Goal: Task Accomplishment & Management: Manage account settings

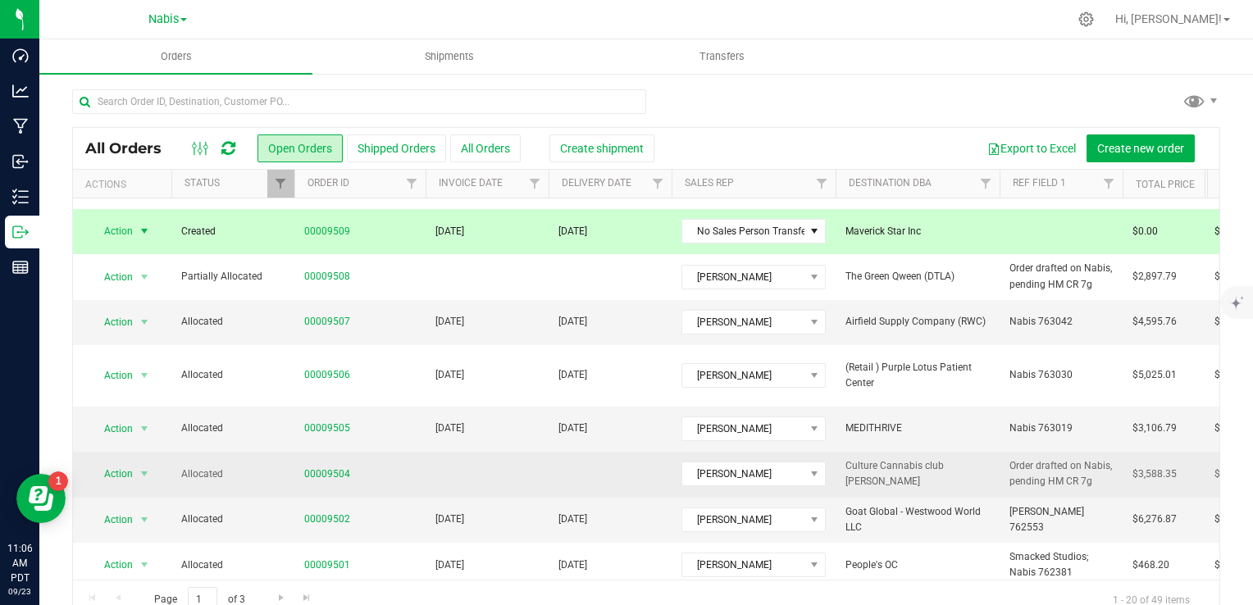
scroll to position [246, 0]
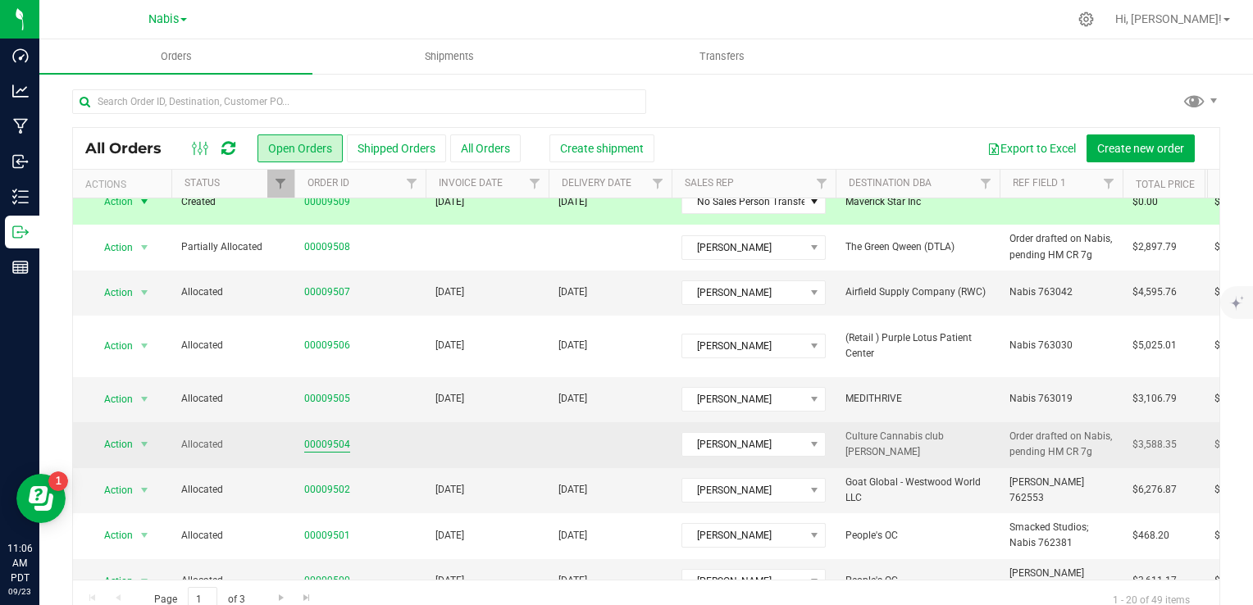
click at [328, 437] on link "00009504" at bounding box center [327, 445] width 46 height 16
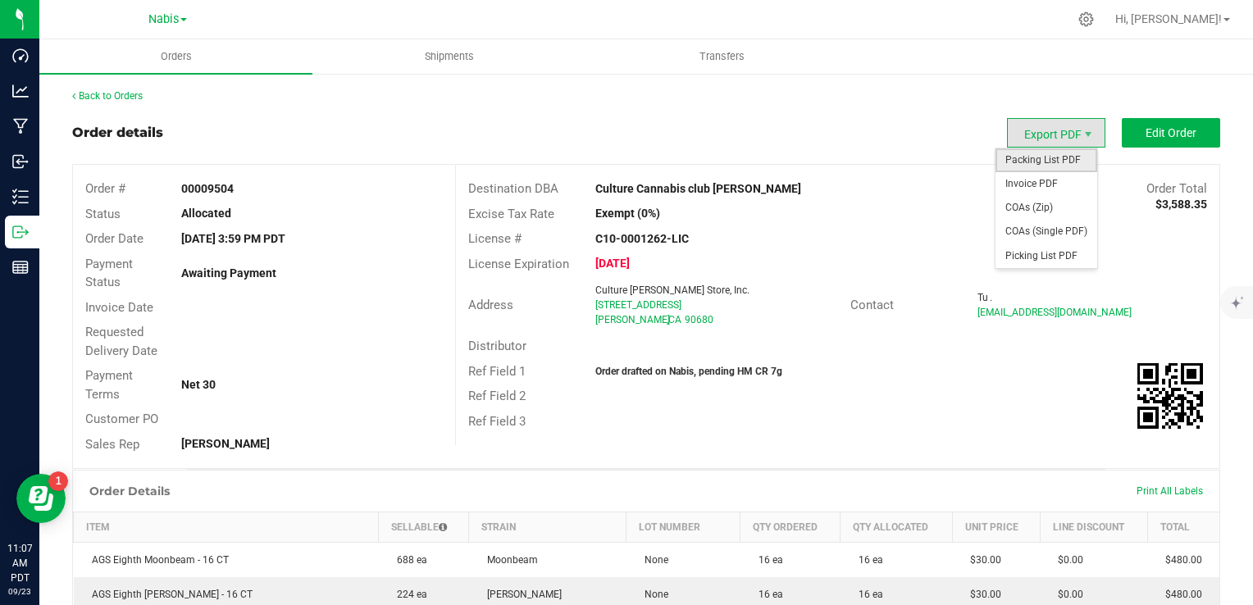
click at [1046, 151] on span "Packing List PDF" at bounding box center [1046, 160] width 102 height 24
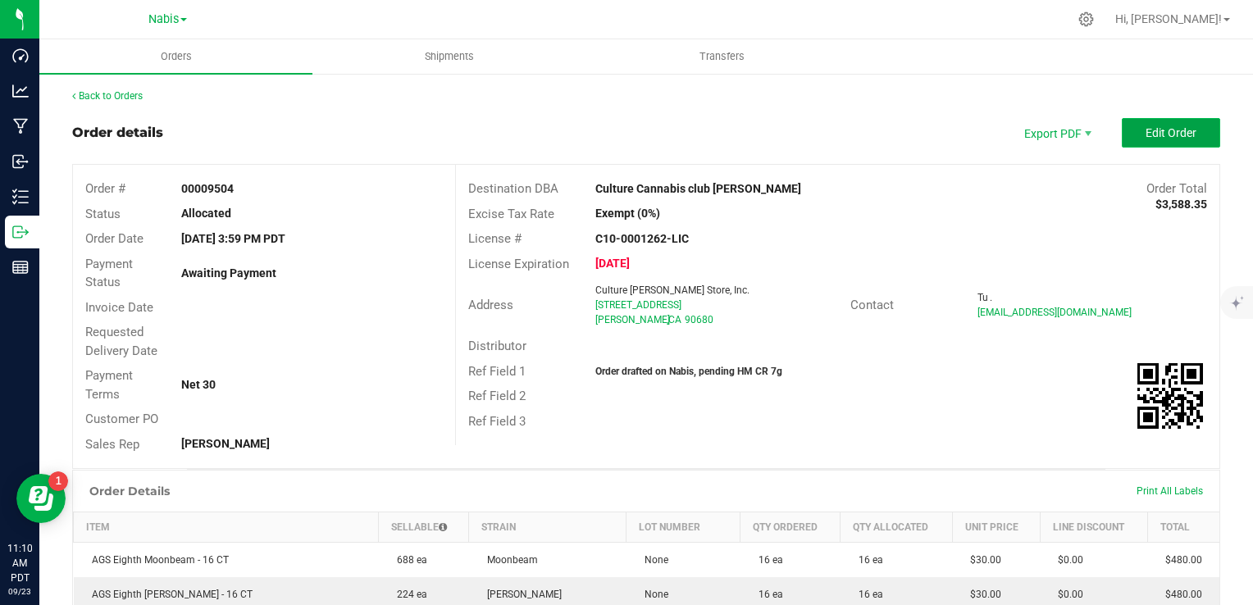
click at [1154, 130] on span "Edit Order" at bounding box center [1170, 132] width 51 height 13
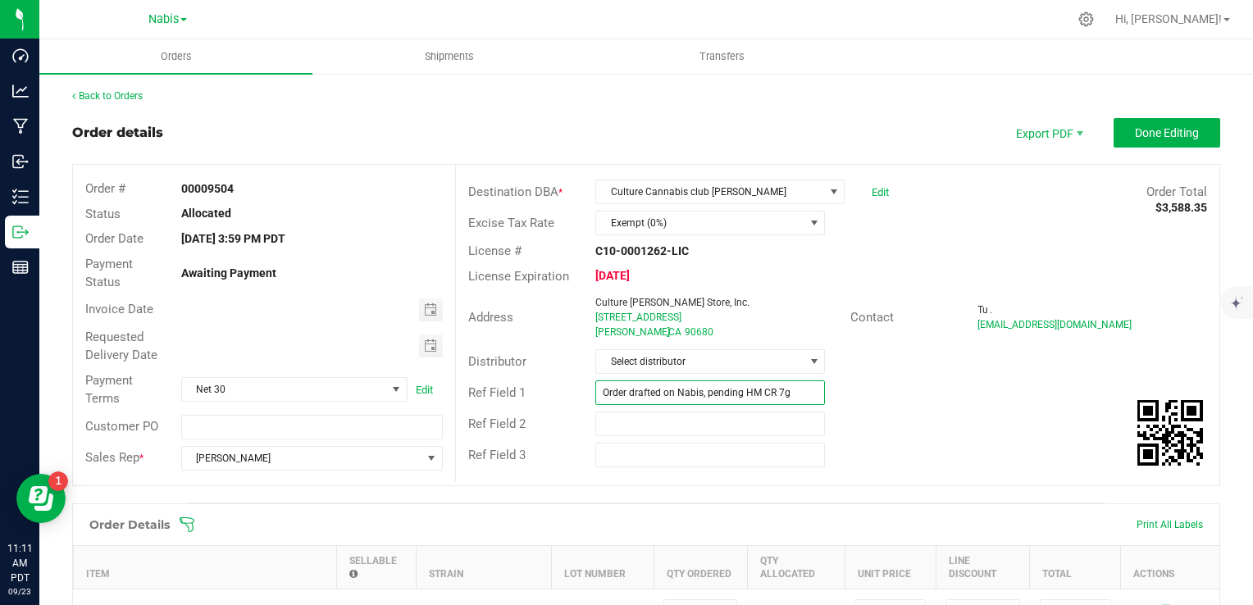
drag, startPoint x: 699, startPoint y: 393, endPoint x: 585, endPoint y: 400, distance: 114.2
click at [585, 400] on div "Order drafted on Nabis, pending HM CR 7g" at bounding box center [710, 392] width 254 height 25
paste input "763328"
click at [679, 386] on input "Nabis 763328; pending HM CR 7g" at bounding box center [710, 392] width 230 height 25
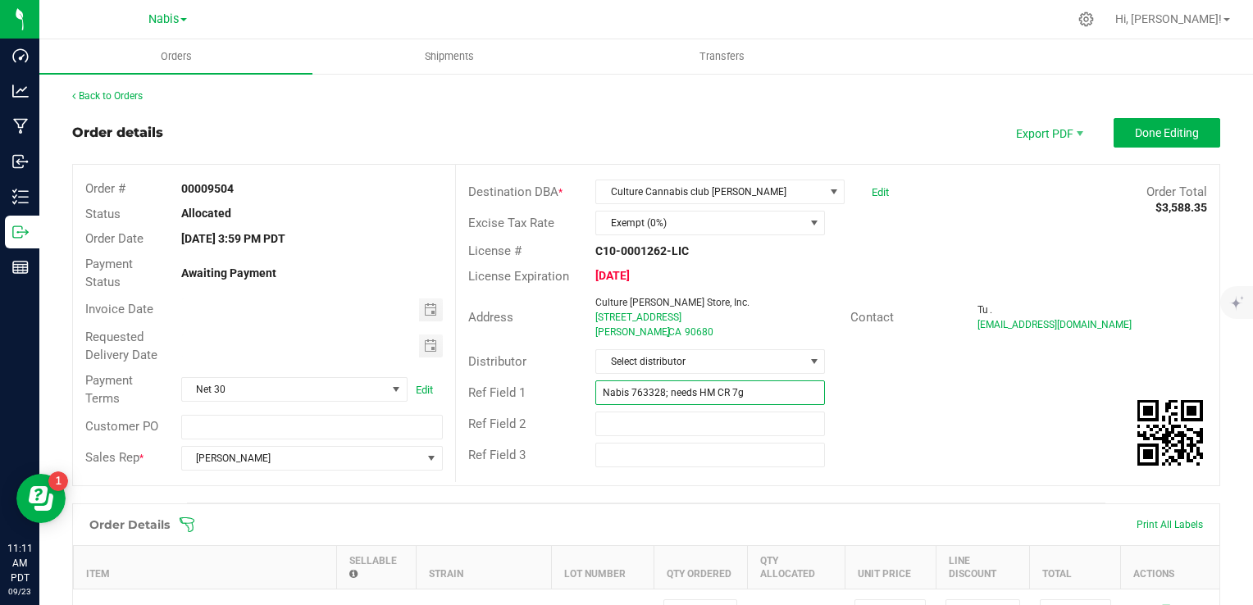
click at [767, 397] on input "Nabis 763328; needs HM CR 7g" at bounding box center [710, 392] width 230 height 25
click at [419, 307] on span "Toggle calendar" at bounding box center [431, 309] width 24 height 23
type input "Nabis 763328; needs HM CR 7g bundled"
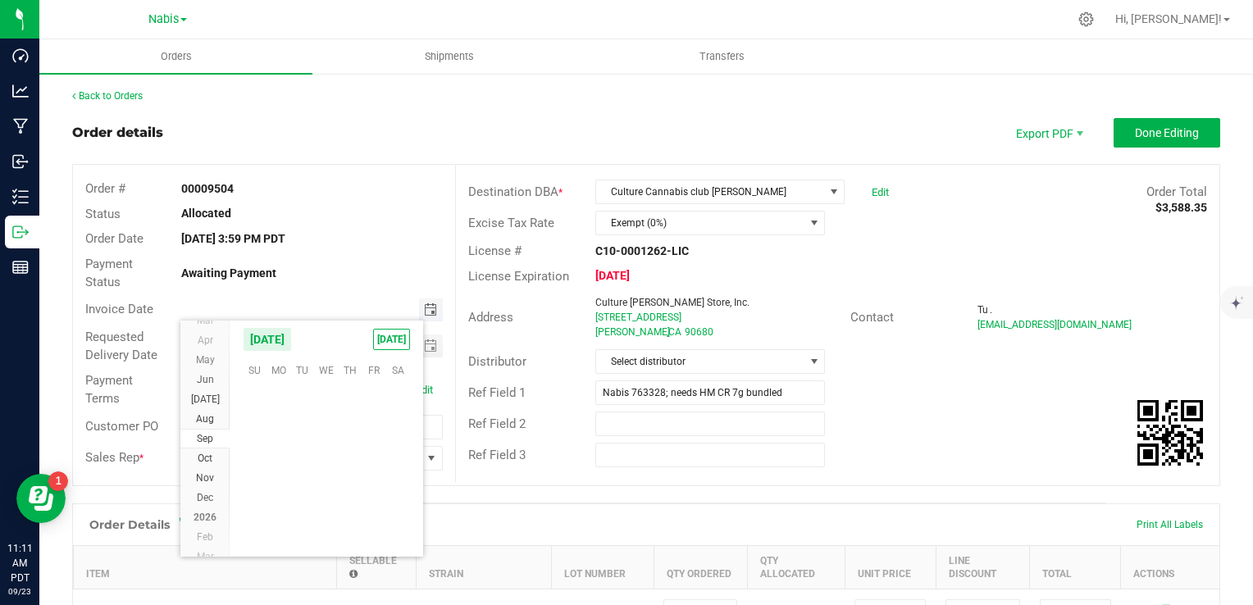
scroll to position [265965, 0]
click at [346, 471] on span "25" at bounding box center [351, 471] width 24 height 25
type input "[DATE]"
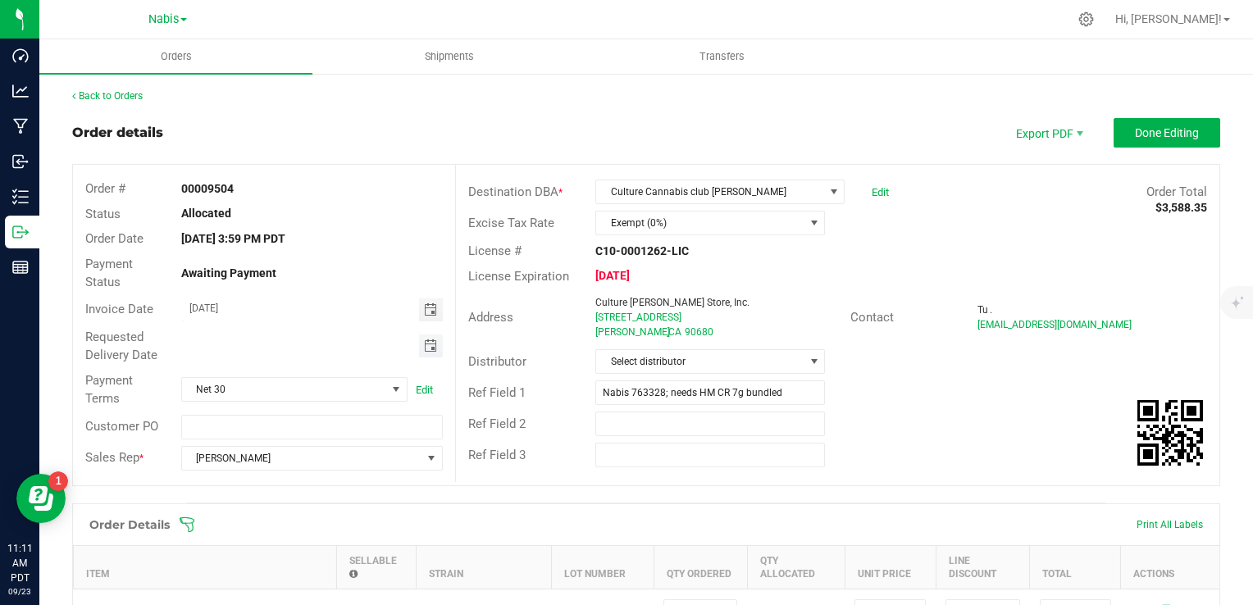
click at [424, 344] on span "Toggle calendar" at bounding box center [430, 345] width 13 height 13
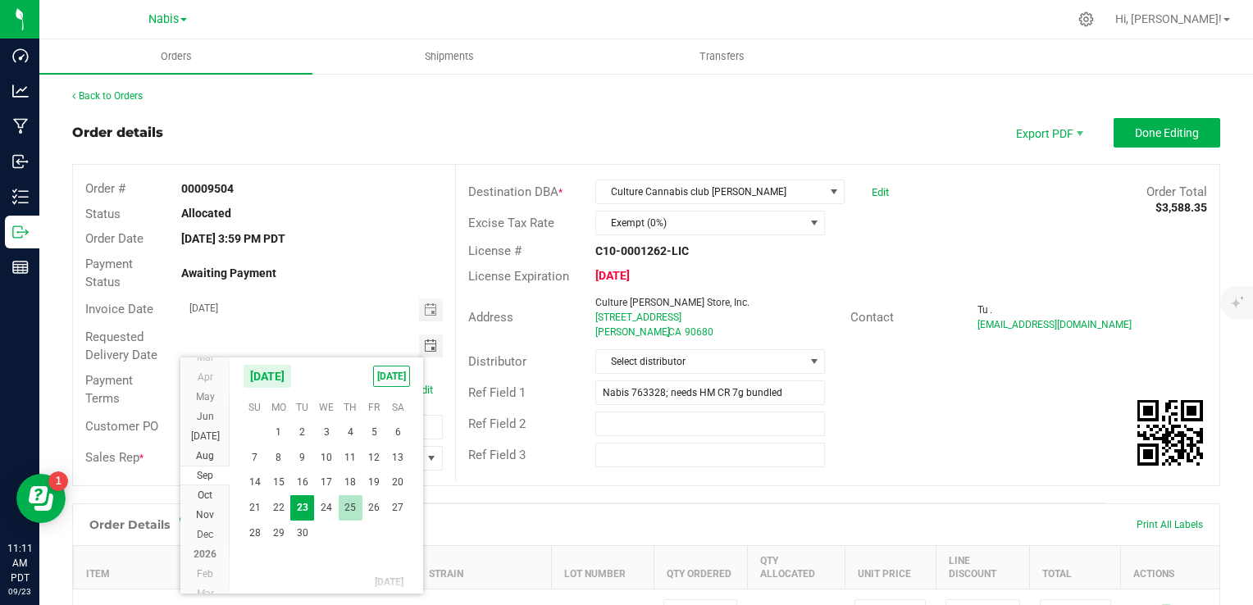
click at [357, 503] on span "25" at bounding box center [351, 507] width 24 height 25
type input "[DATE]"
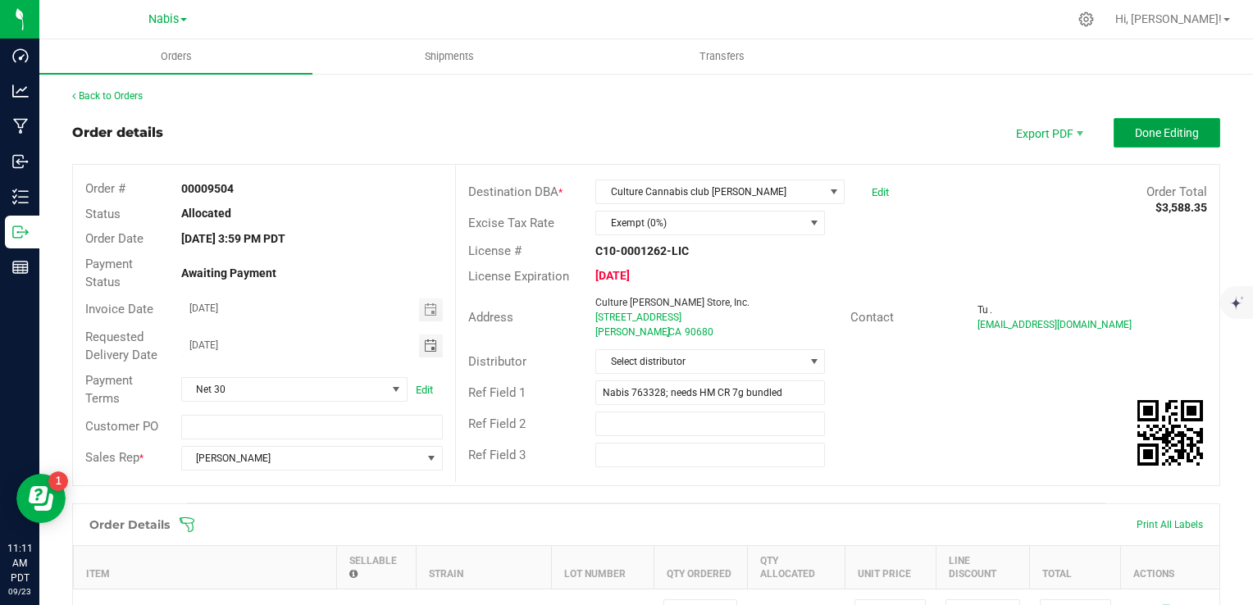
click at [1145, 139] on button "Done Editing" at bounding box center [1166, 133] width 107 height 30
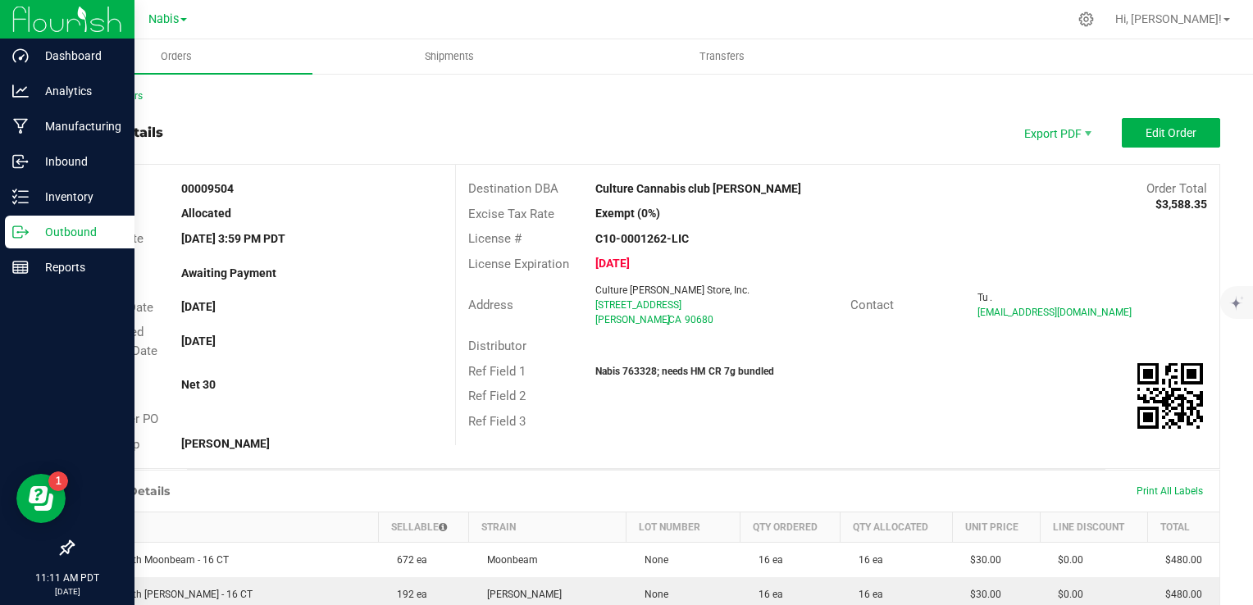
click at [57, 231] on p "Outbound" at bounding box center [78, 232] width 98 height 20
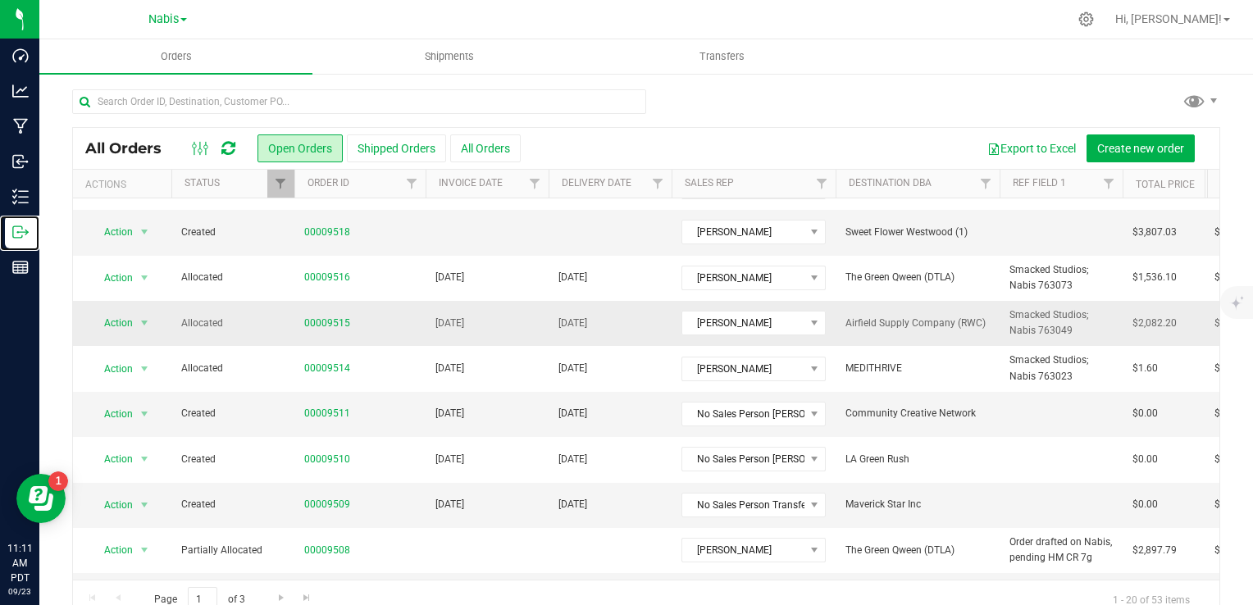
scroll to position [164, 0]
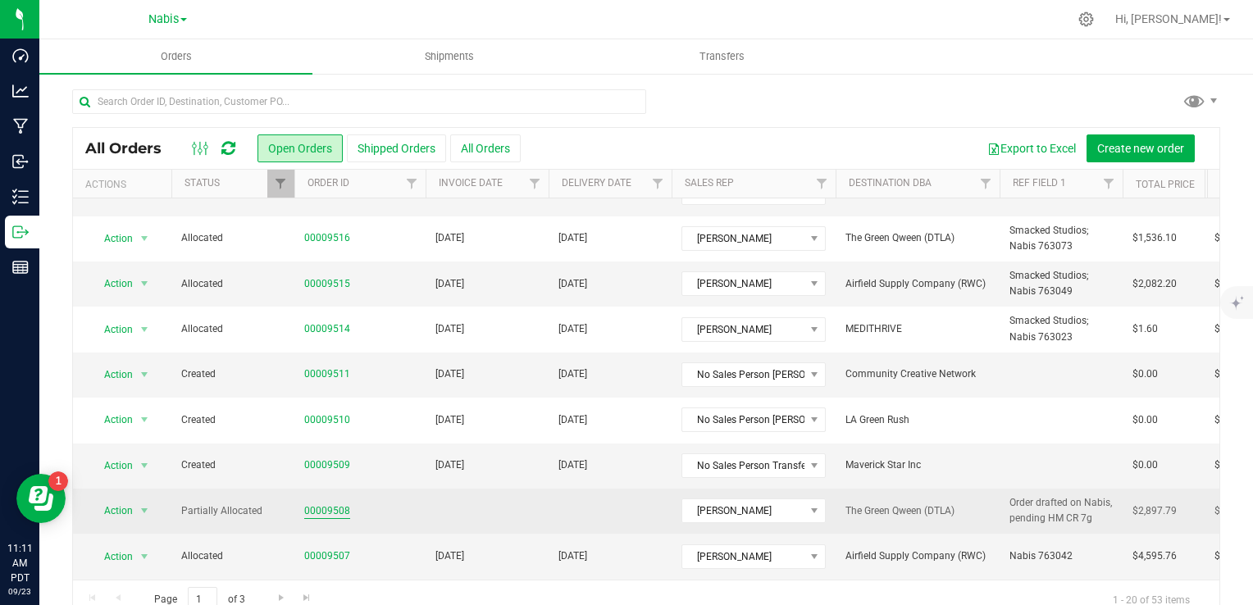
click at [323, 510] on link "00009508" at bounding box center [327, 511] width 46 height 16
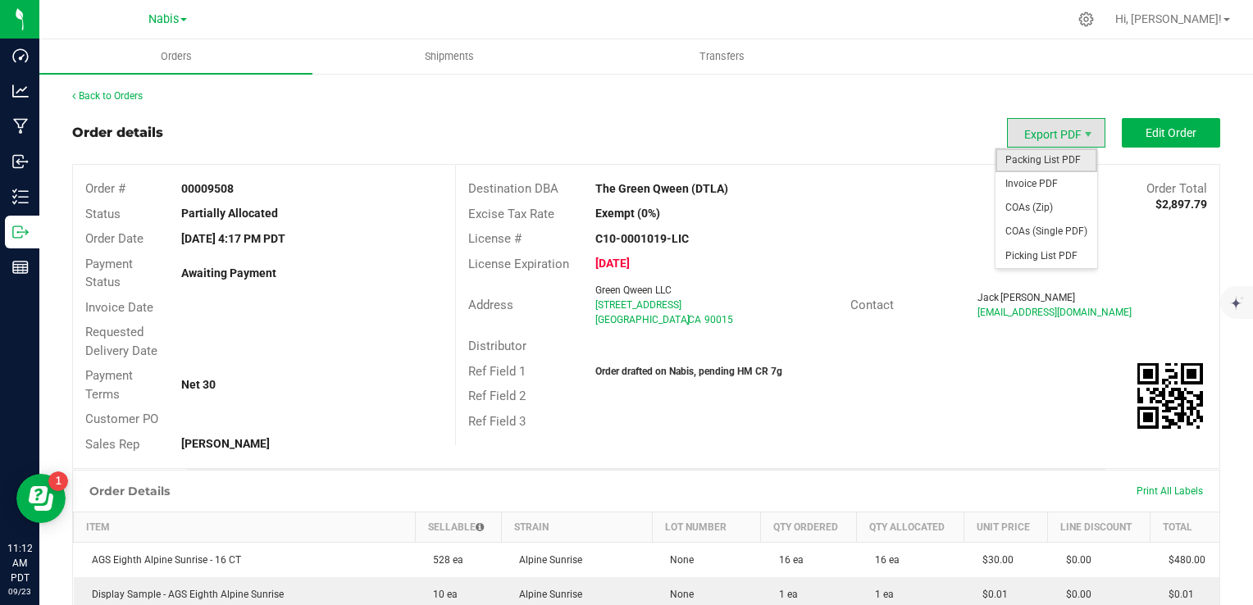
click at [1033, 158] on span "Packing List PDF" at bounding box center [1046, 160] width 102 height 24
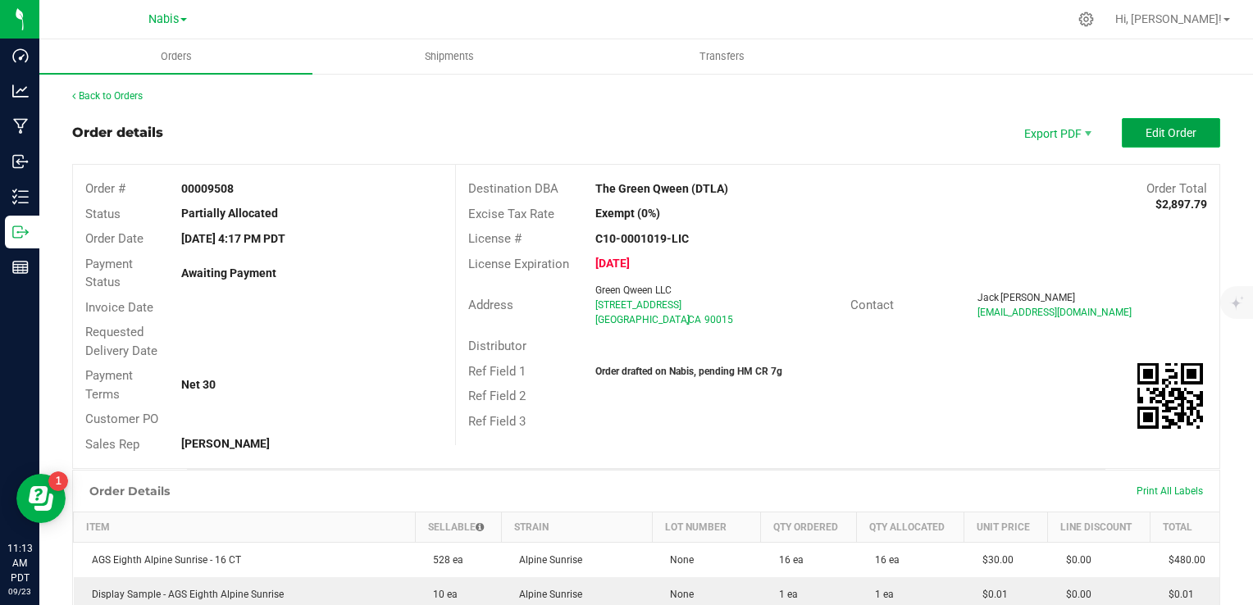
click at [1168, 131] on span "Edit Order" at bounding box center [1170, 132] width 51 height 13
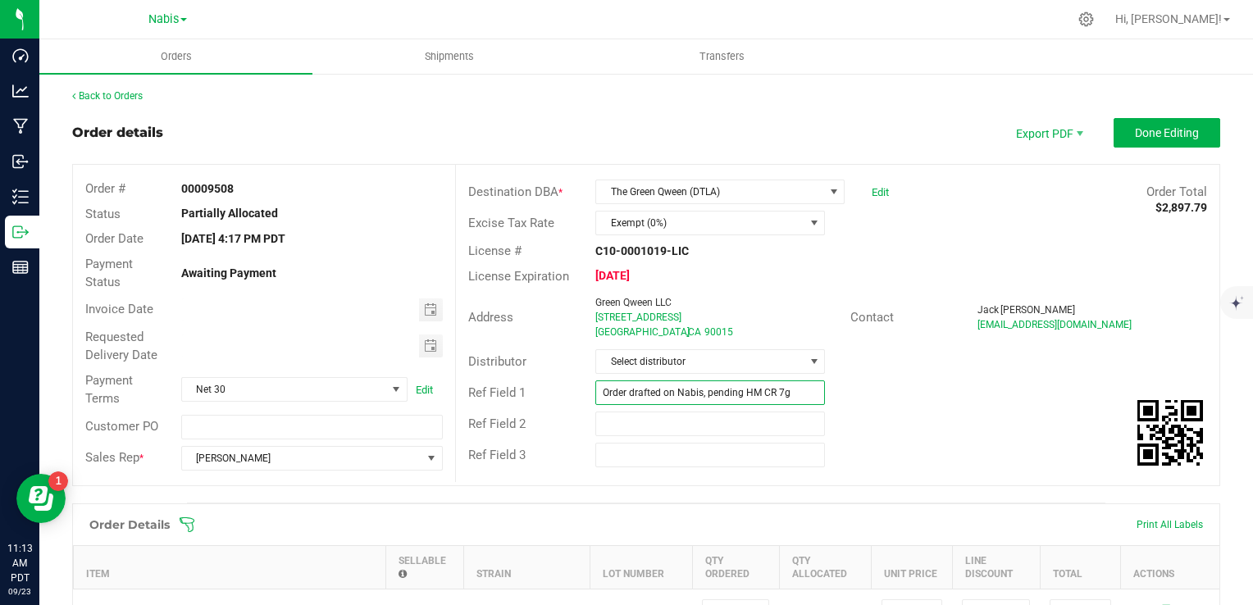
drag, startPoint x: 699, startPoint y: 392, endPoint x: 582, endPoint y: 385, distance: 116.6
click at [583, 385] on div "Order drafted on Nabis, pending HM CR 7g" at bounding box center [710, 392] width 254 height 25
paste input "763332"
click at [770, 394] on input "Nabis 763332, needs HM CR 7g" at bounding box center [710, 392] width 230 height 25
click at [426, 305] on span "Toggle calendar" at bounding box center [430, 309] width 13 height 13
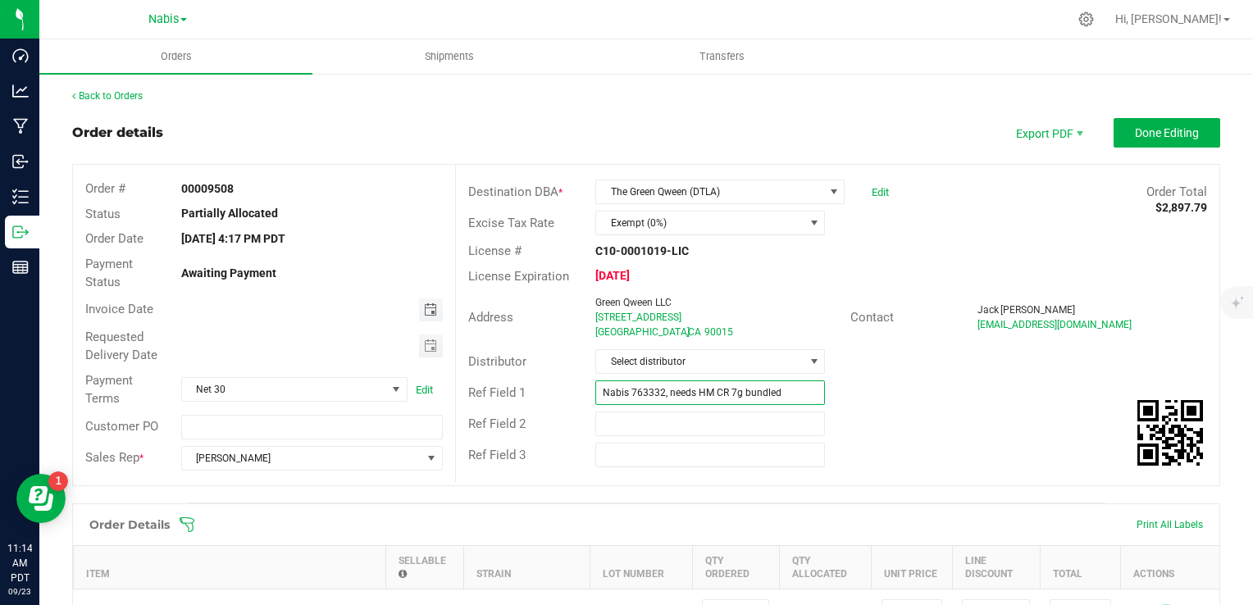
type input "Nabis 763332, needs HM CR 7g bundled"
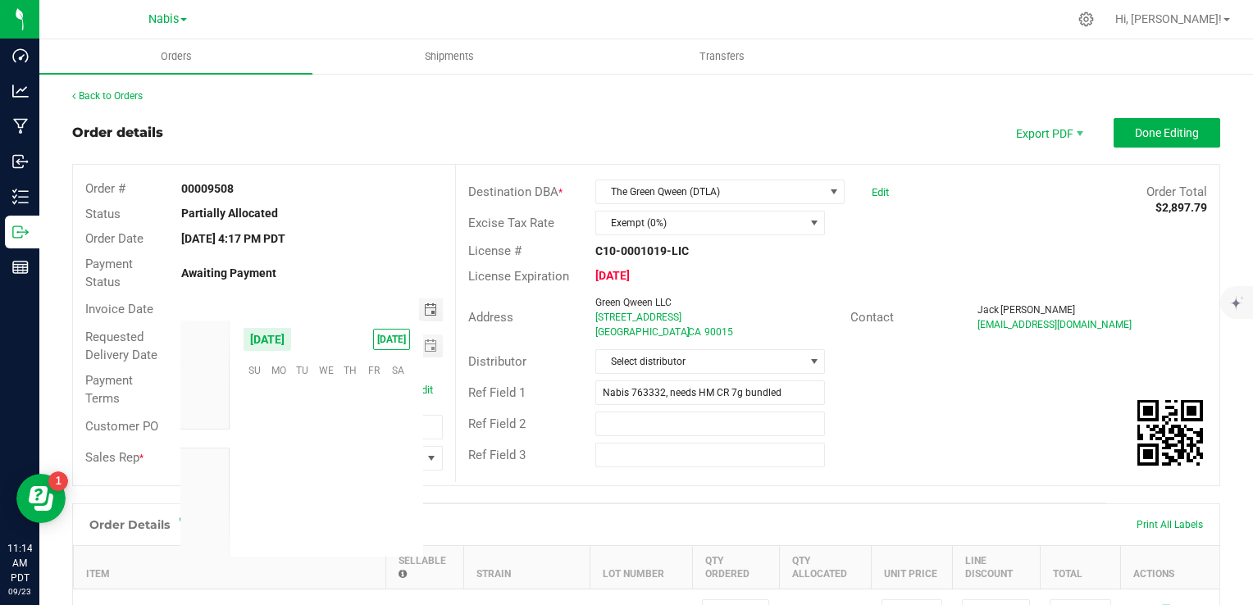
scroll to position [265965, 0]
click at [360, 476] on span "25" at bounding box center [351, 471] width 24 height 25
type input "[DATE]"
click at [420, 353] on span "Toggle calendar" at bounding box center [431, 346] width 24 height 23
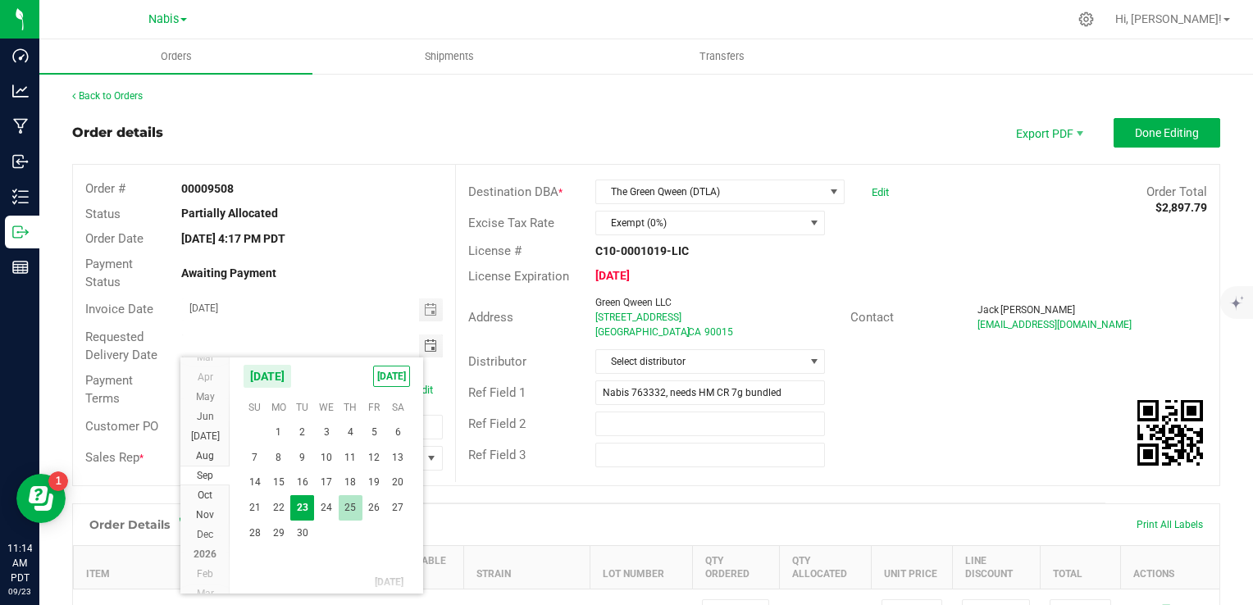
click at [348, 512] on span "25" at bounding box center [351, 507] width 24 height 25
type input "[DATE]"
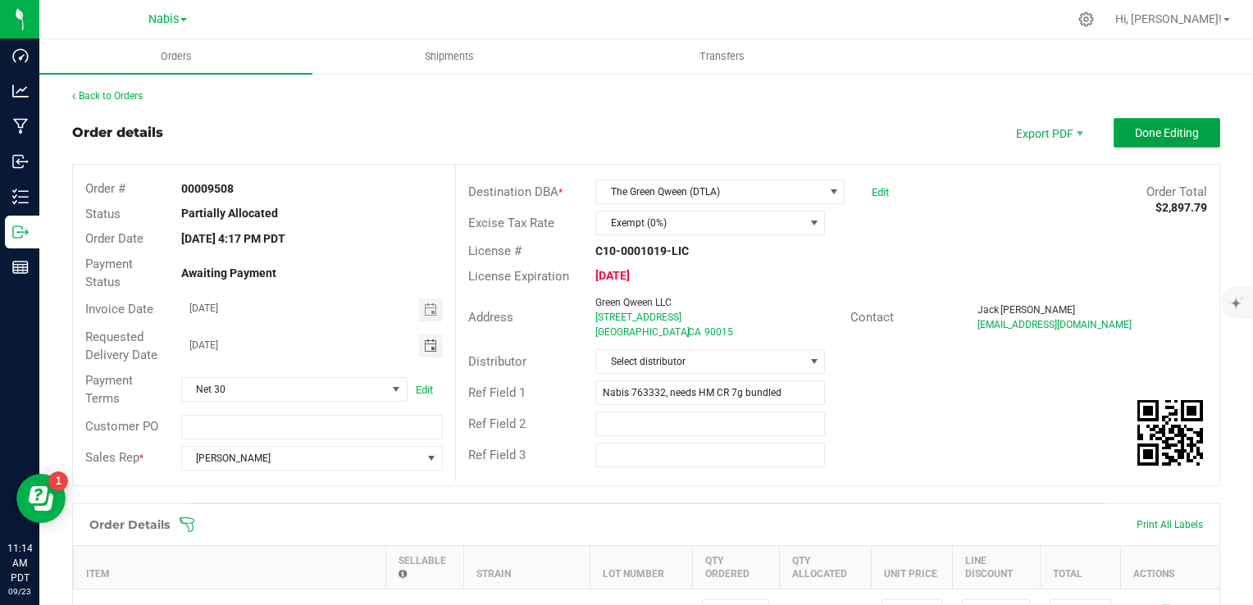
click at [1175, 120] on button "Done Editing" at bounding box center [1166, 133] width 107 height 30
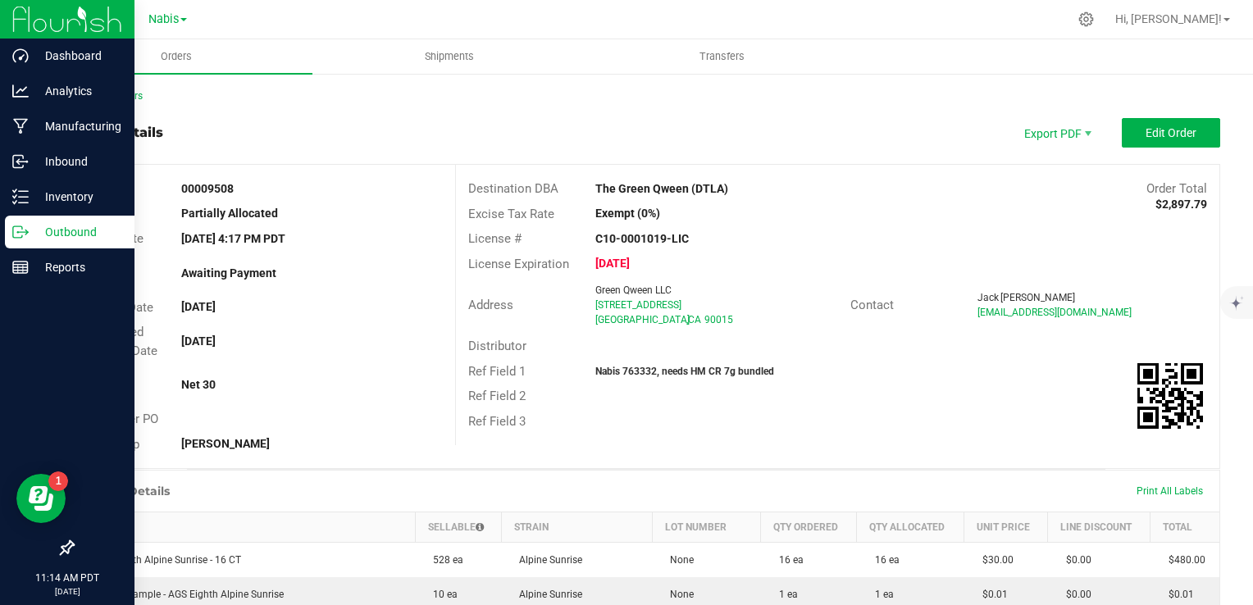
click at [57, 233] on p "Outbound" at bounding box center [78, 232] width 98 height 20
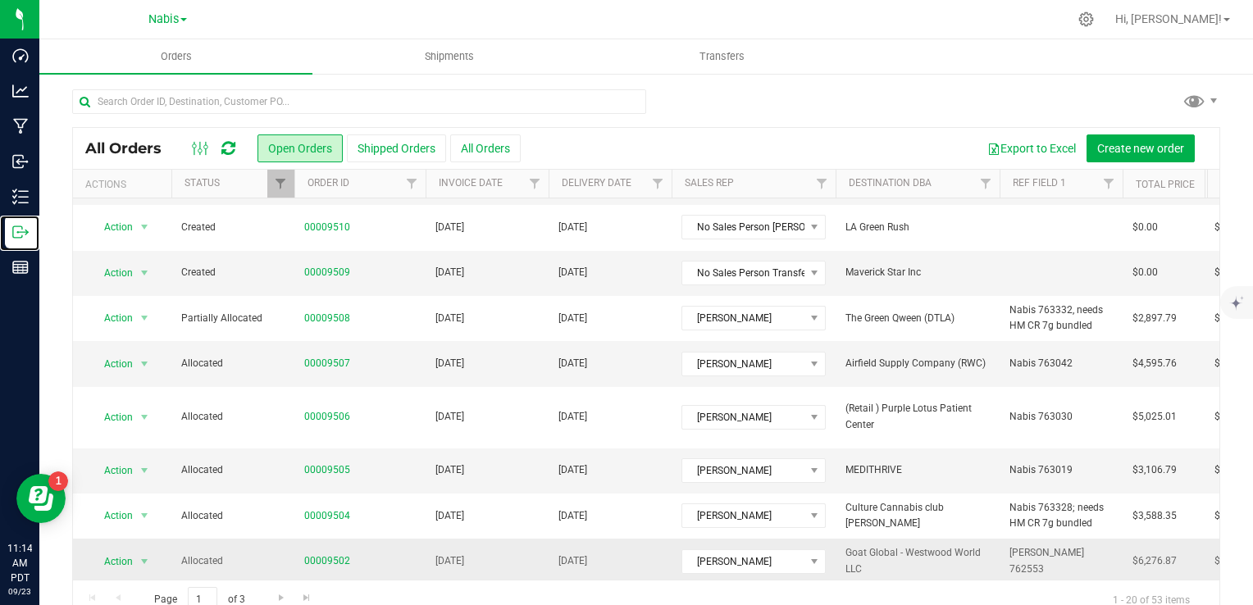
scroll to position [410, 0]
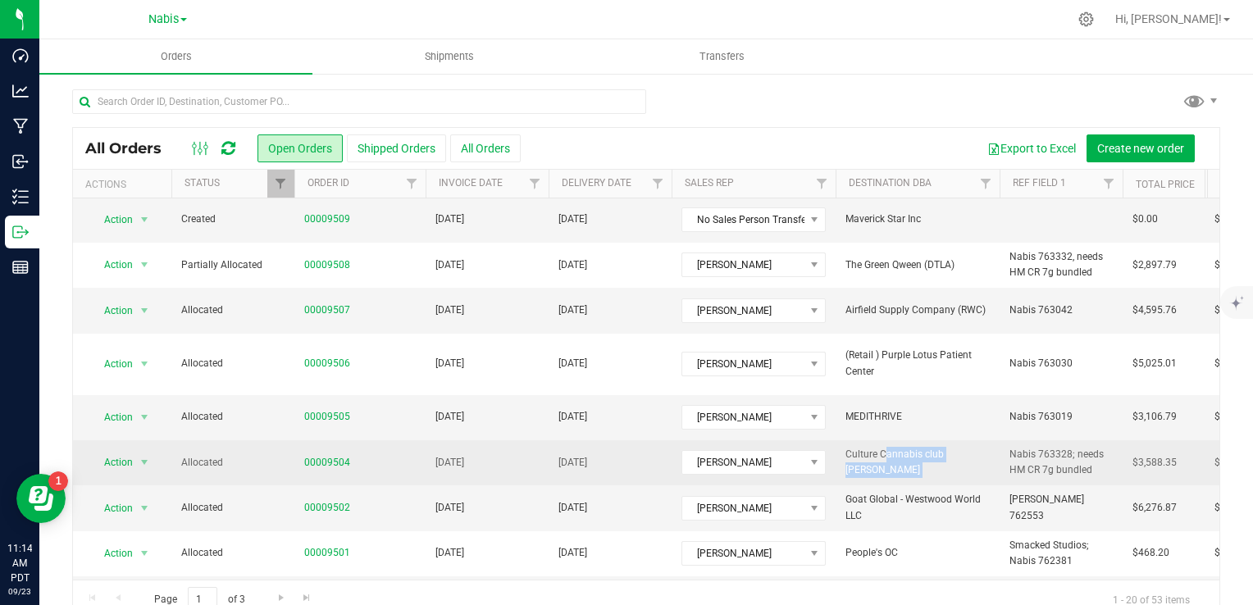
copy td "Culture Cannabis club [PERSON_NAME]"
drag, startPoint x: 844, startPoint y: 448, endPoint x: 905, endPoint y: 454, distance: 61.8
click at [905, 454] on td "Culture Cannabis club [PERSON_NAME]" at bounding box center [918, 462] width 164 height 45
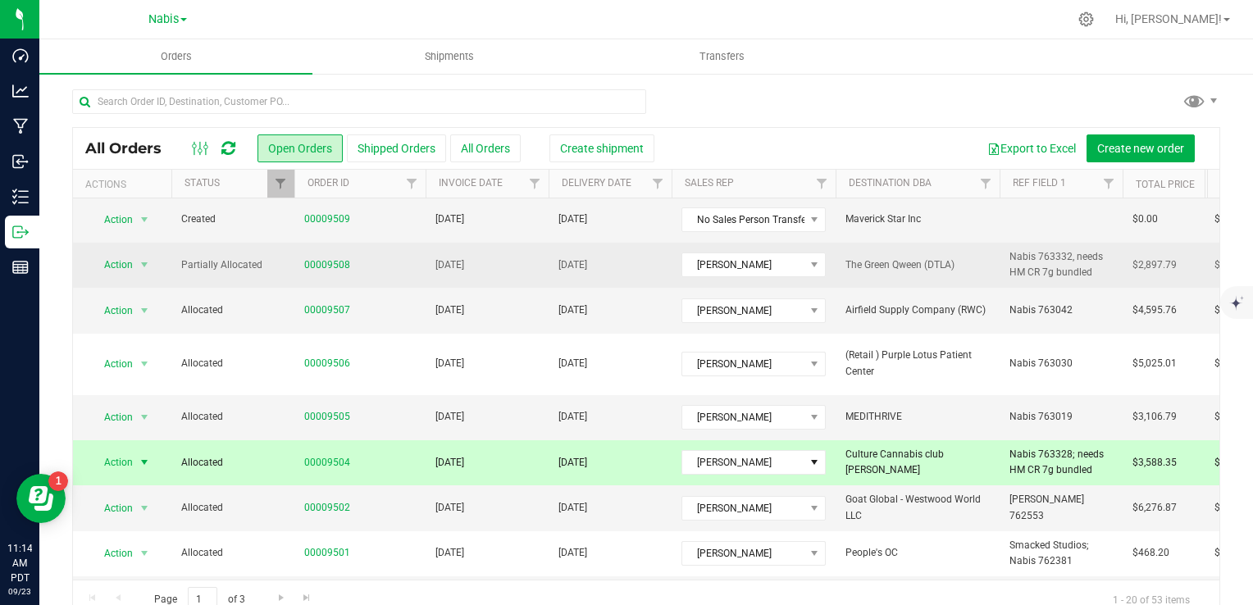
scroll to position [0, 0]
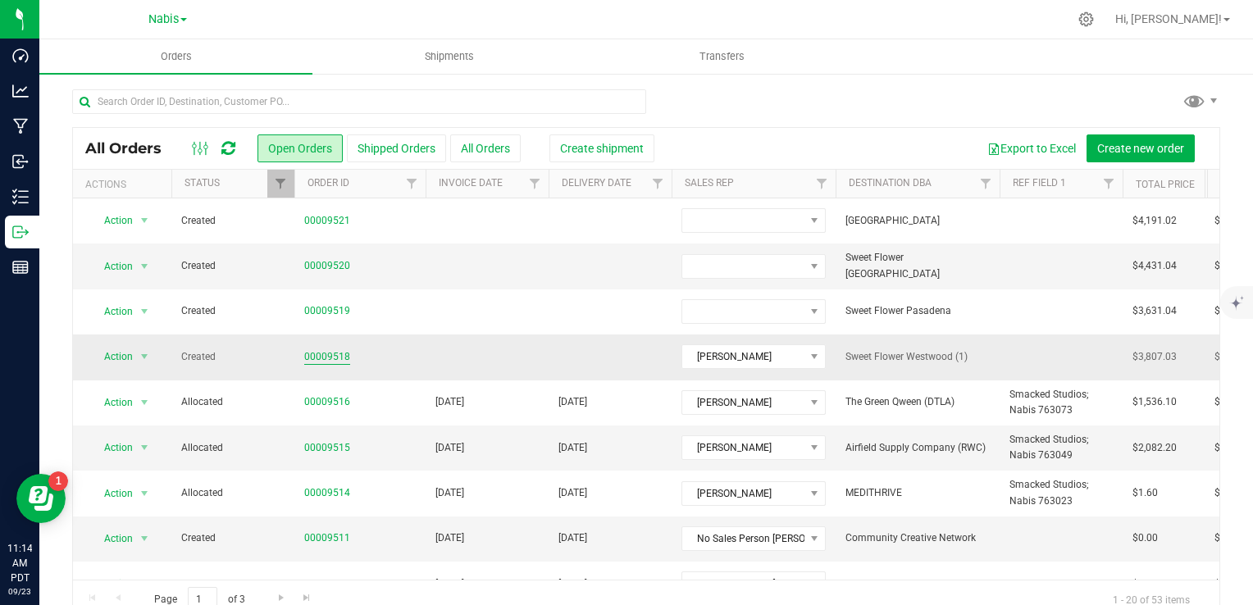
click at [332, 355] on link "00009518" at bounding box center [327, 357] width 46 height 16
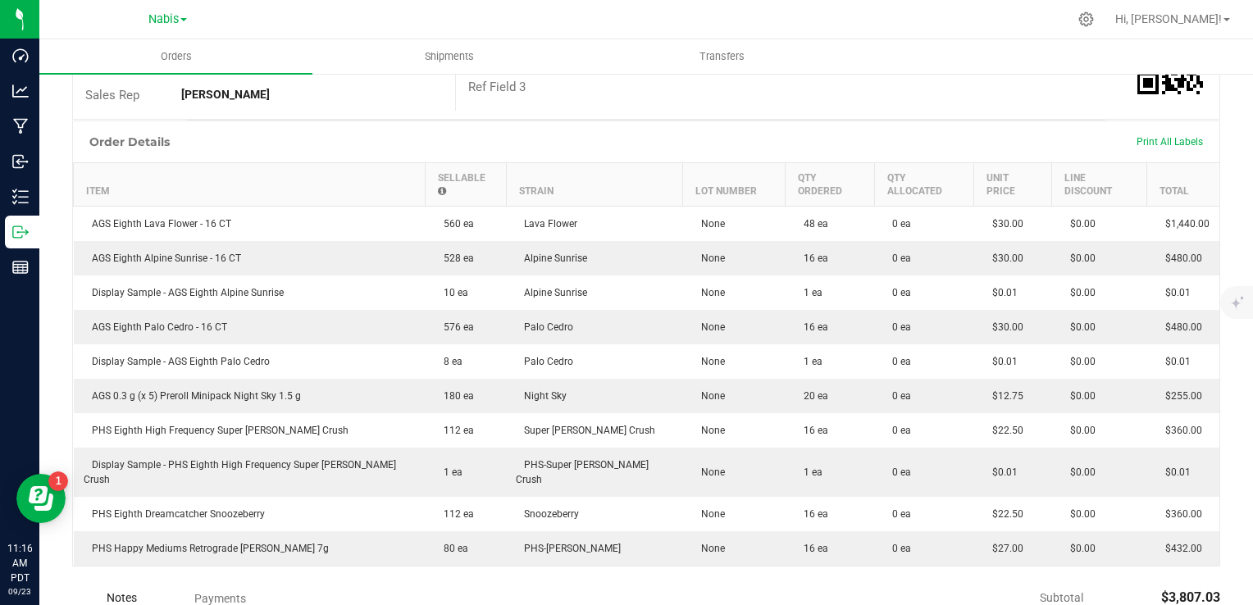
scroll to position [567, 0]
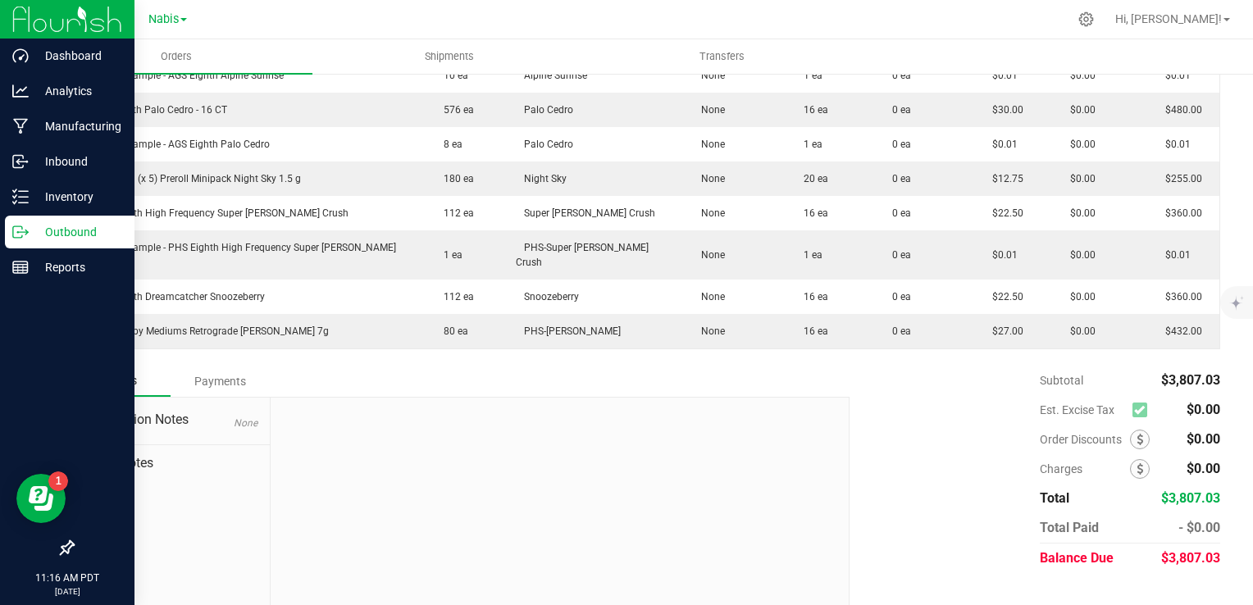
click at [62, 233] on p "Outbound" at bounding box center [78, 232] width 98 height 20
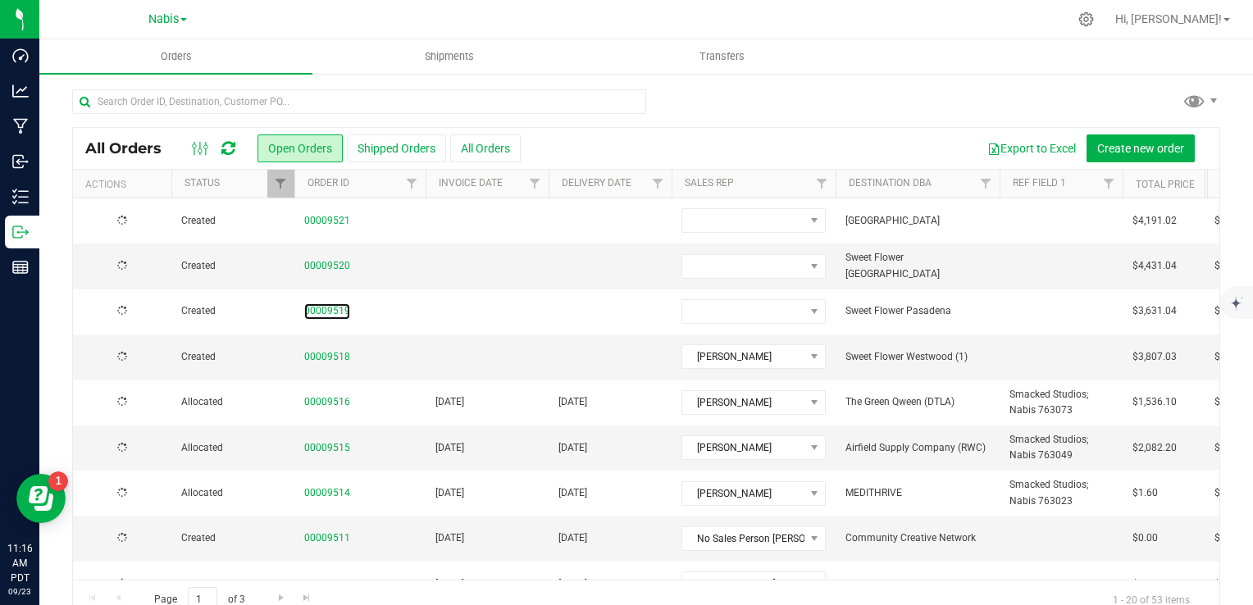
click at [328, 316] on link "00009519" at bounding box center [327, 311] width 46 height 16
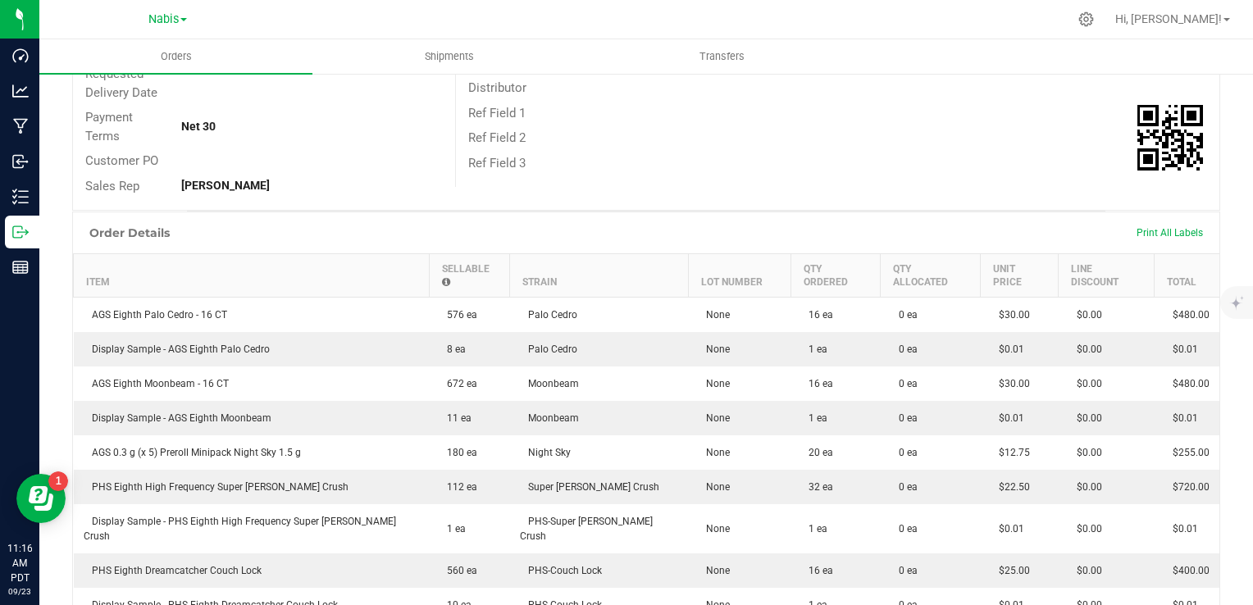
scroll to position [574, 0]
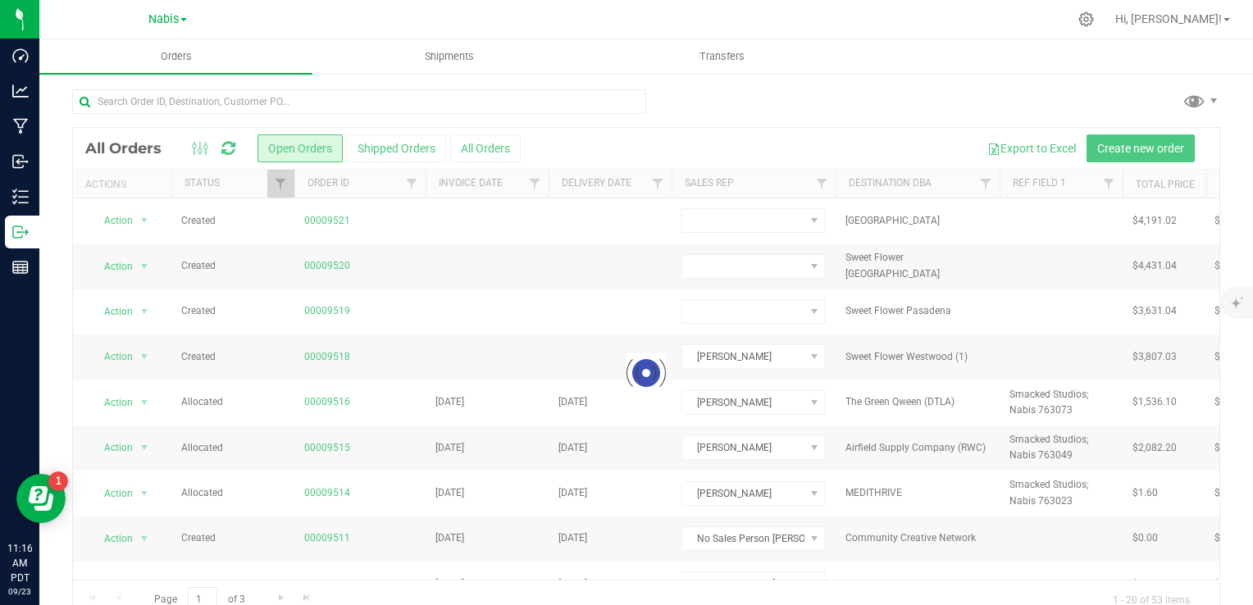
click at [321, 263] on div at bounding box center [646, 373] width 1146 height 491
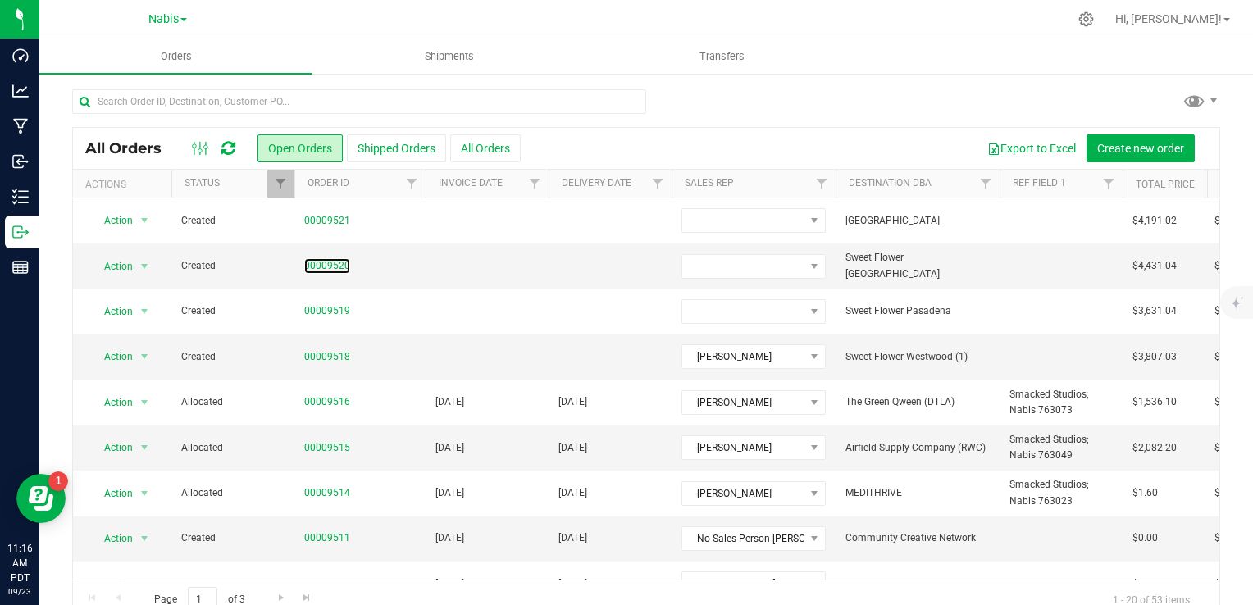
click at [321, 263] on link "00009520" at bounding box center [327, 266] width 46 height 16
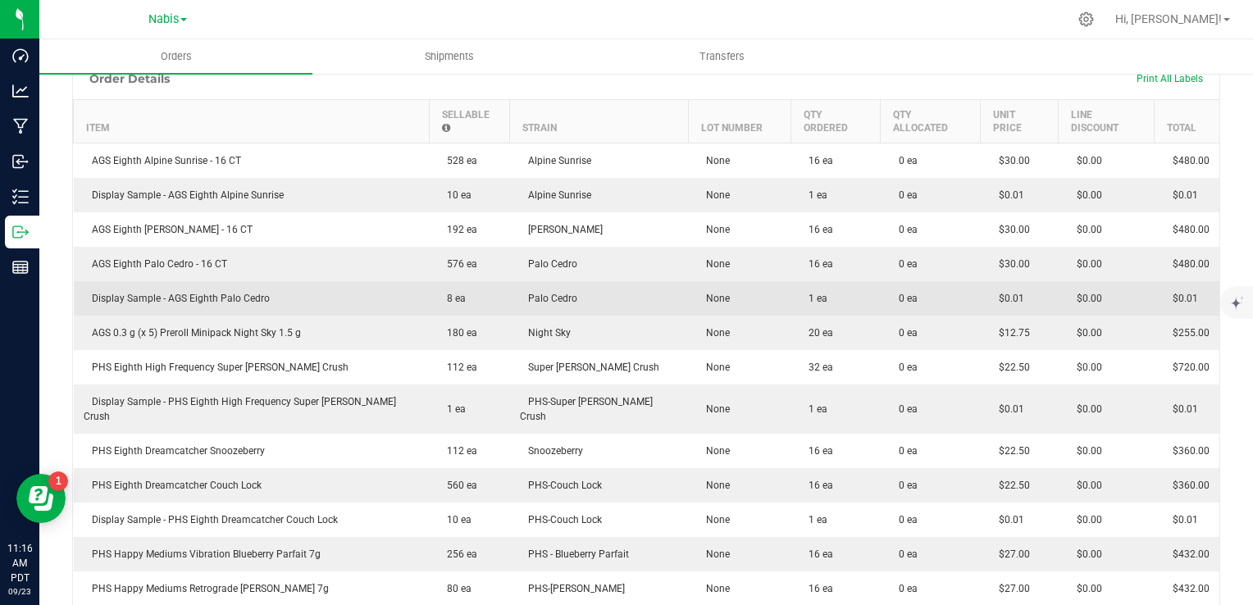
scroll to position [574, 0]
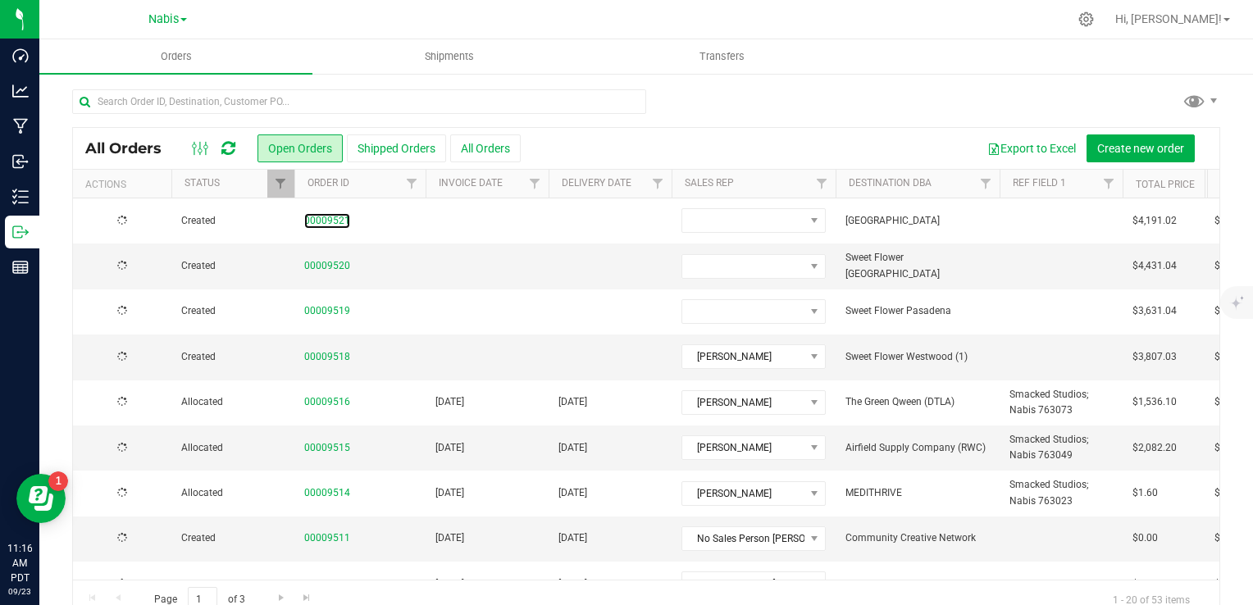
click at [335, 221] on link "00009521" at bounding box center [327, 221] width 46 height 16
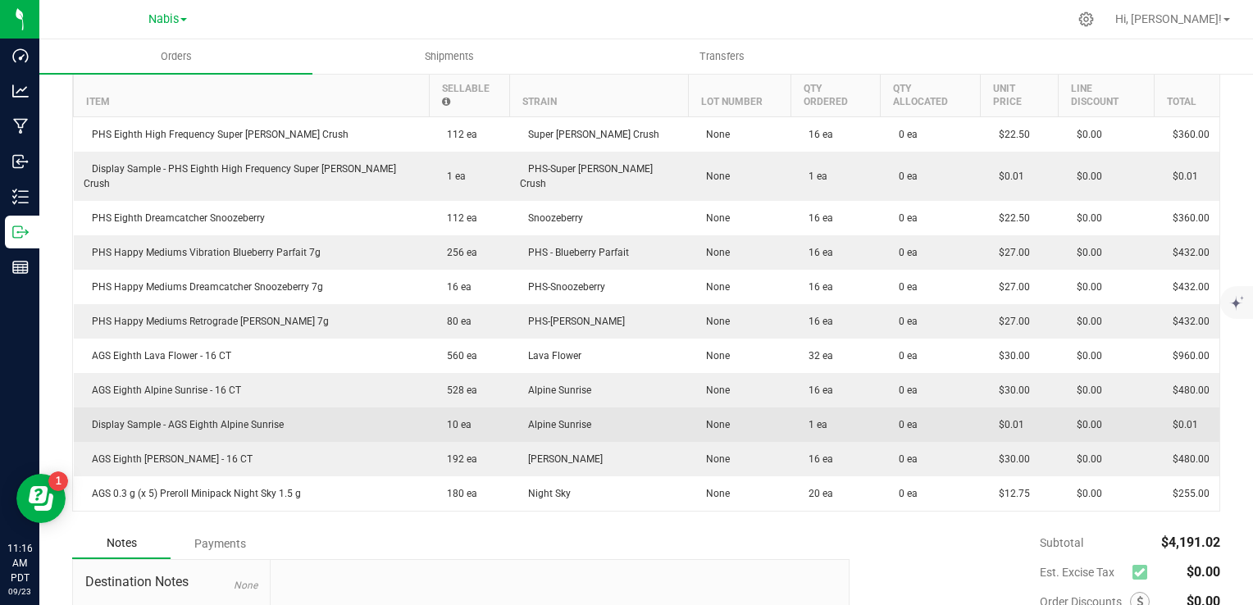
scroll to position [436, 0]
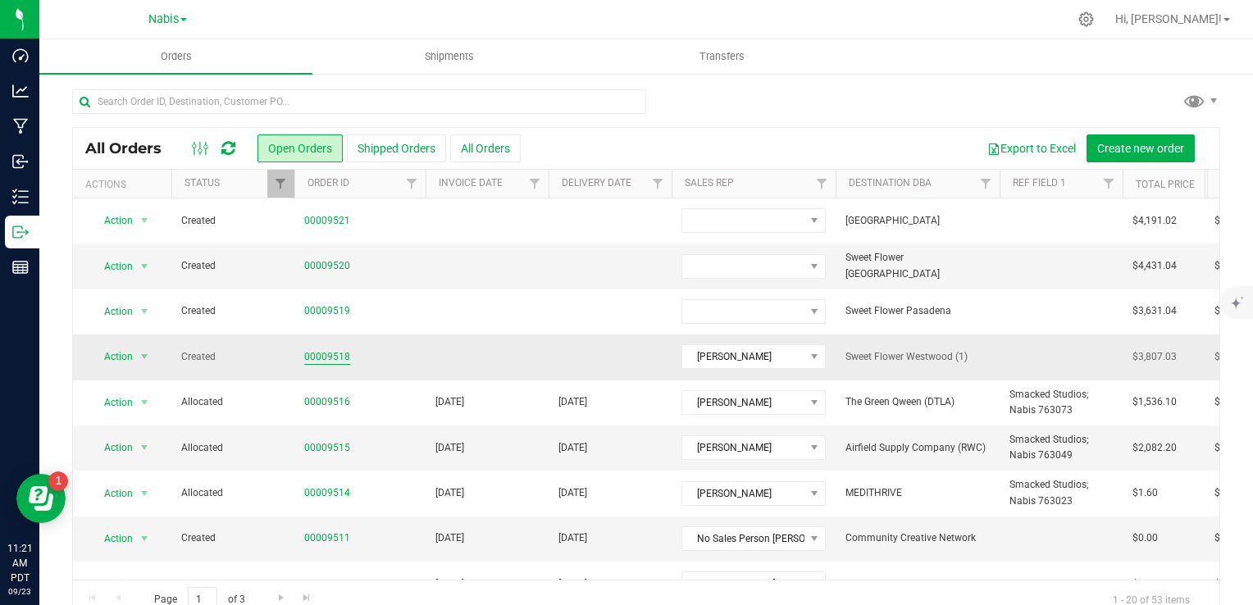
click at [326, 356] on link "00009518" at bounding box center [327, 357] width 46 height 16
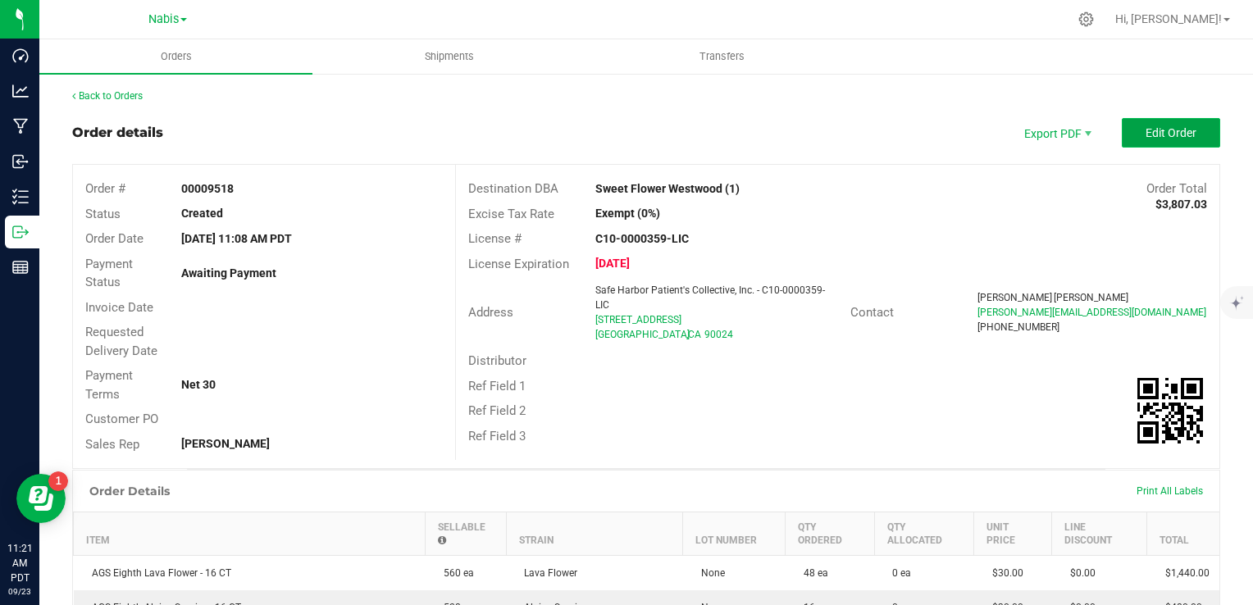
click at [1159, 139] on span "Edit Order" at bounding box center [1170, 132] width 51 height 13
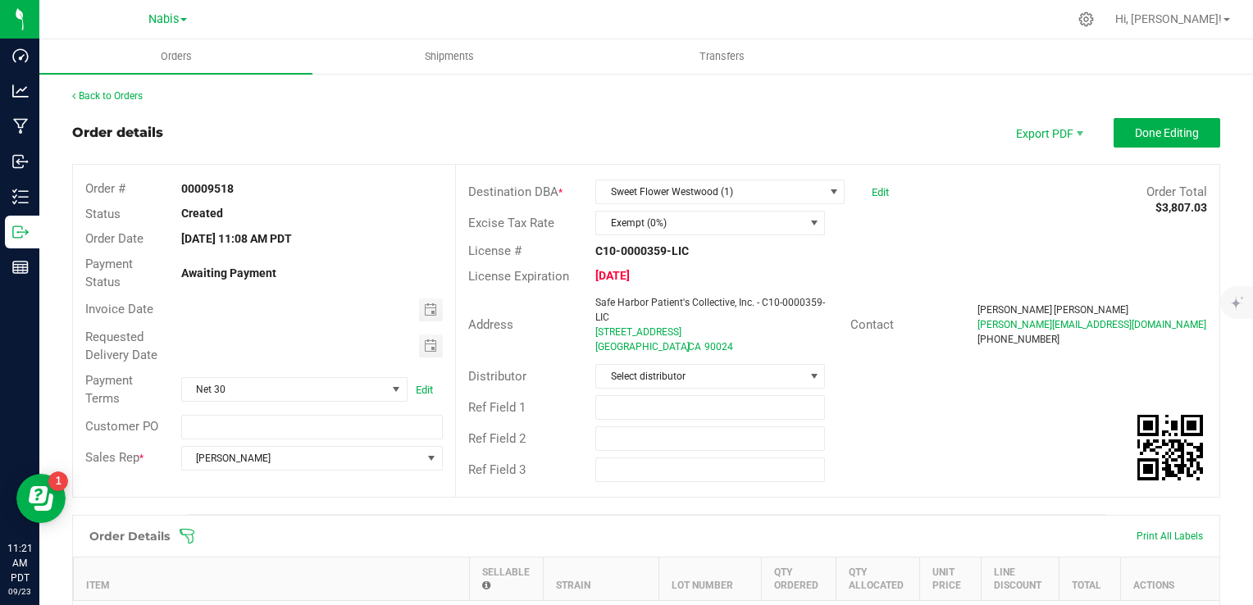
scroll to position [574, 0]
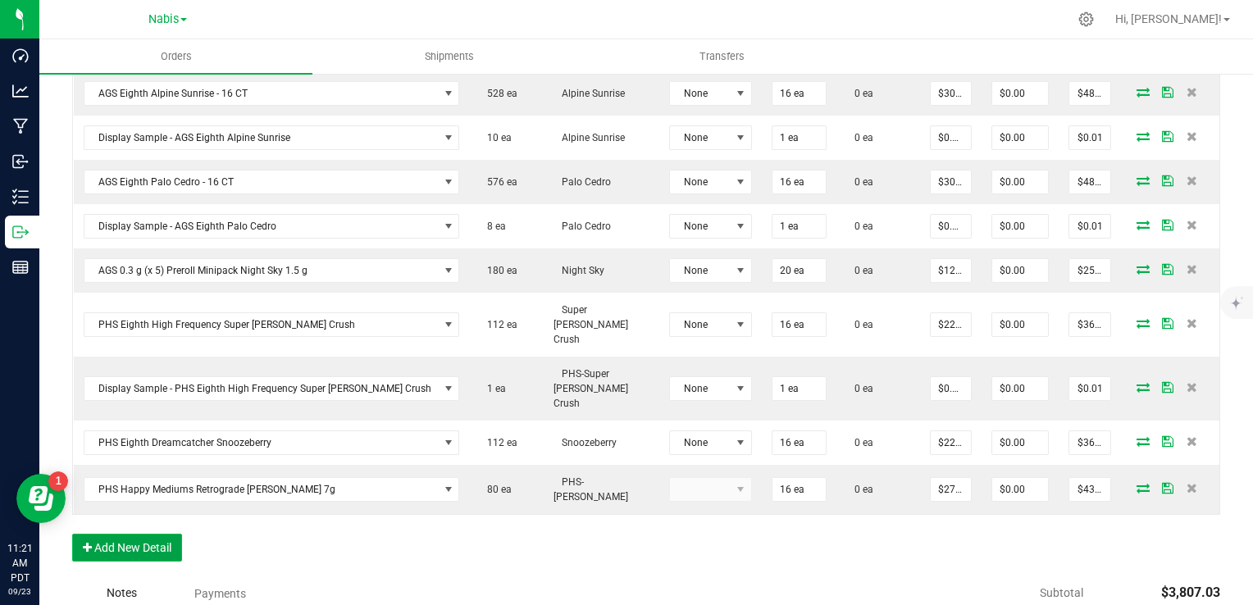
click at [156, 534] on button "Add New Detail" at bounding box center [127, 548] width 110 height 28
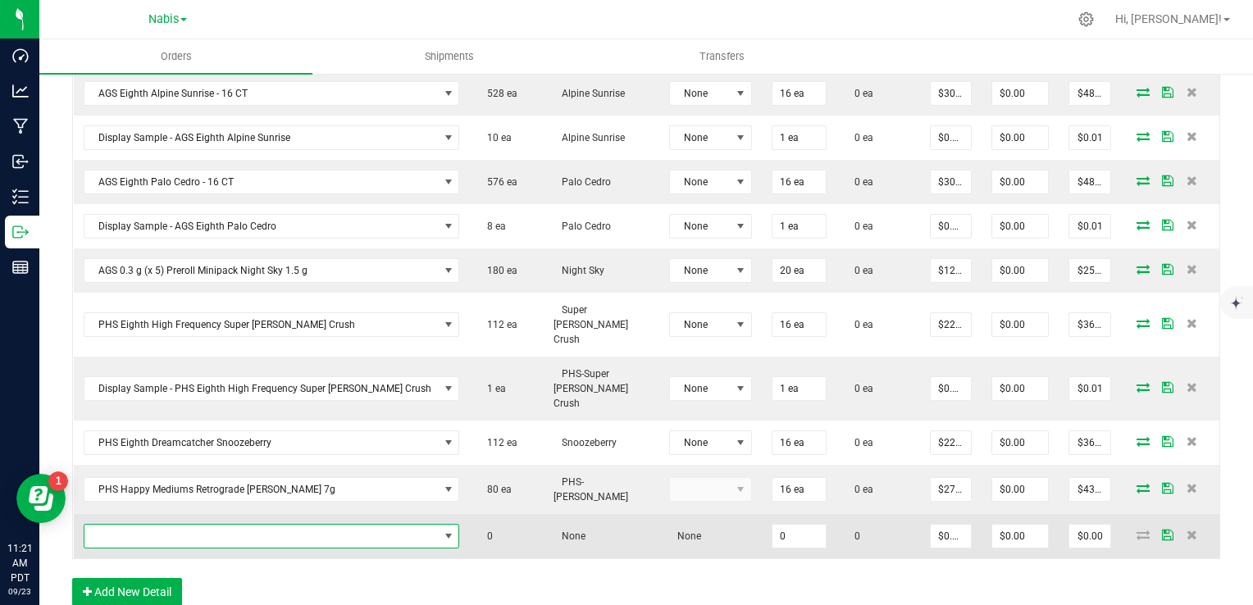
click at [190, 525] on span "NO DATA FOUND" at bounding box center [261, 536] width 354 height 23
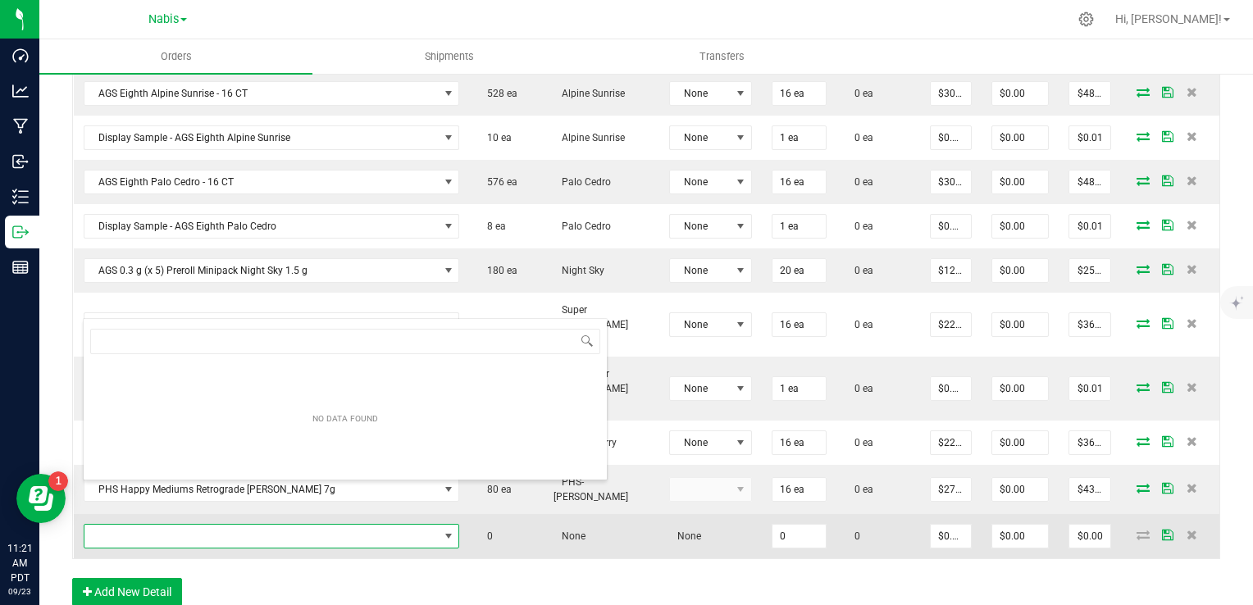
scroll to position [24, 318]
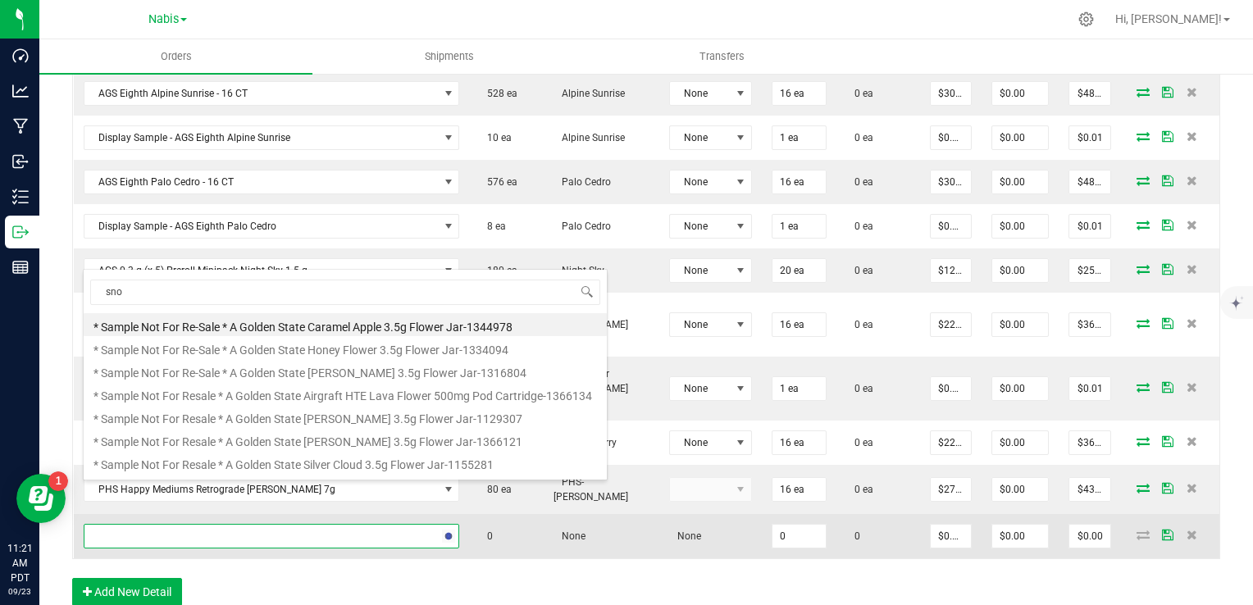
type input "snoo"
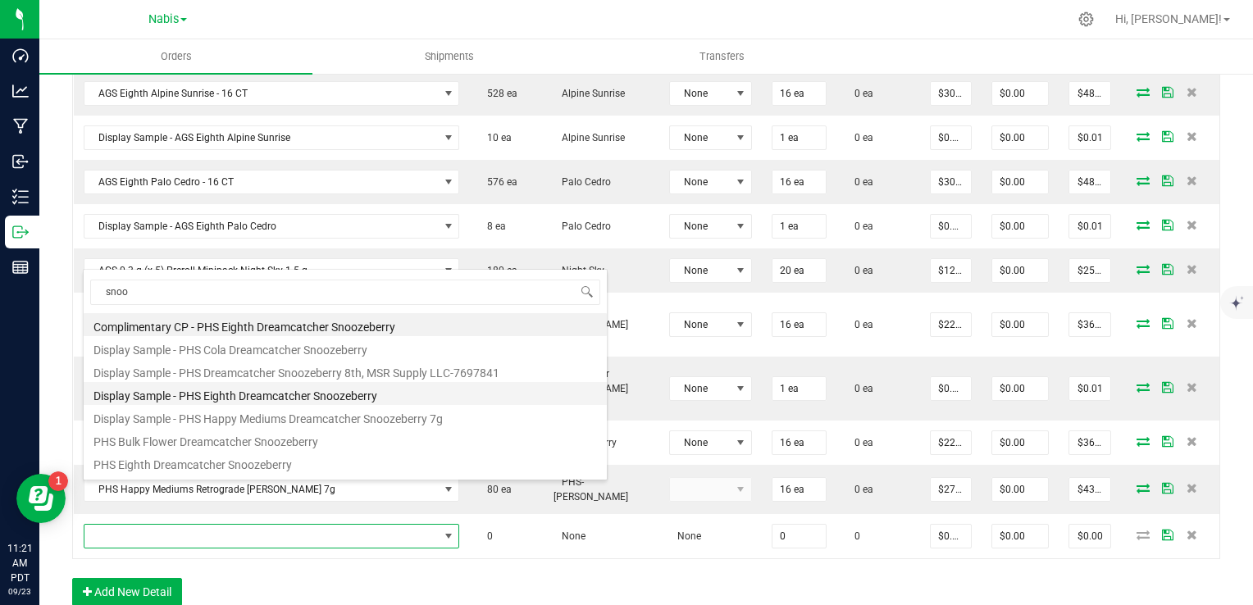
click at [191, 394] on li "Display Sample - PHS Eighth Dreamcatcher Snoozeberry" at bounding box center [345, 393] width 523 height 23
type input "0 ea"
type input "$0.01000"
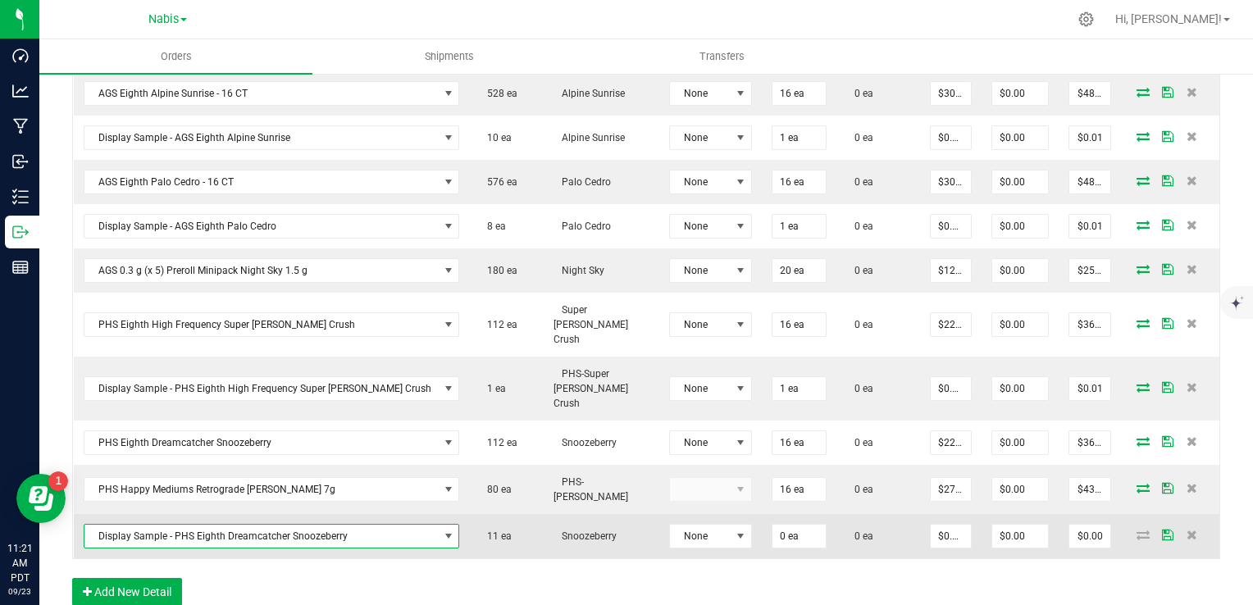
click at [762, 514] on td "0 ea" at bounding box center [799, 536] width 75 height 44
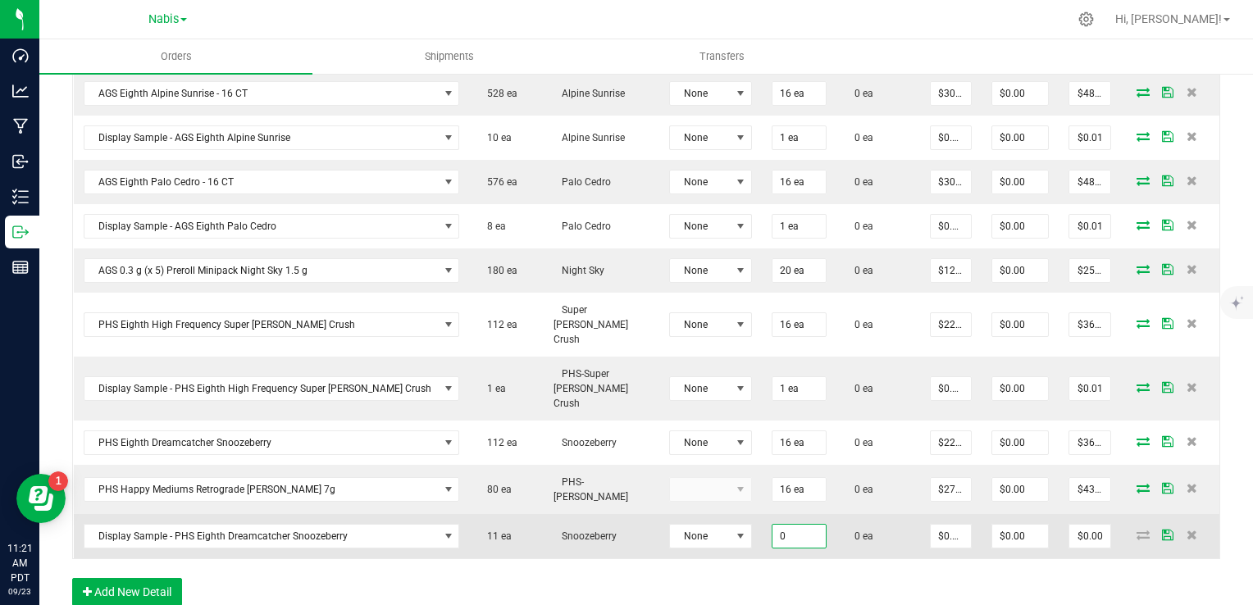
click at [772, 525] on input "0" at bounding box center [798, 536] width 53 height 23
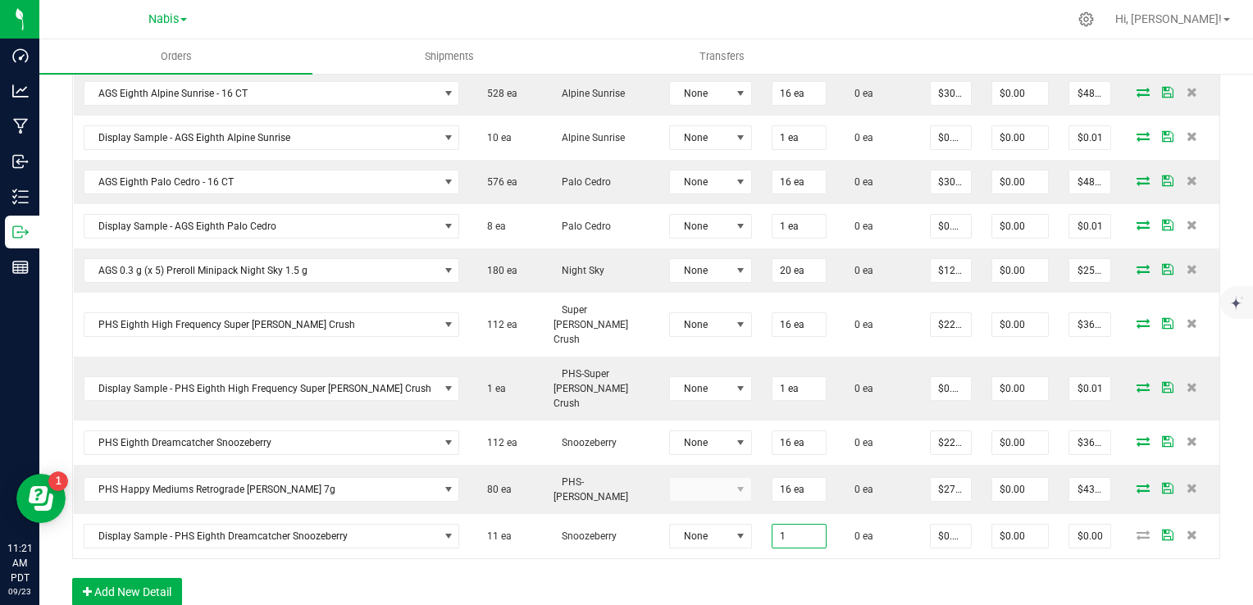
type input "1 ea"
type input "$0.01"
click at [749, 556] on div "Order Details Print All Labels Item Sellable Strain Lot Number Qty Ordered Qty …" at bounding box center [646, 281] width 1148 height 681
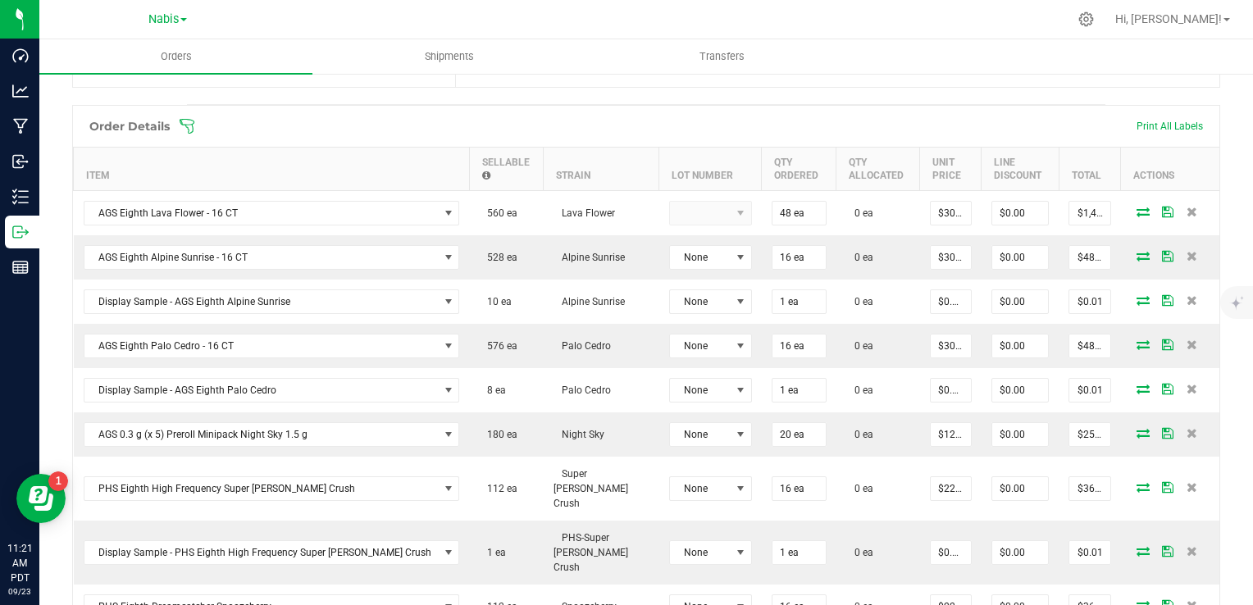
scroll to position [814, 0]
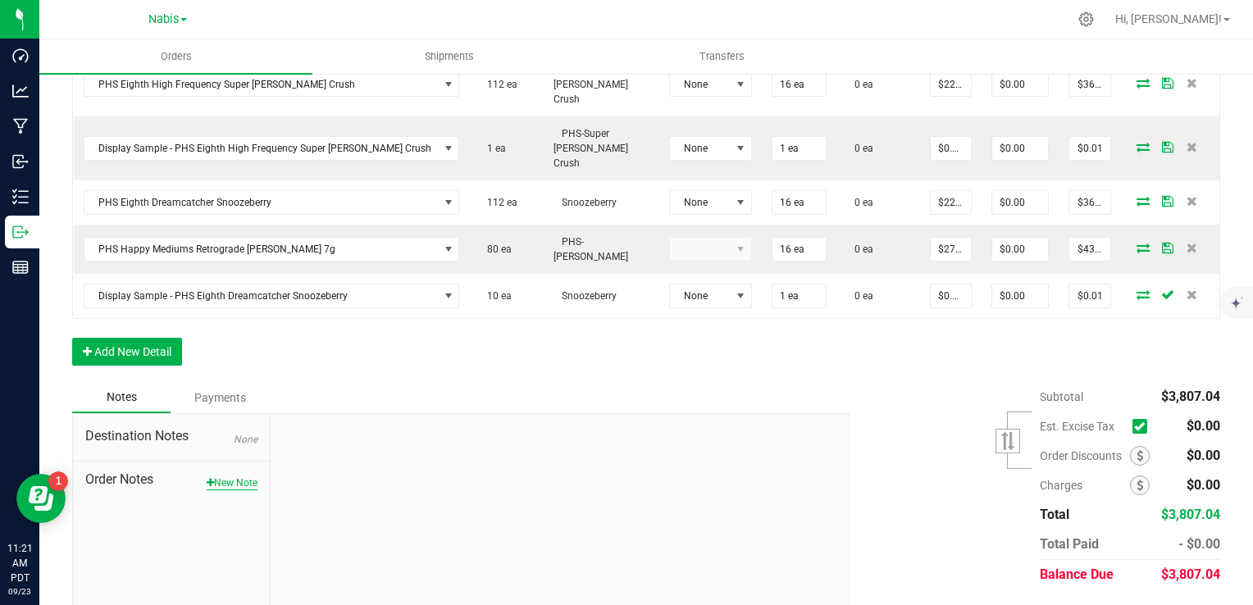
click at [238, 476] on button "New Note" at bounding box center [232, 483] width 51 height 15
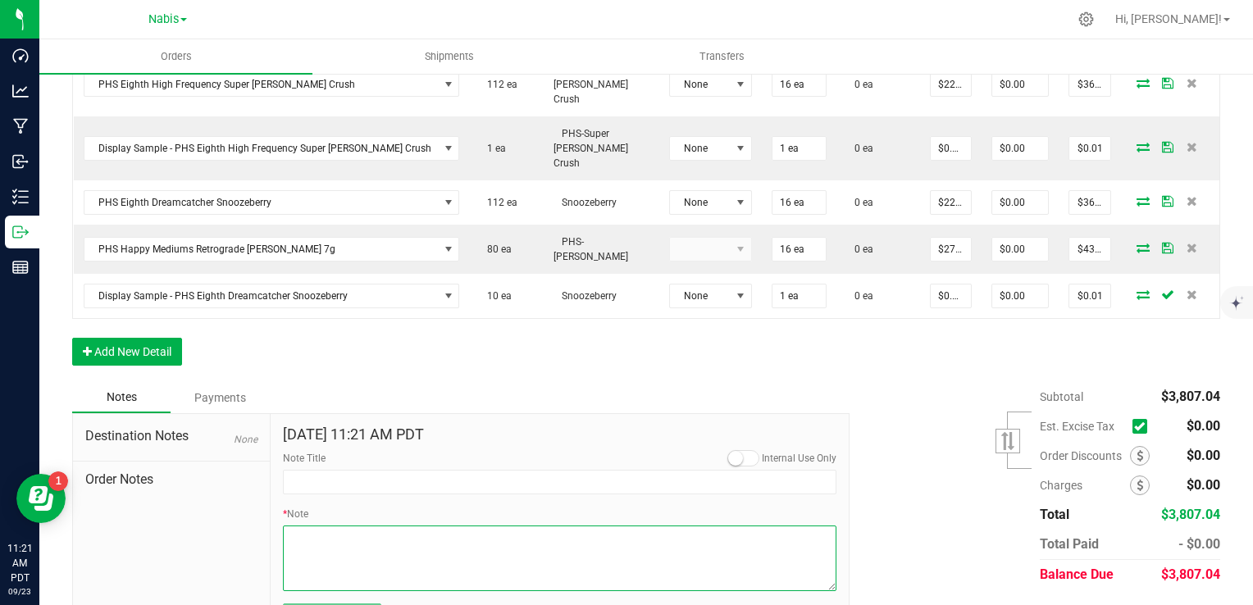
click at [394, 526] on textarea "* Note" at bounding box center [560, 559] width 554 height 66
type textarea "Display Credits: AGS Lava Flower (30) Total Credits: $30.00"
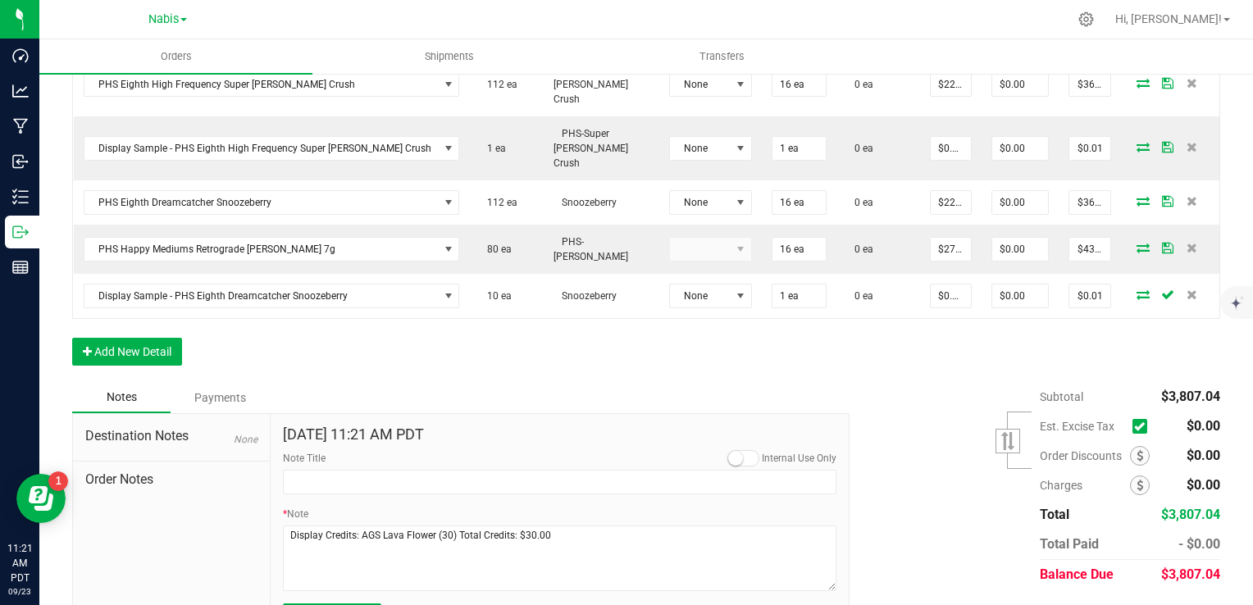
click at [343, 604] on span "Submit Note" at bounding box center [331, 614] width 63 height 13
type input "[DATE] 11:21 AM PDT"
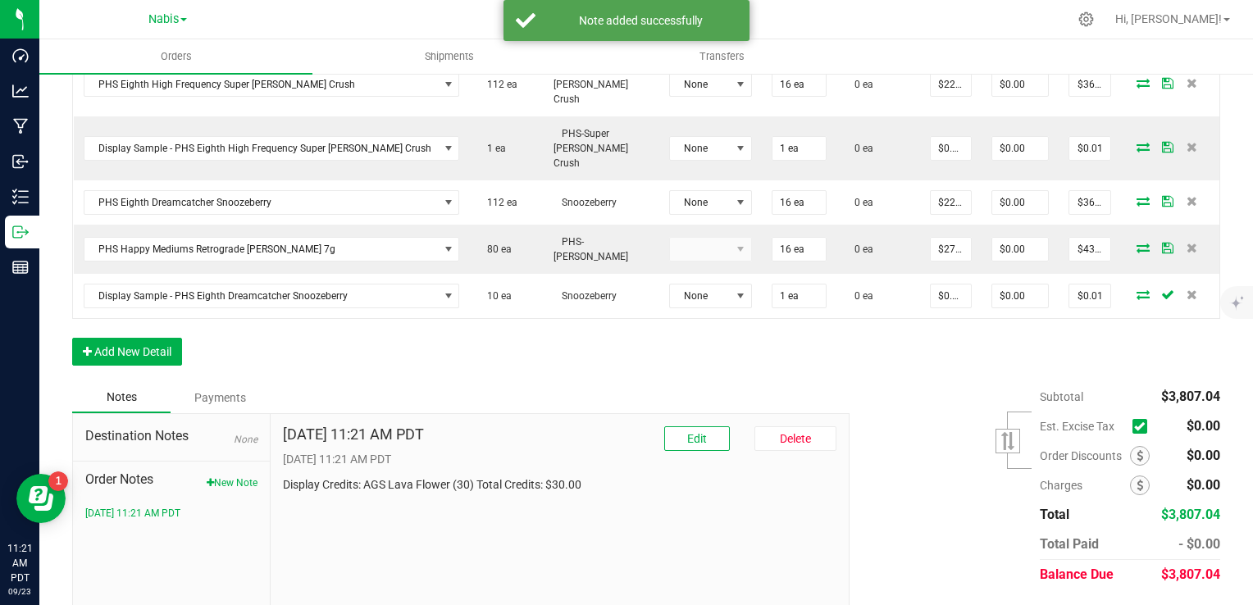
click at [1138, 446] on div "Order Discounts" at bounding box center [1100, 456] width 121 height 20
click at [1136, 450] on icon at bounding box center [1139, 455] width 7 height 11
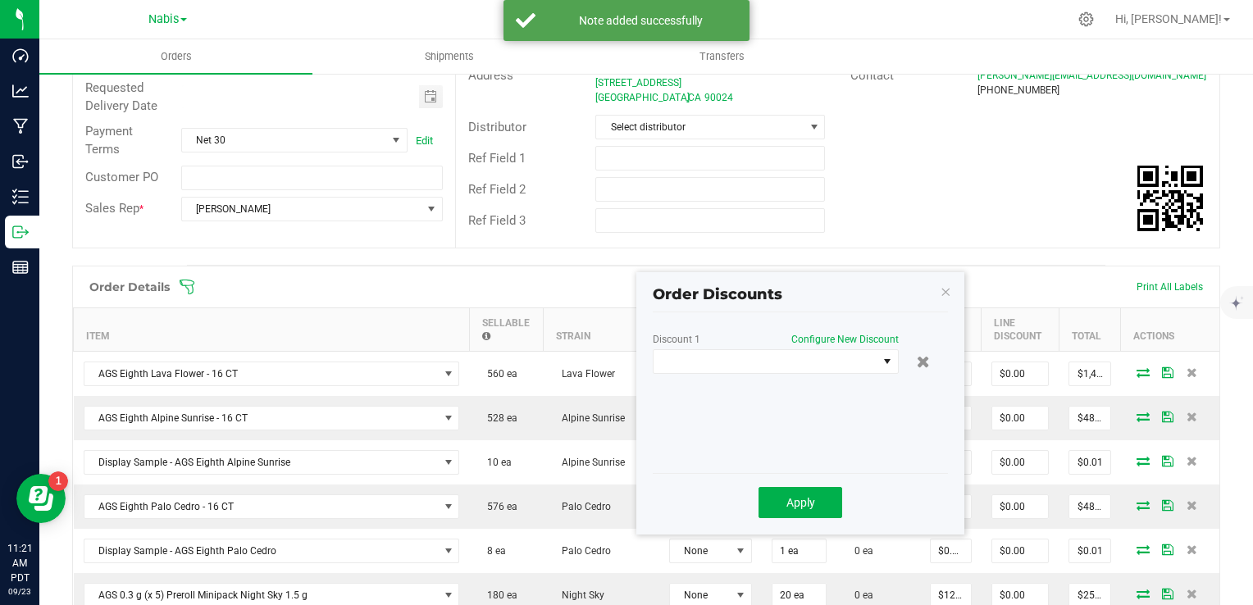
scroll to position [240, 0]
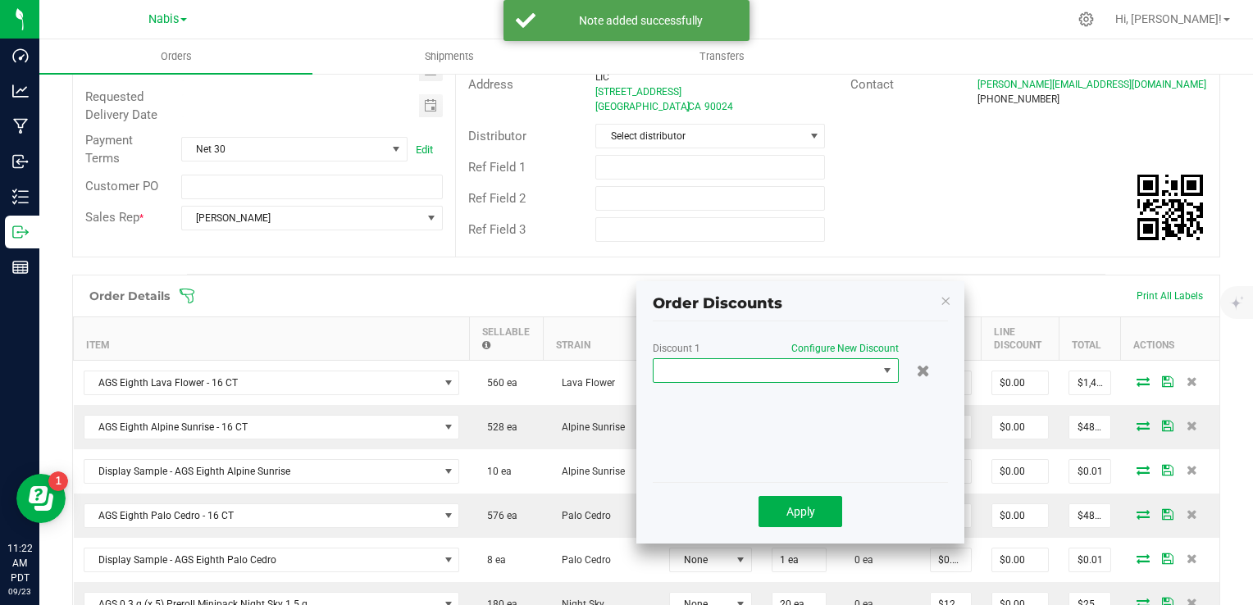
click at [718, 372] on span at bounding box center [765, 370] width 224 height 23
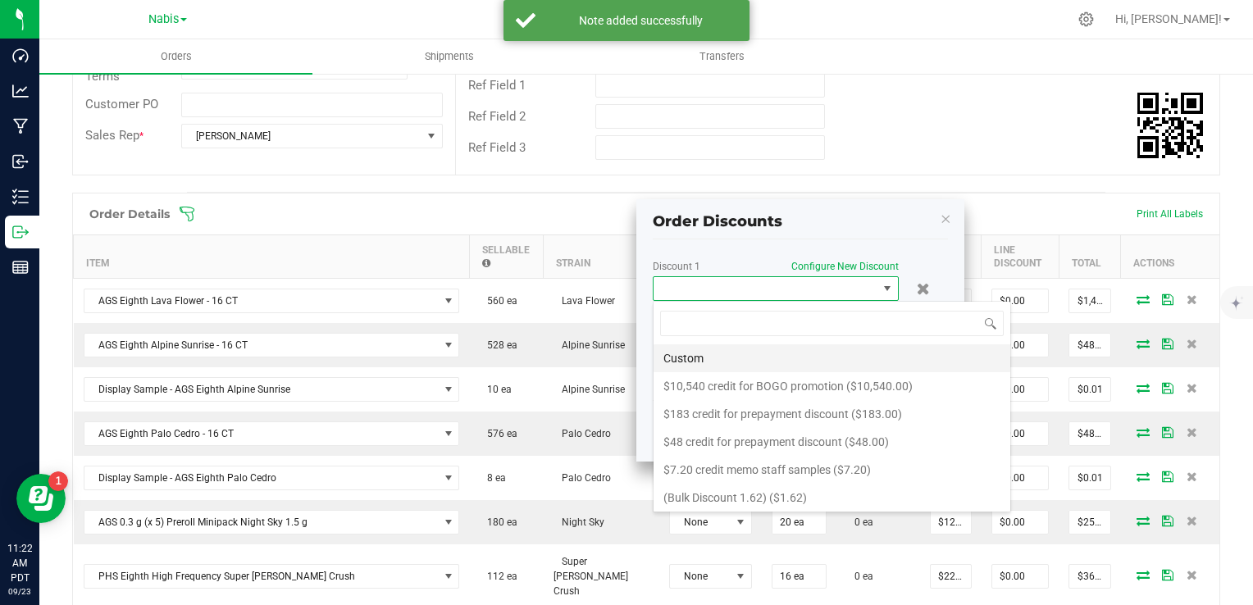
scroll to position [24, 246]
click at [730, 359] on li "Custom" at bounding box center [831, 358] width 357 height 28
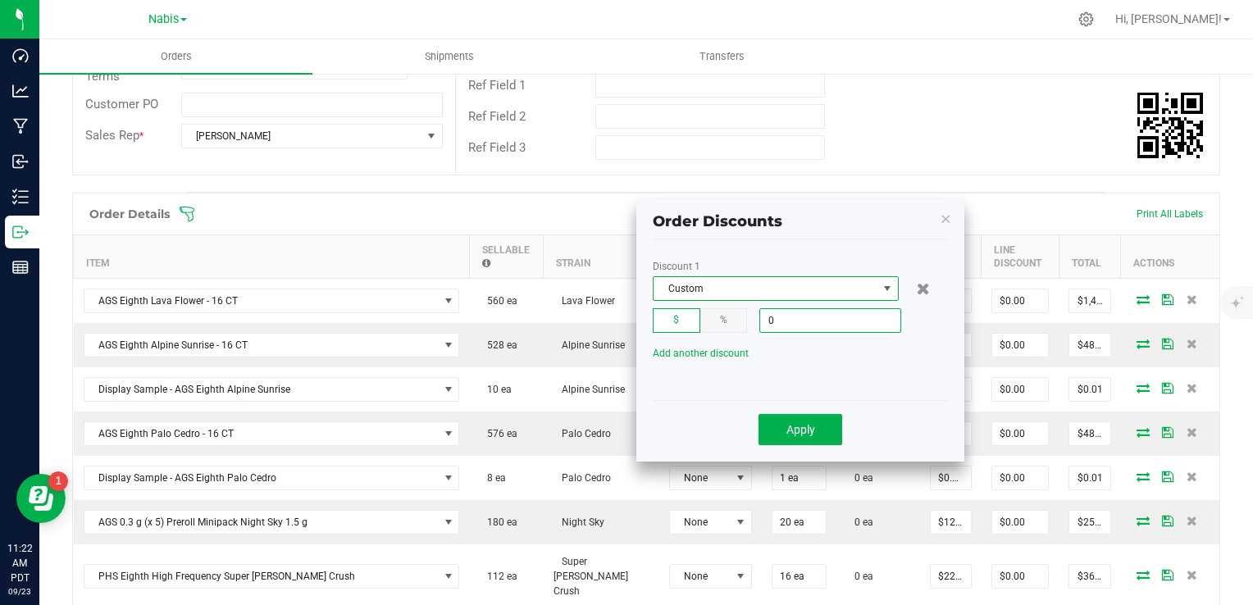
click at [804, 326] on input "0" at bounding box center [830, 320] width 140 height 23
type input "$30.00"
click at [795, 421] on button "Apply" at bounding box center [800, 429] width 84 height 31
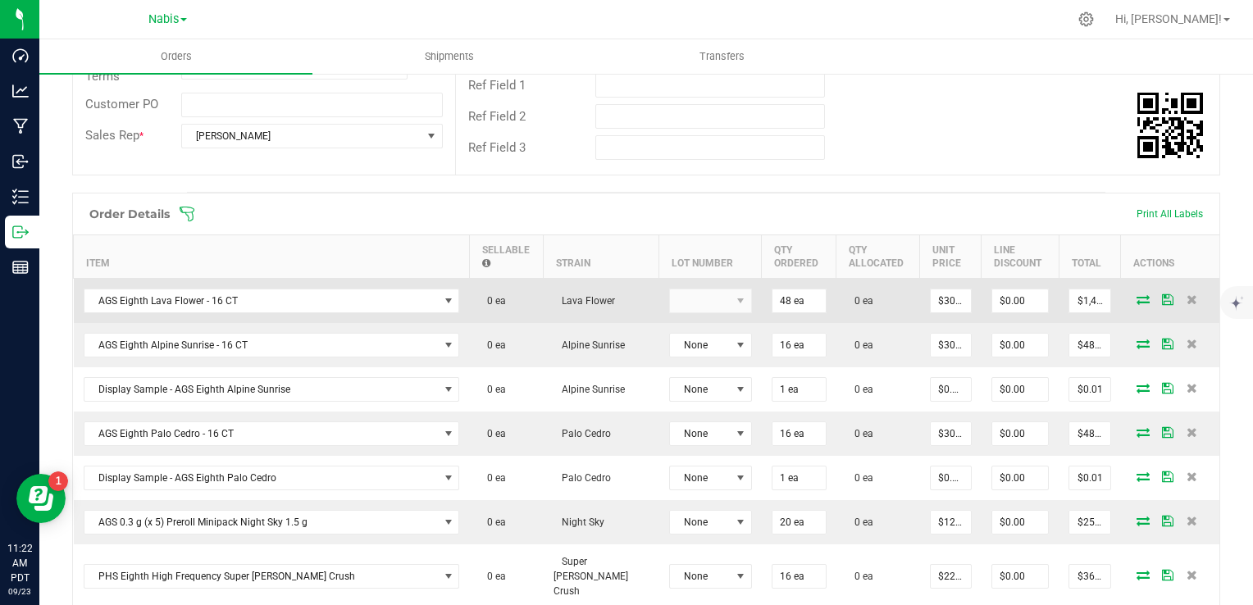
click at [1136, 300] on icon at bounding box center [1142, 299] width 13 height 10
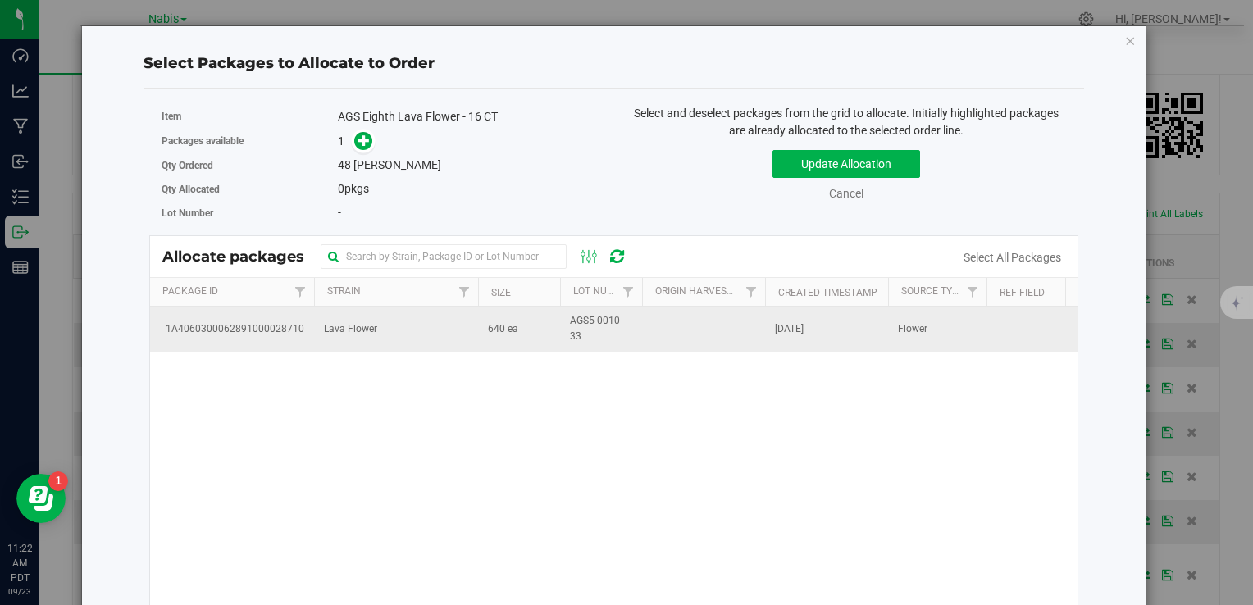
click at [430, 323] on td "Lava Flower" at bounding box center [396, 329] width 164 height 44
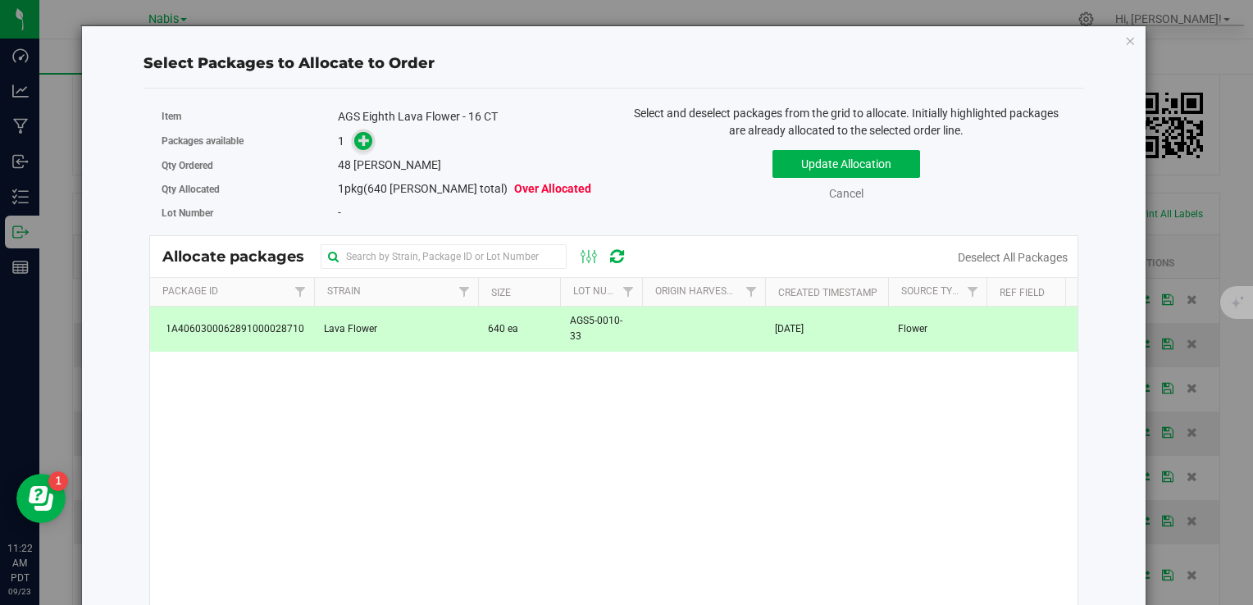
click at [354, 135] on span at bounding box center [363, 141] width 19 height 19
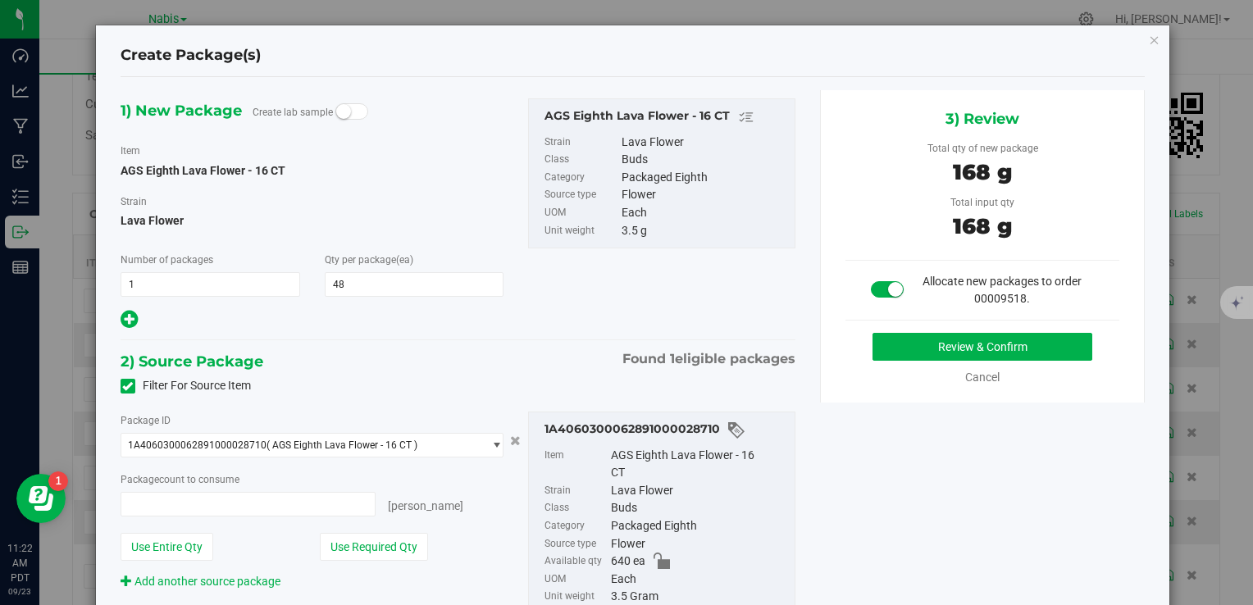
type input "48"
type input "48 ea"
click at [949, 353] on button "Review & Confirm" at bounding box center [982, 347] width 220 height 28
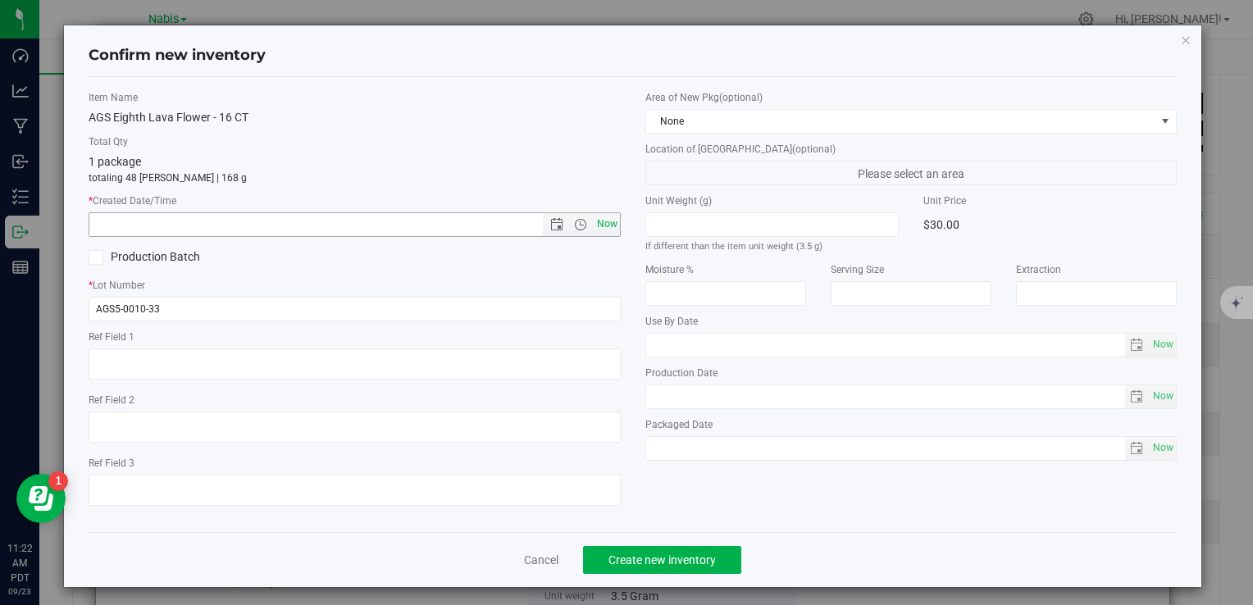
click at [613, 223] on span "Now" at bounding box center [607, 224] width 28 height 24
type input "[DATE] 11:22 AM"
click at [676, 570] on button "Create new inventory" at bounding box center [662, 560] width 158 height 28
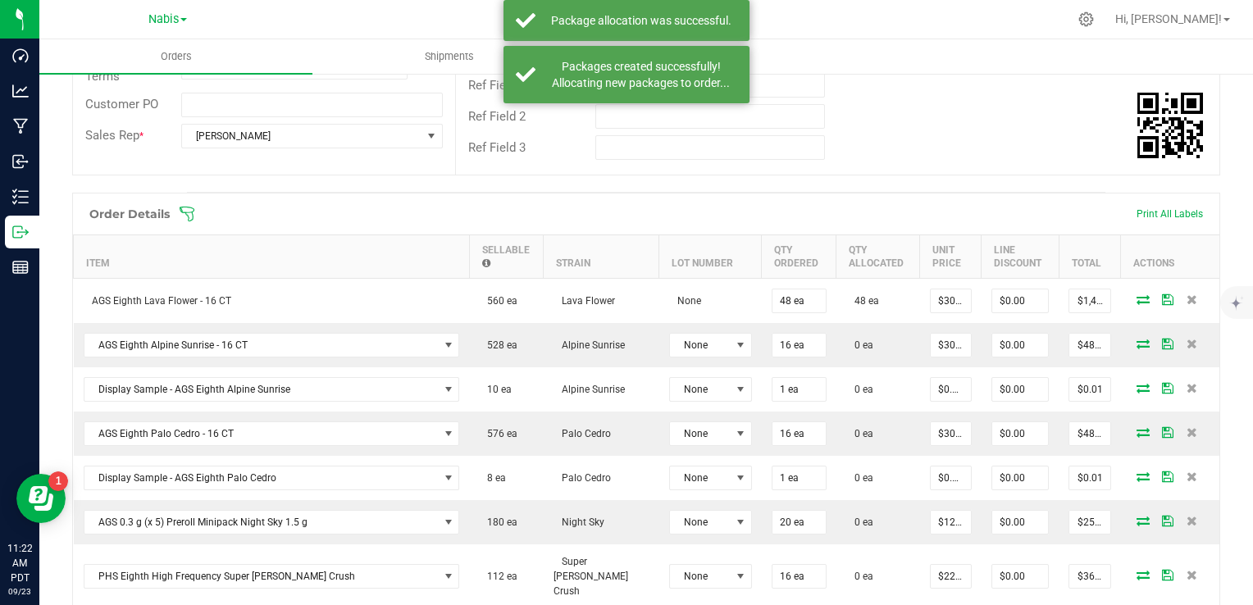
click at [1136, 339] on icon at bounding box center [1142, 344] width 13 height 10
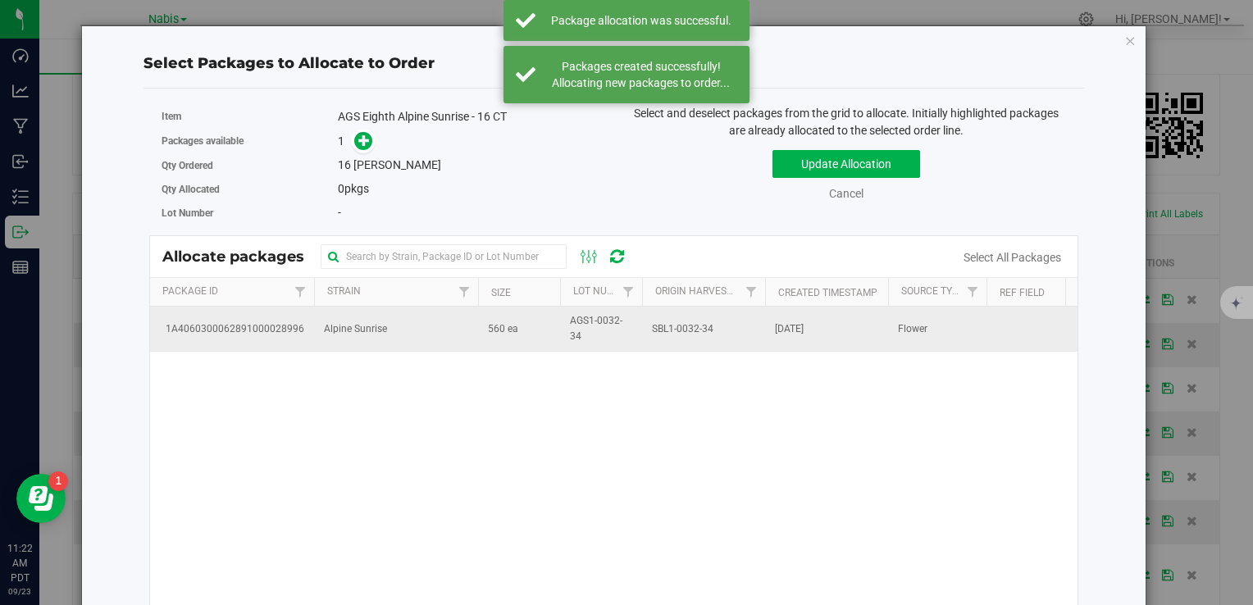
click at [503, 336] on td "560 ea" at bounding box center [519, 329] width 82 height 44
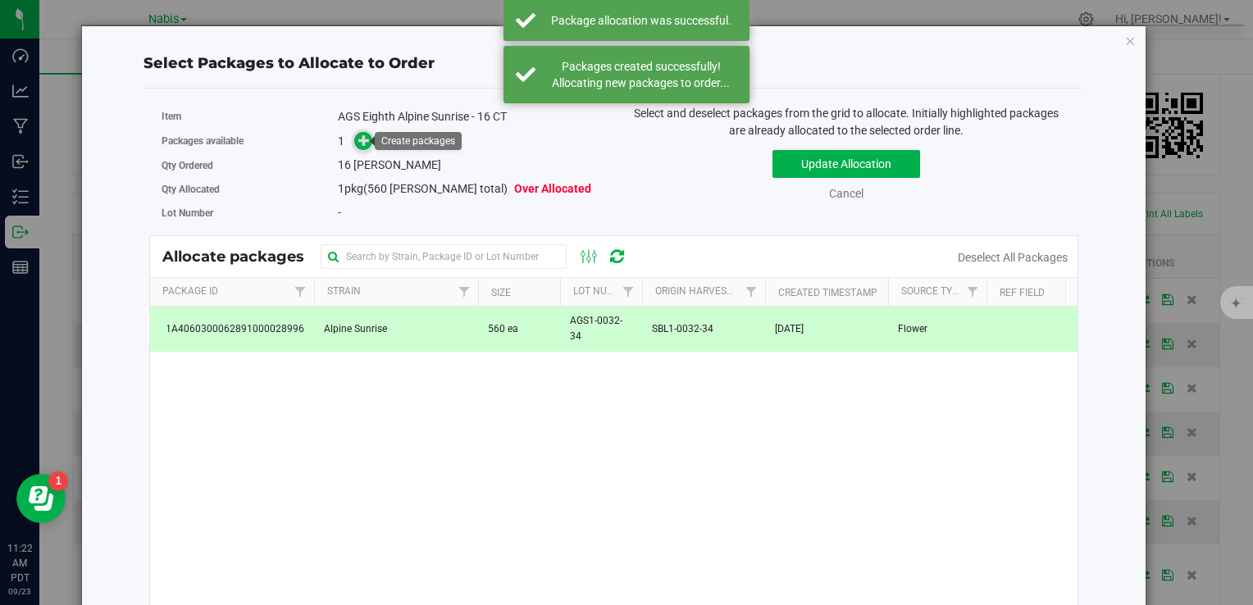
click at [358, 141] on icon at bounding box center [363, 139] width 11 height 11
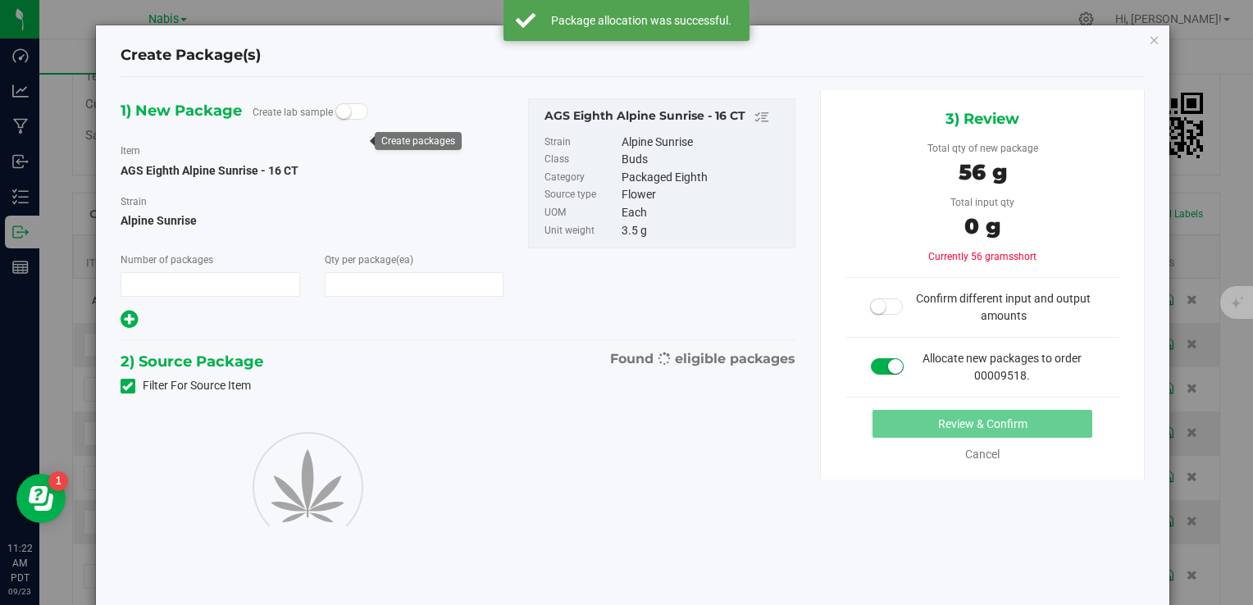
type input "1"
type input "16"
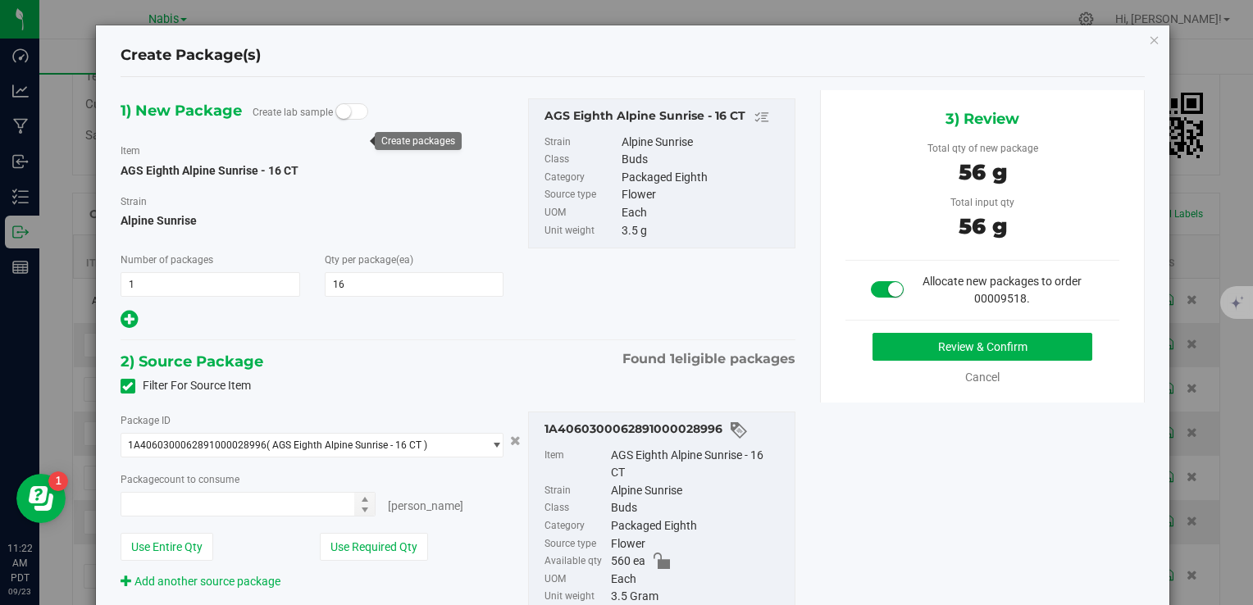
type input "16 ea"
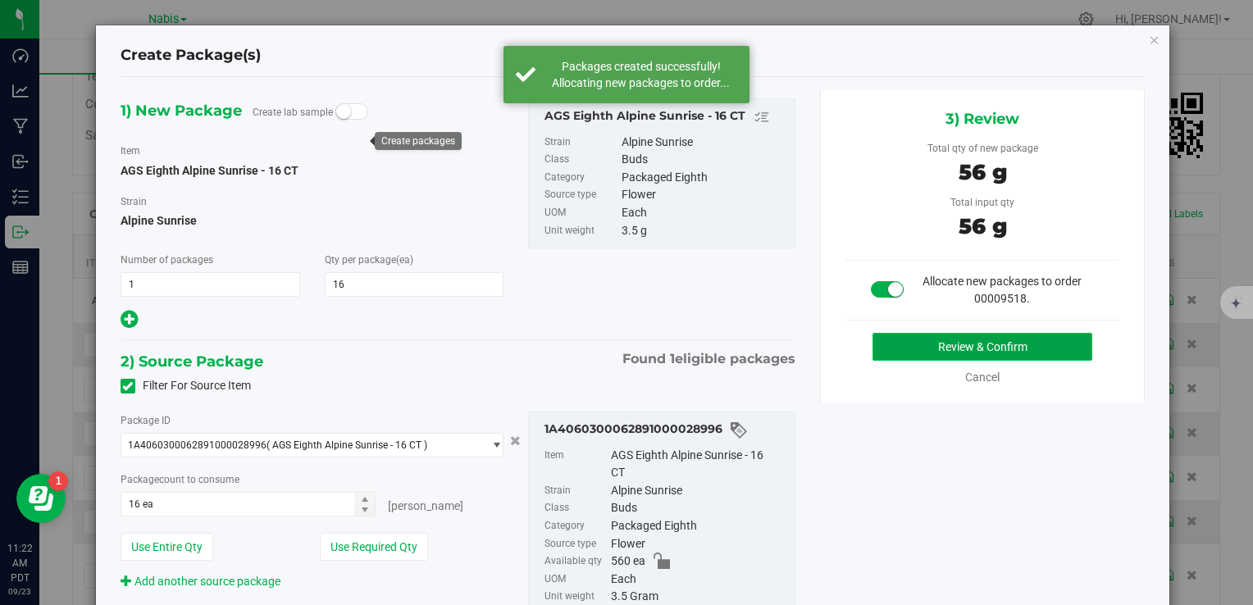
click at [914, 349] on button "Review & Confirm" at bounding box center [982, 347] width 220 height 28
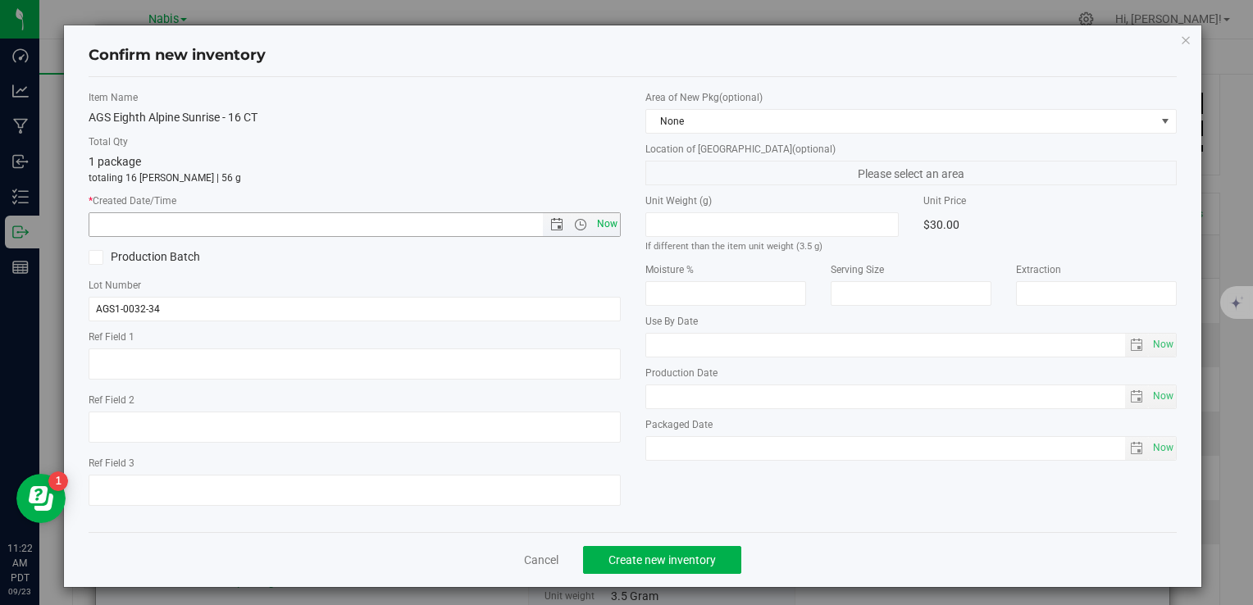
click at [607, 235] on span "Now" at bounding box center [607, 224] width 28 height 24
type input "[DATE] 11:22 AM"
click at [679, 558] on span "Create new inventory" at bounding box center [661, 559] width 107 height 13
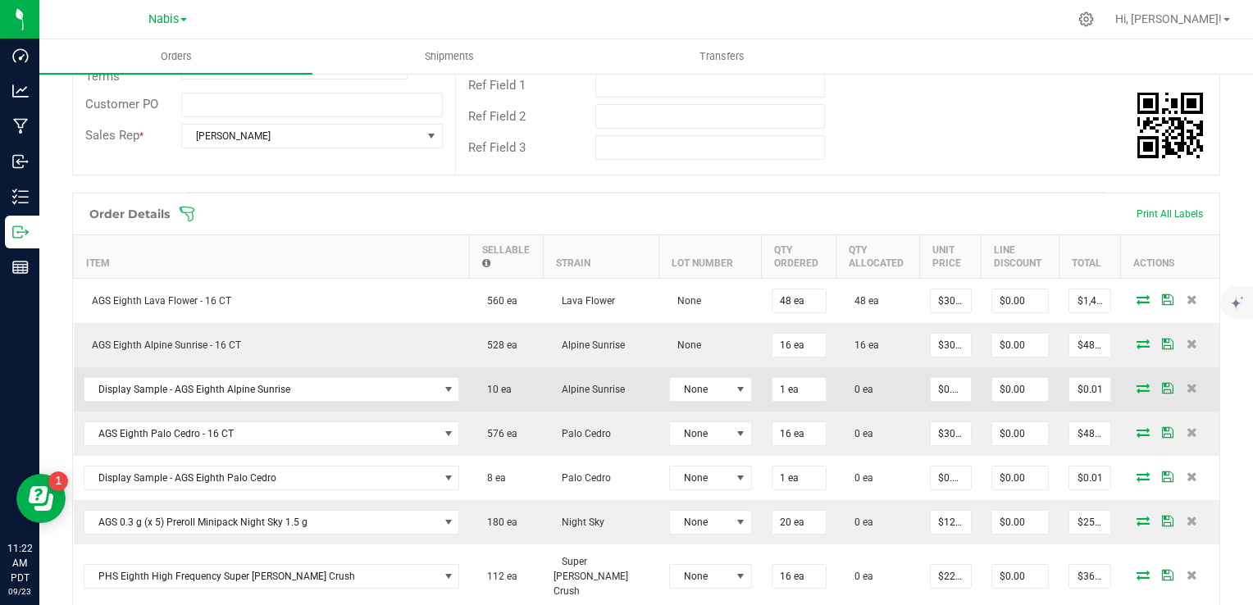
click at [1136, 385] on icon at bounding box center [1142, 388] width 13 height 10
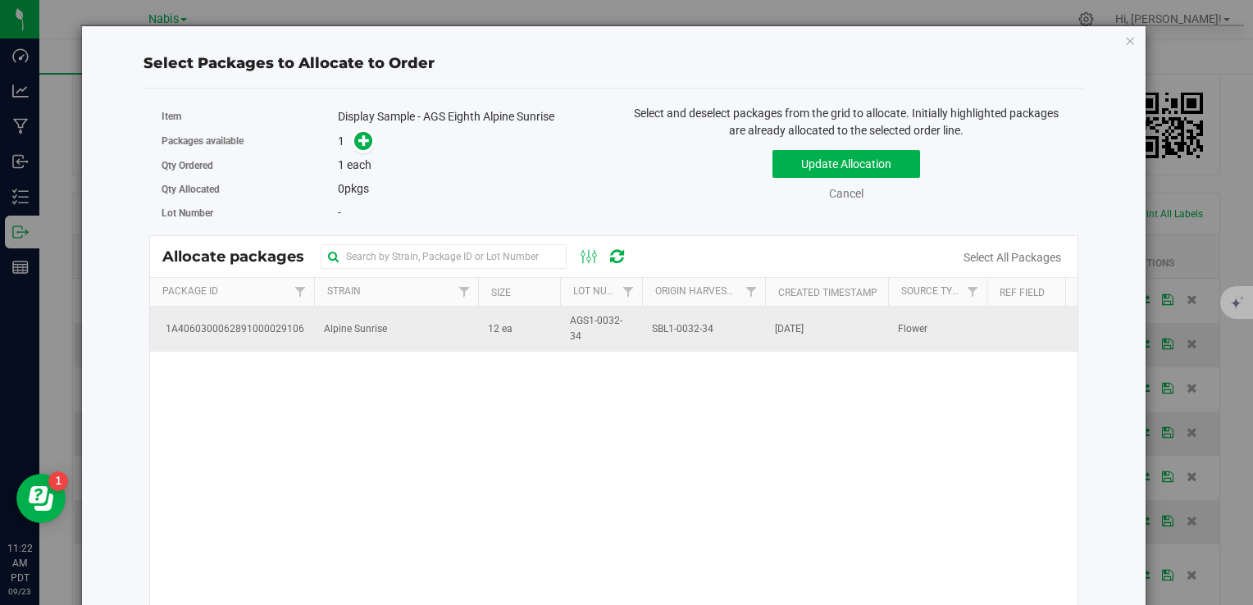
click at [385, 337] on td "Alpine Sunrise" at bounding box center [396, 329] width 164 height 44
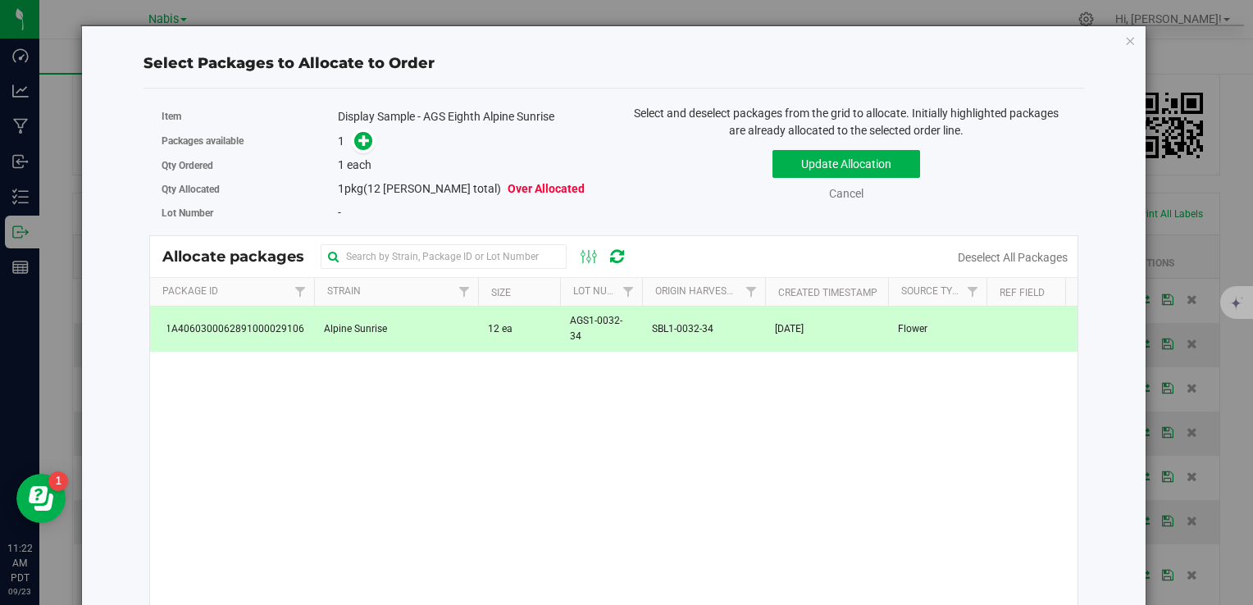
drag, startPoint x: 351, startPoint y: 143, endPoint x: 689, endPoint y: 251, distance: 354.7
click at [354, 143] on span at bounding box center [363, 141] width 19 height 19
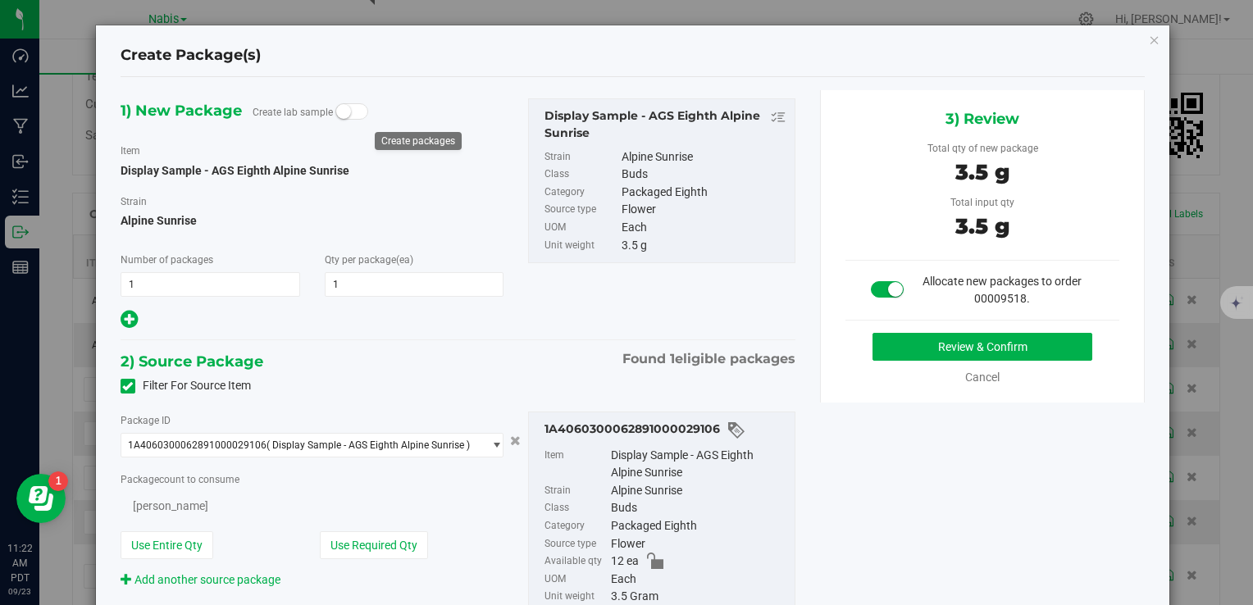
type input "1"
click at [925, 339] on button "Review & Confirm" at bounding box center [982, 347] width 220 height 28
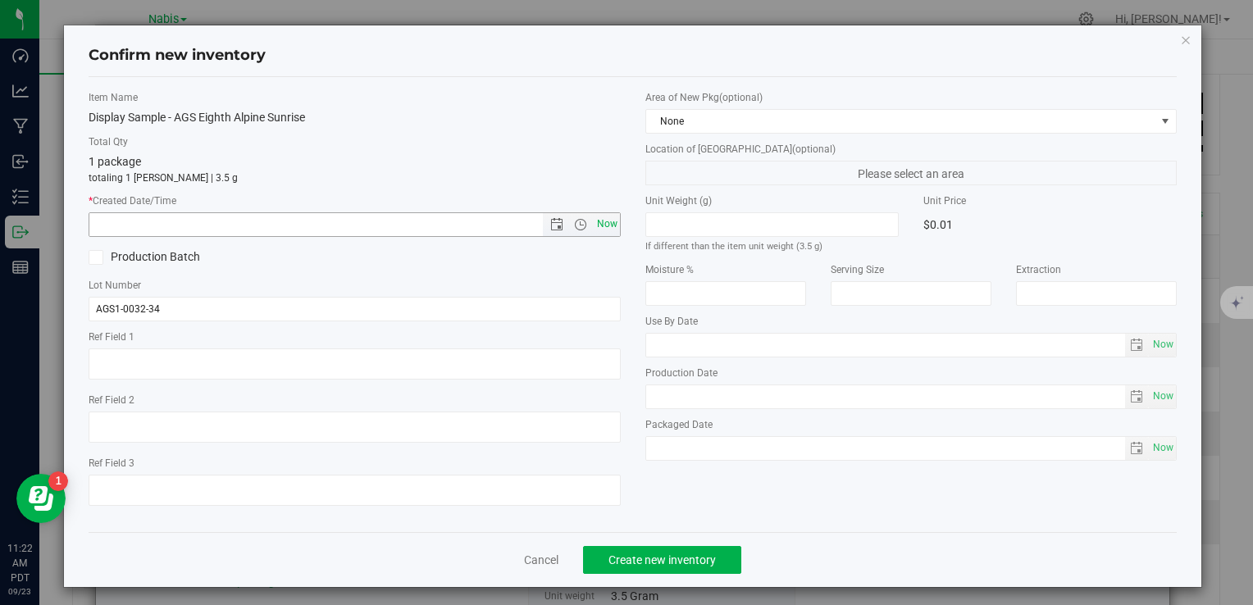
click at [595, 221] on span "Now" at bounding box center [607, 224] width 28 height 24
type input "[DATE] 11:22 AM"
click at [662, 556] on span "Create new inventory" at bounding box center [661, 559] width 107 height 13
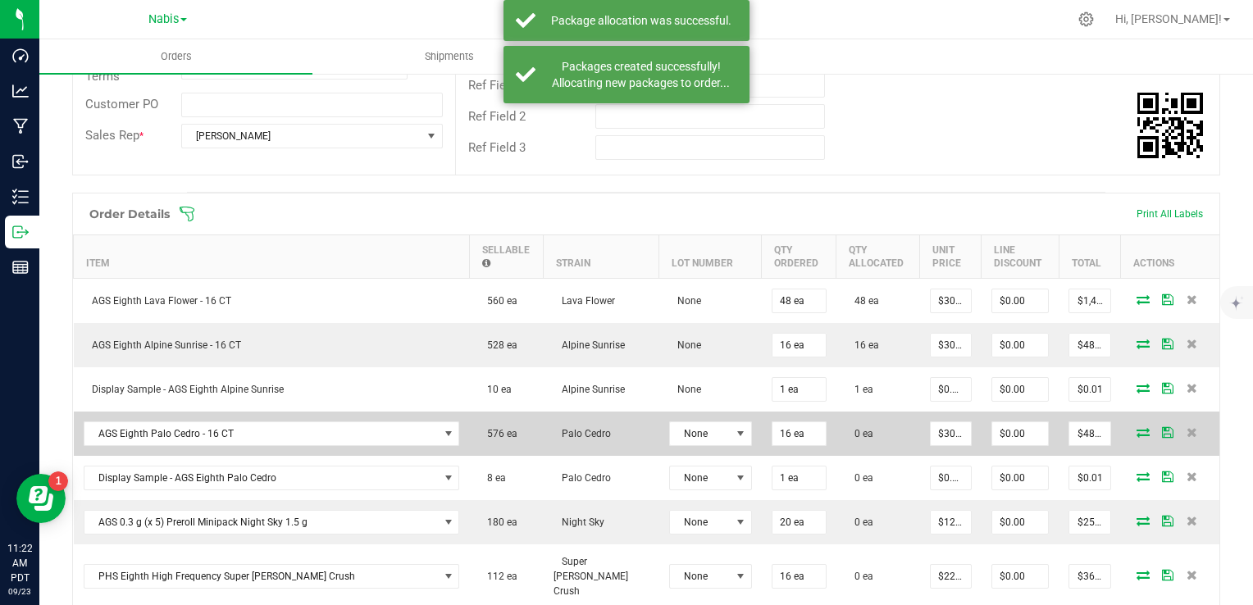
click at [1136, 428] on icon at bounding box center [1142, 432] width 13 height 10
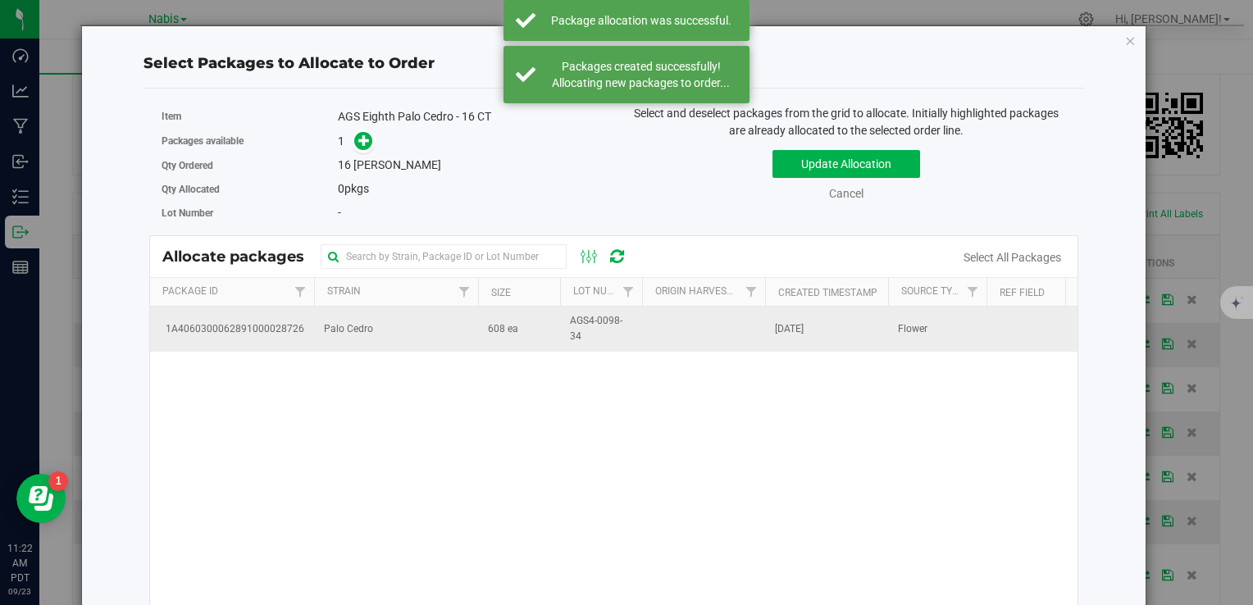
click at [357, 312] on td "Palo Cedro" at bounding box center [396, 329] width 164 height 44
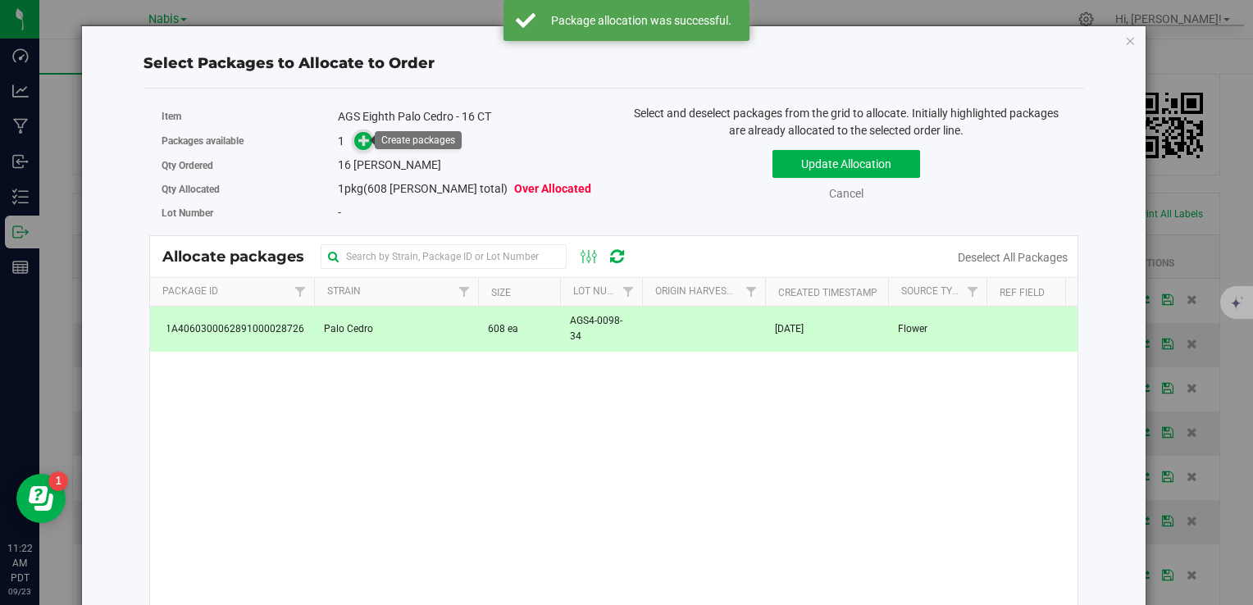
click at [360, 139] on icon at bounding box center [363, 139] width 11 height 11
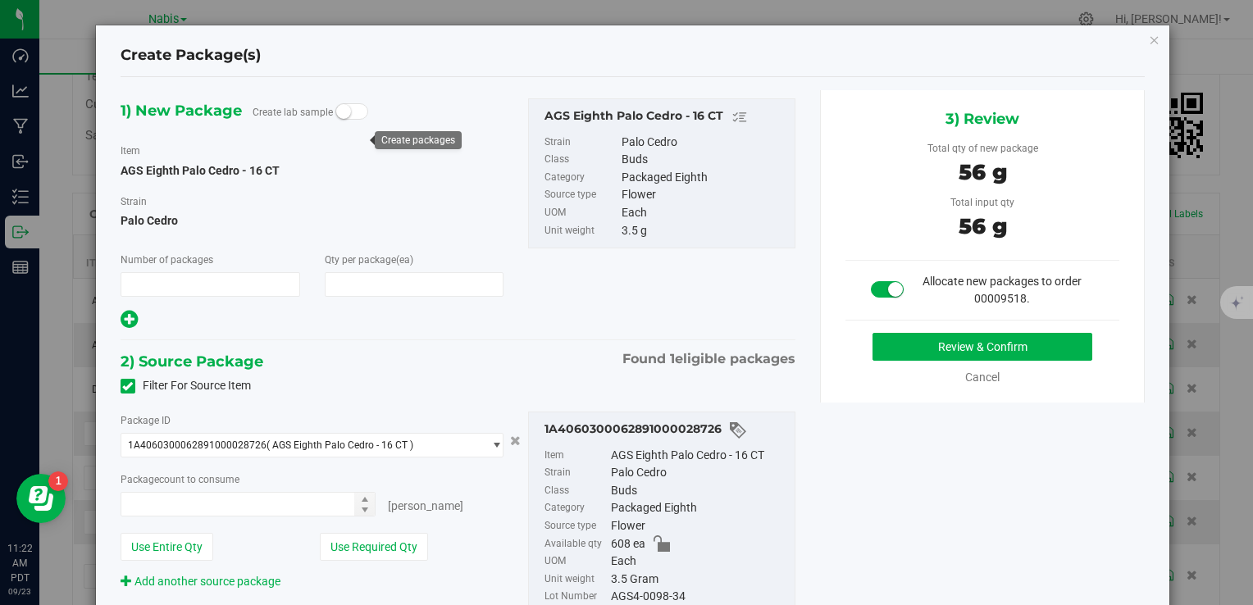
type input "1"
type input "16"
type input "16 ea"
click at [915, 349] on button "Review & Confirm" at bounding box center [982, 347] width 220 height 28
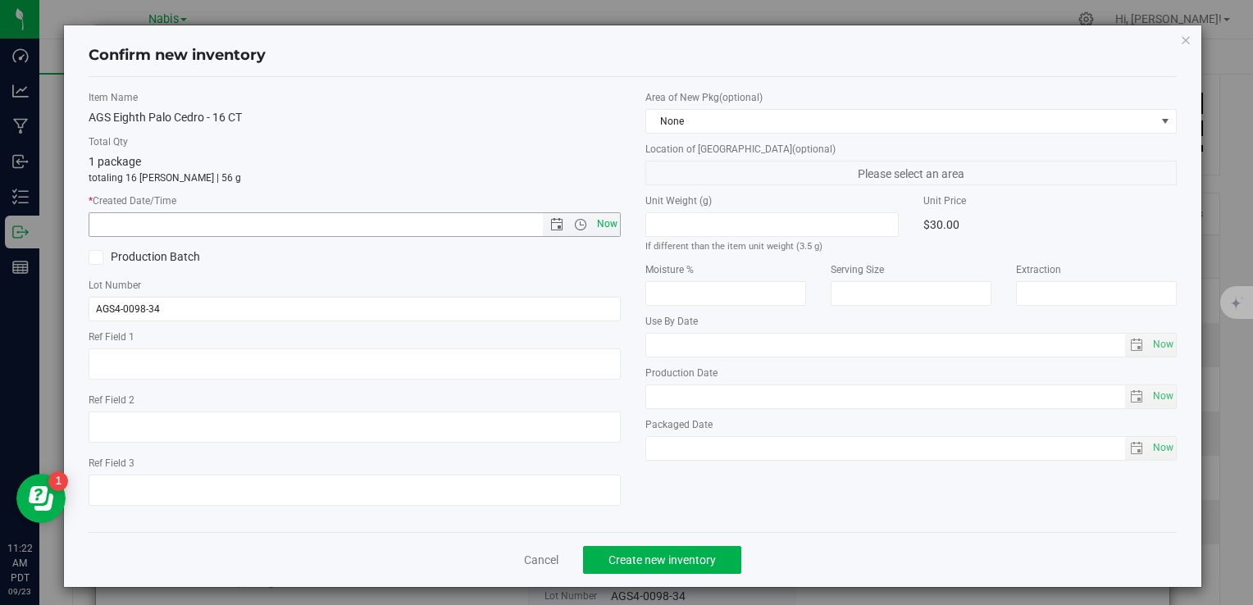
click at [602, 221] on span "Now" at bounding box center [607, 224] width 28 height 24
type input "[DATE] 11:22 AM"
click at [638, 562] on span "Create new inventory" at bounding box center [661, 559] width 107 height 13
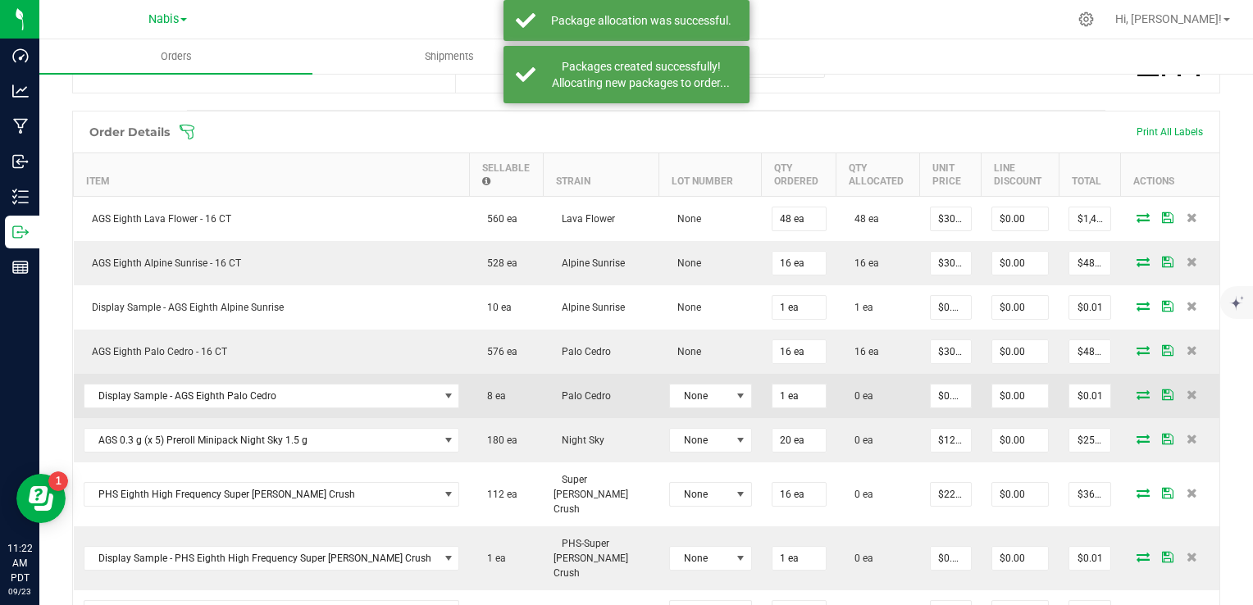
scroll to position [486, 0]
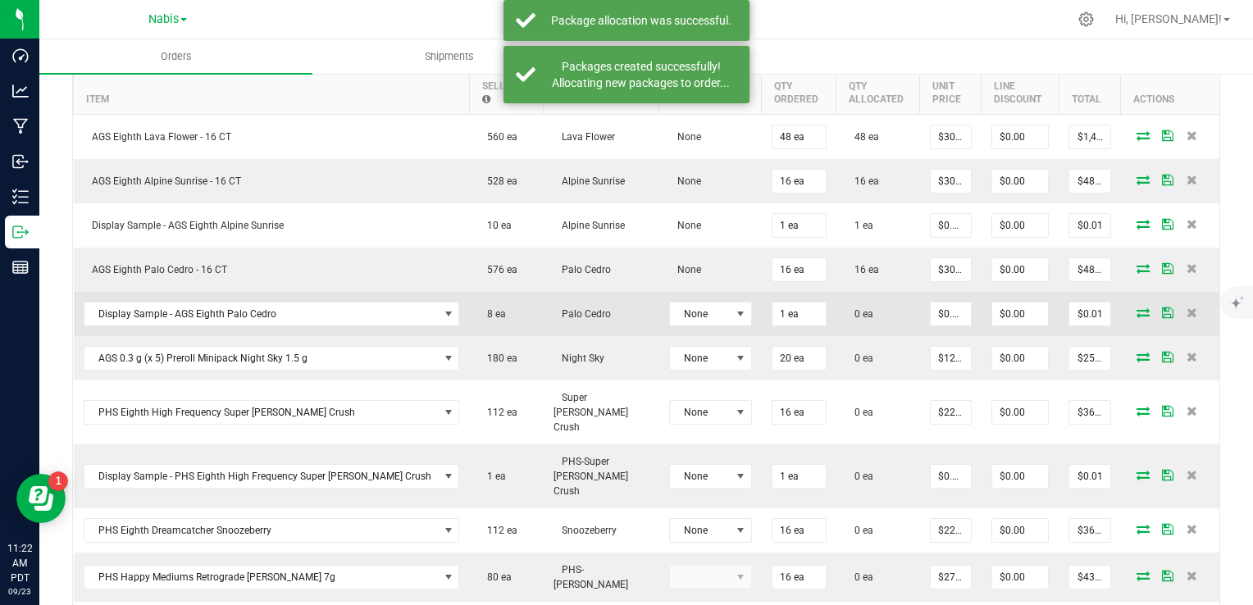
click at [1136, 307] on icon at bounding box center [1142, 312] width 13 height 10
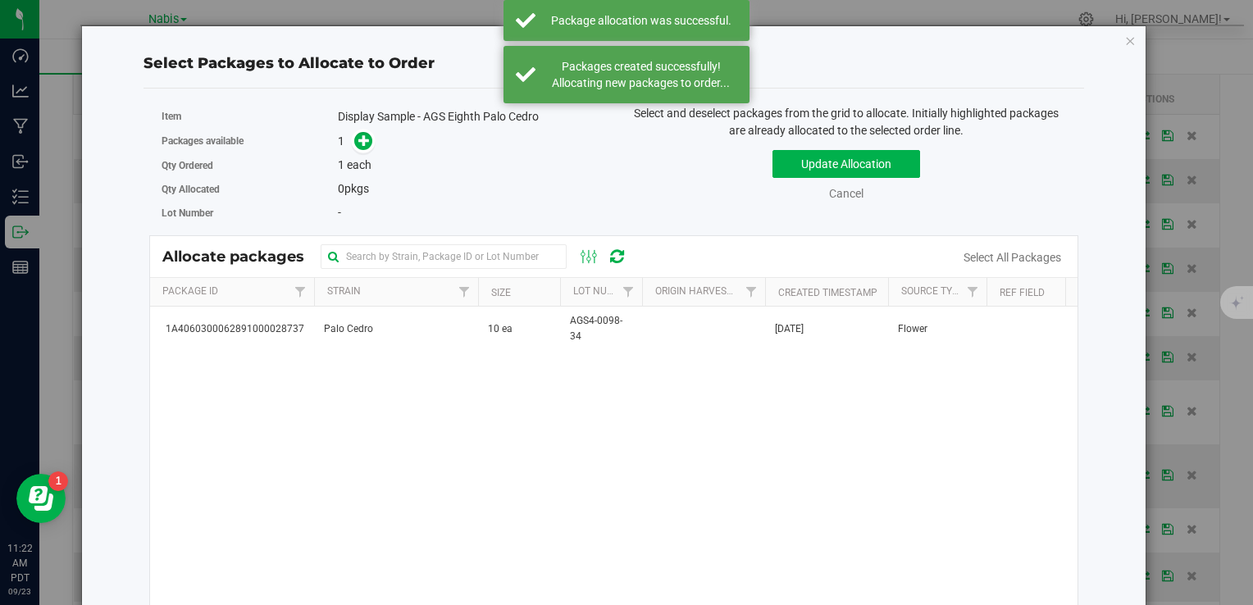
click at [426, 303] on th "Strain" at bounding box center [396, 292] width 164 height 29
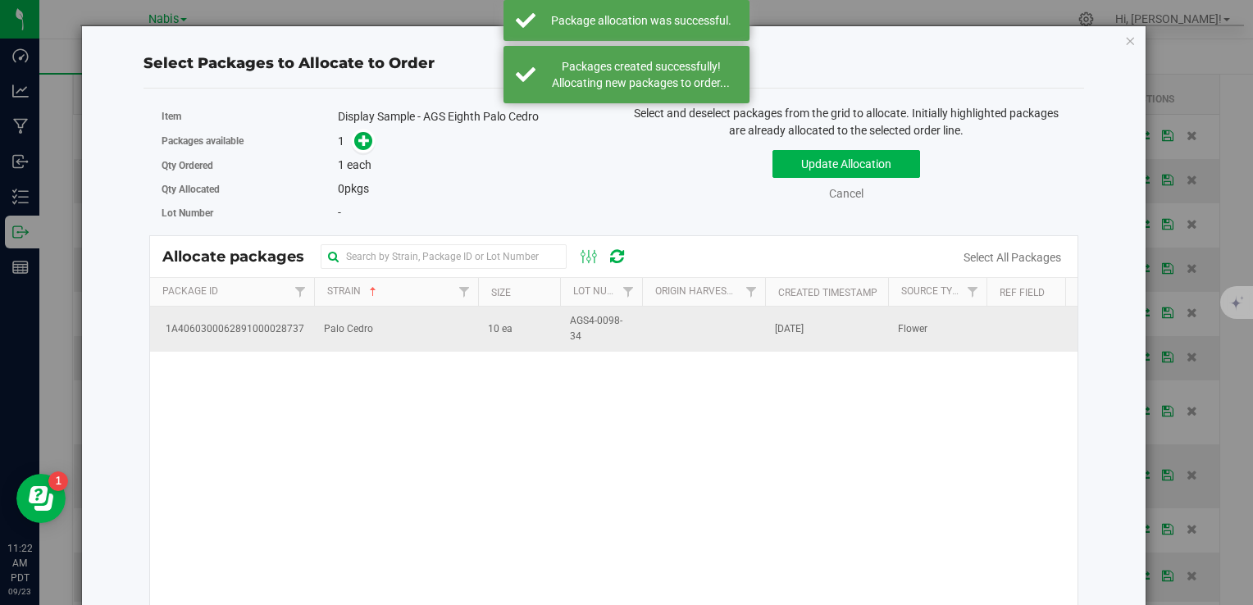
click at [421, 321] on td "Palo Cedro" at bounding box center [396, 329] width 164 height 44
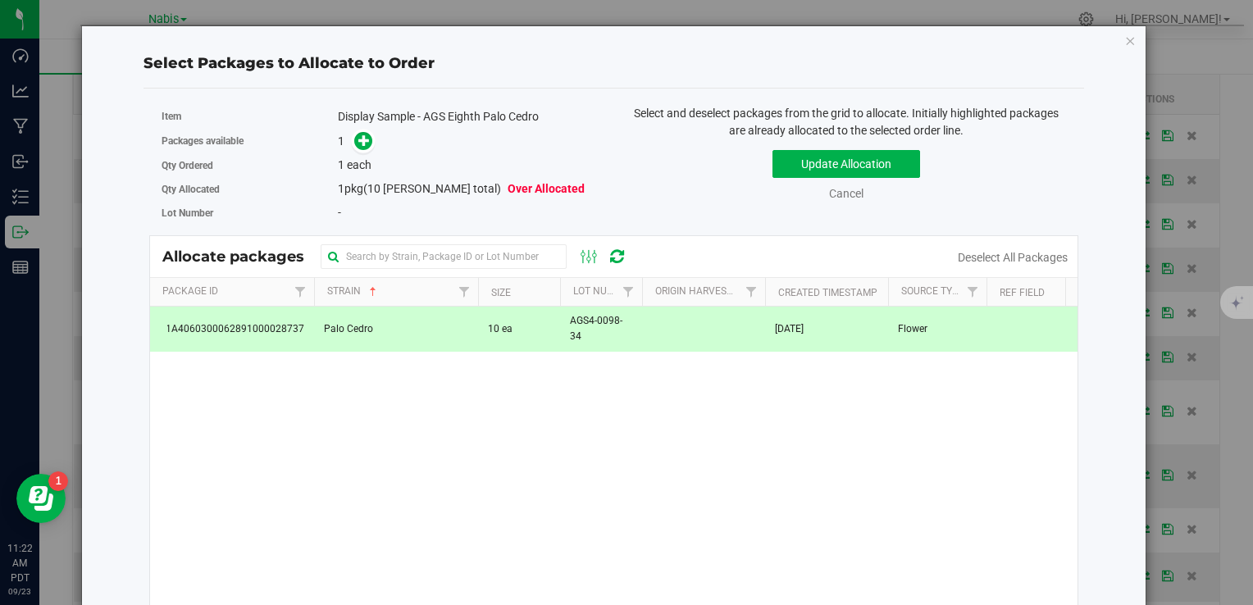
click at [371, 138] on div "1" at bounding box center [470, 141] width 264 height 19
click at [369, 139] on link at bounding box center [363, 140] width 19 height 13
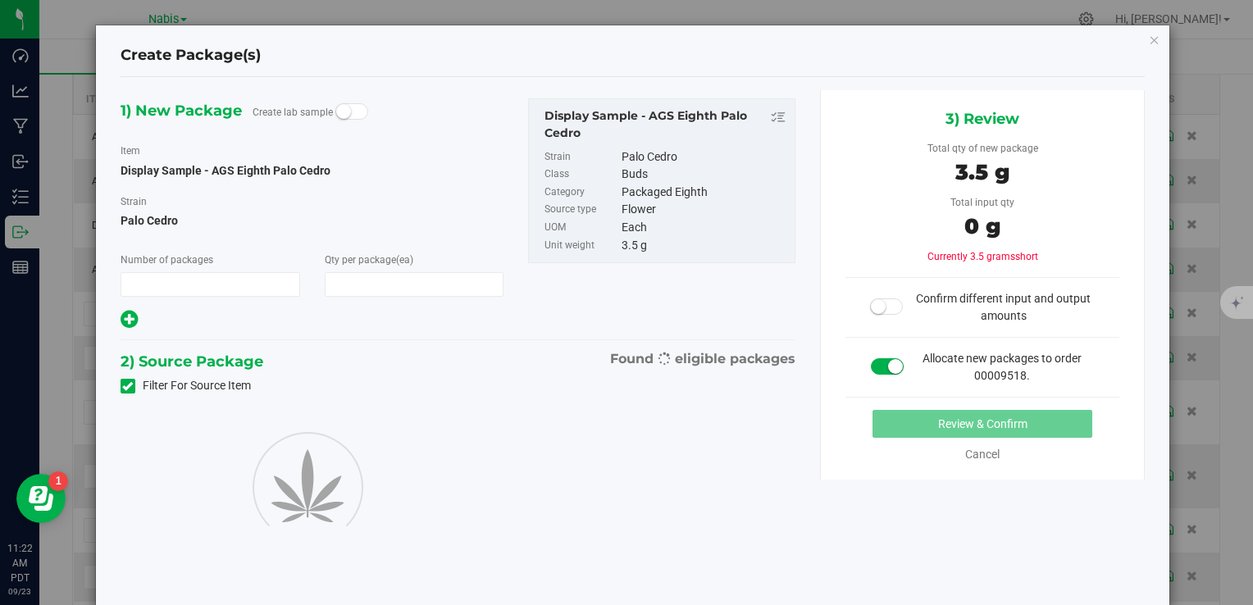
type input "1"
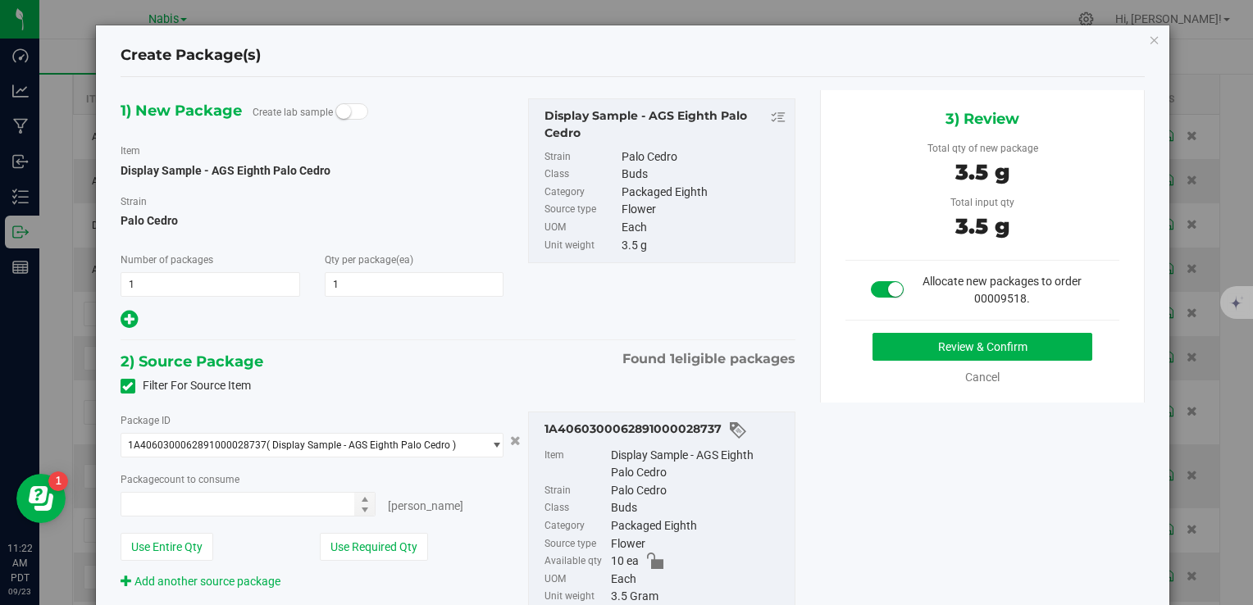
type input "1 ea"
click at [909, 345] on button "Review & Confirm" at bounding box center [982, 347] width 220 height 28
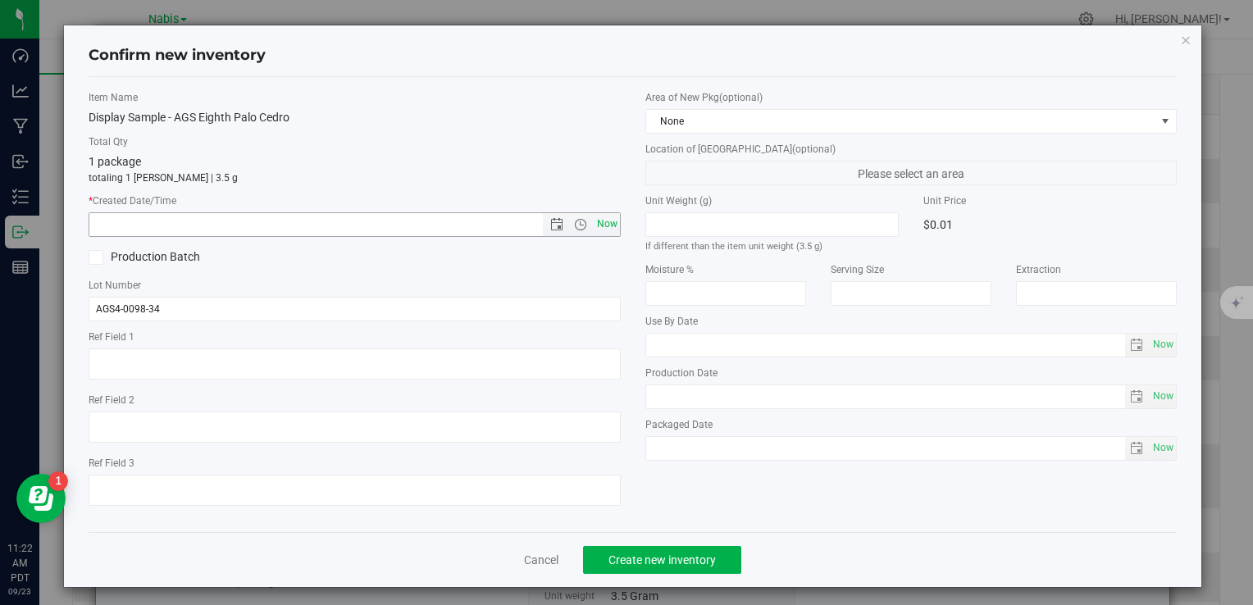
click at [604, 219] on span "Now" at bounding box center [607, 224] width 28 height 24
type input "[DATE] 11:22 AM"
click at [665, 563] on span "Create new inventory" at bounding box center [661, 559] width 107 height 13
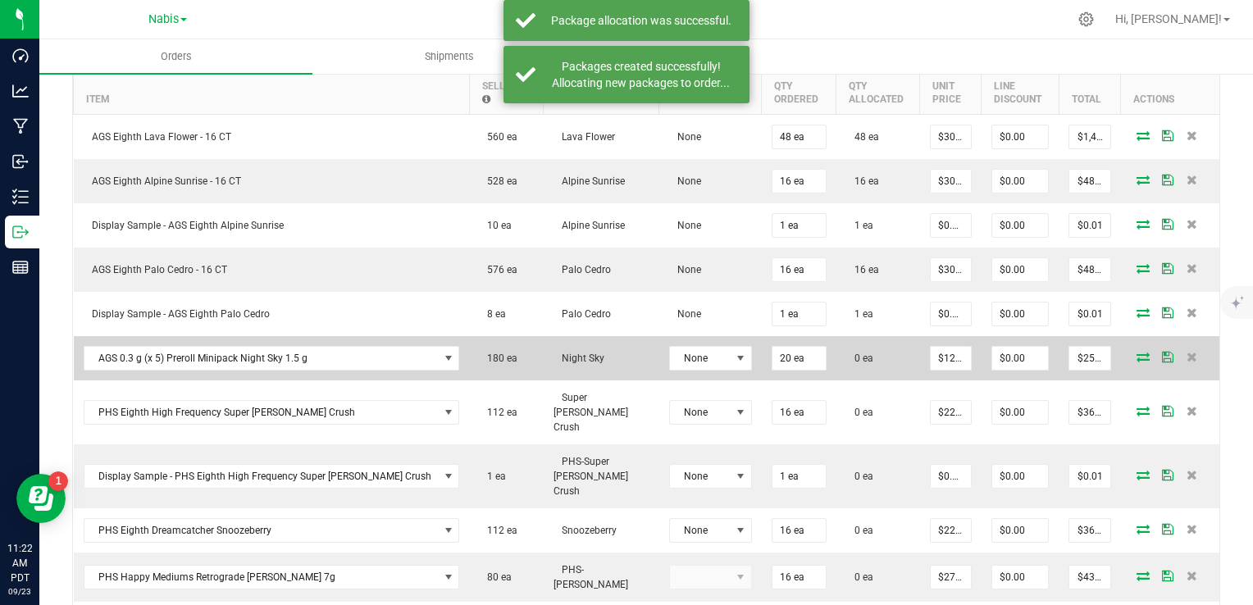
click at [1136, 352] on icon at bounding box center [1142, 357] width 13 height 10
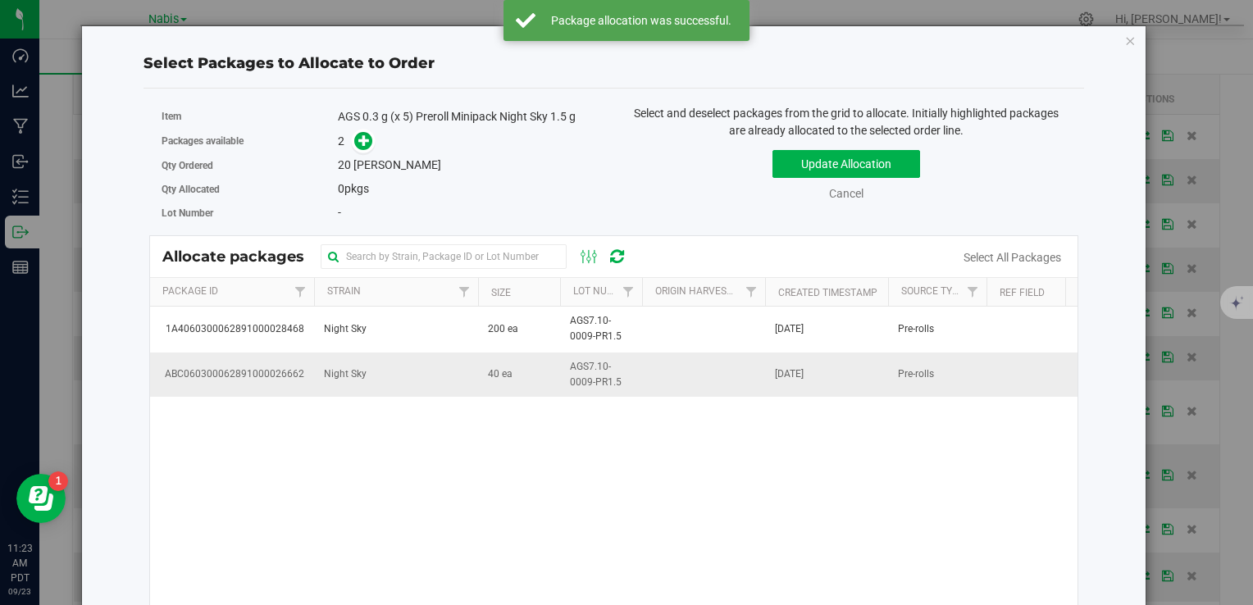
click at [423, 386] on td "Night Sky" at bounding box center [396, 375] width 164 height 44
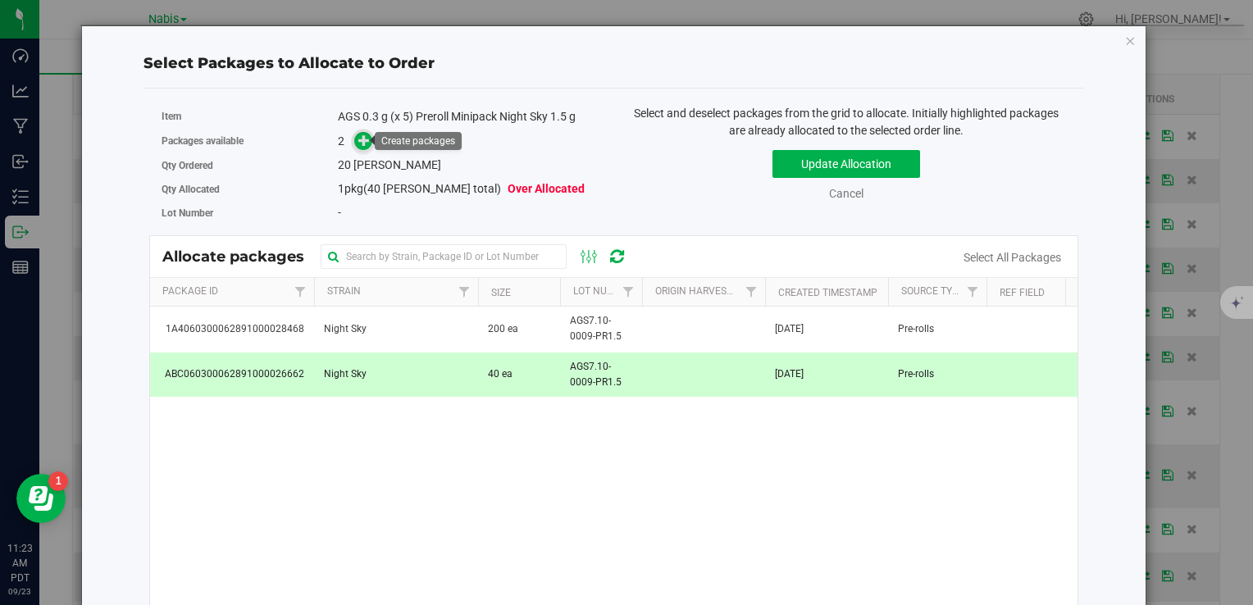
click at [361, 139] on icon at bounding box center [363, 139] width 11 height 11
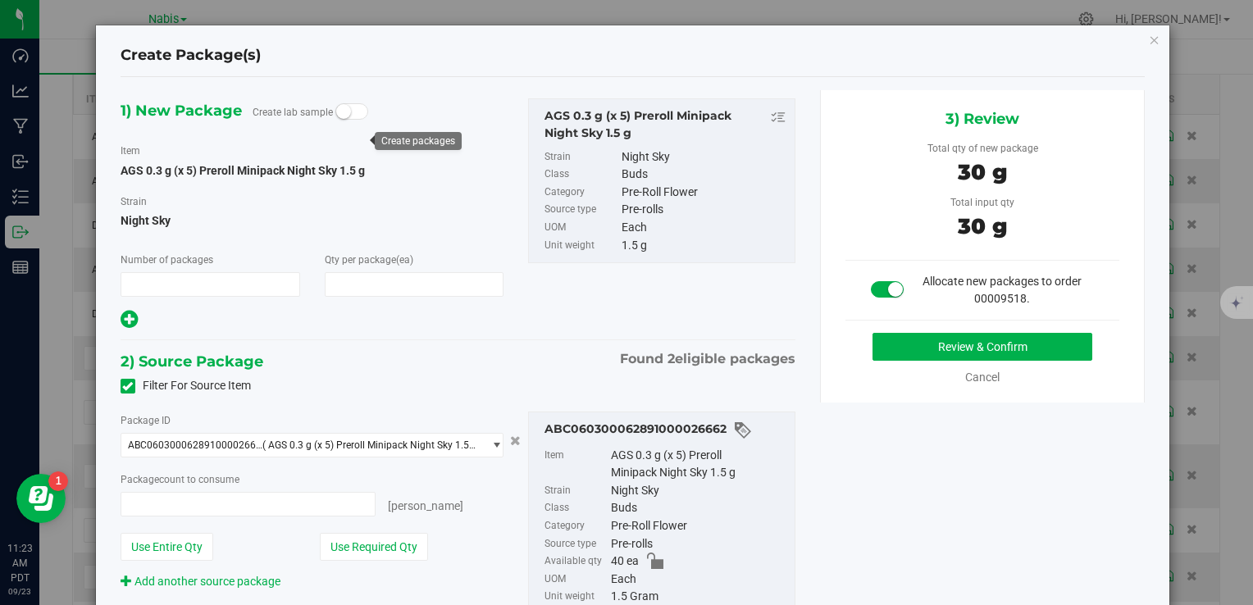
type input "1"
type input "20"
type input "20 ea"
click at [927, 345] on button "Review & Confirm" at bounding box center [982, 347] width 220 height 28
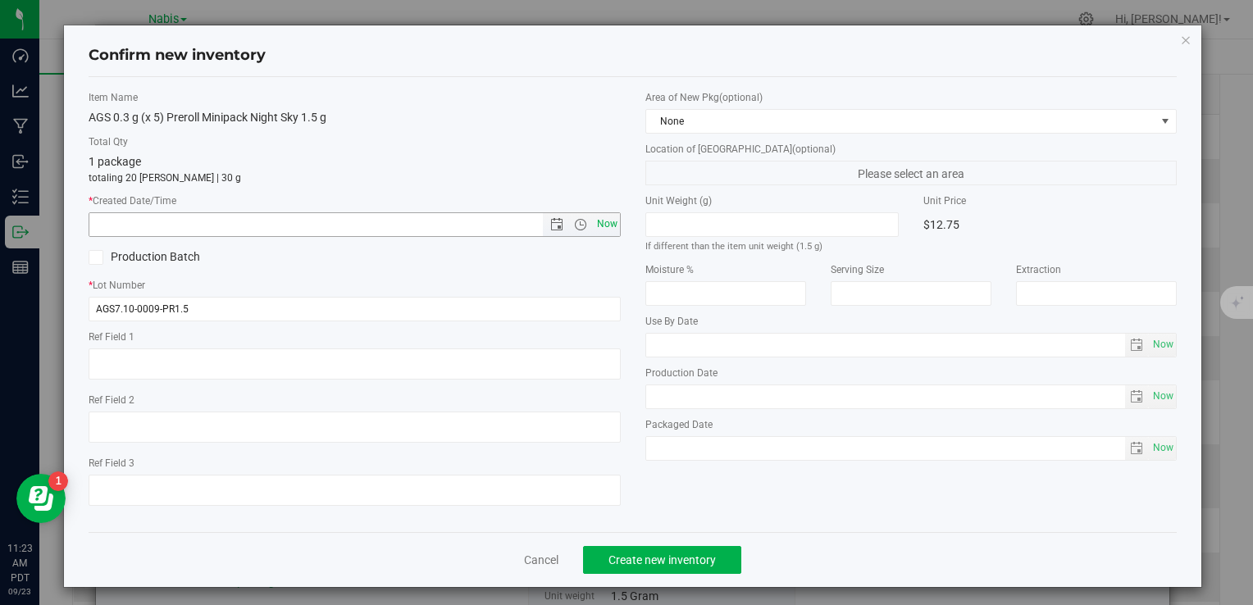
click at [611, 228] on span "Now" at bounding box center [607, 224] width 28 height 24
type input "[DATE] 11:23 AM"
click at [676, 562] on span "Create new inventory" at bounding box center [661, 559] width 107 height 13
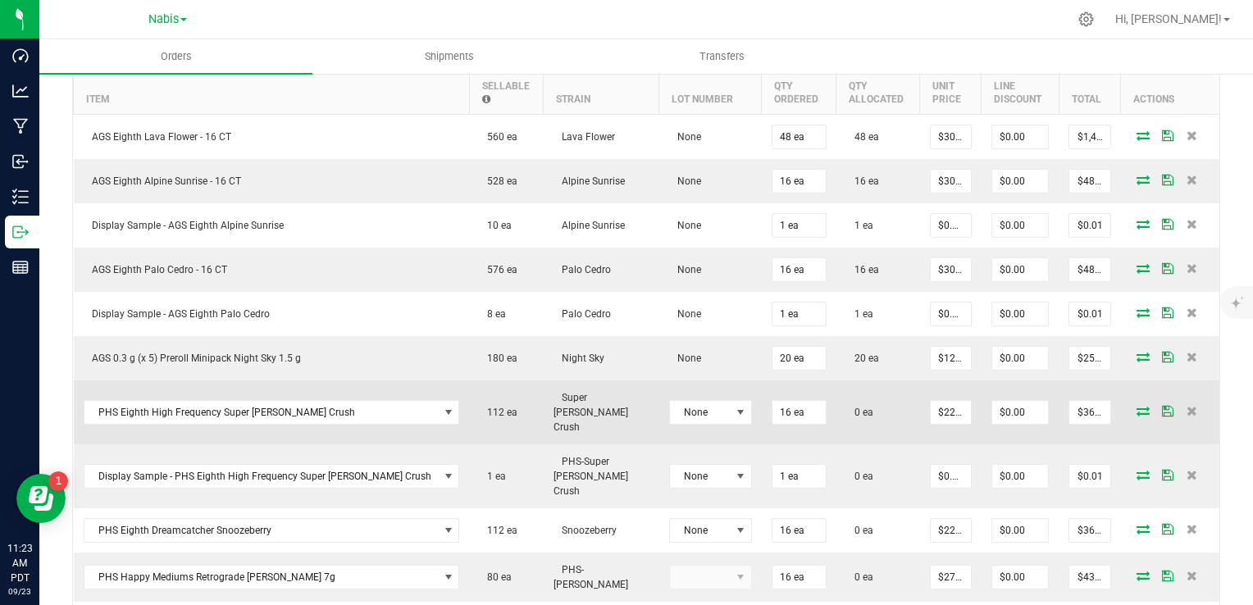
click at [1136, 406] on icon at bounding box center [1142, 411] width 13 height 10
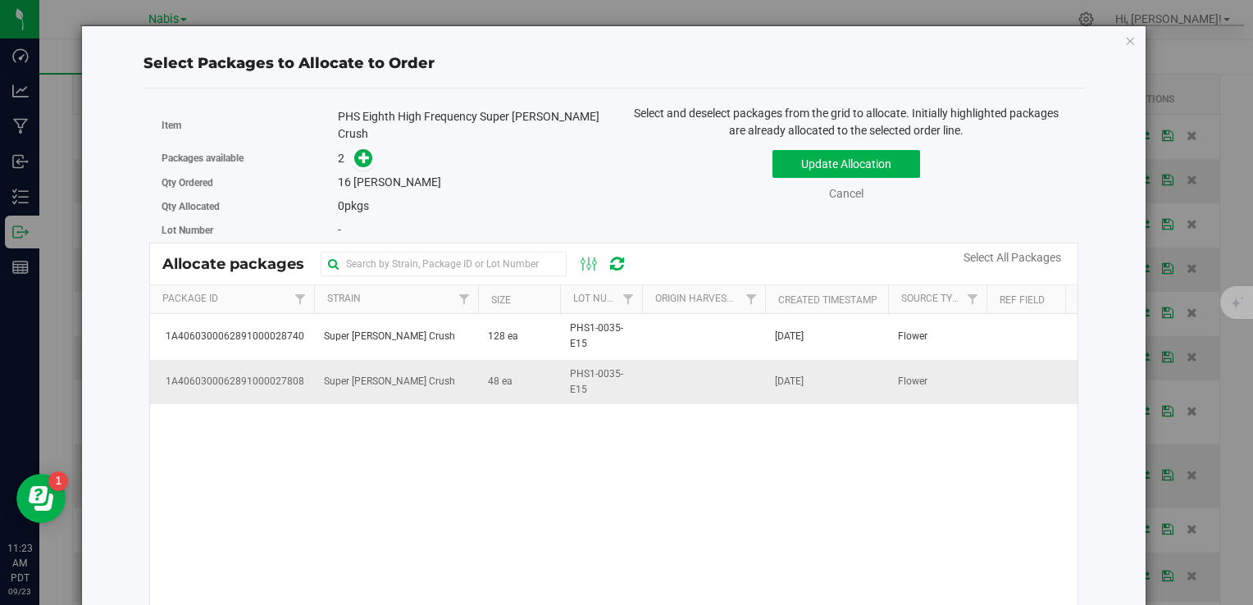
click at [475, 375] on td "Super [PERSON_NAME] Crush" at bounding box center [396, 382] width 164 height 44
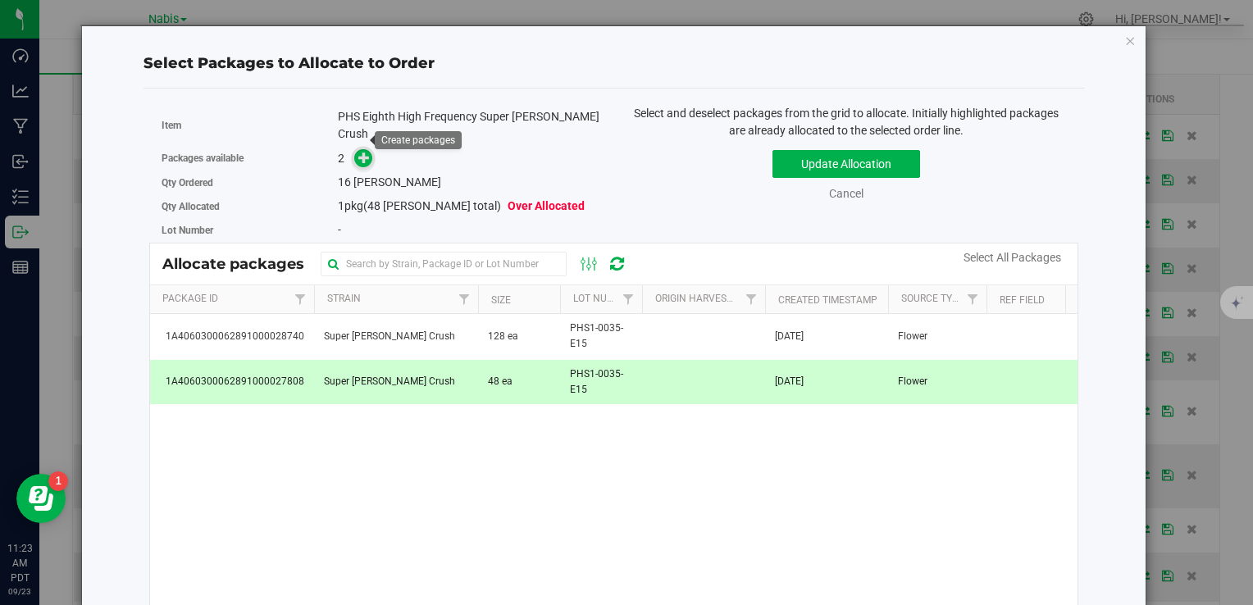
click at [362, 152] on icon at bounding box center [363, 157] width 11 height 11
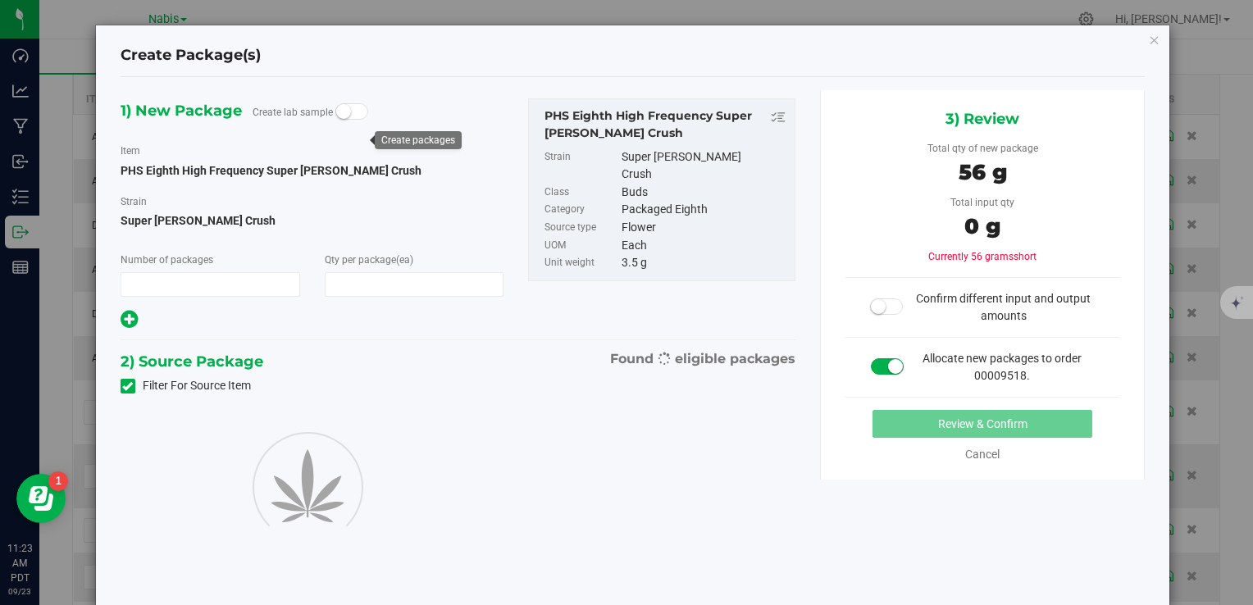
type input "1"
type input "16"
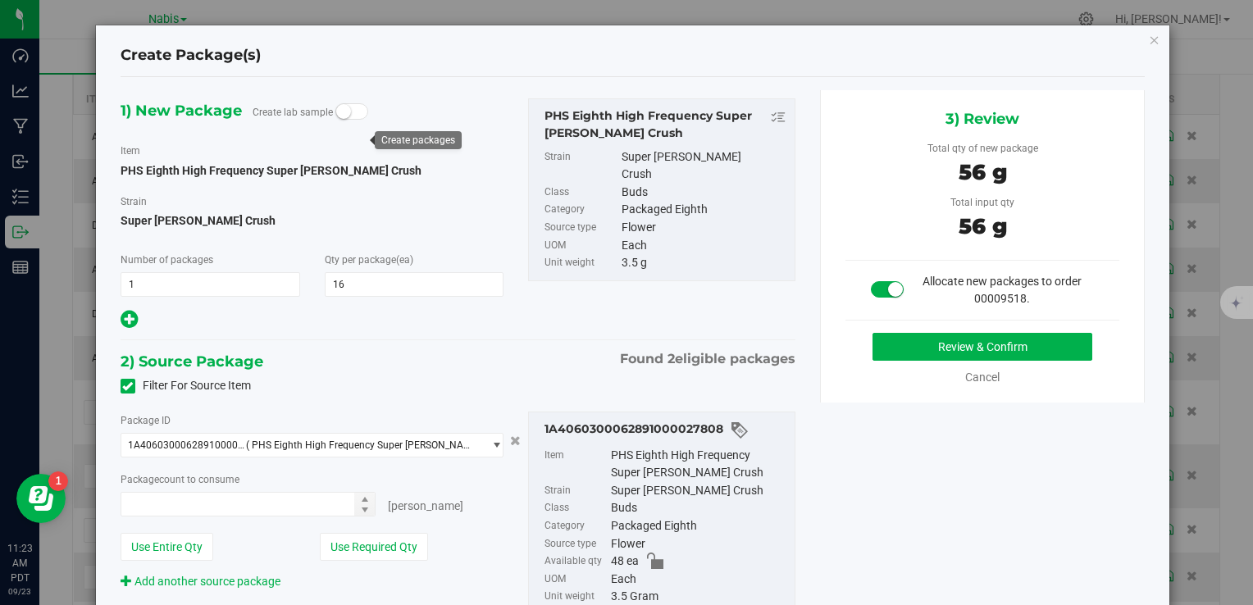
type input "16 ea"
click at [904, 354] on button "Review & Confirm" at bounding box center [982, 347] width 220 height 28
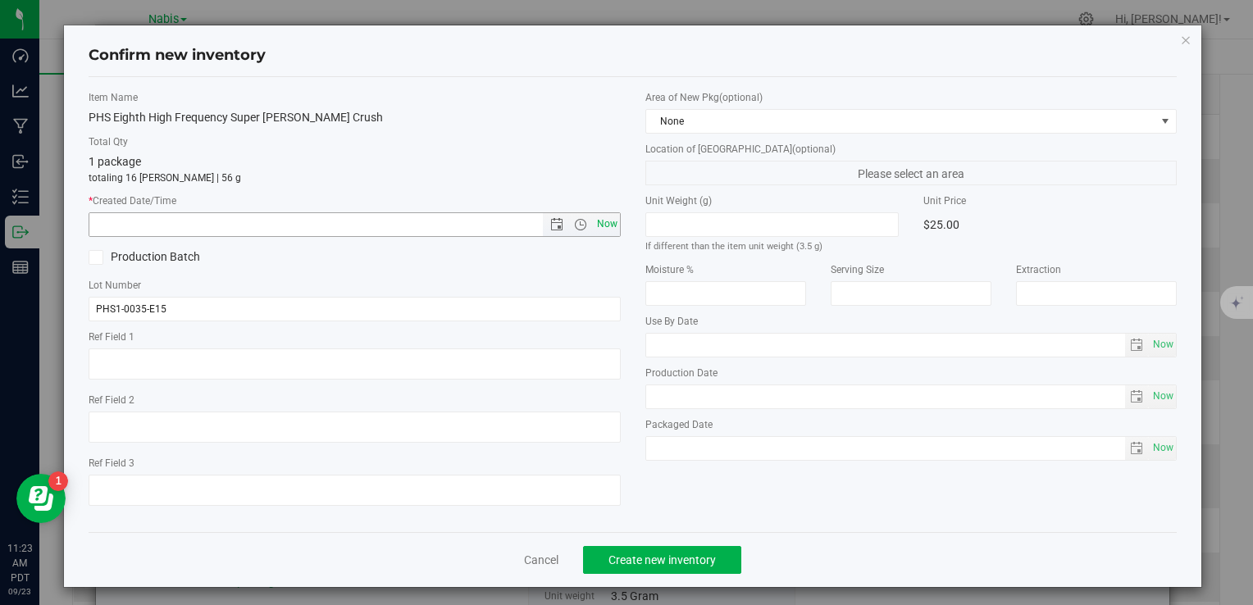
click at [603, 223] on span "Now" at bounding box center [607, 224] width 28 height 24
type input "[DATE] 11:23 AM"
click at [650, 553] on span "Create new inventory" at bounding box center [661, 559] width 107 height 13
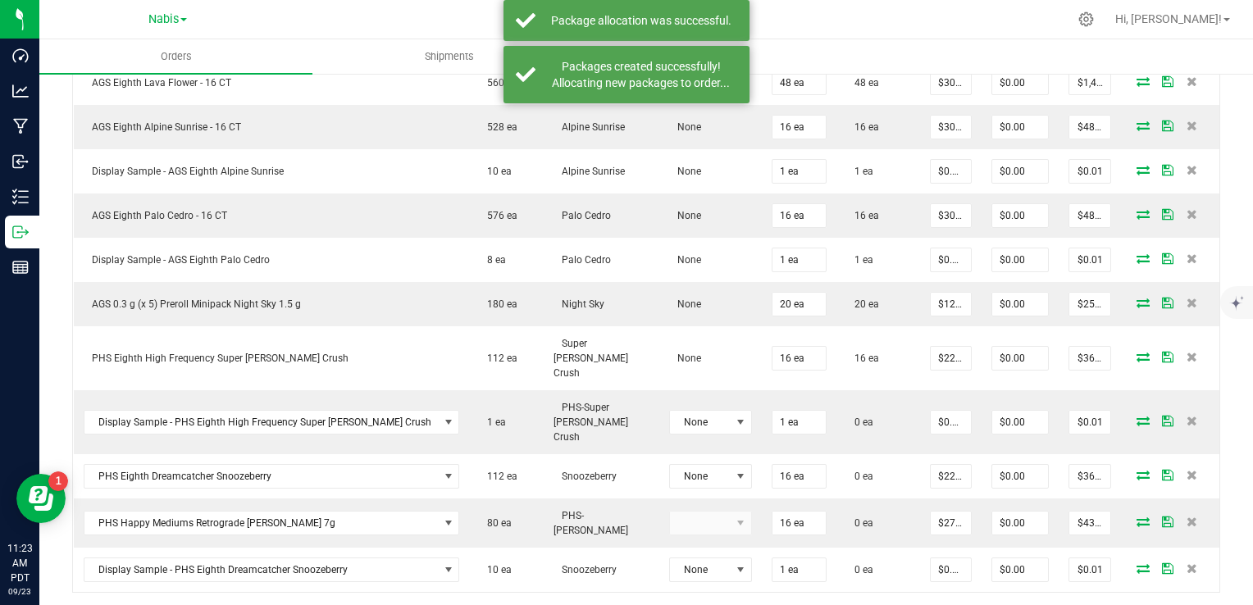
scroll to position [568, 0]
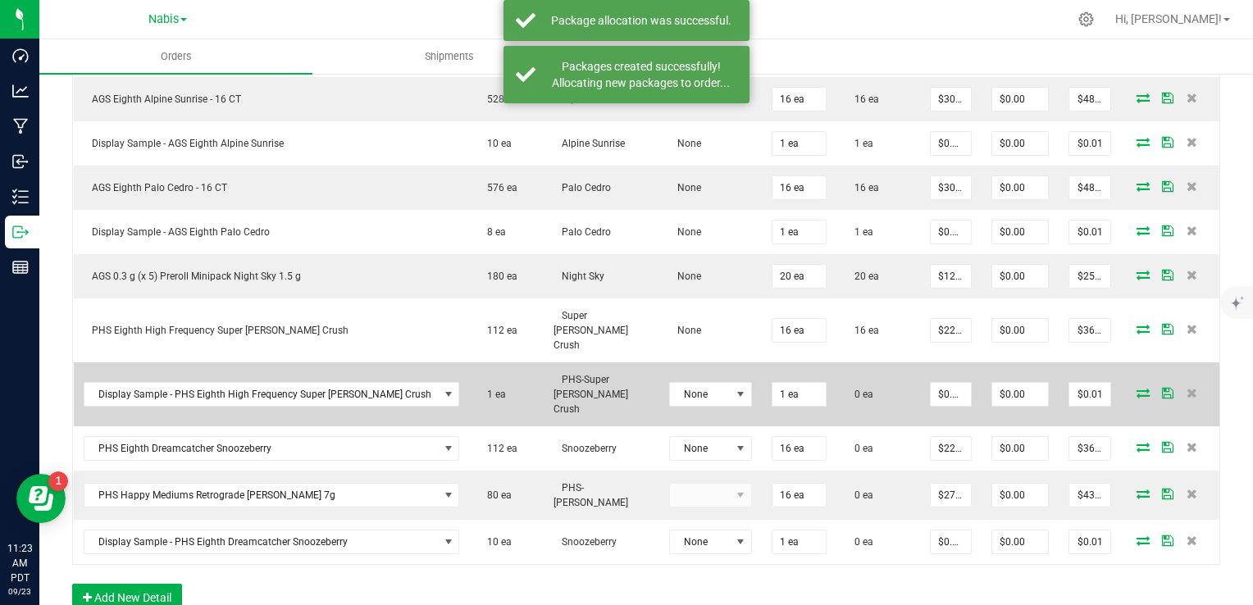
click at [1136, 388] on icon at bounding box center [1142, 393] width 13 height 10
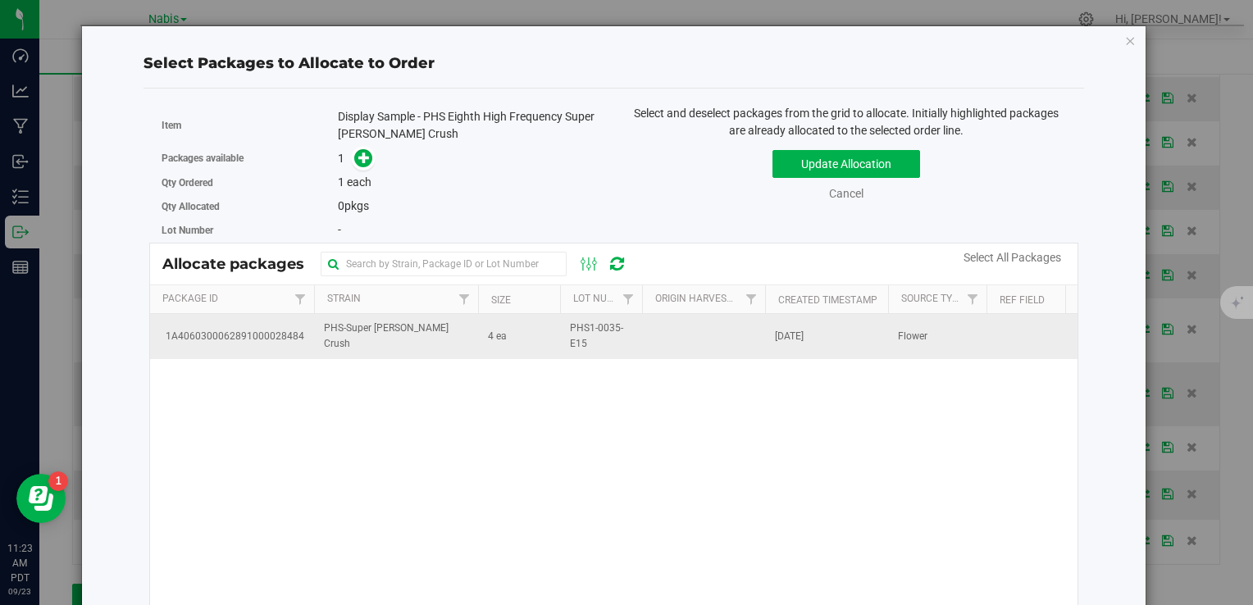
click at [459, 347] on td "PHS-Super [PERSON_NAME] Crush" at bounding box center [396, 336] width 164 height 44
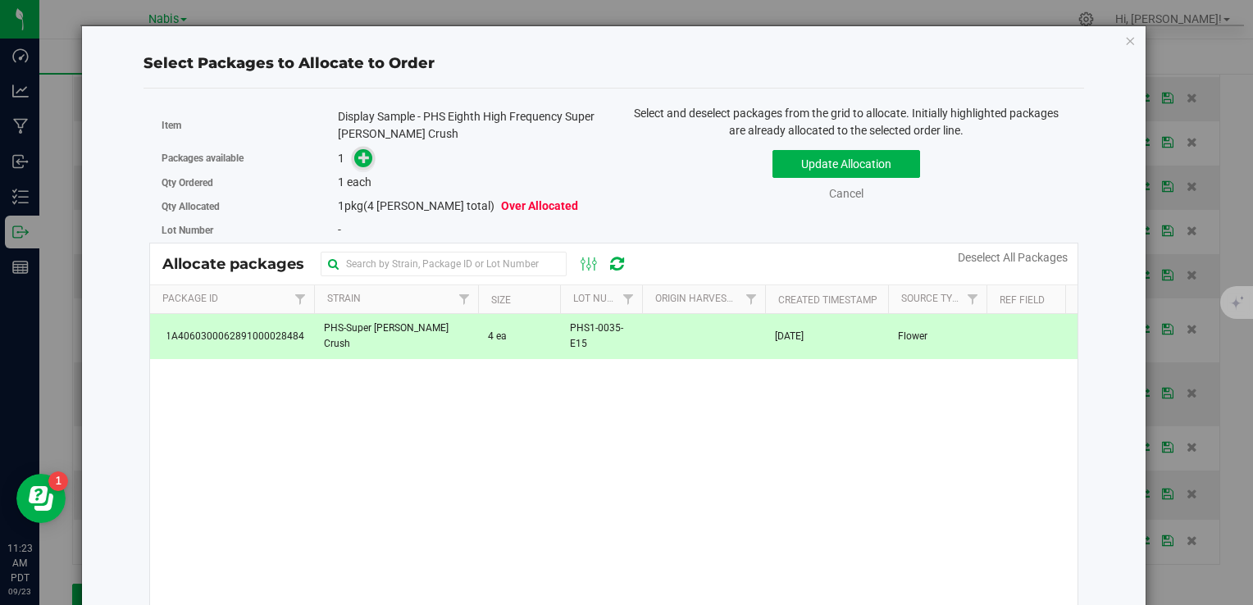
click at [360, 159] on icon at bounding box center [363, 157] width 11 height 11
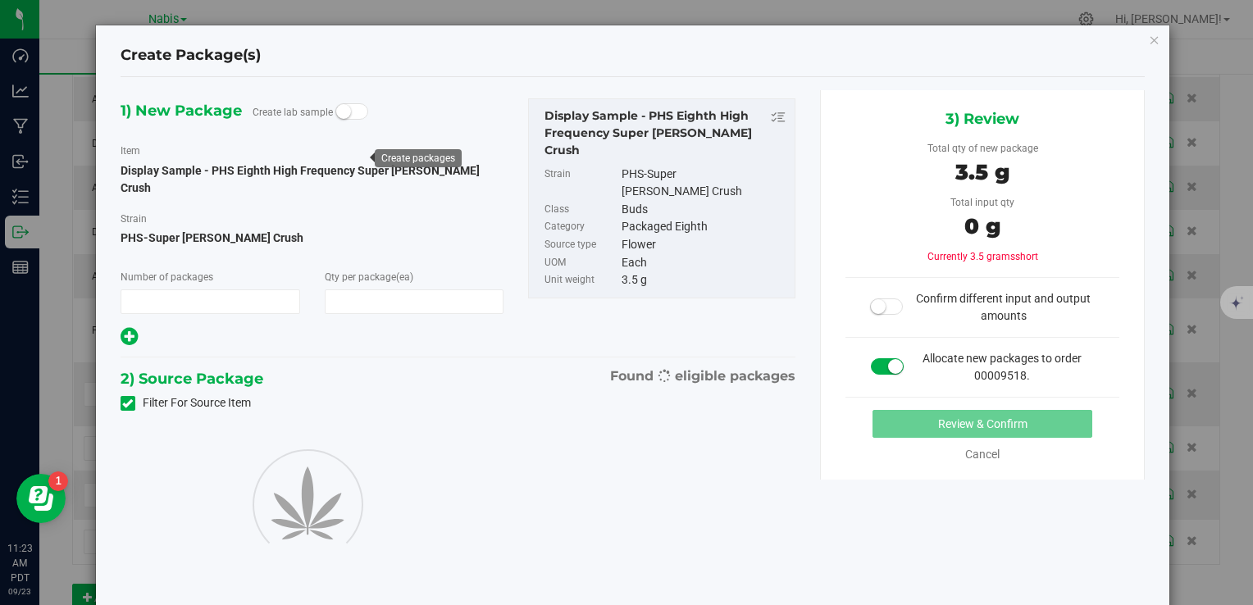
type input "1"
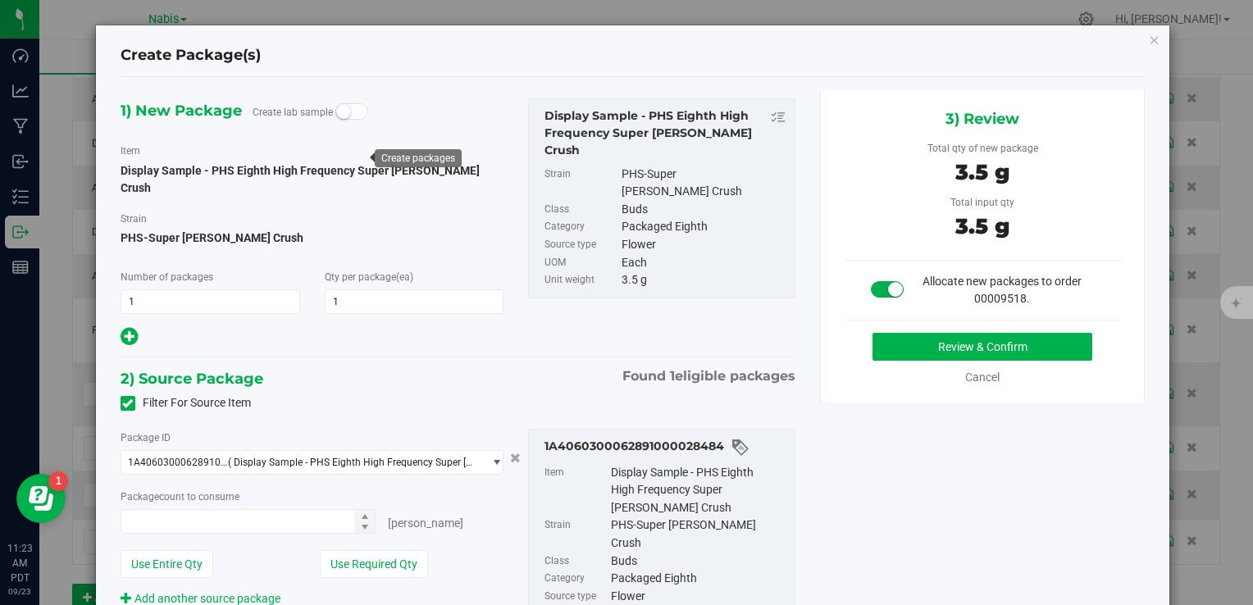
type input "1 ea"
click at [892, 344] on button "Review & Confirm" at bounding box center [982, 347] width 220 height 28
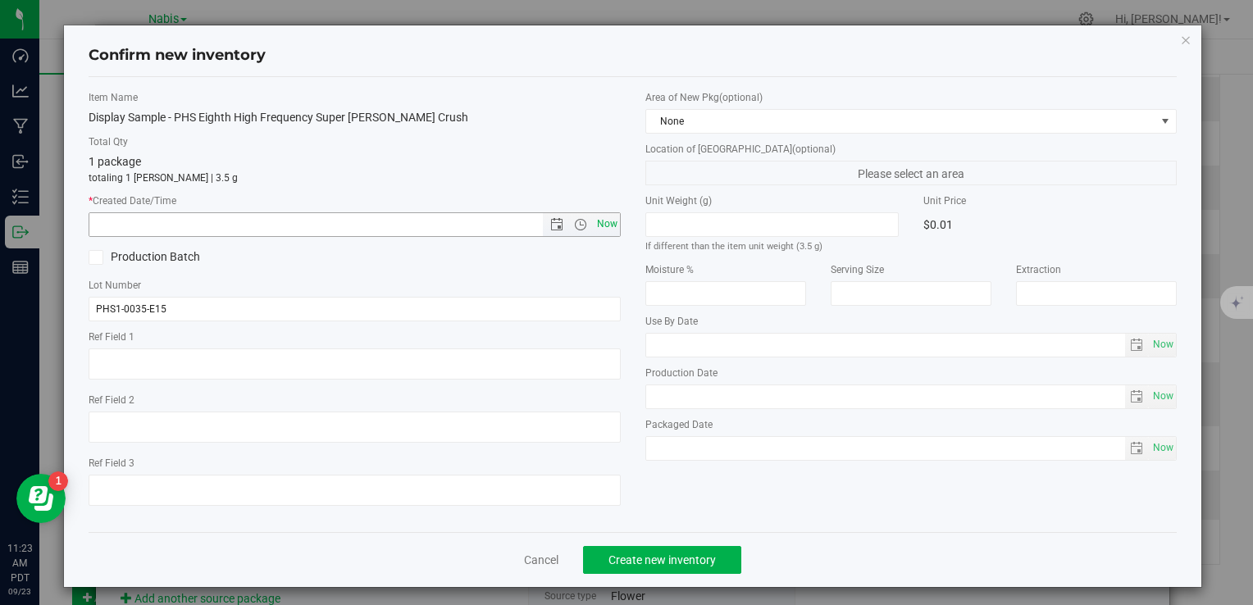
click at [606, 230] on span "Now" at bounding box center [607, 224] width 28 height 24
type input "[DATE] 11:23 AM"
click at [685, 553] on span "Create new inventory" at bounding box center [661, 559] width 107 height 13
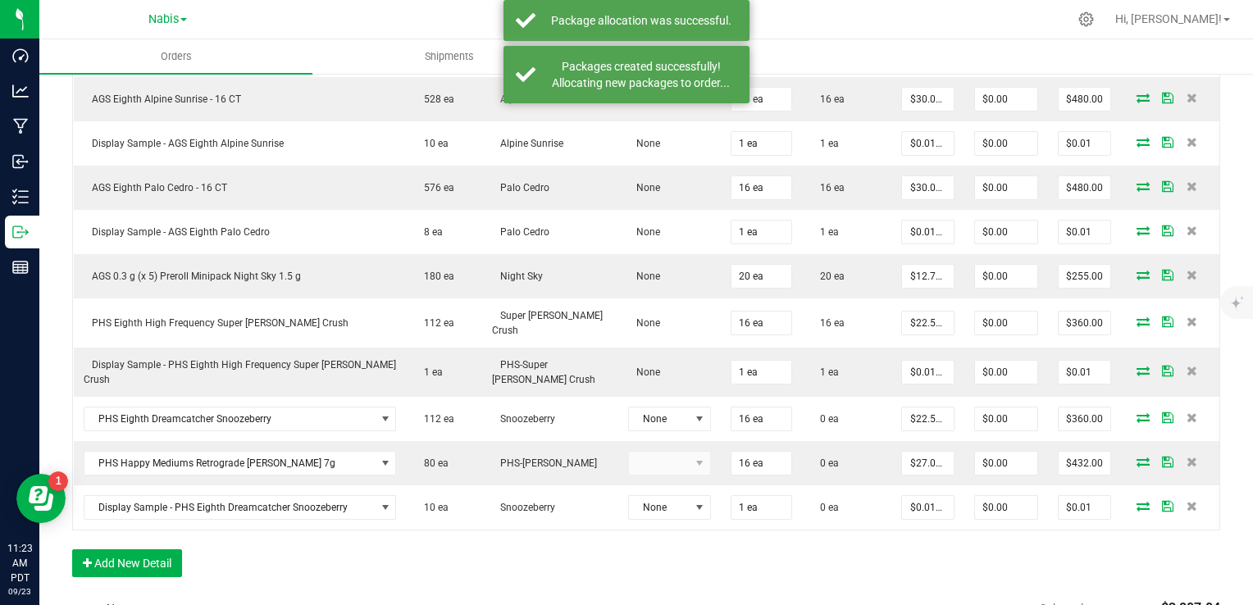
click at [1136, 412] on icon at bounding box center [1142, 417] width 13 height 10
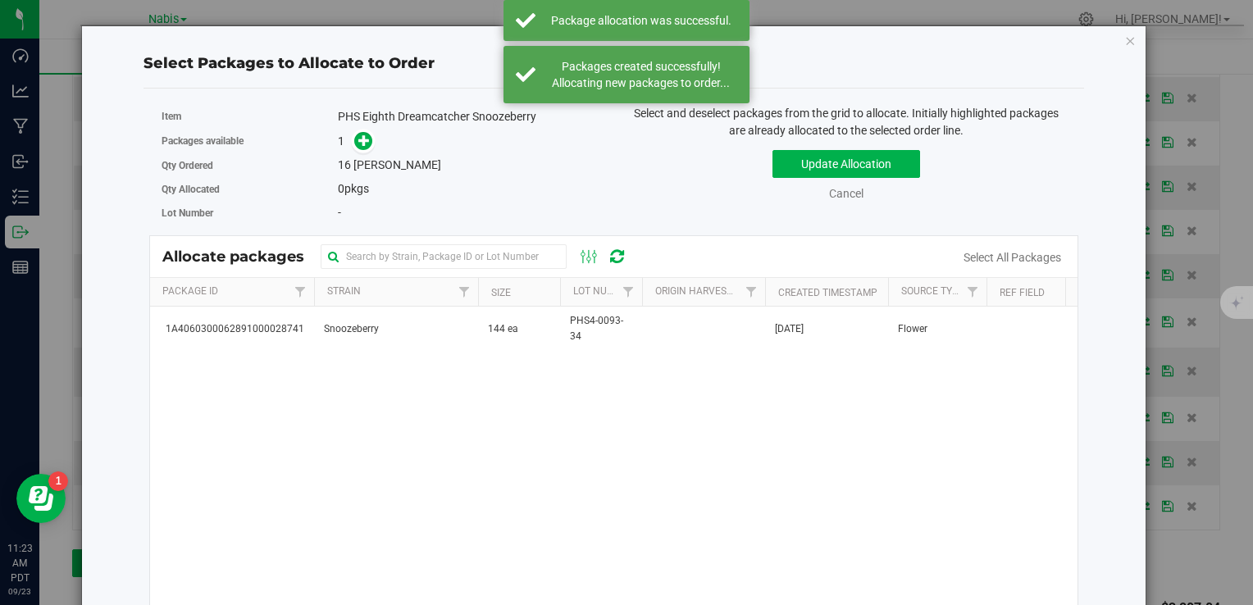
click at [499, 353] on div "1A4060300062891000028741 Snoozeberry 144 ea PHS4-0093-34 [DATE] Flower" at bounding box center [613, 512] width 927 height 410
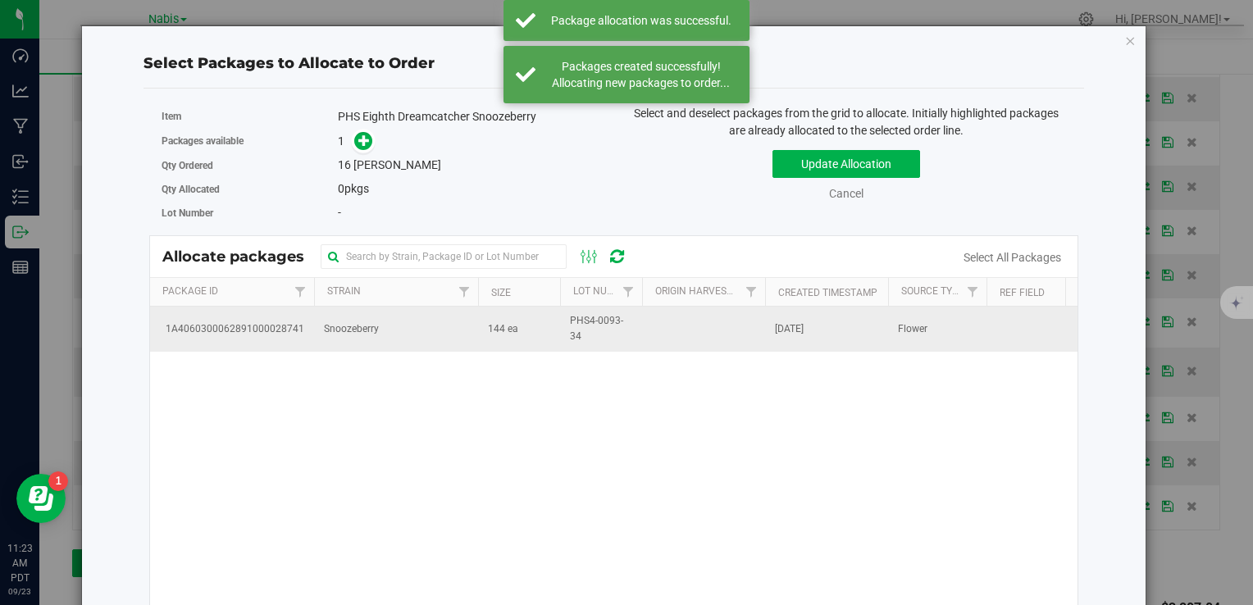
click at [497, 335] on td "144 ea" at bounding box center [519, 329] width 82 height 44
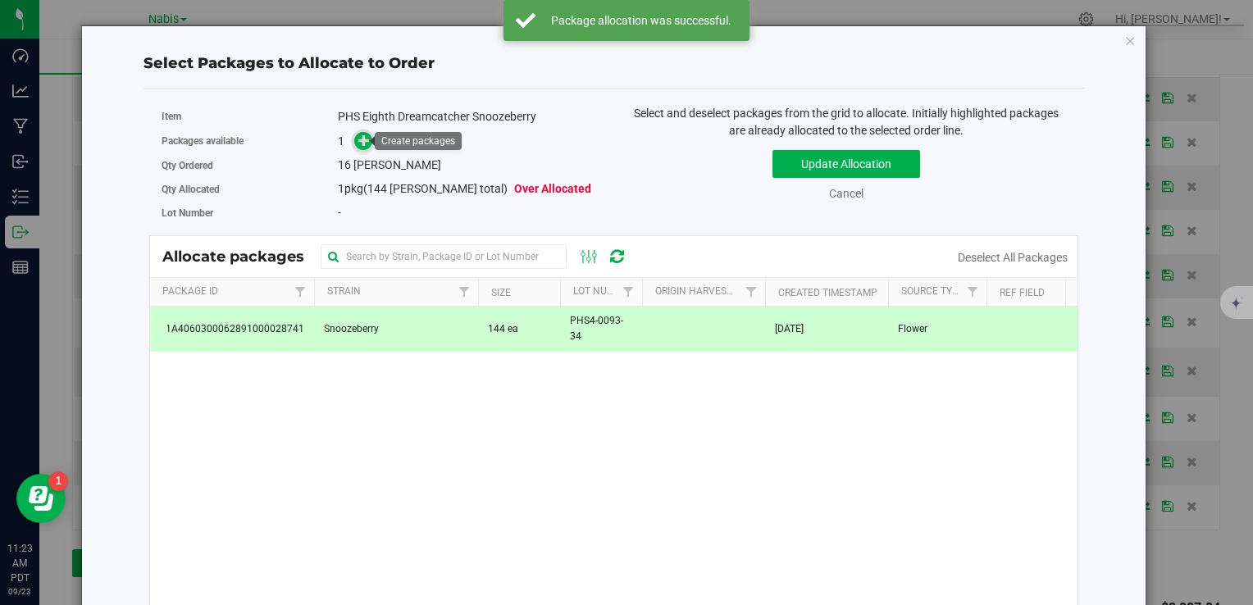
click at [358, 139] on icon at bounding box center [363, 139] width 11 height 11
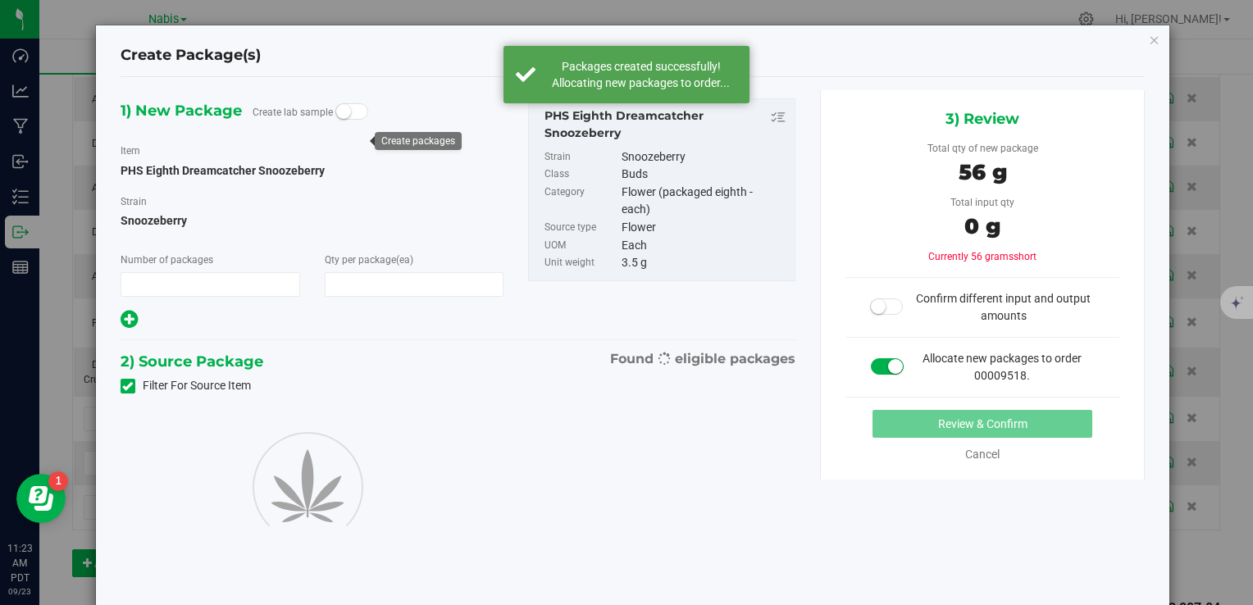
type input "1"
type input "16"
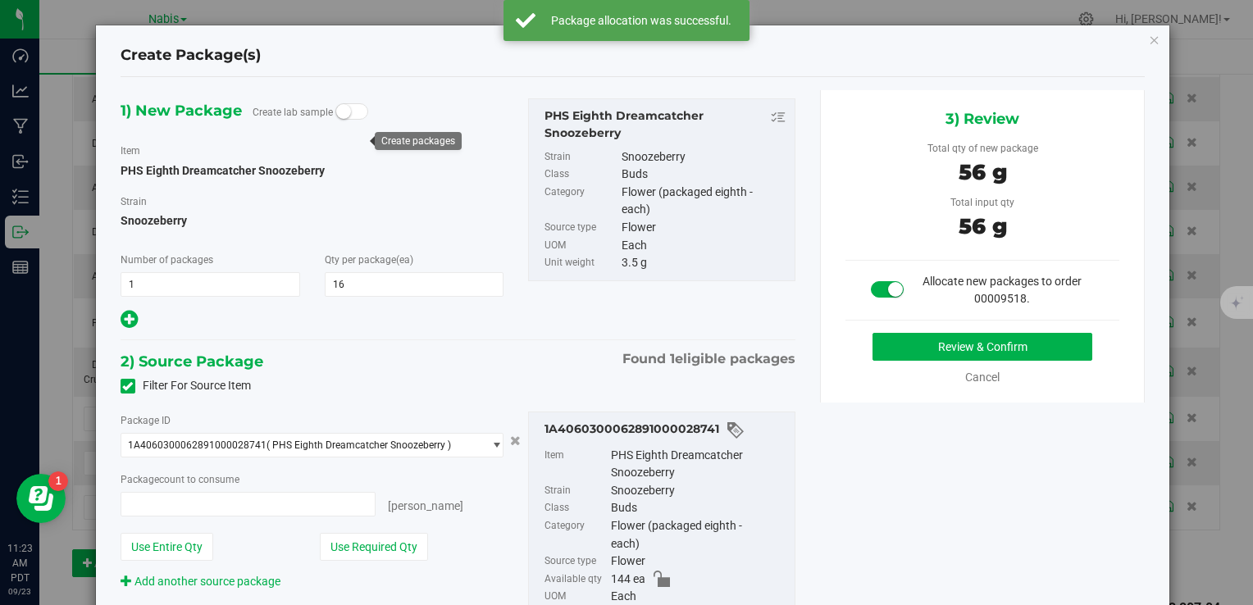
type input "16 ea"
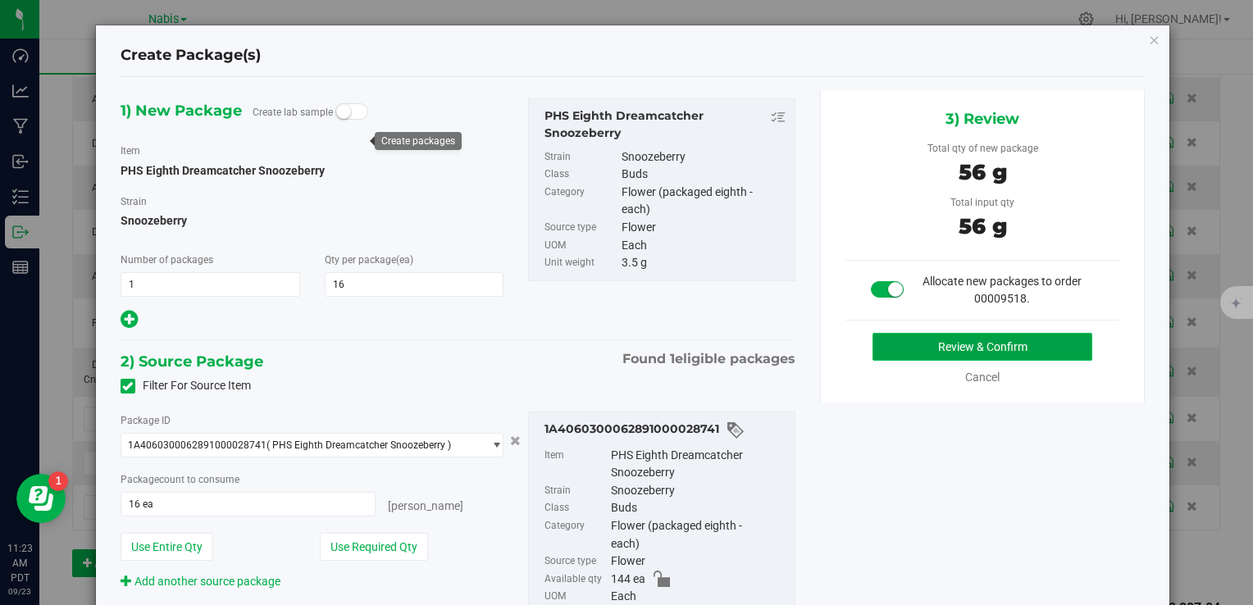
click at [886, 343] on button "Review & Confirm" at bounding box center [982, 347] width 220 height 28
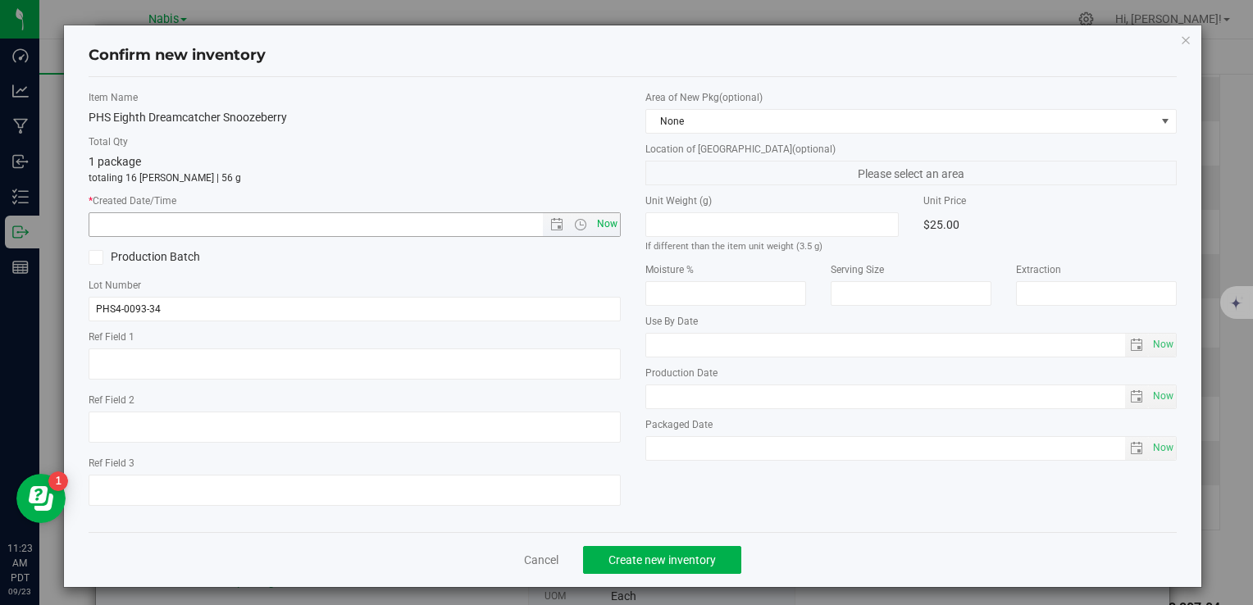
click at [600, 223] on span "Now" at bounding box center [607, 224] width 28 height 24
type input "[DATE] 11:24 AM"
click at [674, 570] on button "Create new inventory" at bounding box center [662, 560] width 158 height 28
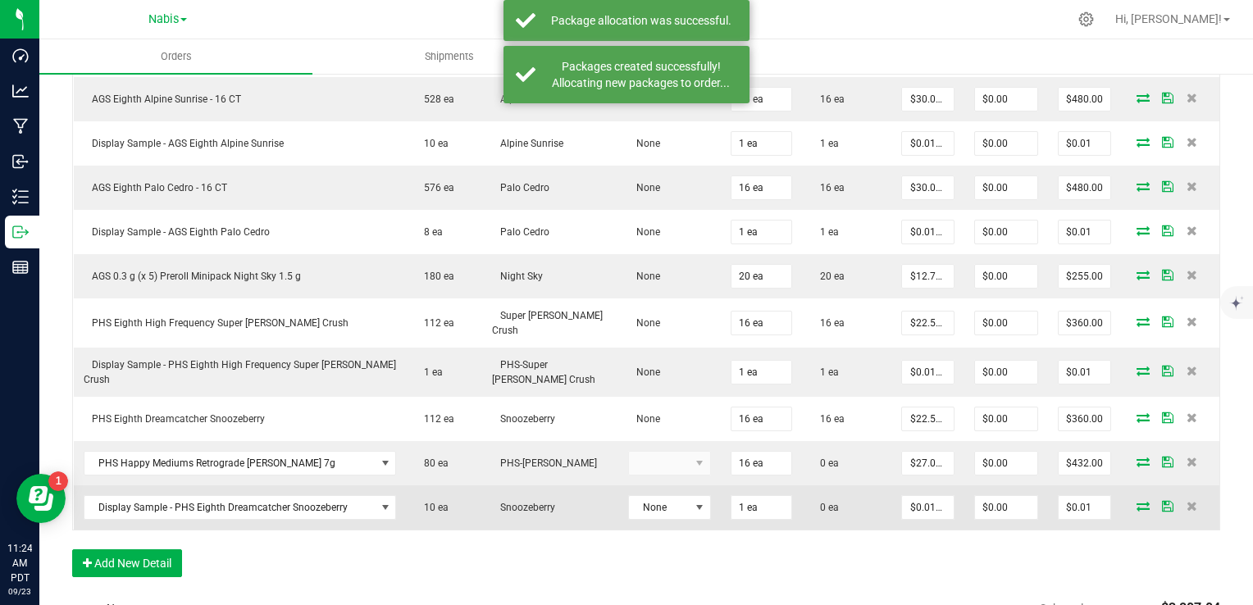
click at [1136, 501] on icon at bounding box center [1142, 506] width 13 height 10
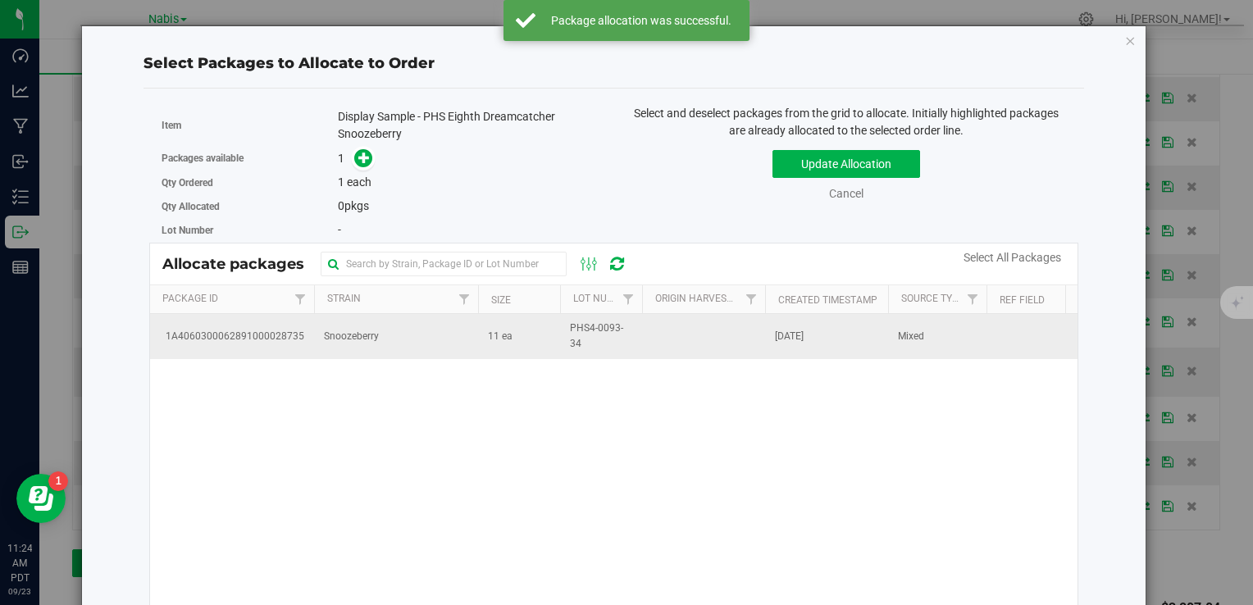
click at [364, 337] on span "Snoozeberry" at bounding box center [351, 337] width 55 height 16
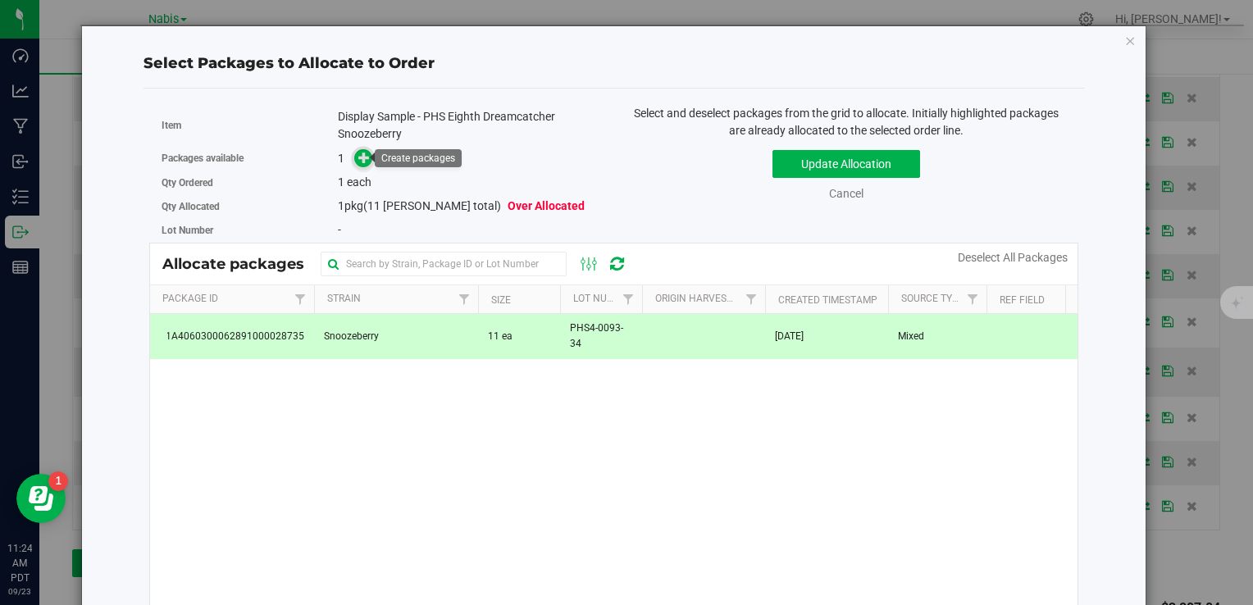
click at [364, 159] on icon at bounding box center [363, 157] width 11 height 11
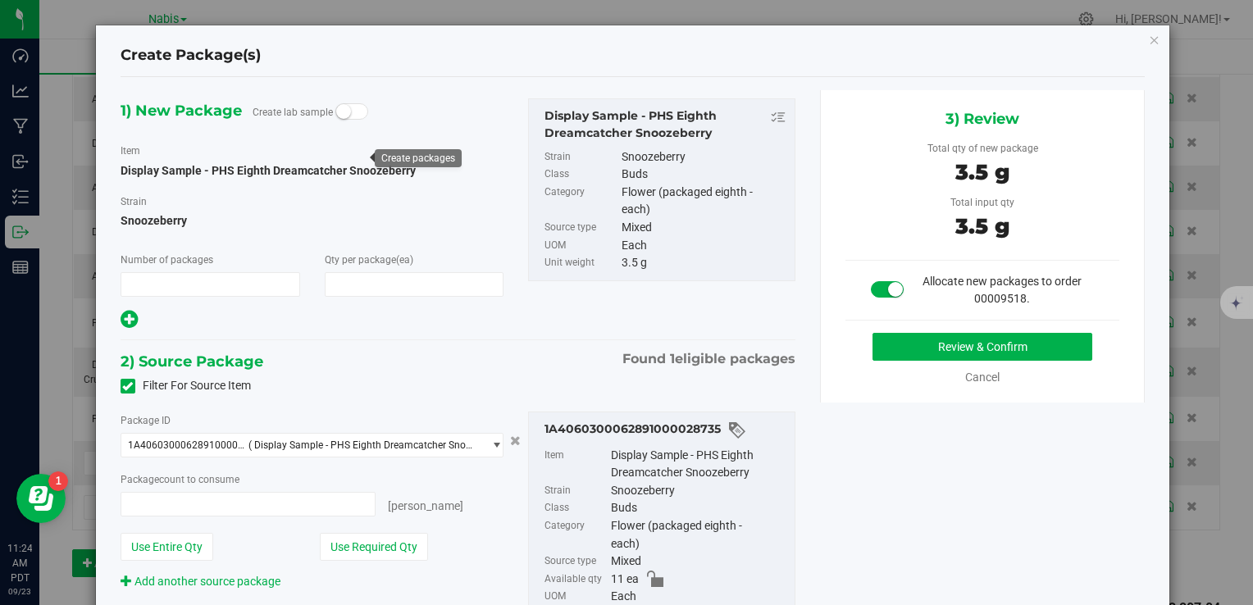
type input "1"
type input "1 ea"
click at [882, 342] on button "Review & Confirm" at bounding box center [982, 347] width 220 height 28
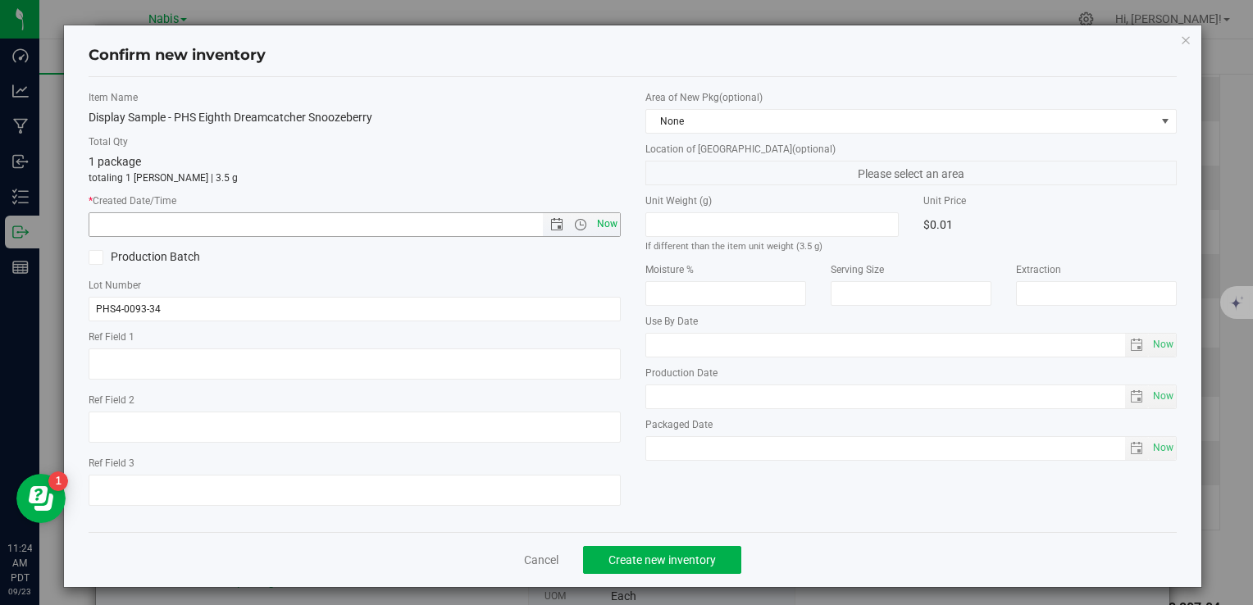
click at [595, 221] on span "Now" at bounding box center [607, 224] width 28 height 24
type input "[DATE] 11:24 AM"
click at [677, 563] on span "Create new inventory" at bounding box center [661, 559] width 107 height 13
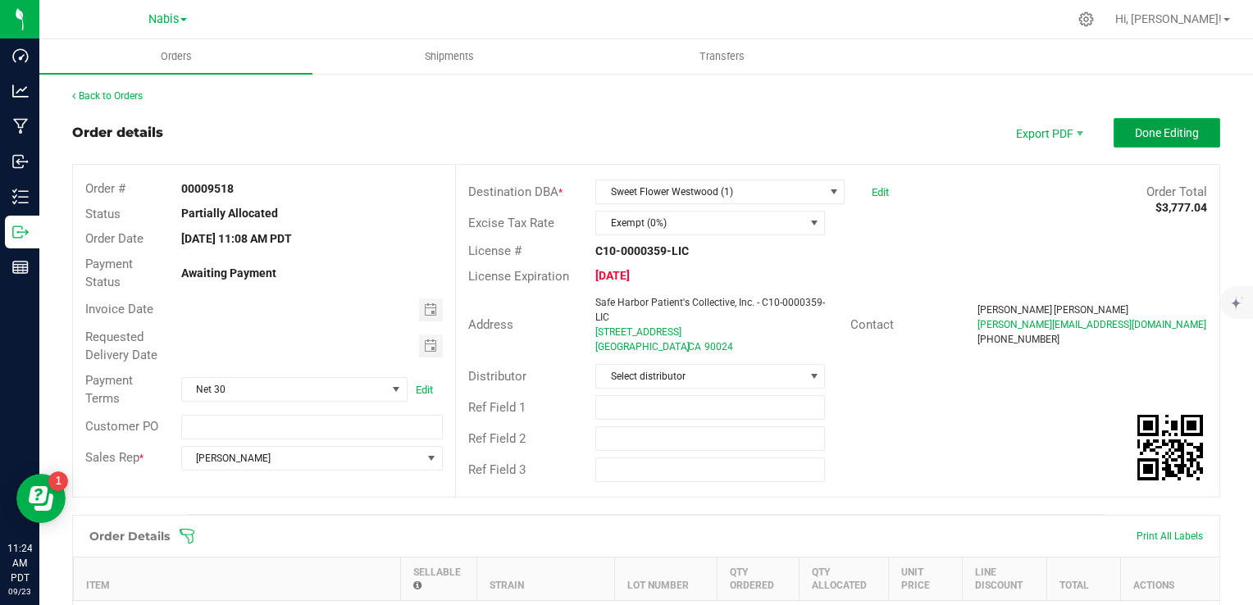
click at [1144, 133] on span "Done Editing" at bounding box center [1167, 132] width 64 height 13
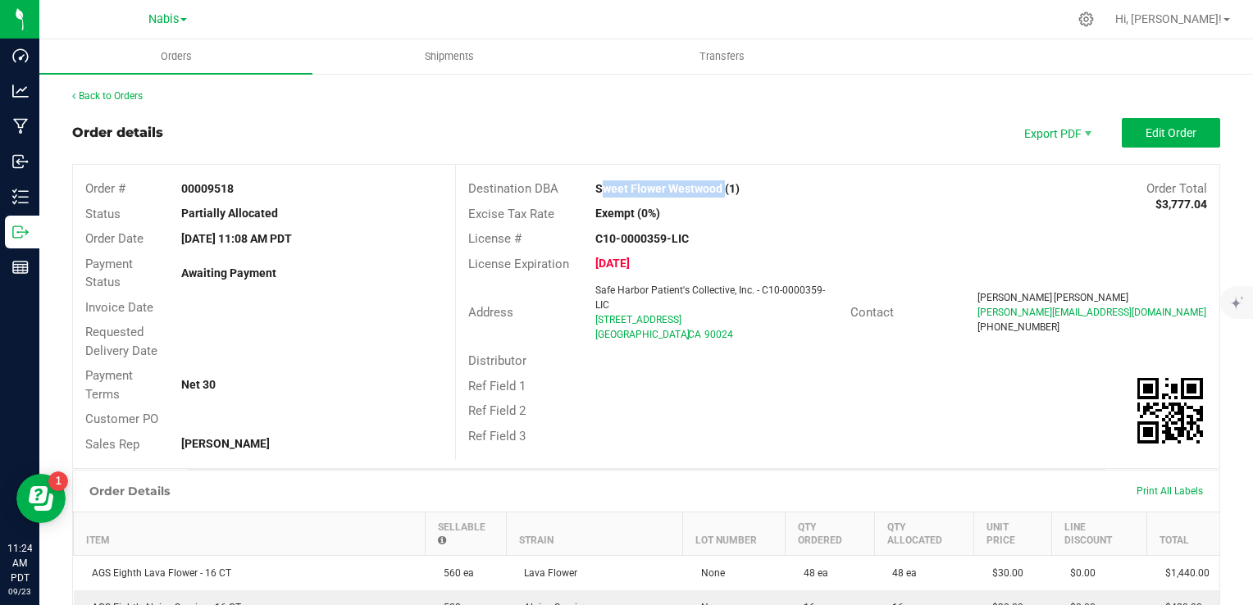
drag, startPoint x: 583, startPoint y: 185, endPoint x: 712, endPoint y: 192, distance: 128.9
click at [712, 192] on div "Sweet Flower Westwood (1)" at bounding box center [742, 188] width 318 height 17
copy strong "Sweet Flower Westwood"
drag, startPoint x: 585, startPoint y: 322, endPoint x: 722, endPoint y: 314, distance: 137.2
click at [722, 314] on div "Safe Harbor Patient's Collective, Inc. - C10-0000359-LIC [STREET_ADDRESS]" at bounding box center [718, 312] width 262 height 59
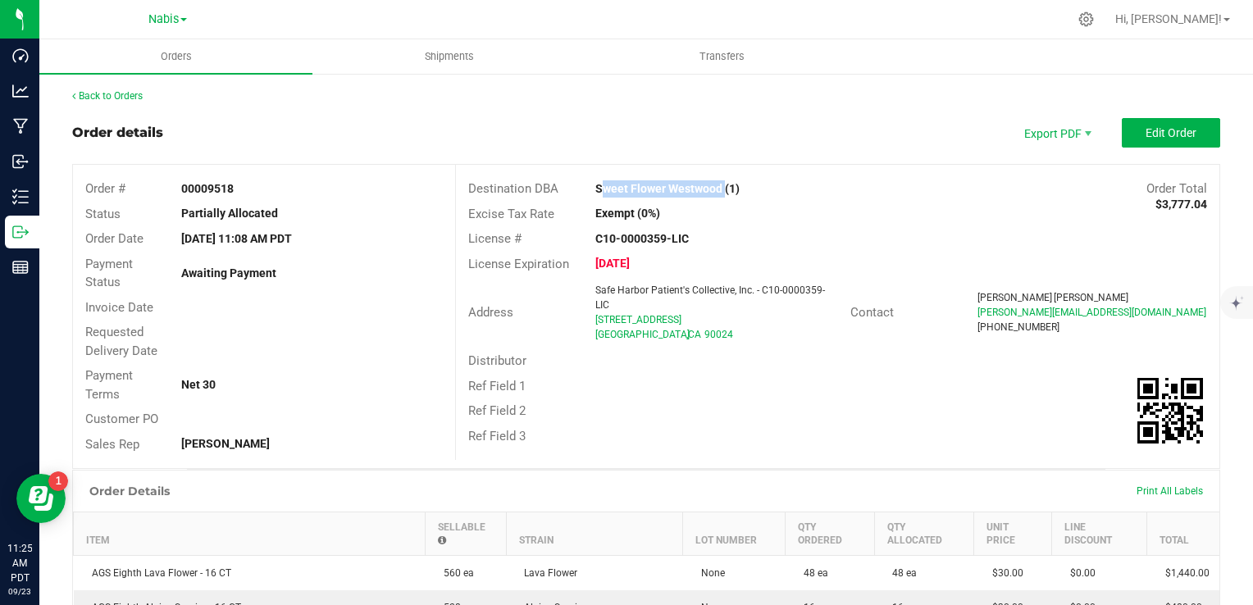
copy span "[STREET_ADDRESS]"
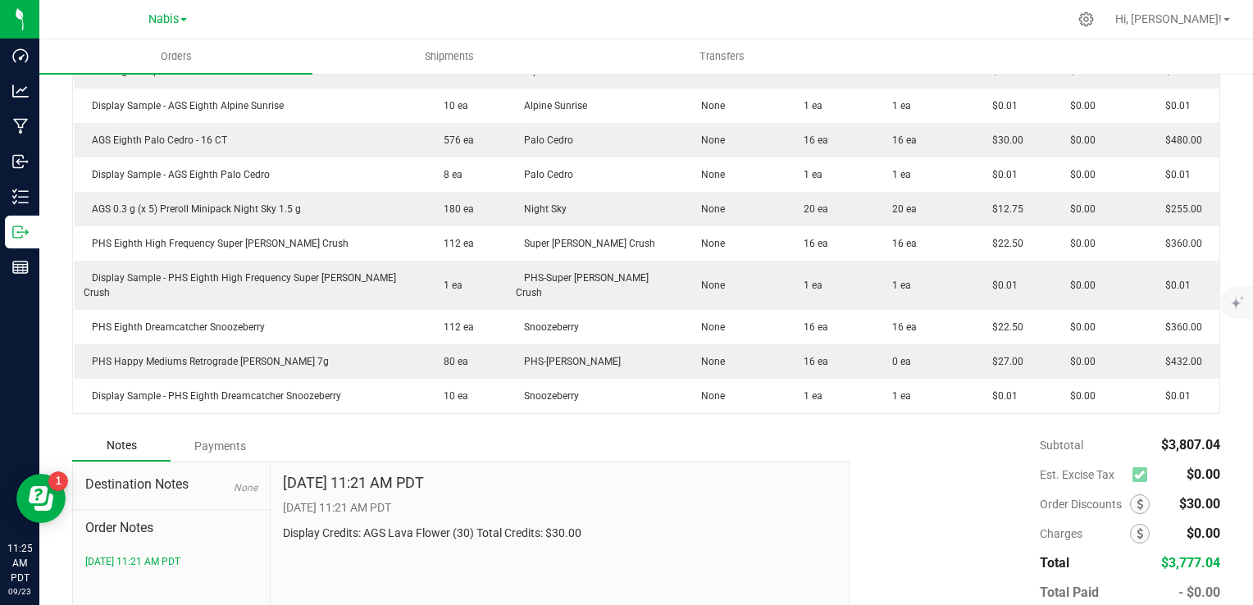
scroll to position [600, 0]
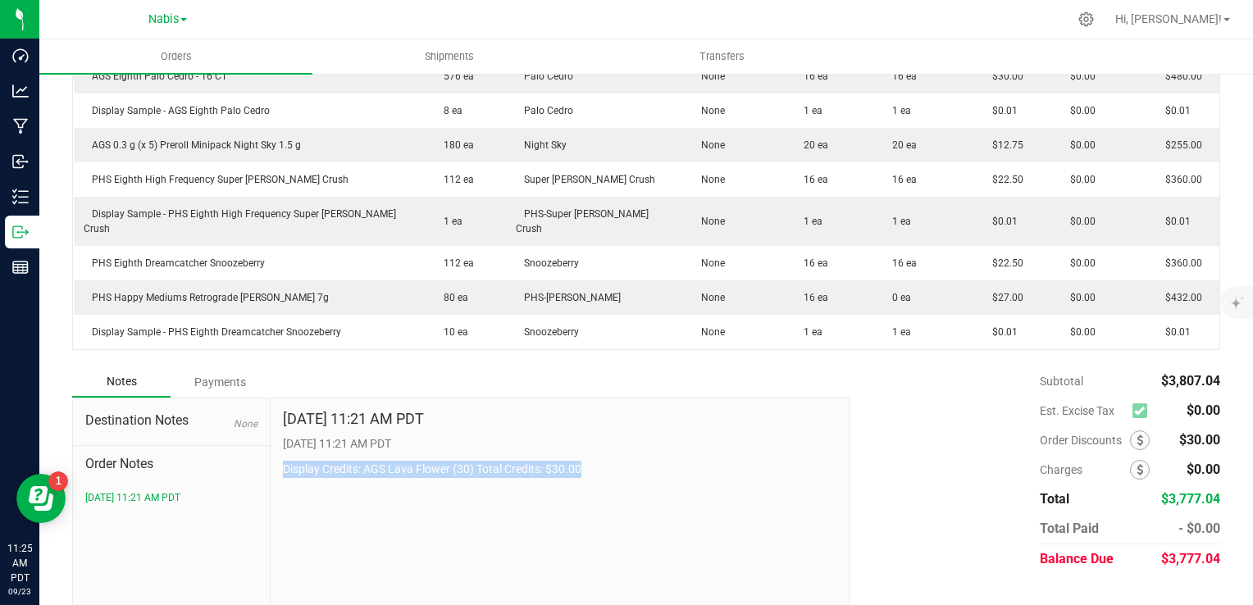
drag, startPoint x: 271, startPoint y: 443, endPoint x: 603, endPoint y: 431, distance: 332.3
click at [603, 431] on div "[DATE] 11:21 AM PDT [DATE] 11:21 AM PDT Display Credits: AGS Lava Flower (30) T…" at bounding box center [560, 508] width 579 height 220
copy p "Display Credits: AGS Lava Flower (30) Total Credits: $30.00"
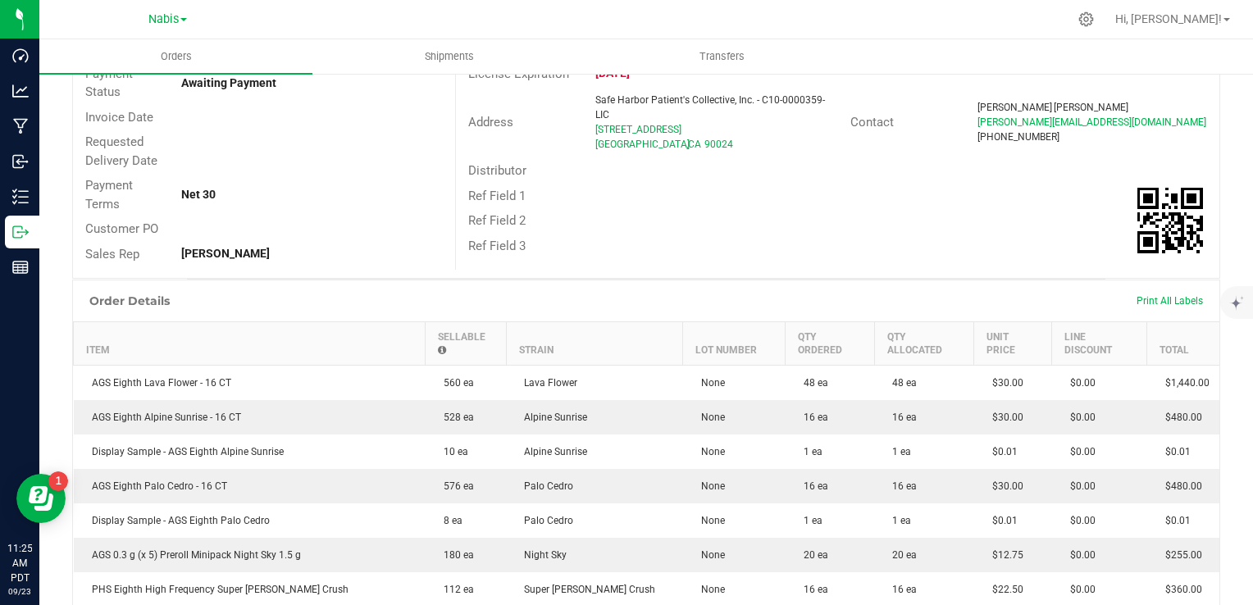
scroll to position [0, 0]
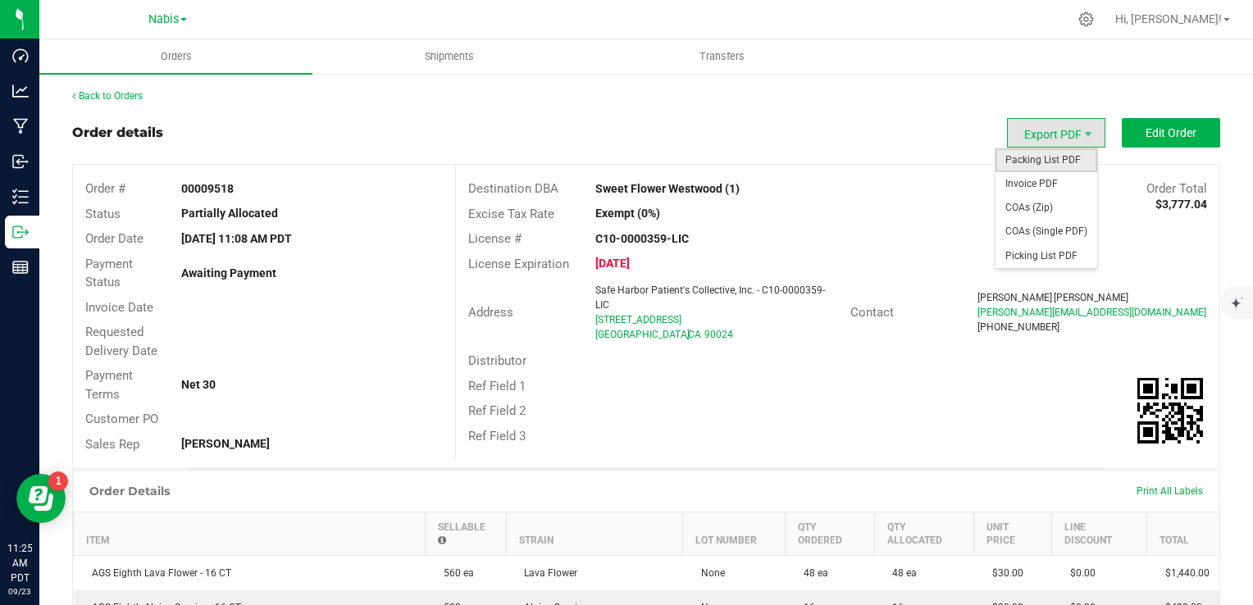
click at [1028, 163] on span "Packing List PDF" at bounding box center [1046, 160] width 102 height 24
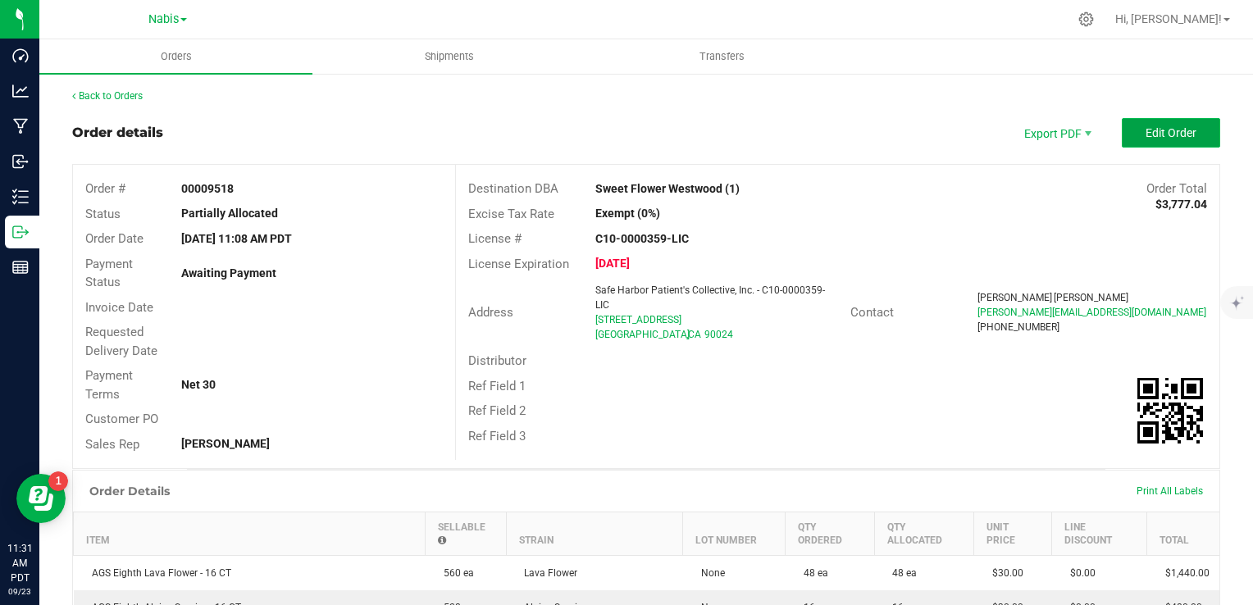
click at [1145, 139] on span "Edit Order" at bounding box center [1170, 132] width 51 height 13
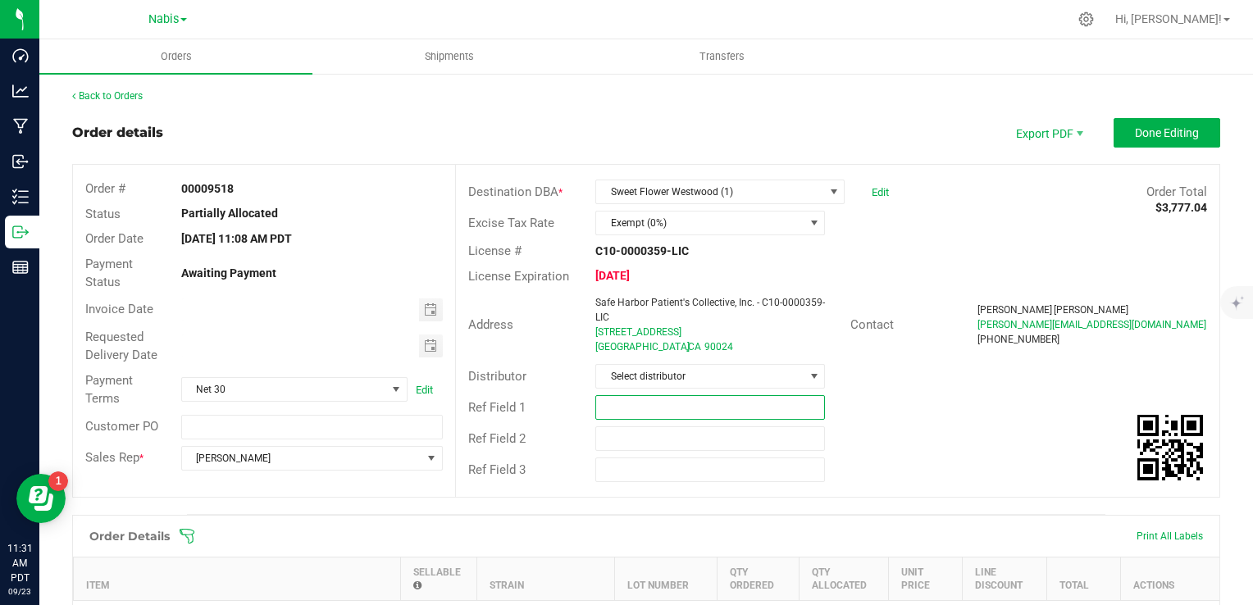
click at [626, 408] on input "text" at bounding box center [710, 407] width 230 height 25
paste input "763402"
click at [424, 307] on span "Toggle calendar" at bounding box center [430, 309] width 13 height 13
type input "Nabis 763402"
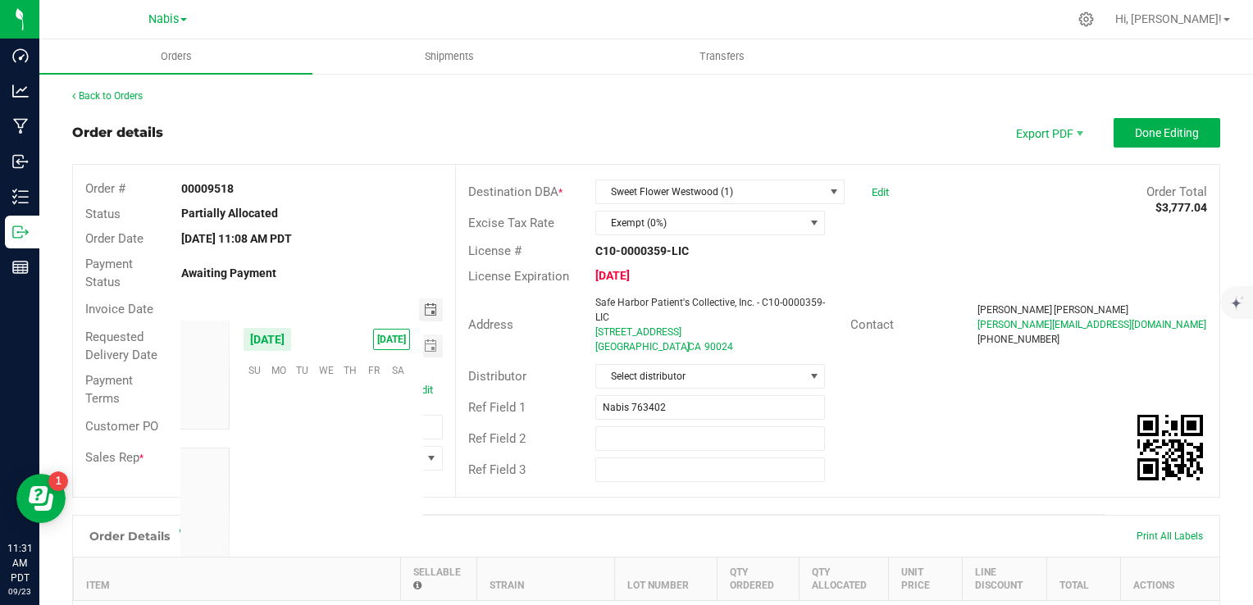
scroll to position [265965, 0]
click at [345, 468] on span "25" at bounding box center [351, 471] width 24 height 25
type input "[DATE]"
click at [429, 340] on span "Toggle calendar" at bounding box center [430, 345] width 13 height 13
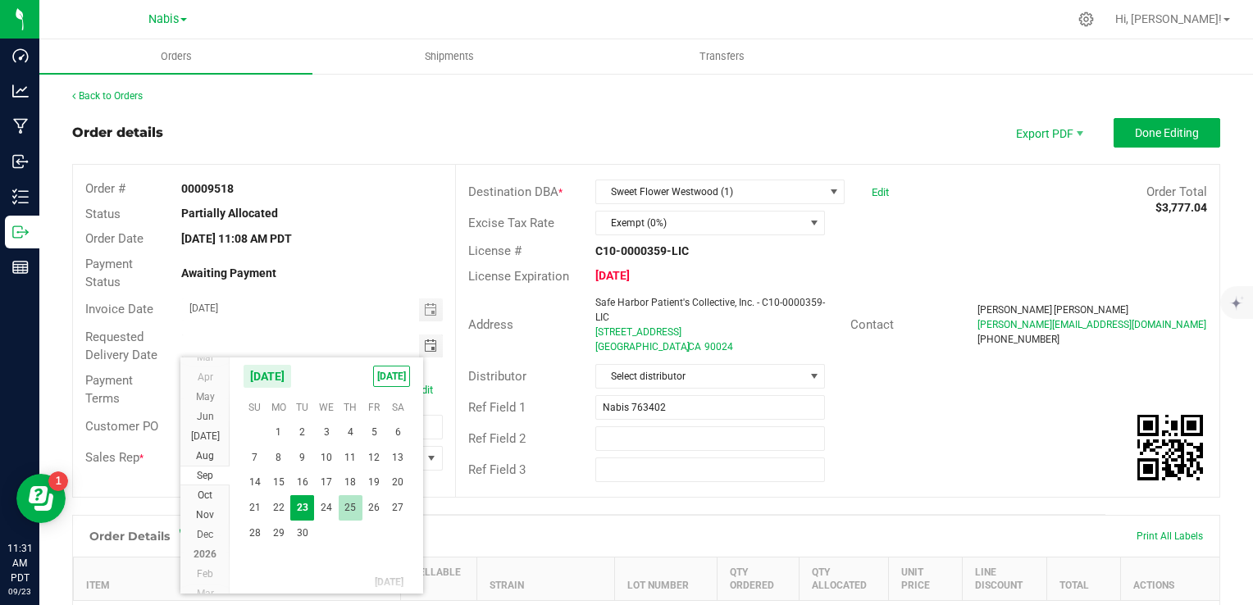
click at [348, 507] on span "25" at bounding box center [351, 507] width 24 height 25
type input "[DATE]"
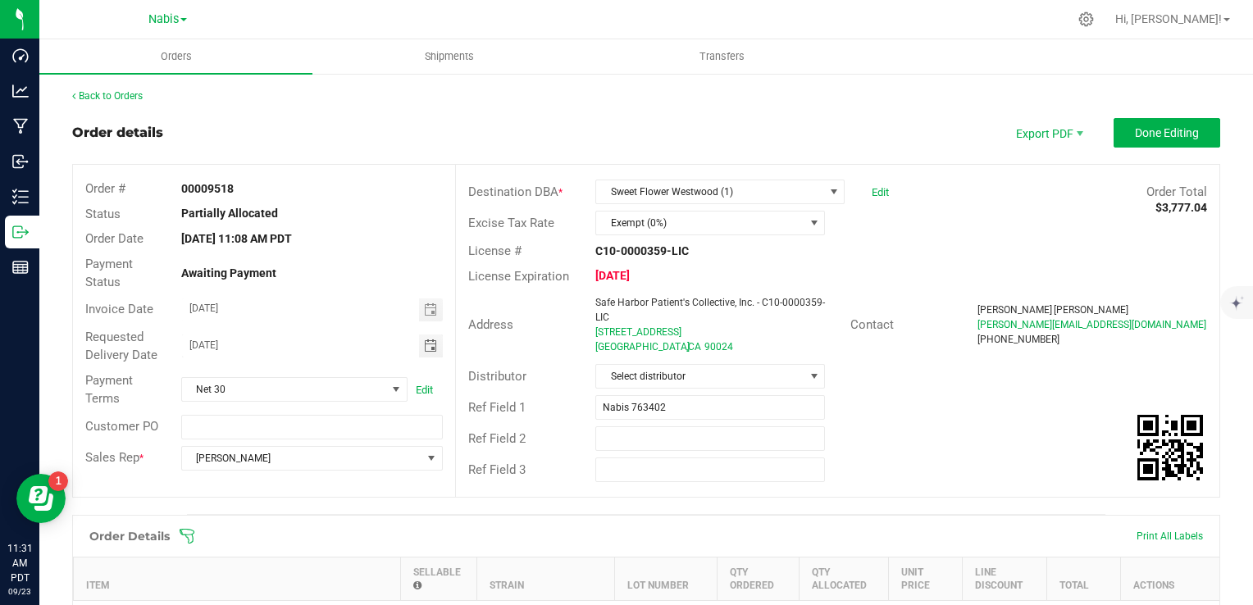
click at [893, 415] on div "Ref Field 1 Nabis 763402" at bounding box center [837, 407] width 763 height 31
click at [1168, 138] on span "Done Editing" at bounding box center [1167, 132] width 64 height 13
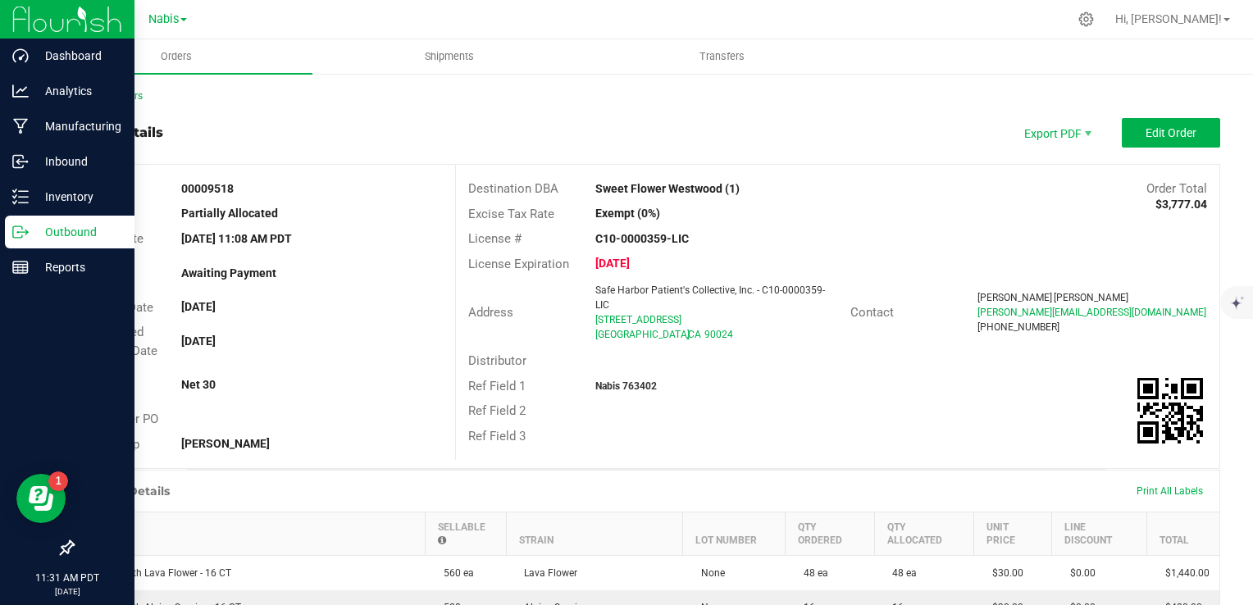
click at [64, 235] on p "Outbound" at bounding box center [78, 232] width 98 height 20
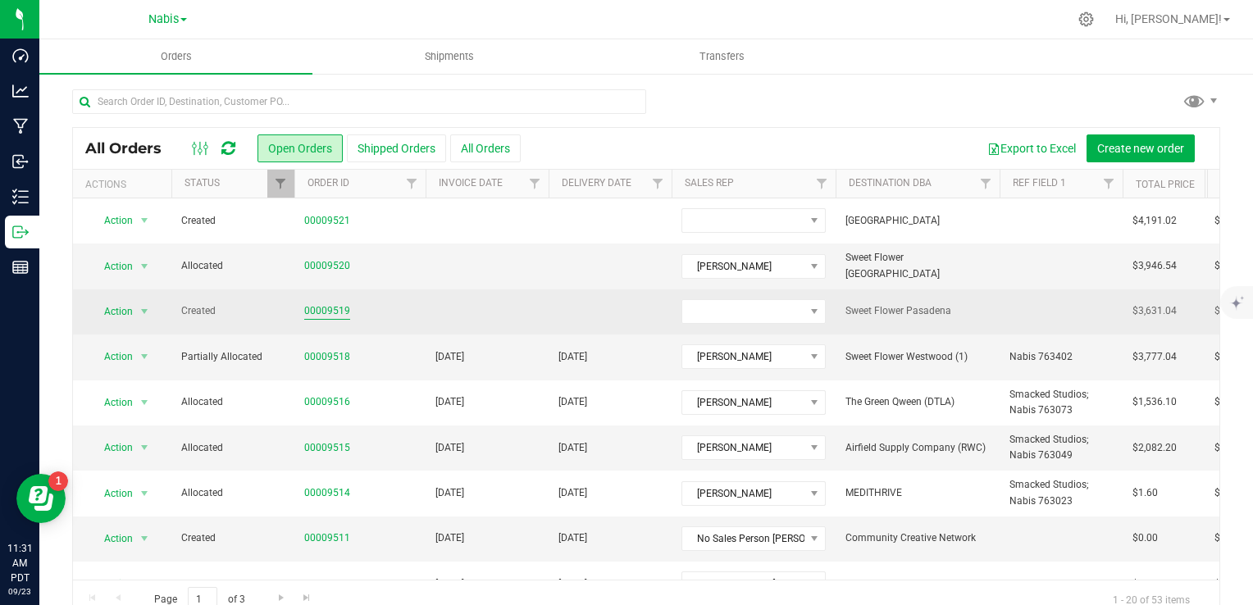
click at [317, 309] on link "00009519" at bounding box center [327, 311] width 46 height 16
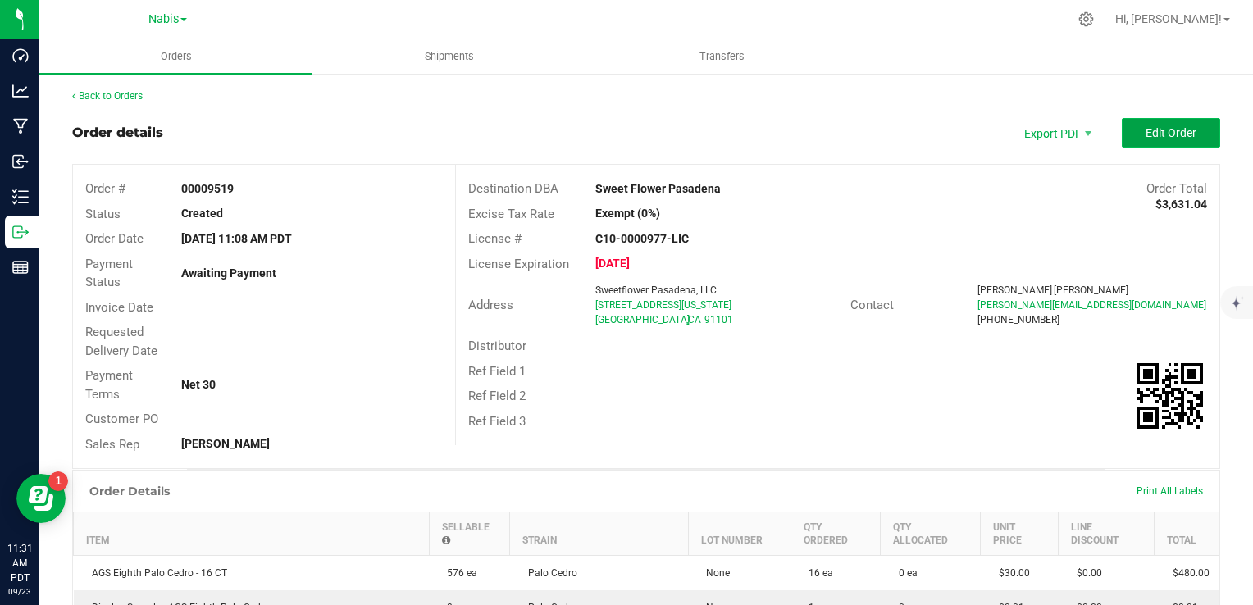
click at [1147, 137] on span "Edit Order" at bounding box center [1170, 132] width 51 height 13
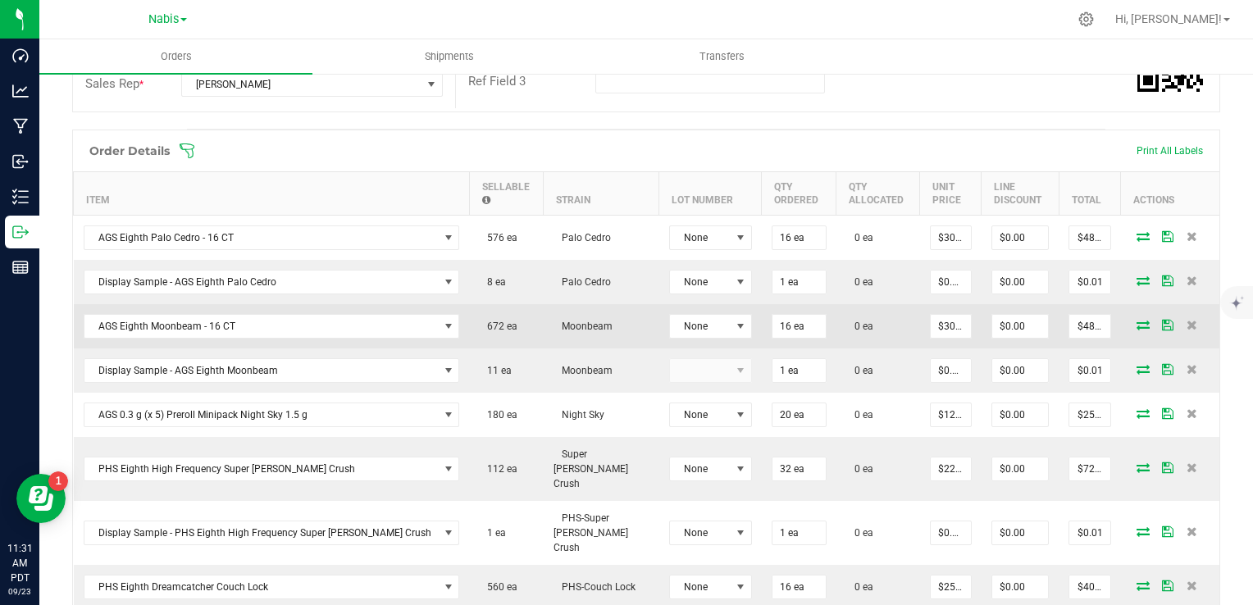
scroll to position [410, 0]
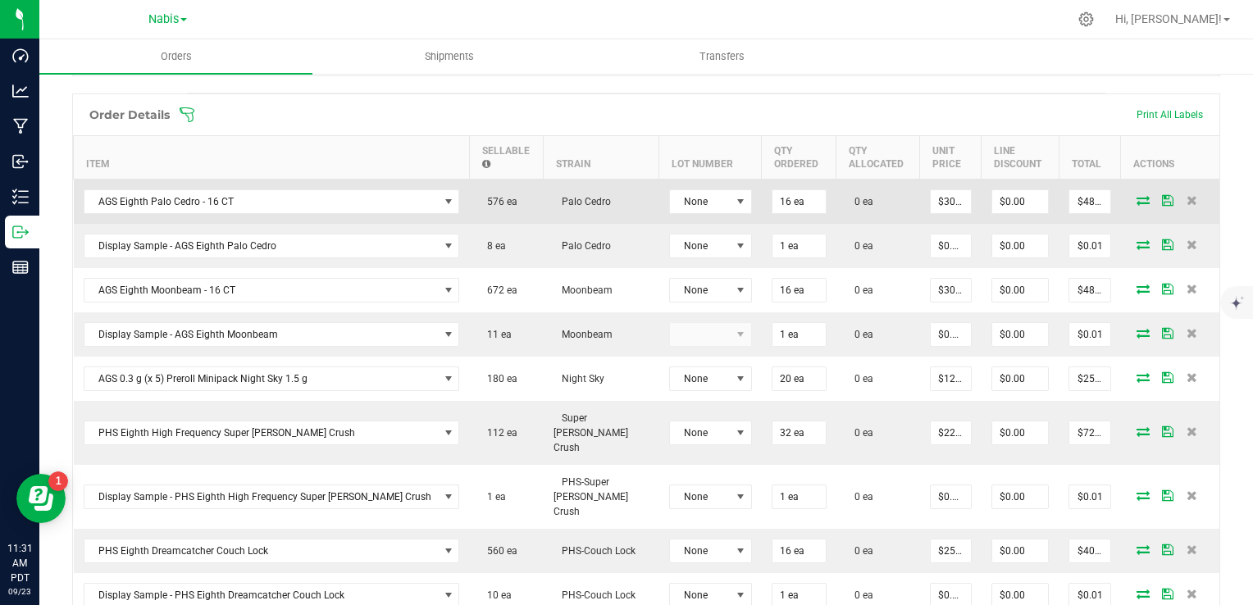
click at [1136, 195] on icon at bounding box center [1142, 200] width 13 height 10
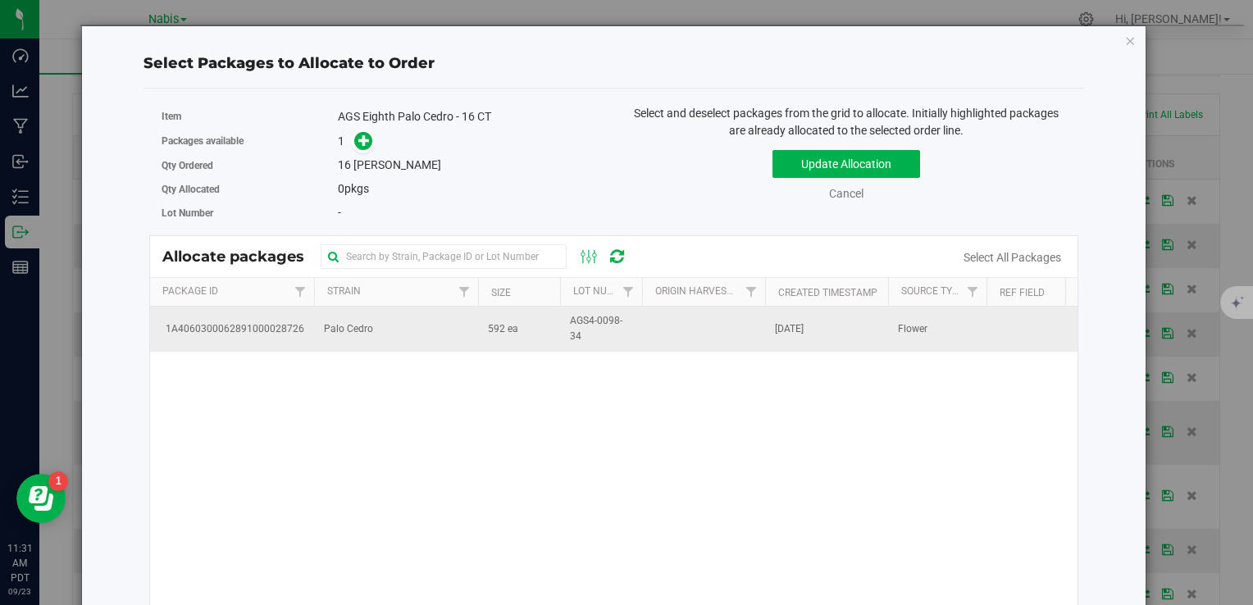
click at [495, 339] on td "592 ea" at bounding box center [519, 329] width 82 height 44
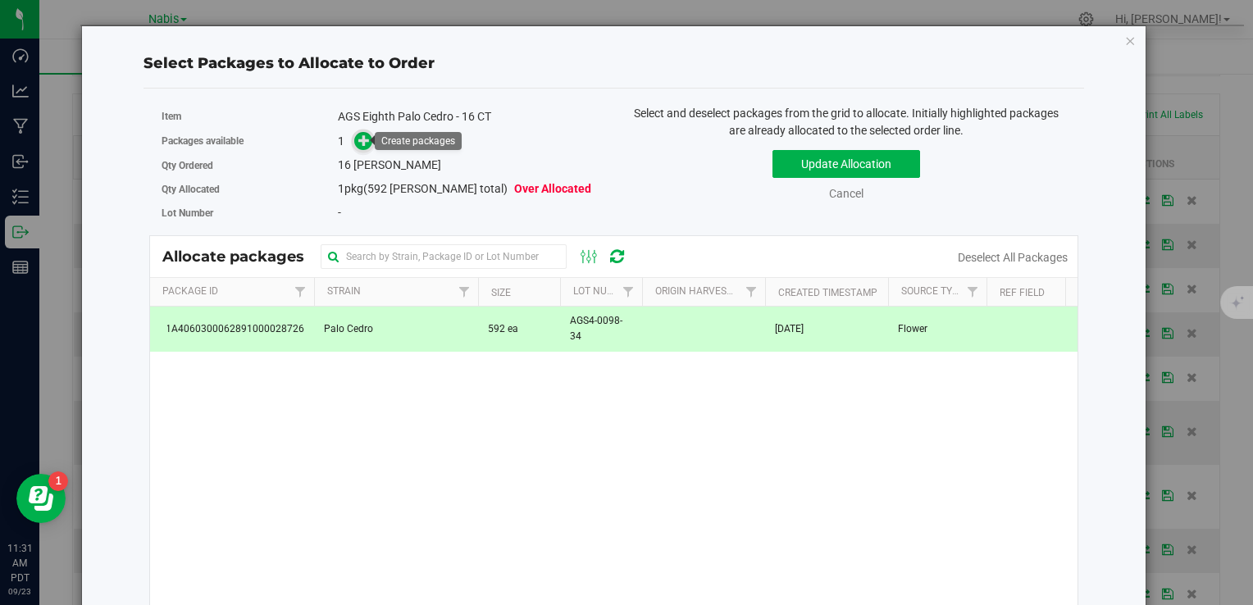
click at [361, 139] on icon at bounding box center [363, 139] width 11 height 11
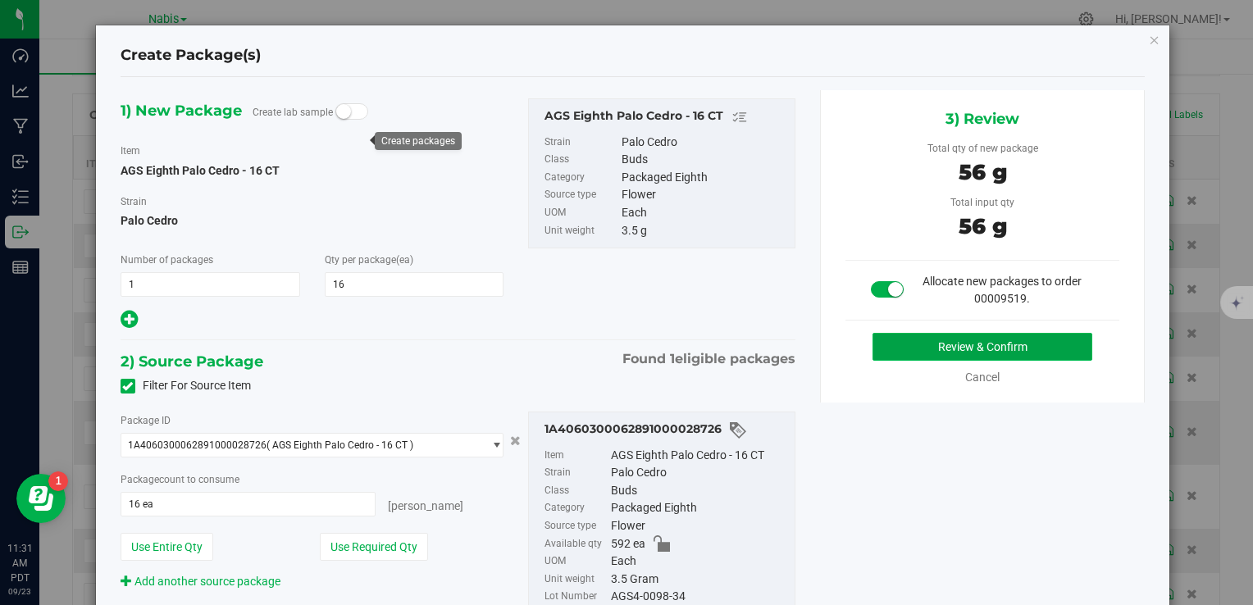
click at [910, 346] on button "Review & Confirm" at bounding box center [982, 347] width 220 height 28
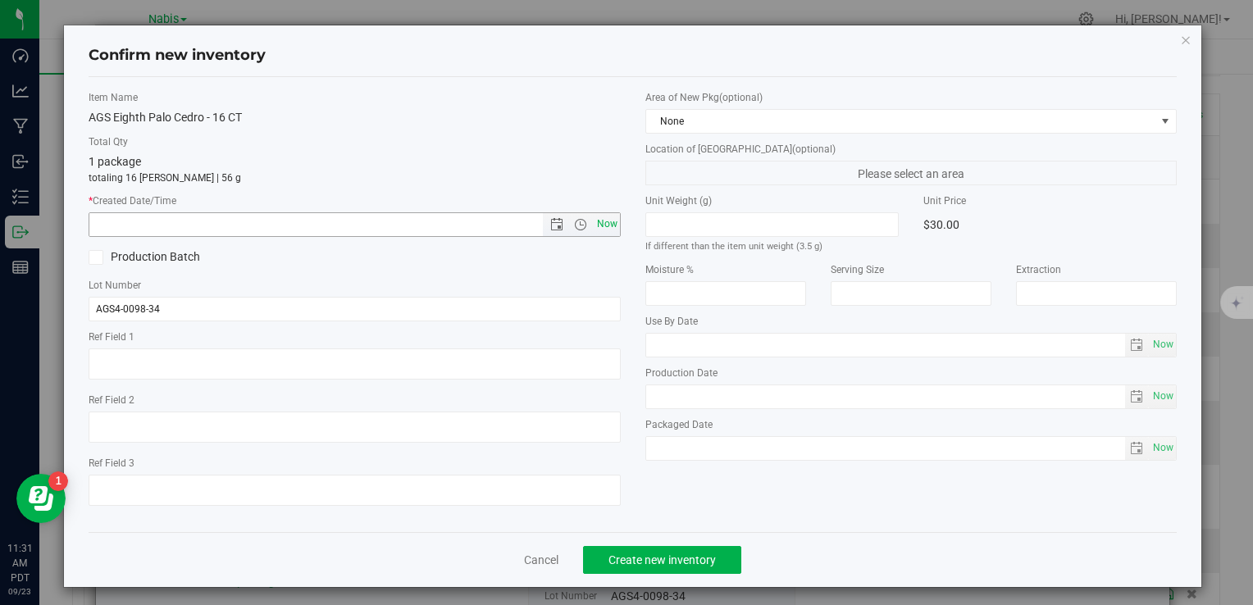
click at [595, 233] on span "Now" at bounding box center [607, 224] width 28 height 24
type input "[DATE] 11:31 AM"
click at [646, 567] on button "Create new inventory" at bounding box center [662, 560] width 158 height 28
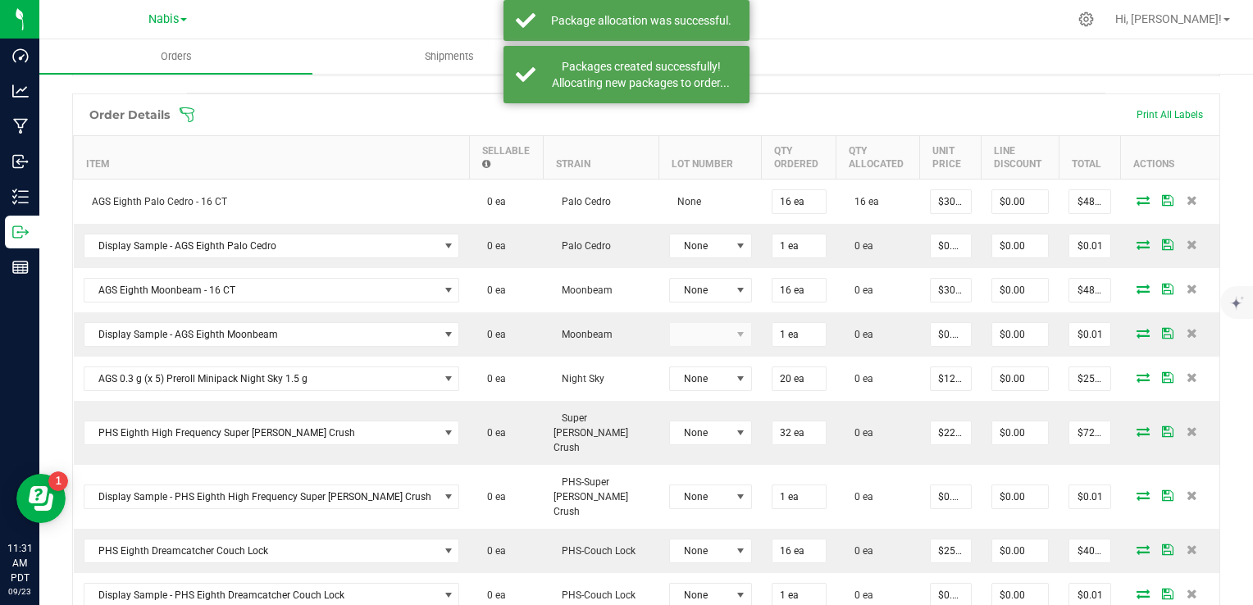
click at [1136, 241] on icon at bounding box center [1142, 244] width 13 height 10
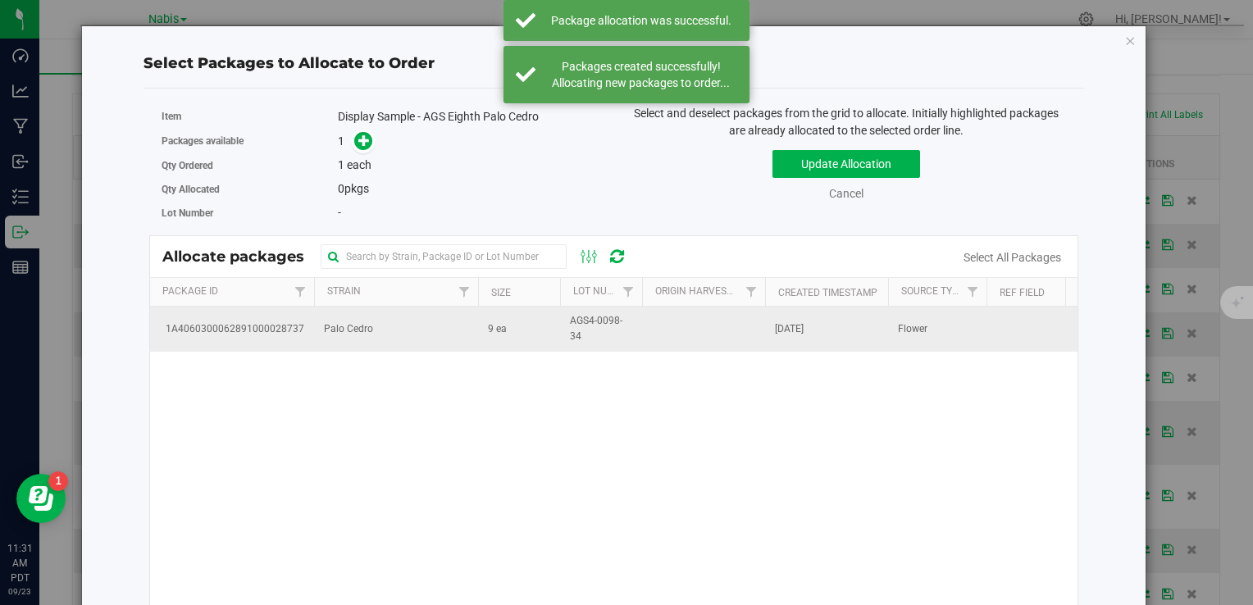
click at [351, 340] on td "Palo Cedro" at bounding box center [396, 329] width 164 height 44
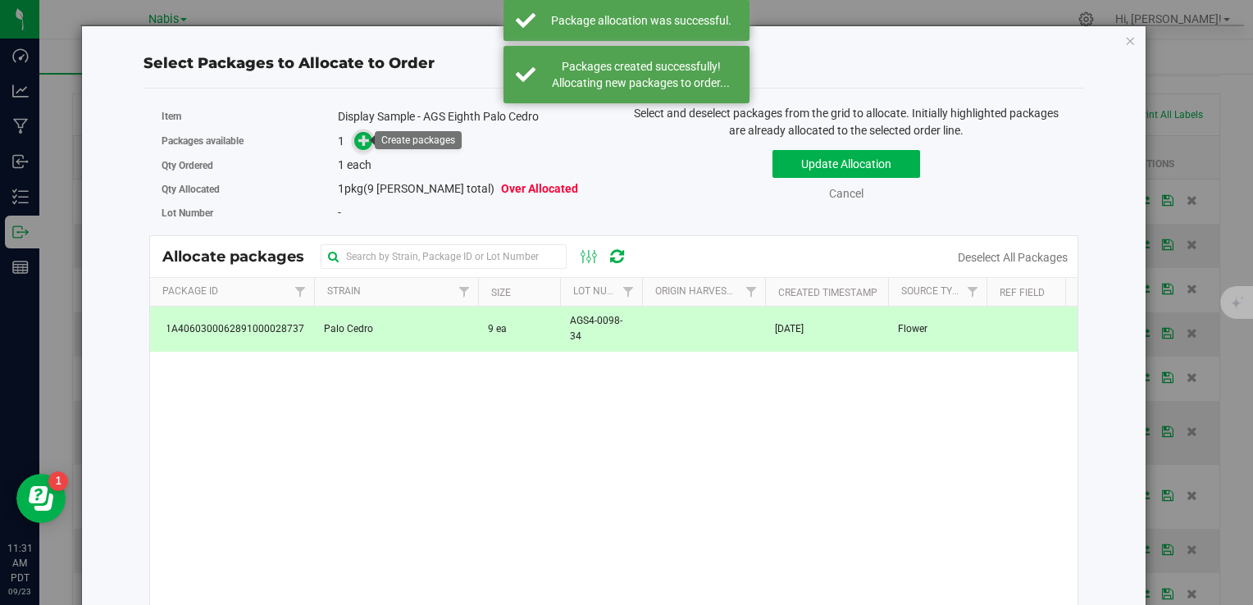
click at [360, 134] on icon at bounding box center [363, 139] width 11 height 11
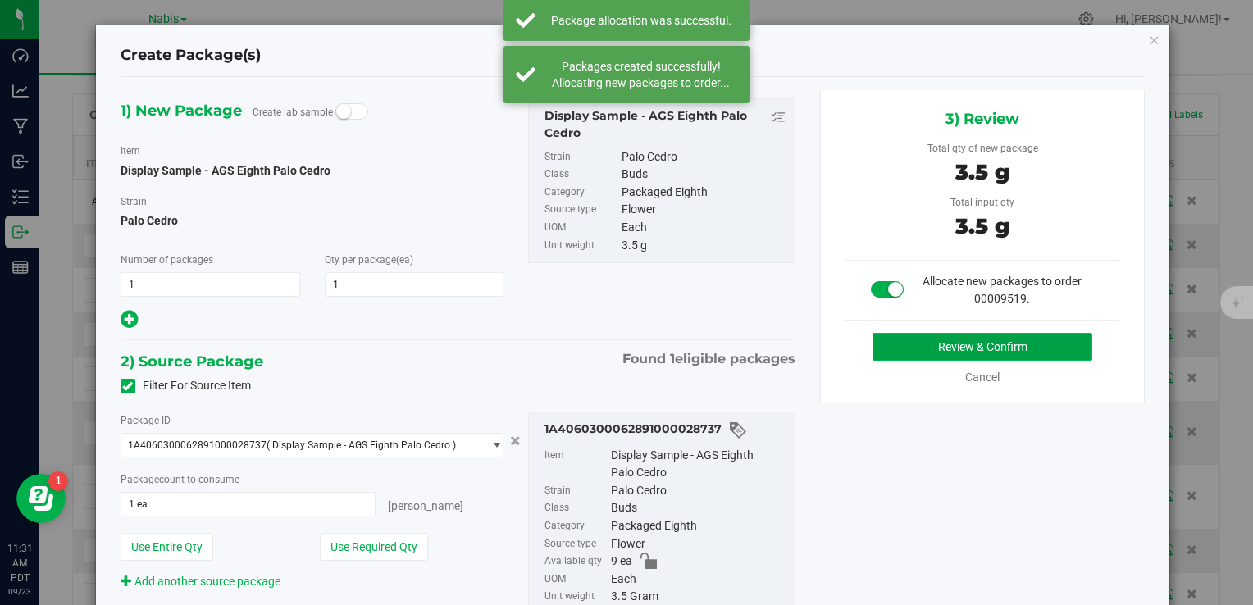
click at [910, 350] on button "Review & Confirm" at bounding box center [982, 347] width 220 height 28
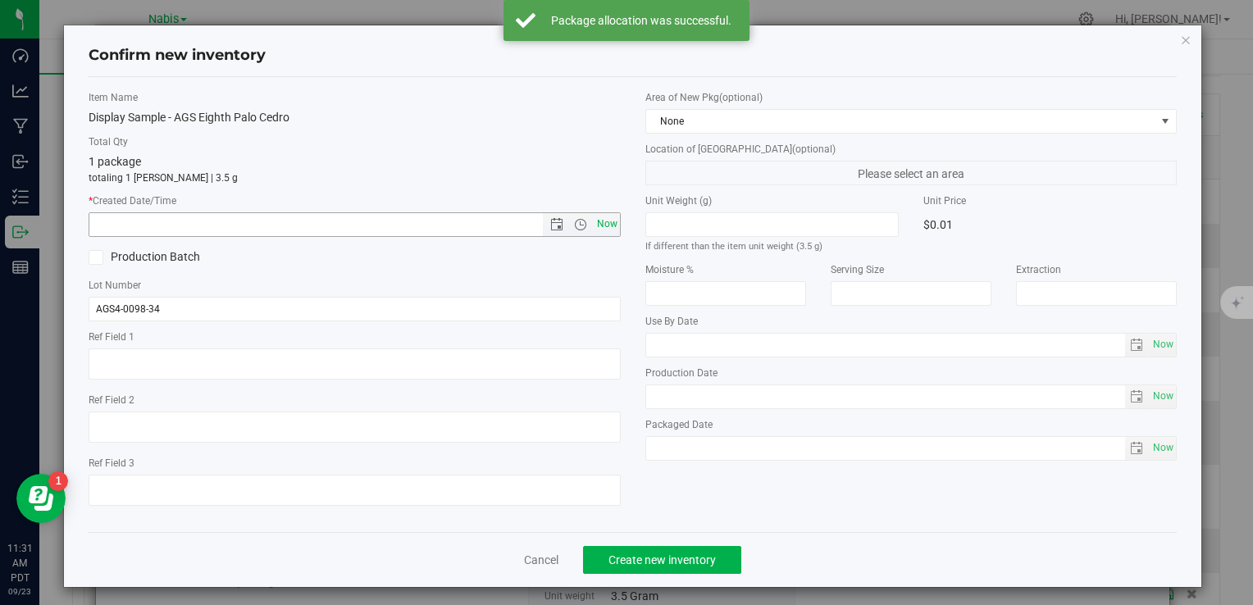
click at [603, 227] on span "Now" at bounding box center [607, 224] width 28 height 24
type input "[DATE] 11:32 AM"
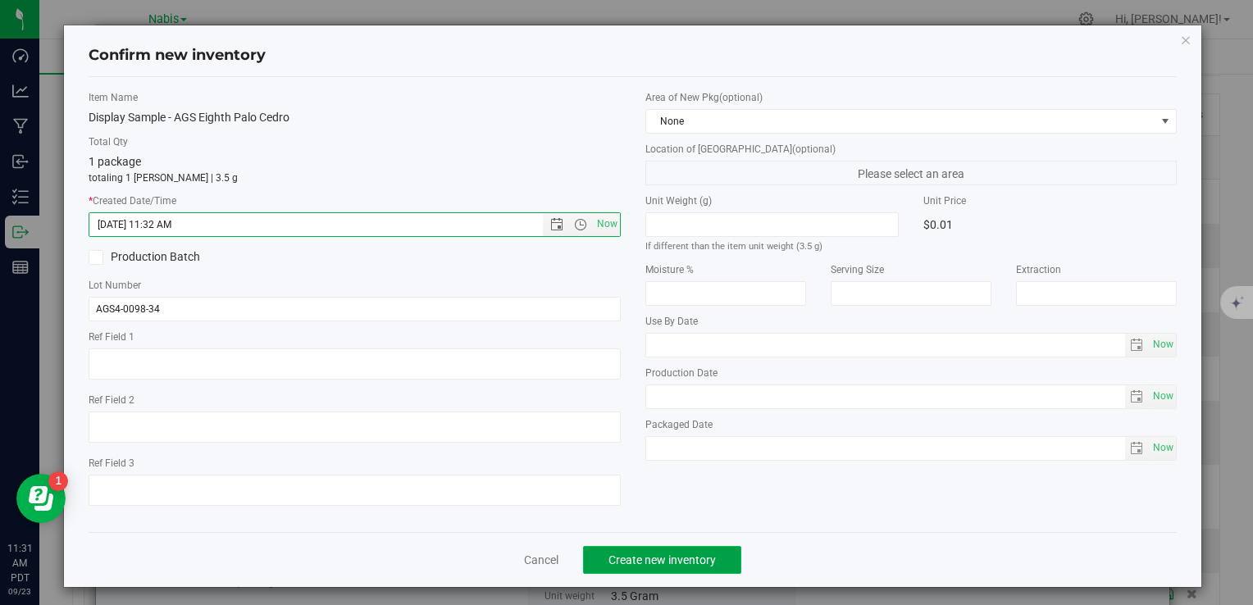
click at [687, 556] on span "Create new inventory" at bounding box center [661, 559] width 107 height 13
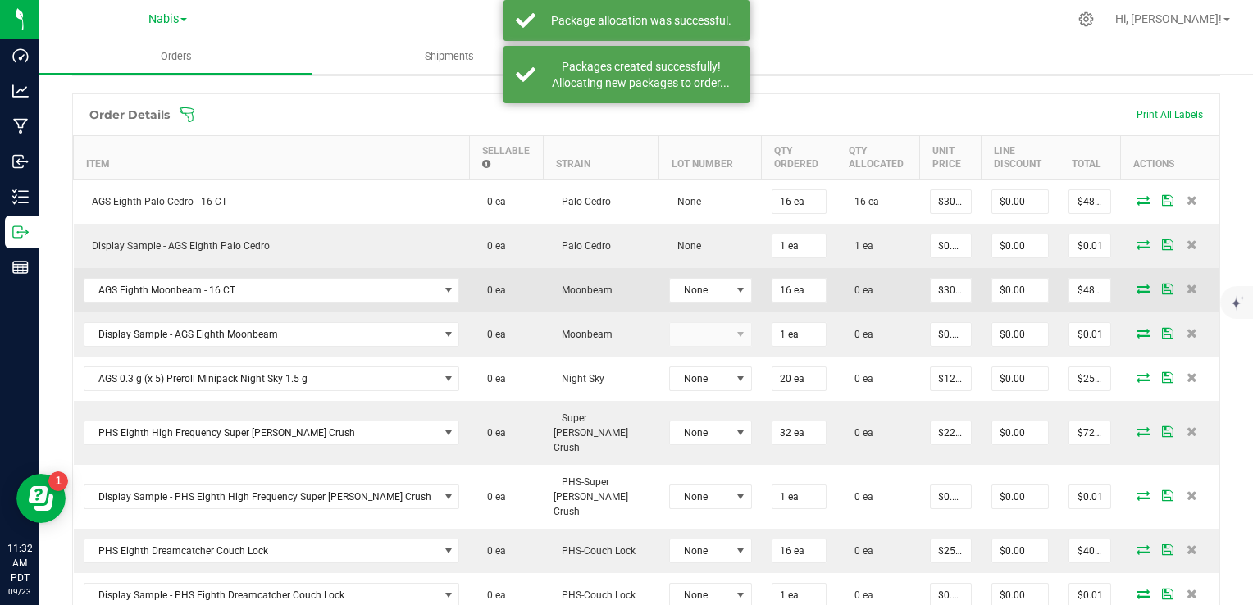
click at [1136, 284] on icon at bounding box center [1142, 289] width 13 height 10
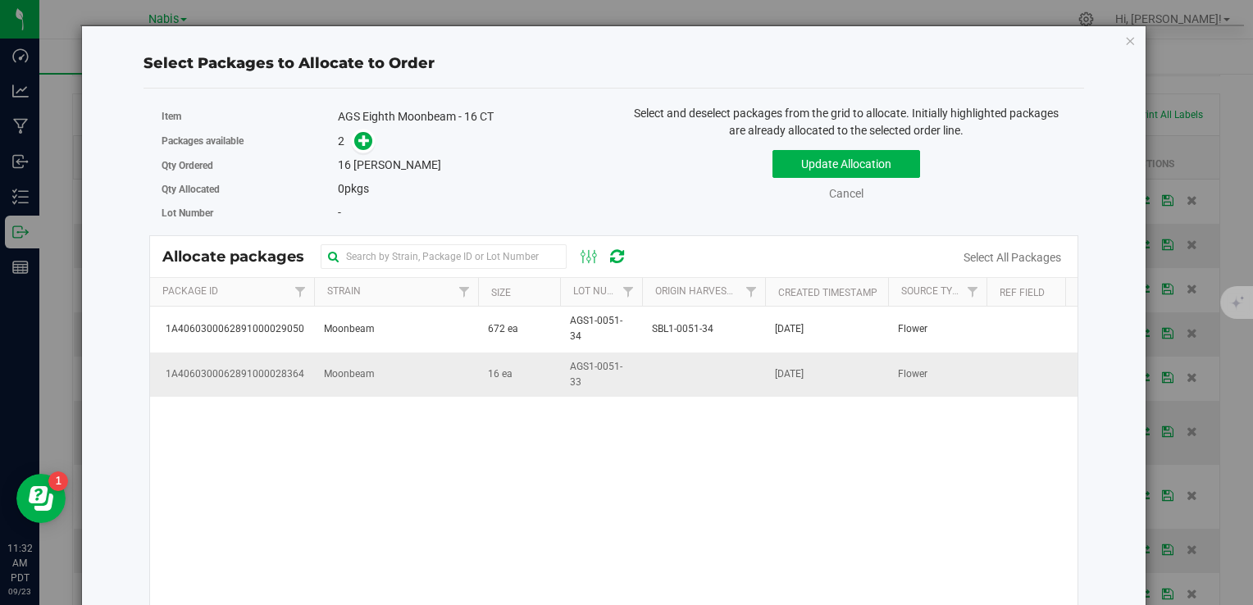
click at [437, 382] on td "Moonbeam" at bounding box center [396, 375] width 164 height 44
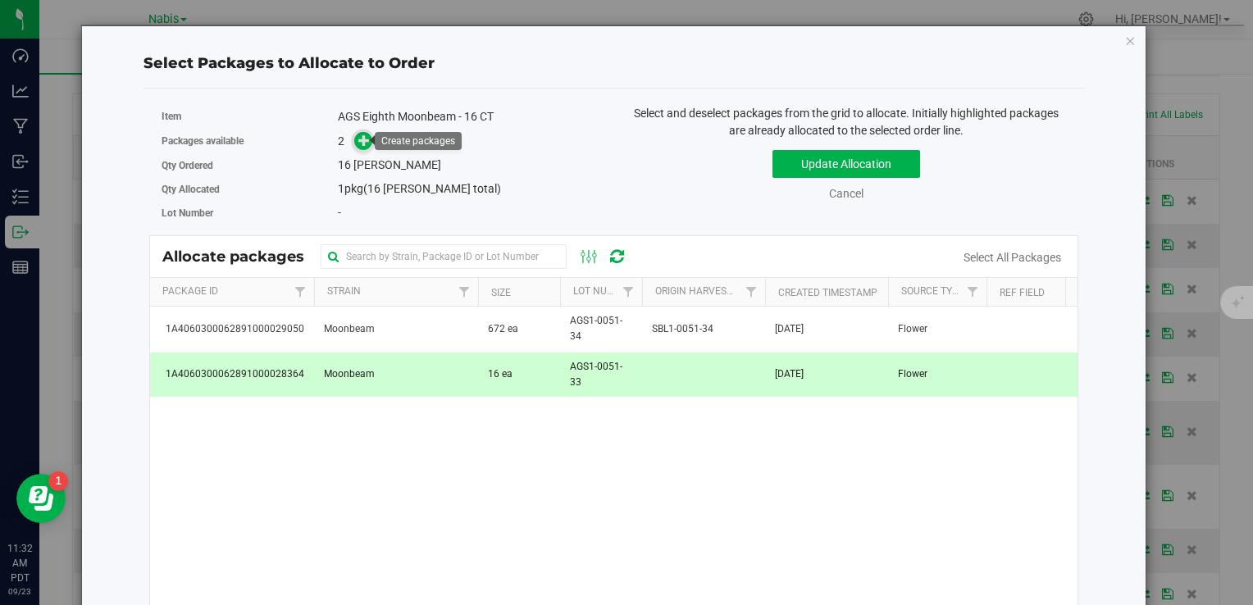
click at [361, 146] on icon at bounding box center [363, 139] width 11 height 11
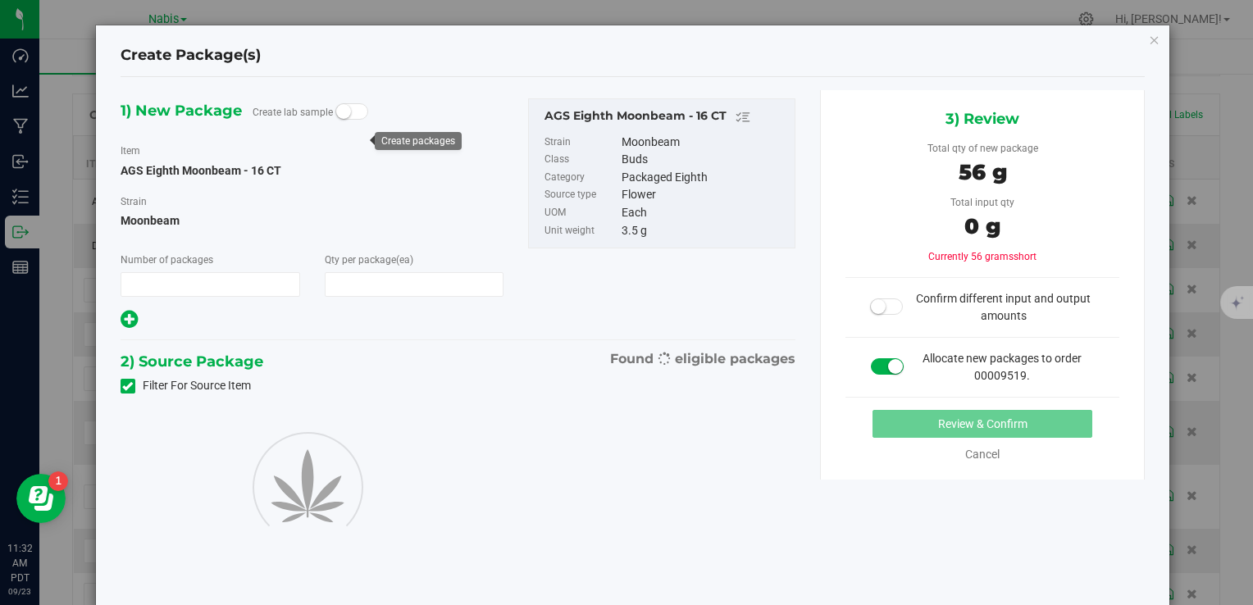
type input "1"
type input "16"
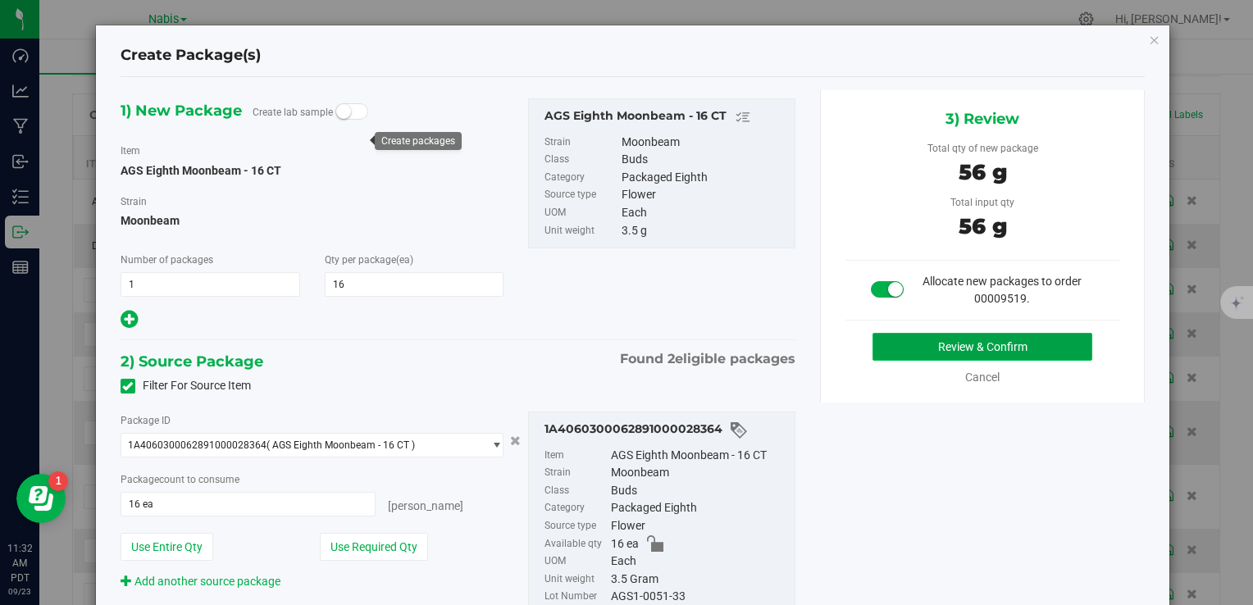
click at [917, 352] on button "Review & Confirm" at bounding box center [982, 347] width 220 height 28
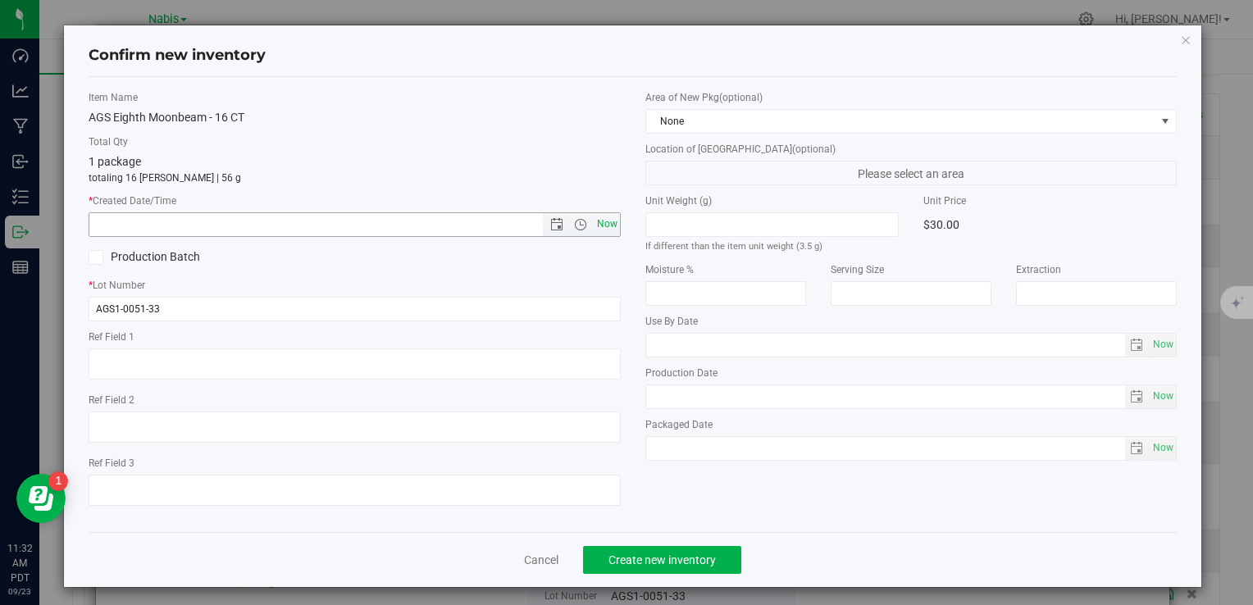
click at [598, 225] on span "Now" at bounding box center [607, 224] width 28 height 24
type input "[DATE] 11:32 AM"
click at [654, 549] on button "Create new inventory" at bounding box center [662, 560] width 158 height 28
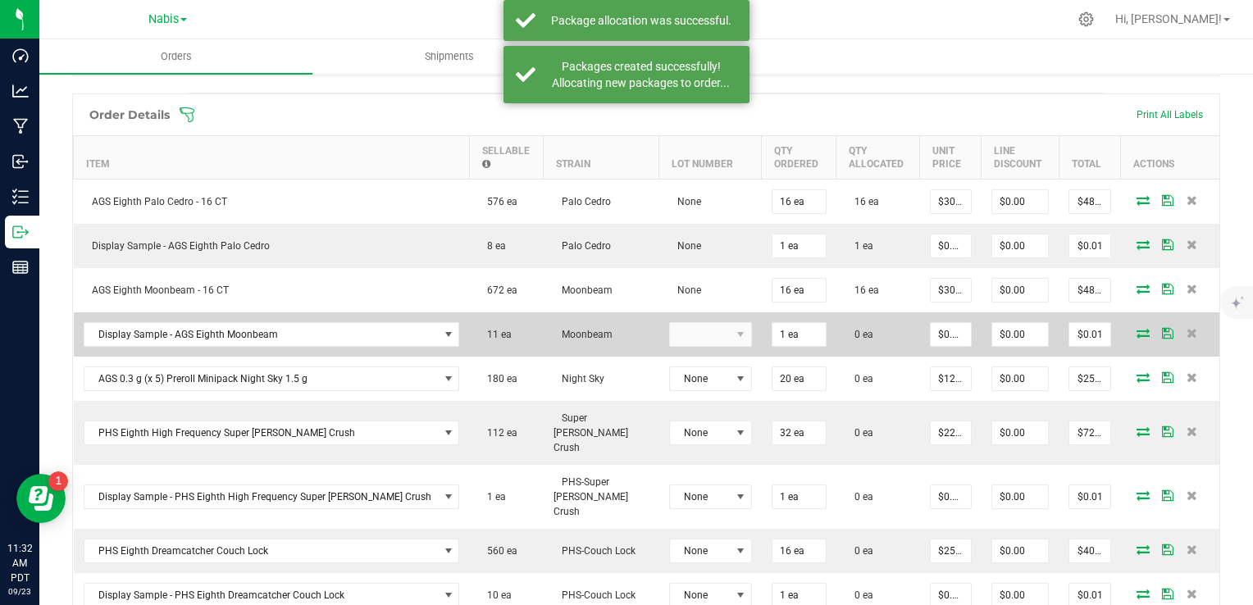
click at [1136, 328] on icon at bounding box center [1142, 333] width 13 height 10
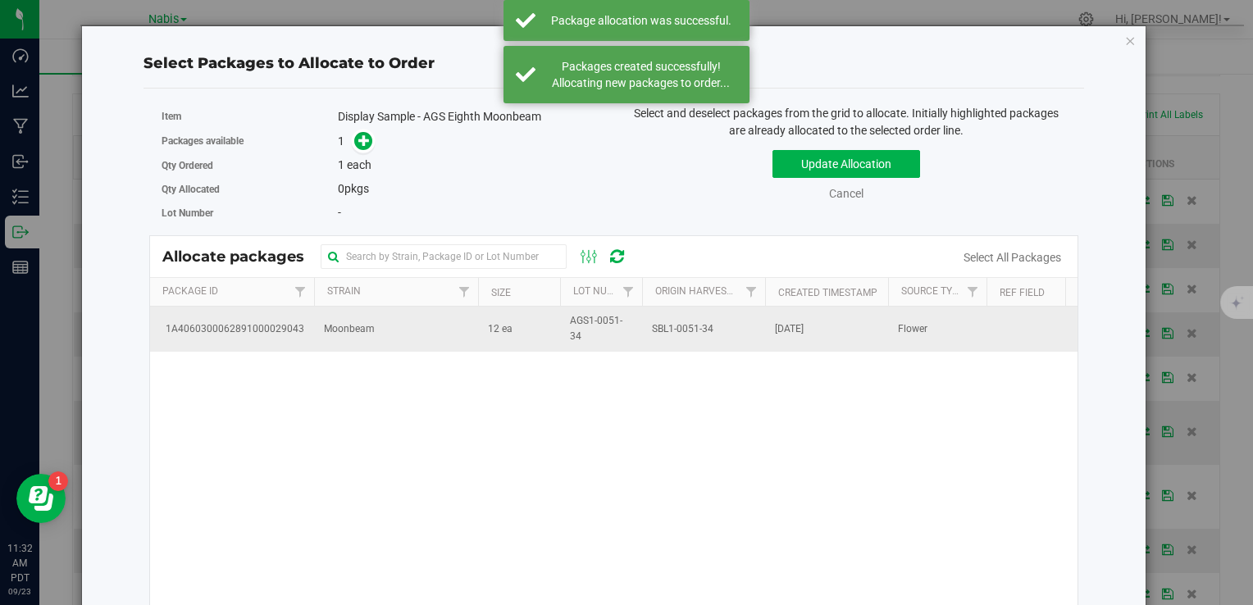
click at [370, 336] on td "Moonbeam" at bounding box center [396, 329] width 164 height 44
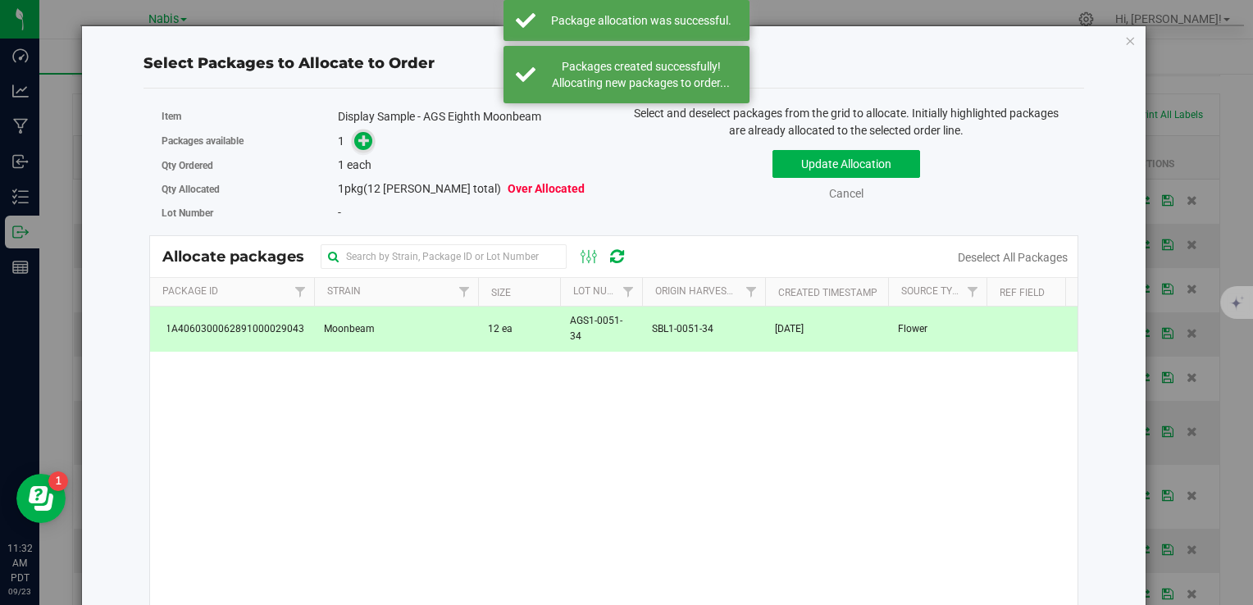
click at [358, 139] on icon at bounding box center [363, 139] width 11 height 11
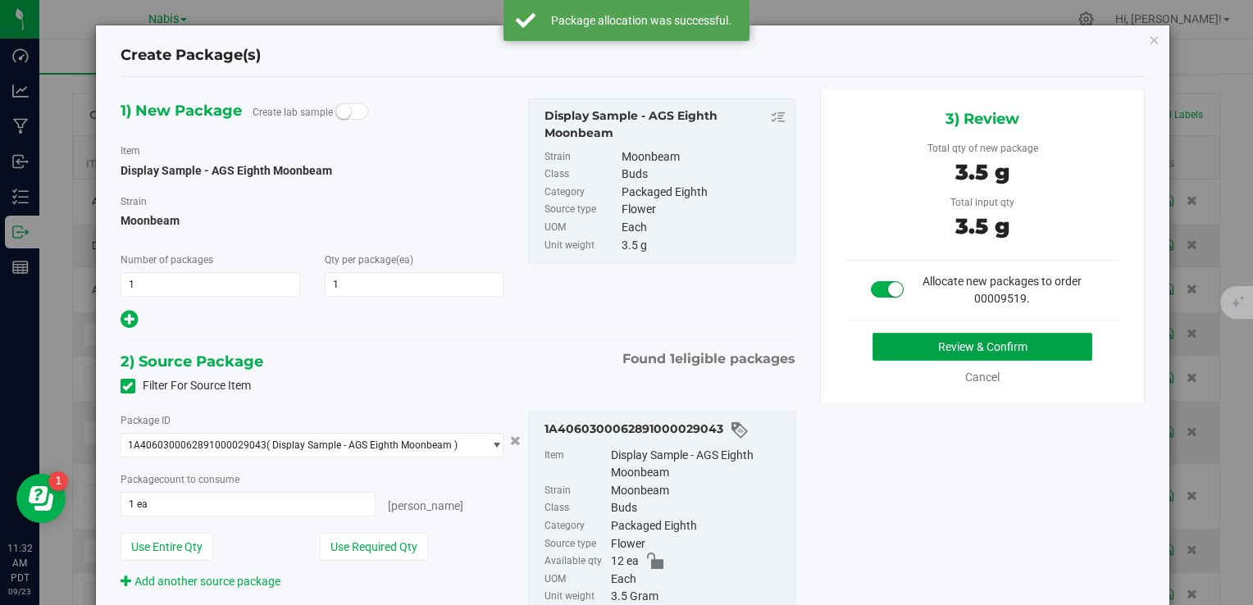
click at [931, 341] on button "Review & Confirm" at bounding box center [982, 347] width 220 height 28
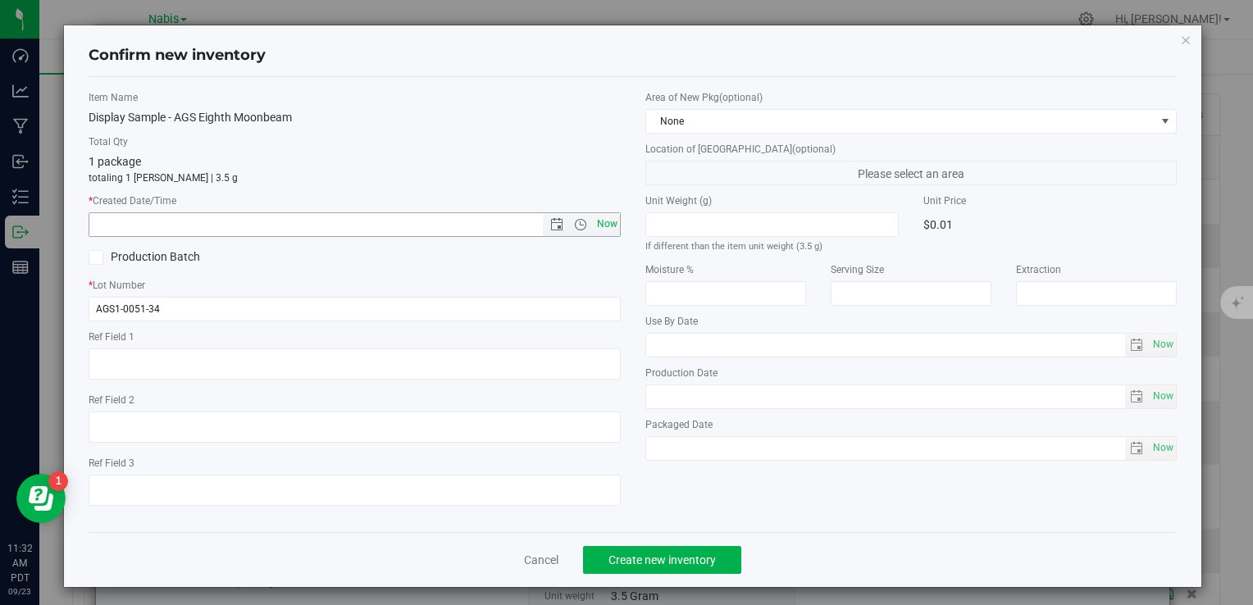
click at [596, 226] on span "Now" at bounding box center [607, 224] width 28 height 24
type input "[DATE] 11:32 AM"
click at [672, 562] on span "Create new inventory" at bounding box center [661, 559] width 107 height 13
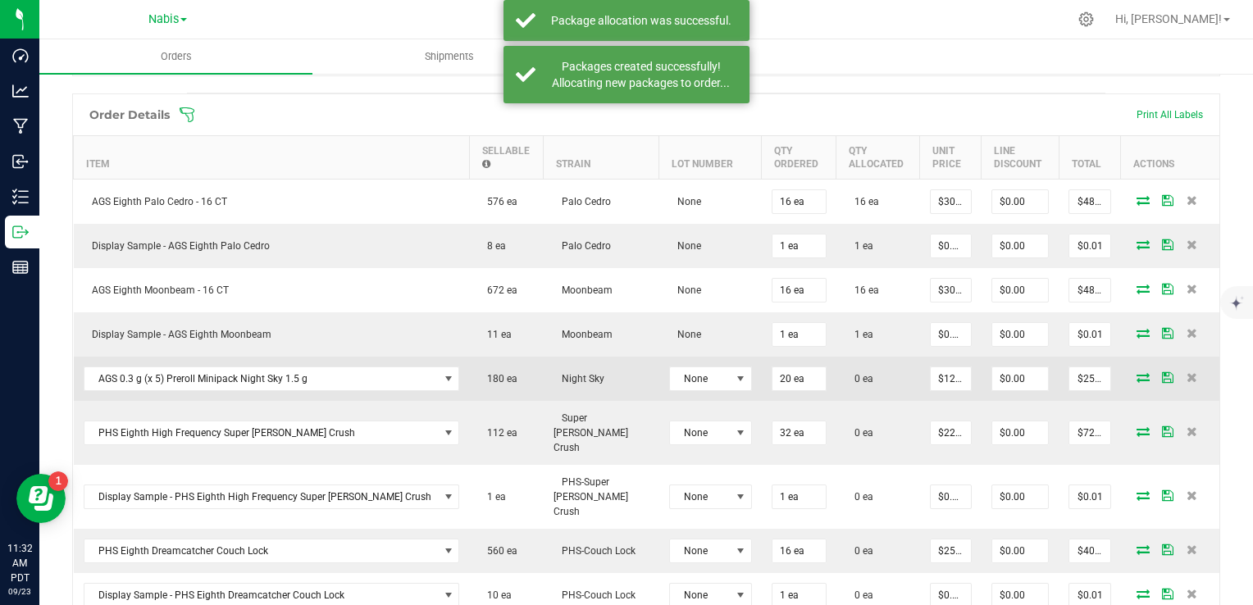
click at [1136, 373] on icon at bounding box center [1142, 377] width 13 height 10
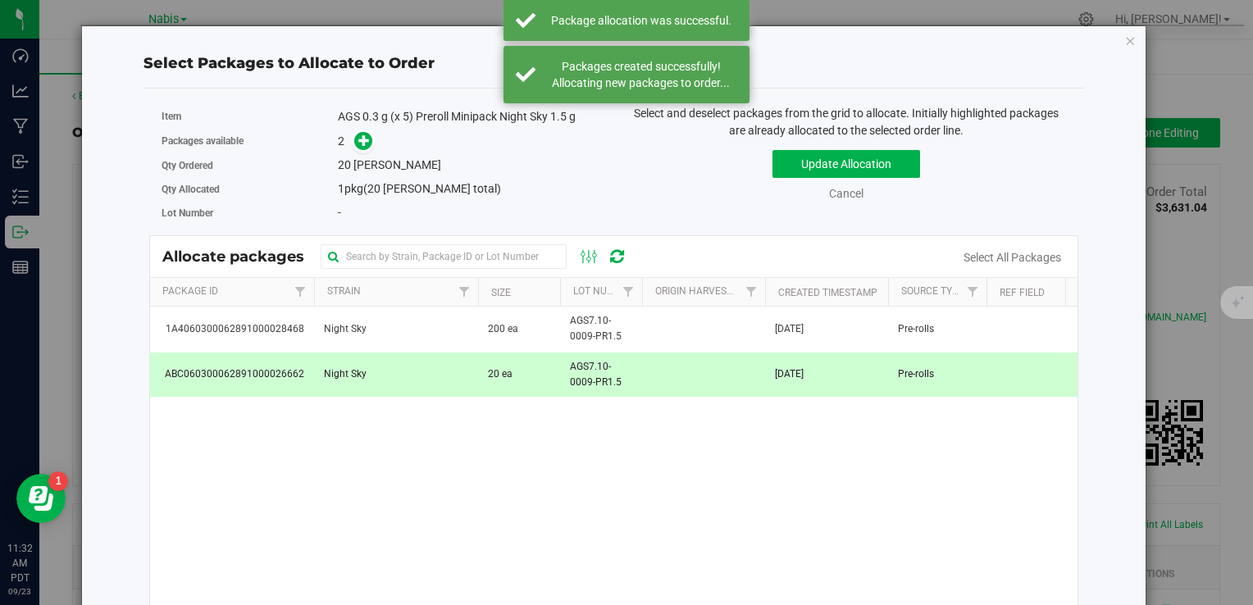
scroll to position [410, 0]
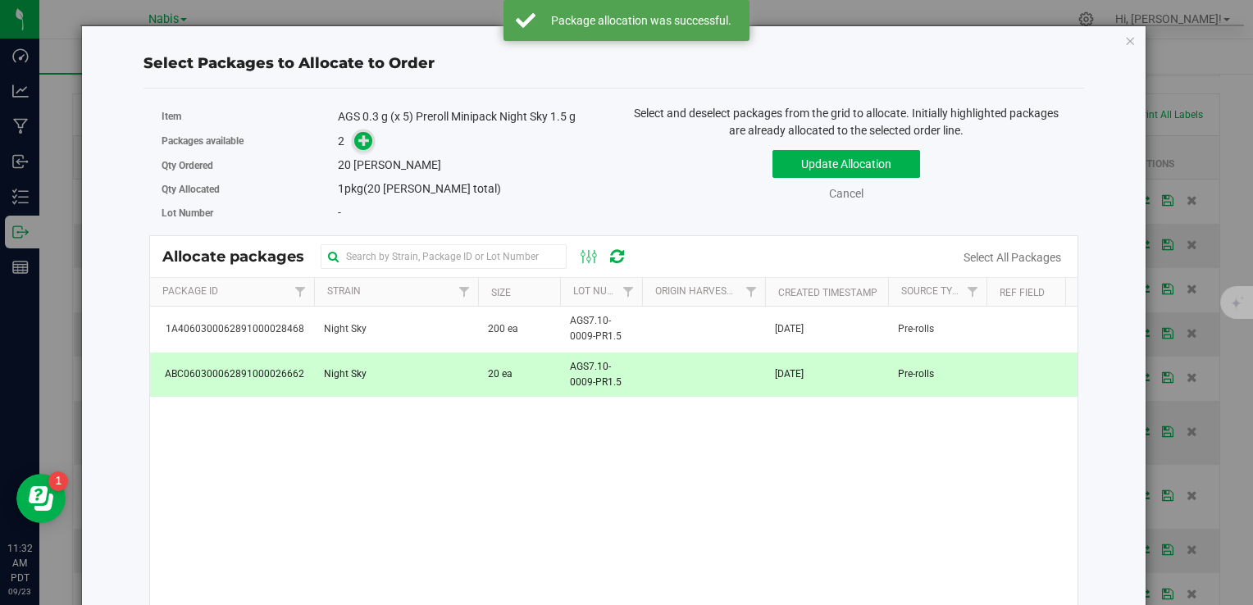
click at [363, 141] on icon at bounding box center [363, 139] width 11 height 11
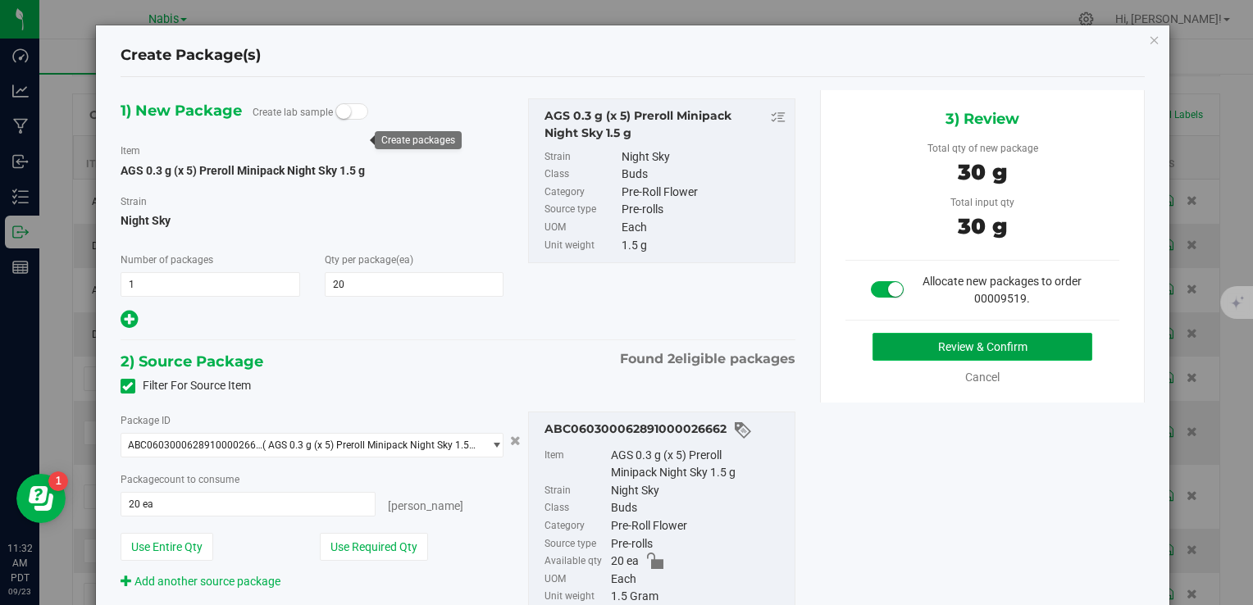
click at [882, 349] on button "Review & Confirm" at bounding box center [982, 347] width 220 height 28
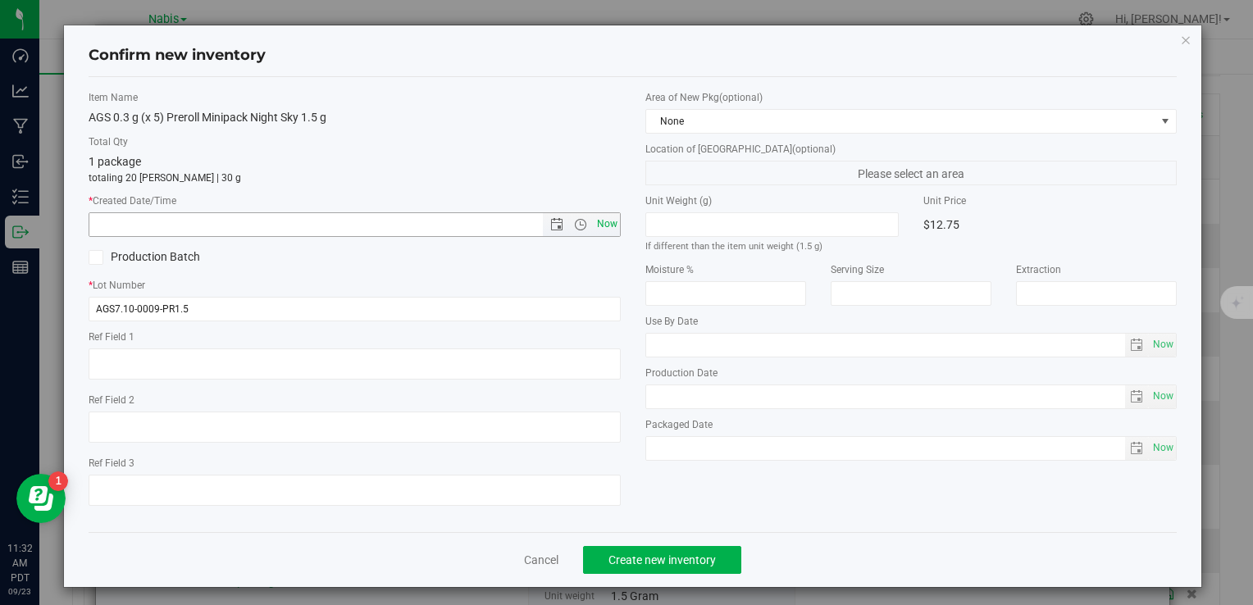
click at [609, 229] on span "Now" at bounding box center [607, 224] width 28 height 24
type input "[DATE] 11:32 AM"
click at [676, 553] on span "Create new inventory" at bounding box center [661, 559] width 107 height 13
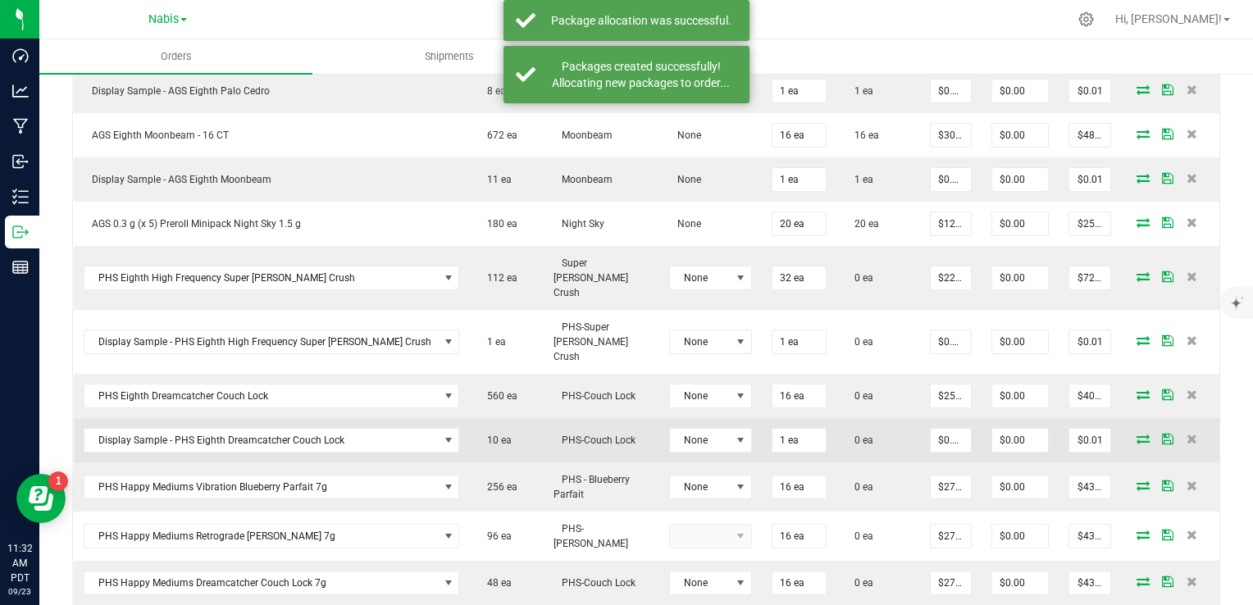
scroll to position [574, 0]
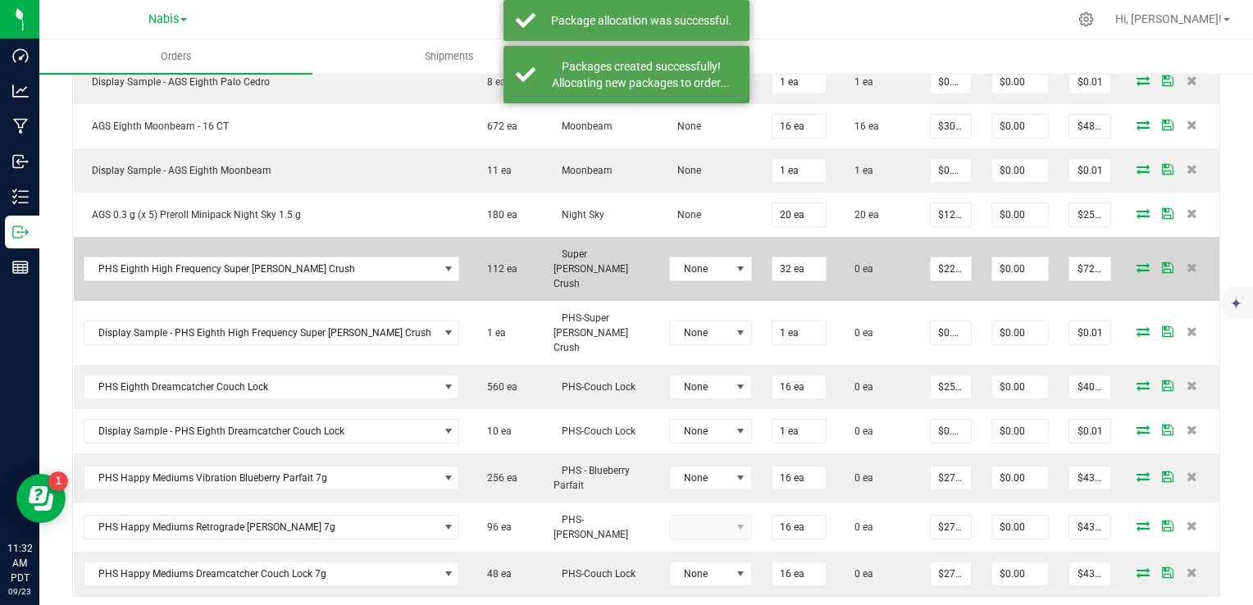
click at [1136, 262] on icon at bounding box center [1142, 267] width 13 height 10
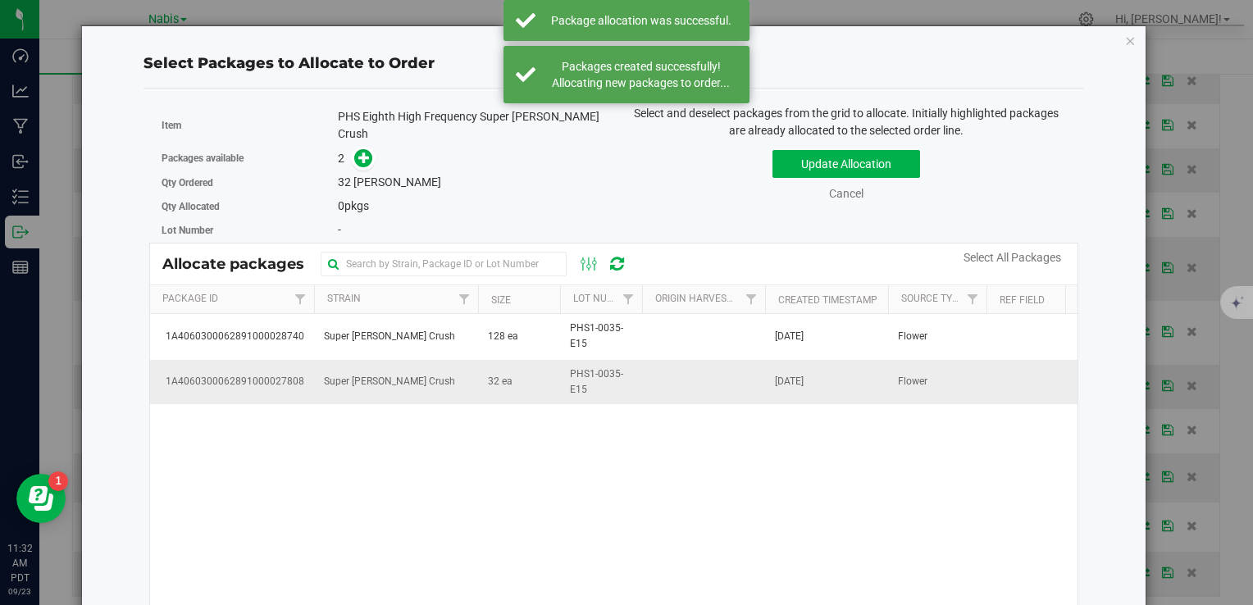
click at [511, 385] on td "32 ea" at bounding box center [519, 382] width 82 height 44
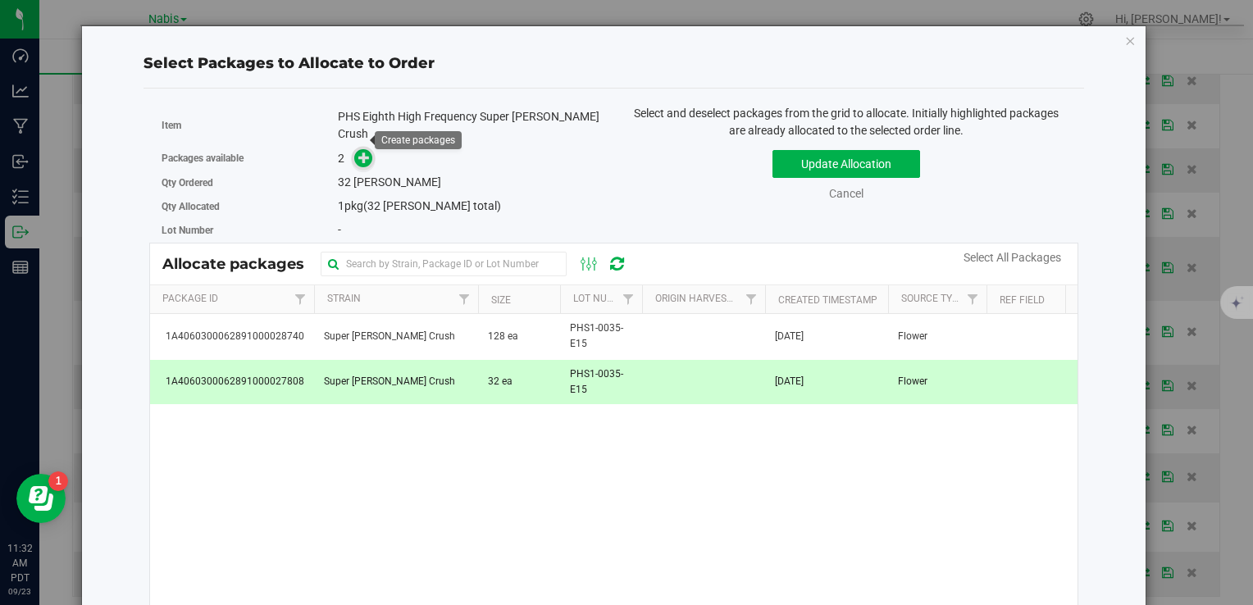
click at [364, 152] on icon at bounding box center [363, 157] width 11 height 11
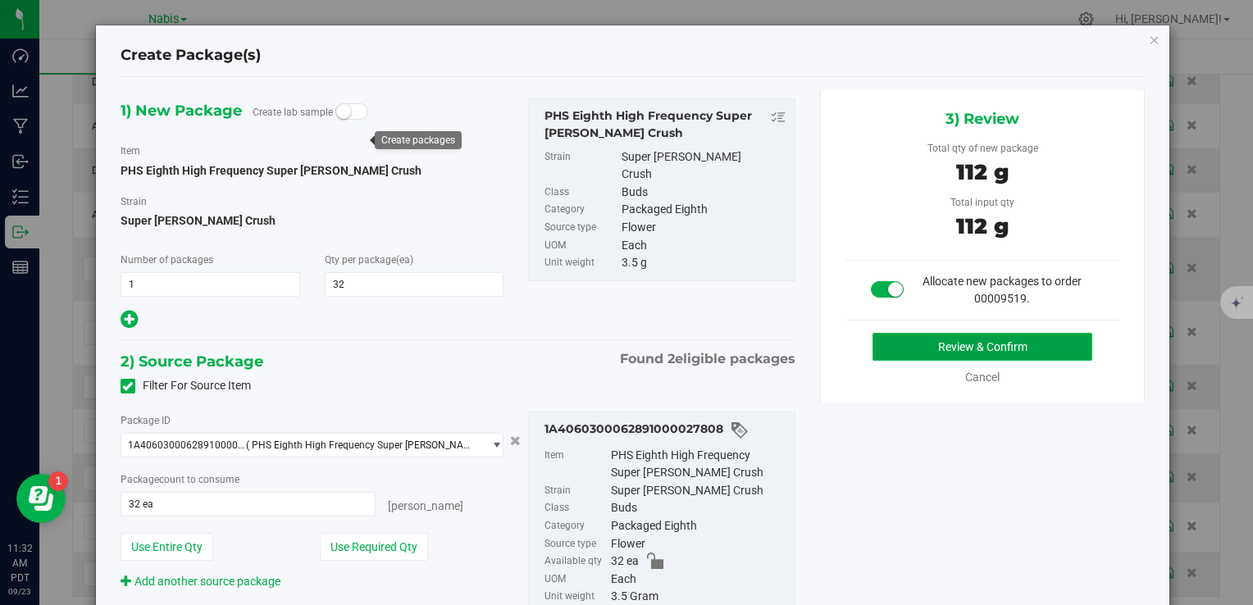
click at [876, 339] on button "Review & Confirm" at bounding box center [982, 347] width 220 height 28
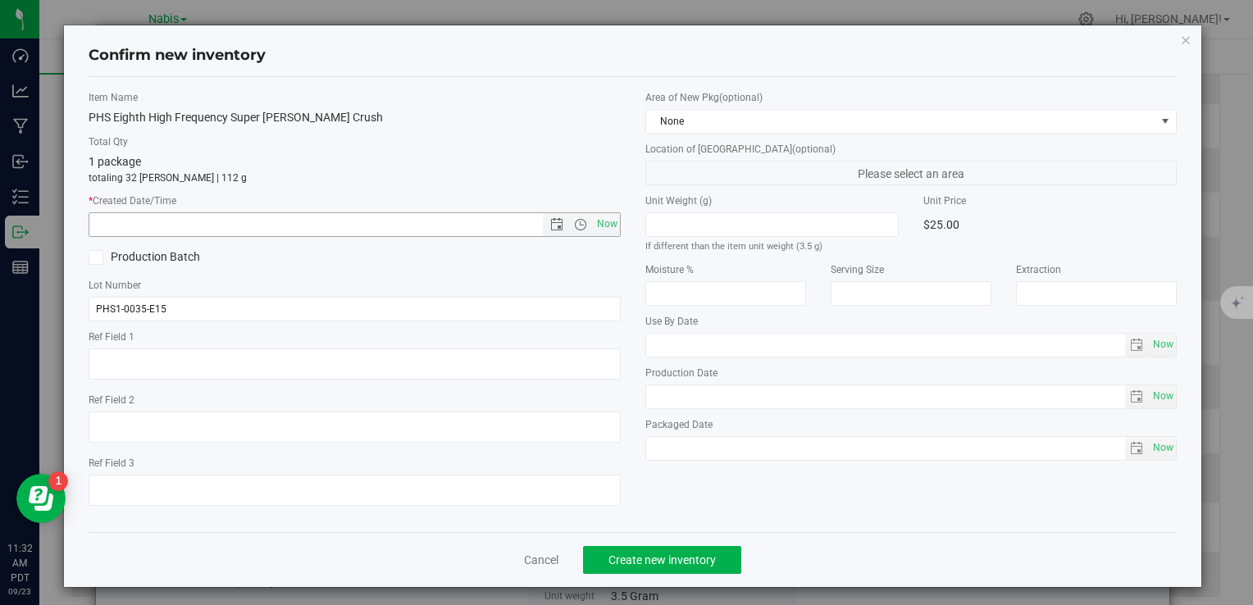
drag, startPoint x: 603, startPoint y: 228, endPoint x: 603, endPoint y: 274, distance: 45.9
click at [603, 228] on span "Now" at bounding box center [607, 224] width 28 height 24
type input "[DATE] 11:32 AM"
click at [658, 546] on button "Create new inventory" at bounding box center [662, 560] width 158 height 28
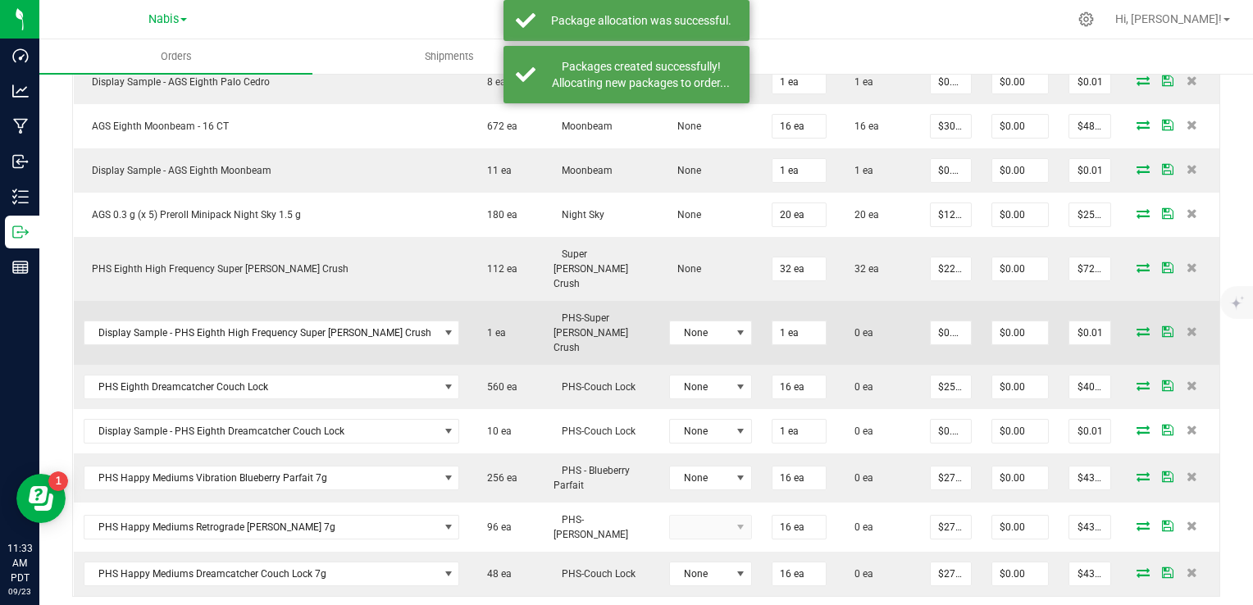
click at [1136, 326] on icon at bounding box center [1142, 331] width 13 height 10
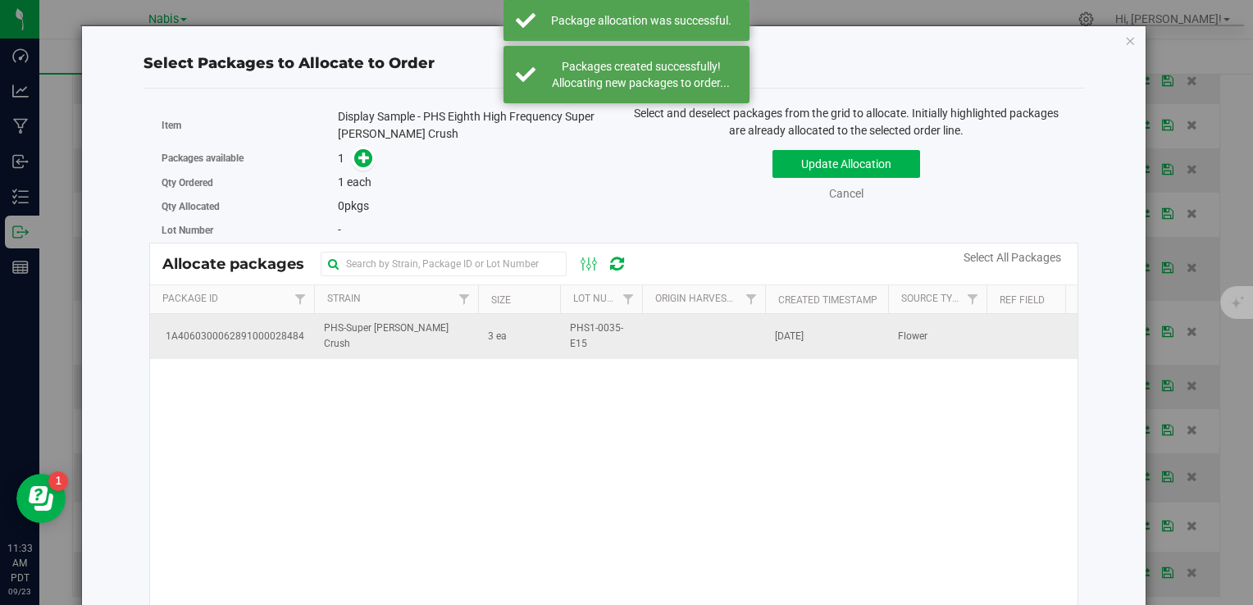
click at [330, 335] on span "PHS-Super [PERSON_NAME] Crush" at bounding box center [396, 336] width 144 height 31
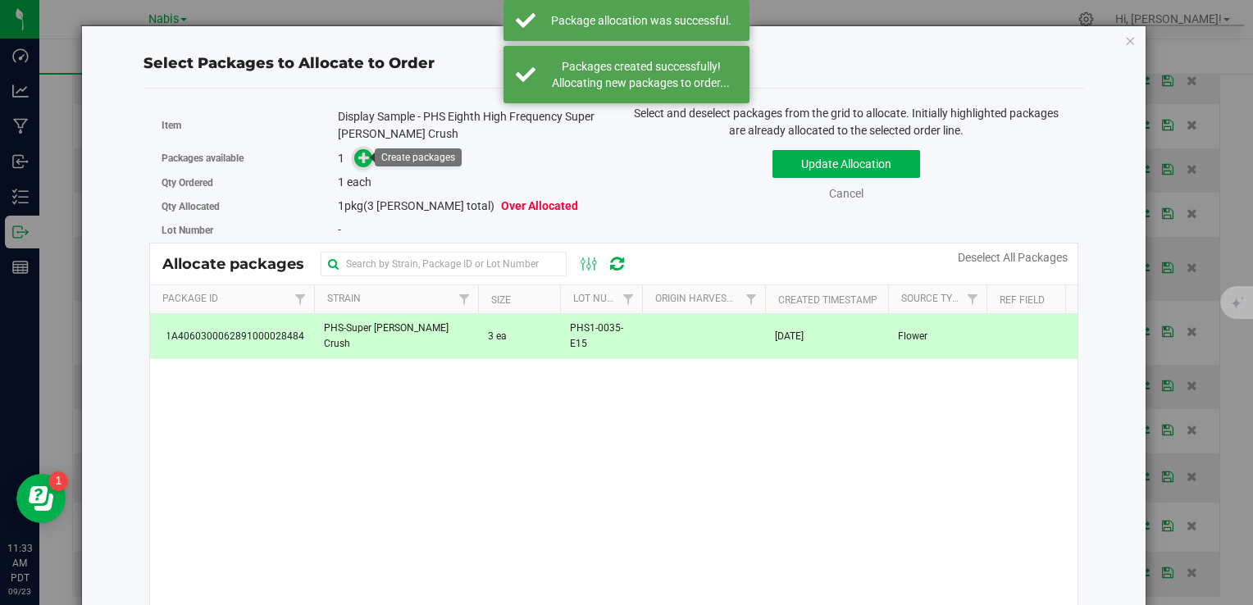
click at [358, 159] on icon at bounding box center [363, 157] width 11 height 11
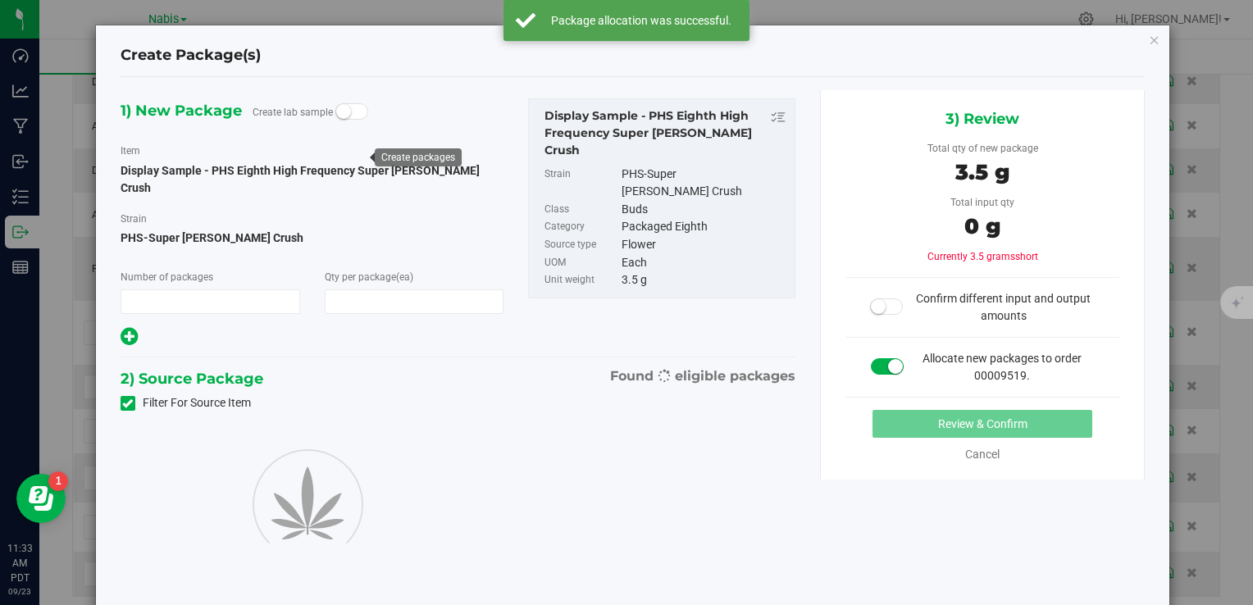
type input "1"
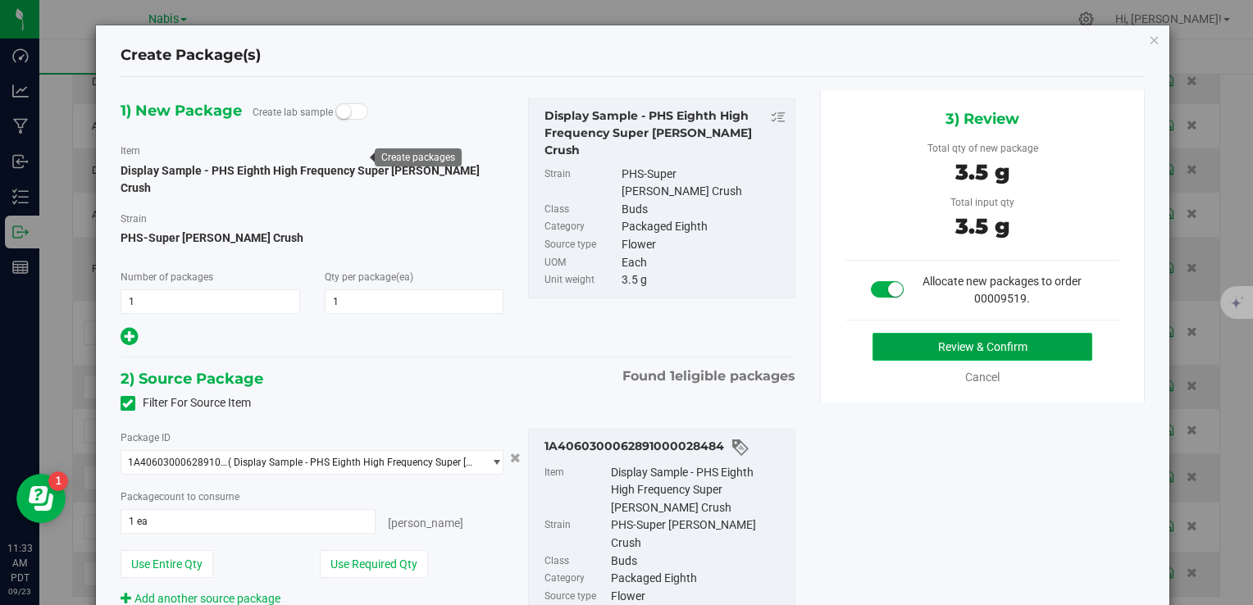
click at [913, 341] on button "Review & Confirm" at bounding box center [982, 347] width 220 height 28
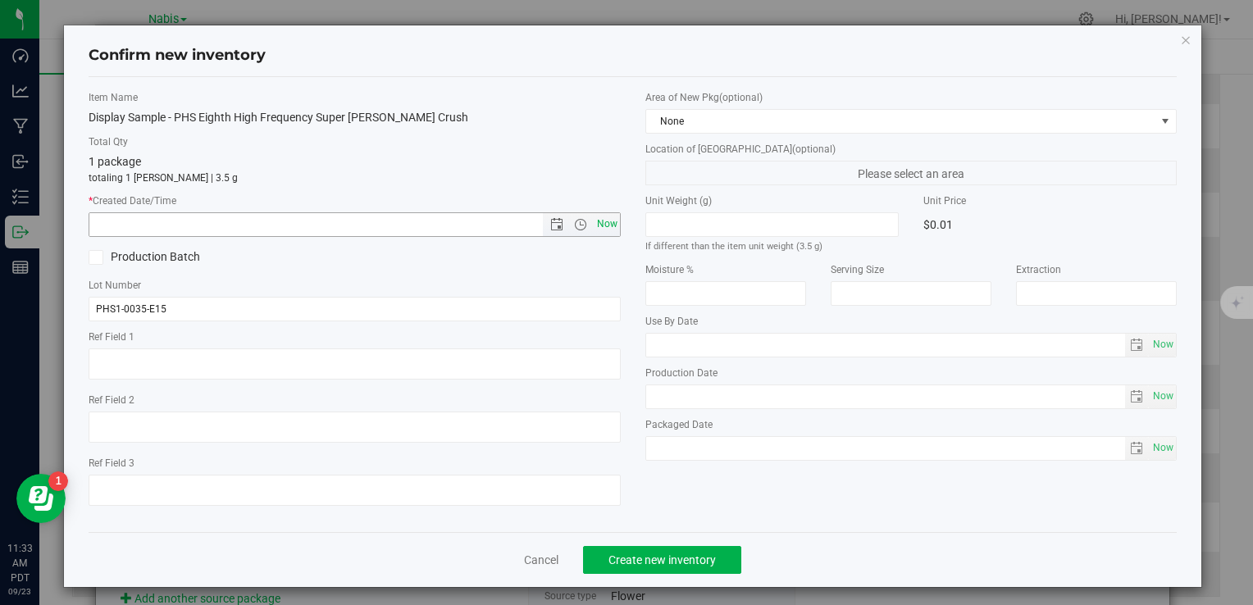
click at [605, 229] on span "Now" at bounding box center [607, 224] width 28 height 24
type input "9/23/2025 11:33 AM"
click at [654, 566] on button "Create new inventory" at bounding box center [662, 560] width 158 height 28
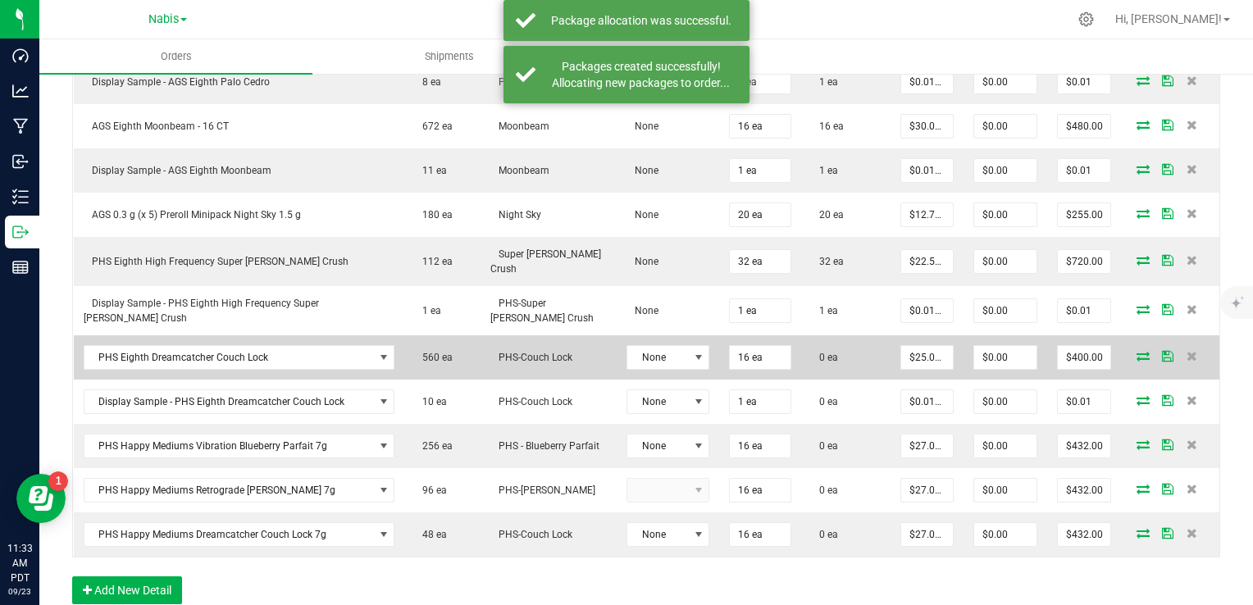
click at [1136, 351] on icon at bounding box center [1142, 356] width 13 height 10
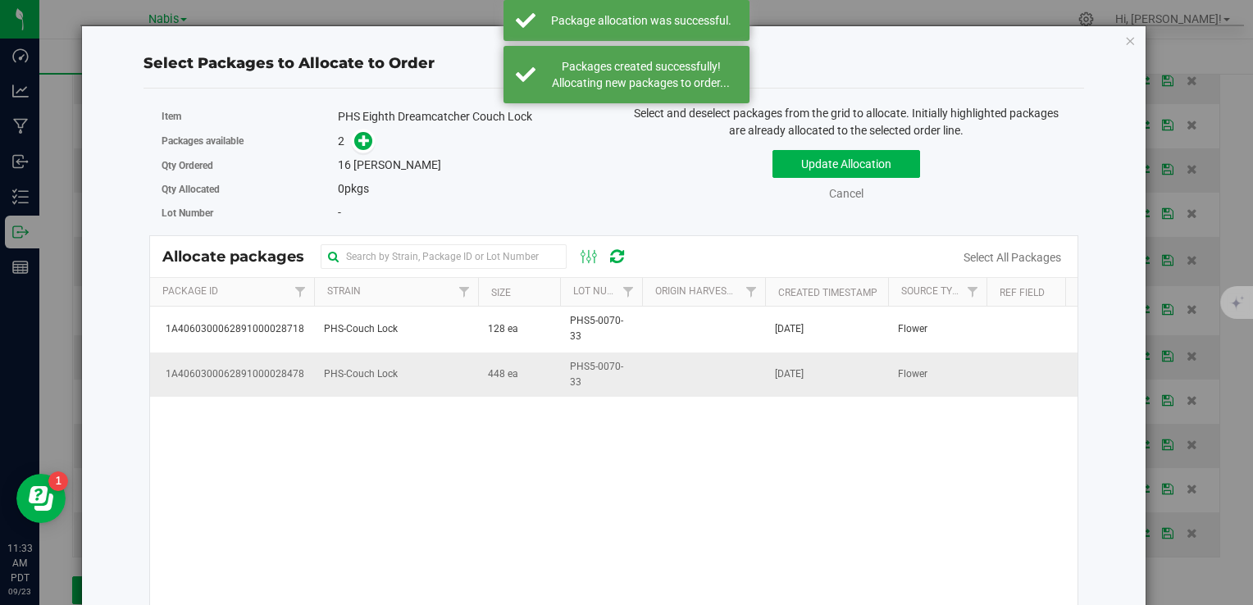
click at [453, 382] on td "PHS-Couch Lock" at bounding box center [396, 375] width 164 height 44
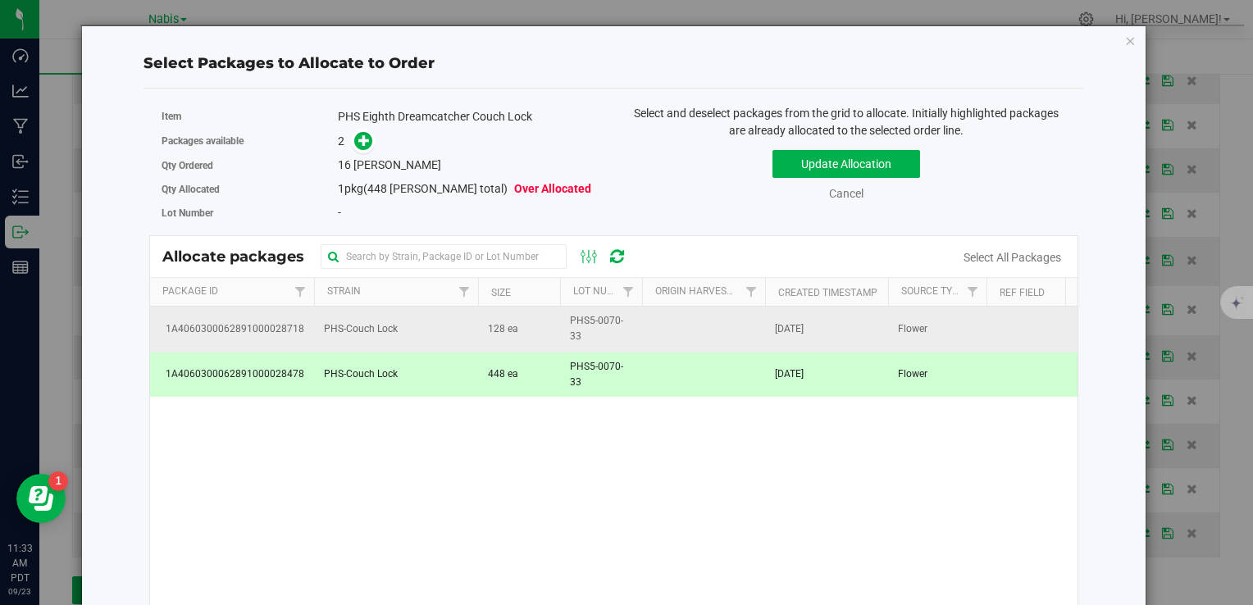
click at [456, 319] on td "PHS-Couch Lock" at bounding box center [396, 329] width 164 height 45
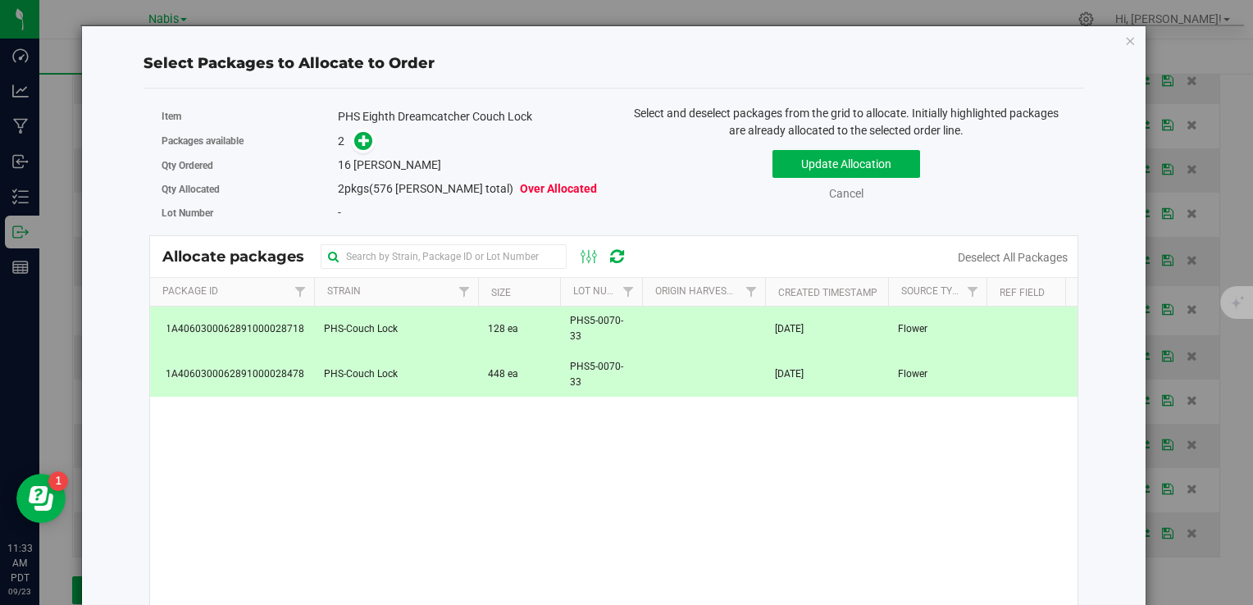
click at [479, 372] on td "448 ea" at bounding box center [519, 375] width 82 height 44
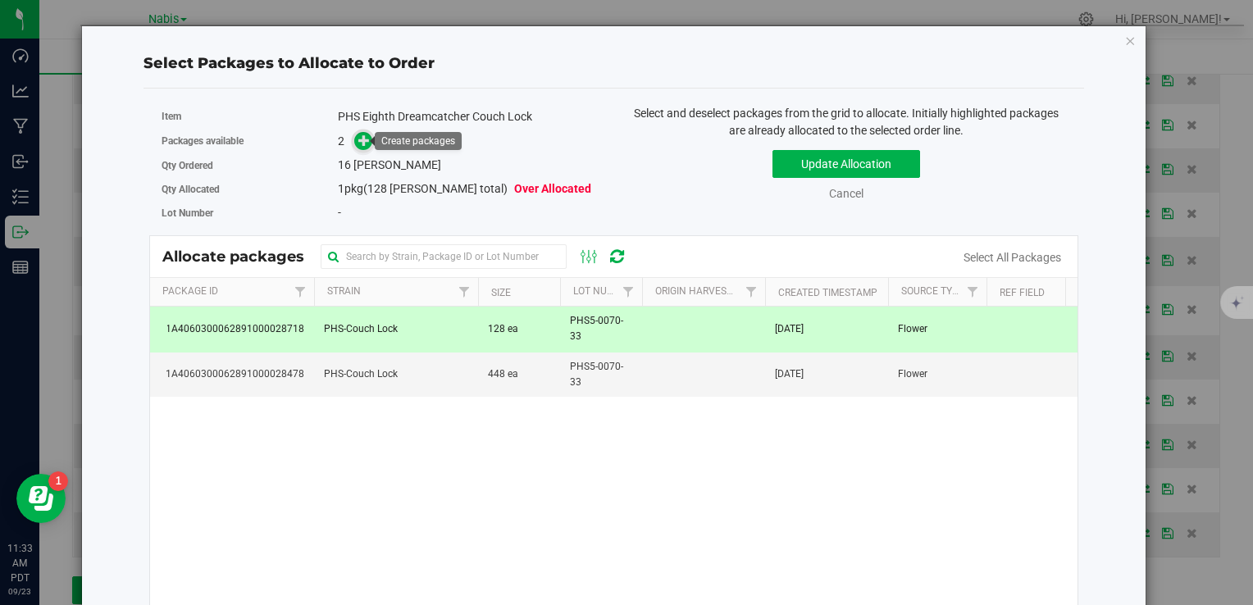
click at [358, 142] on icon at bounding box center [363, 139] width 11 height 11
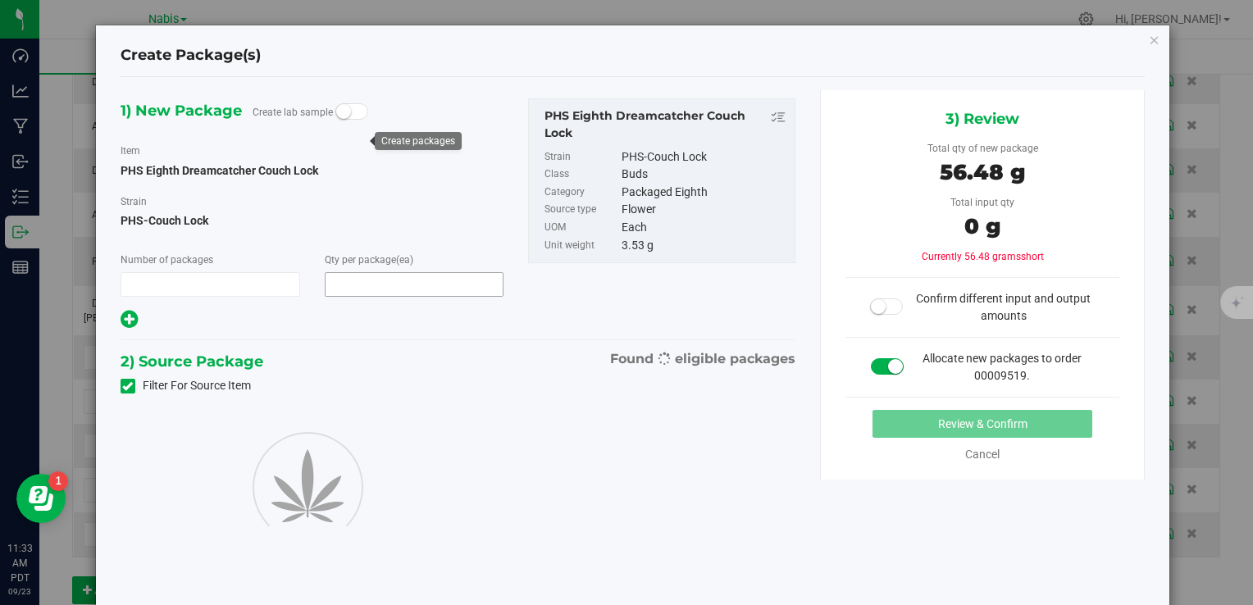
type input "1"
type input "16"
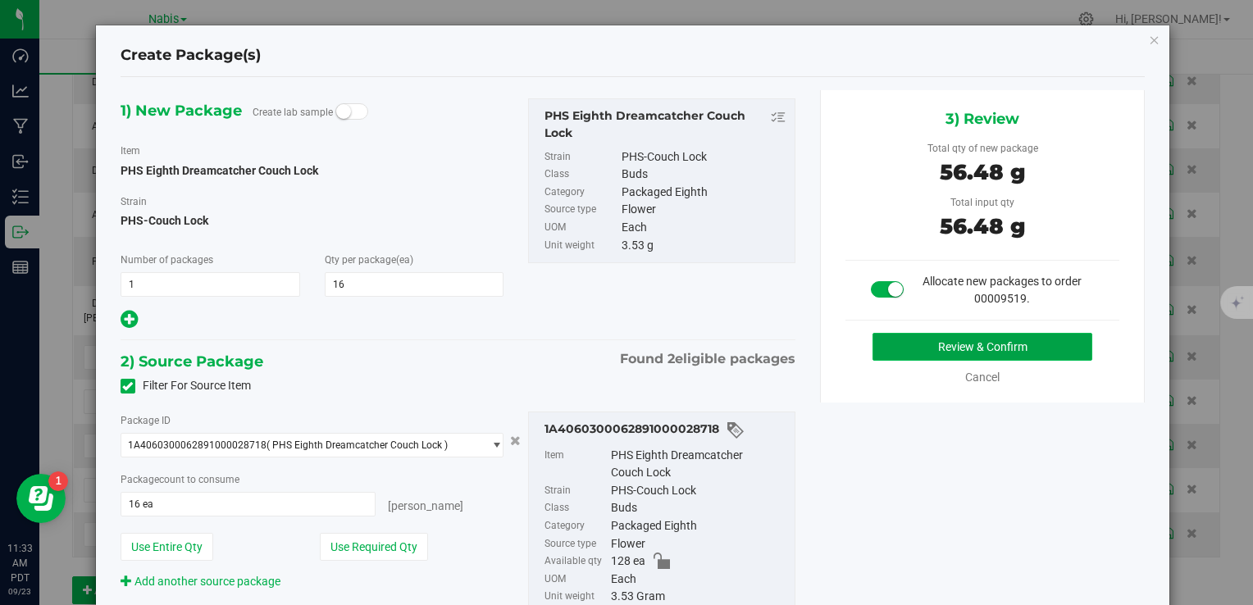
click at [910, 349] on button "Review & Confirm" at bounding box center [982, 347] width 220 height 28
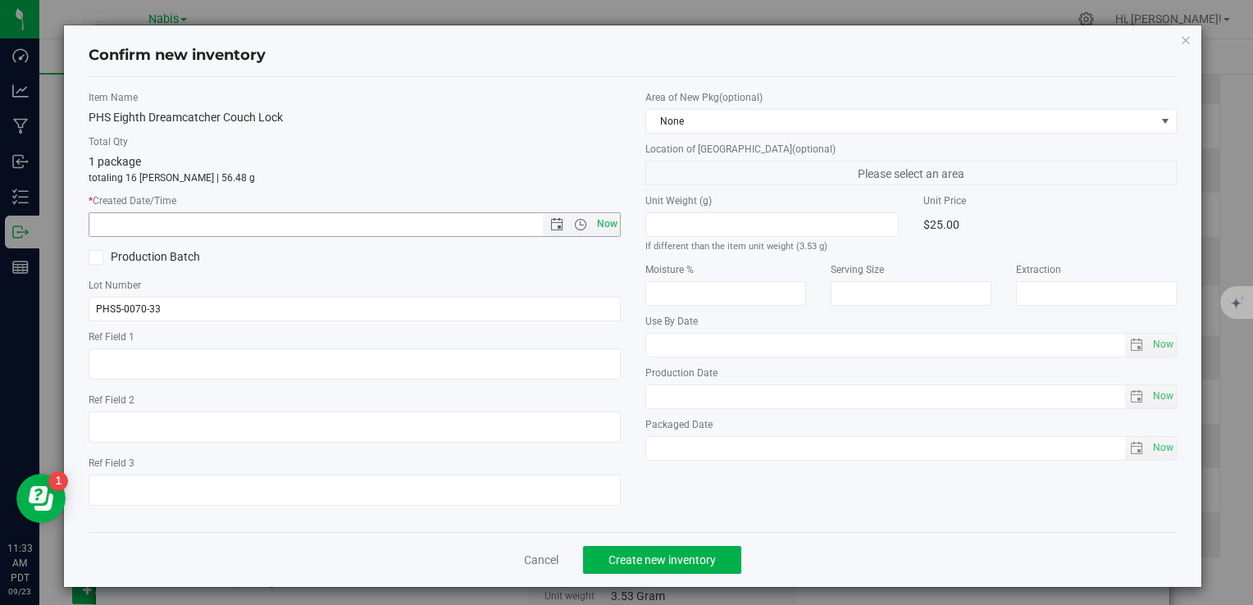
click at [610, 219] on span "Now" at bounding box center [607, 224] width 28 height 24
type input "9/23/2025 11:33 AM"
click at [670, 562] on span "Create new inventory" at bounding box center [661, 559] width 107 height 13
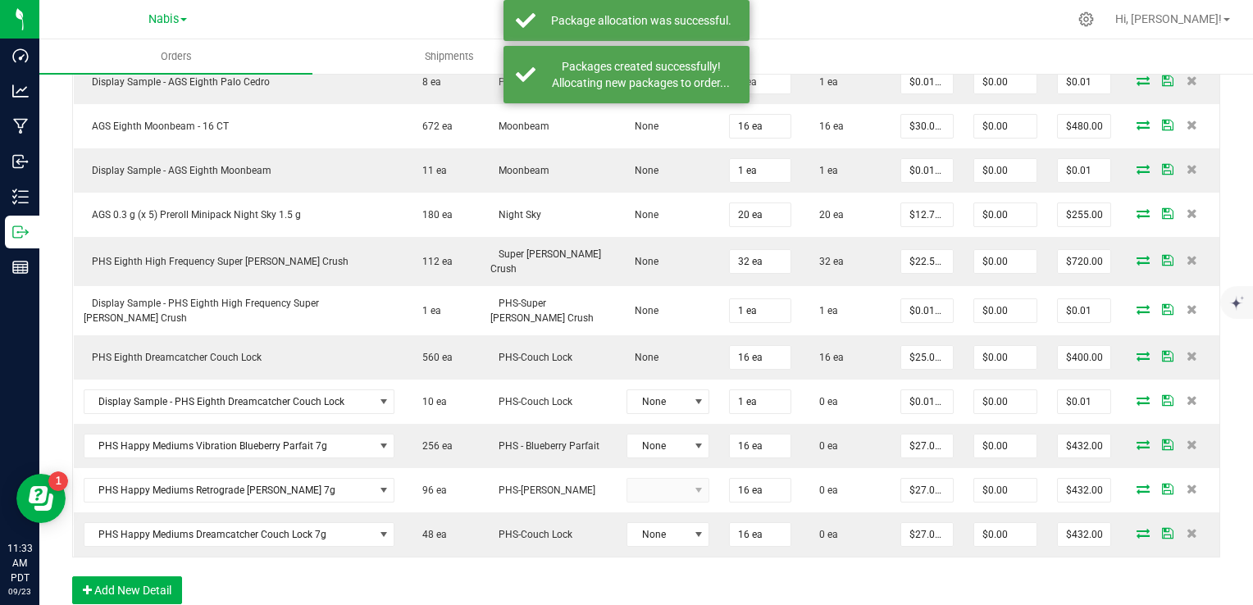
click at [1136, 395] on icon at bounding box center [1142, 400] width 13 height 10
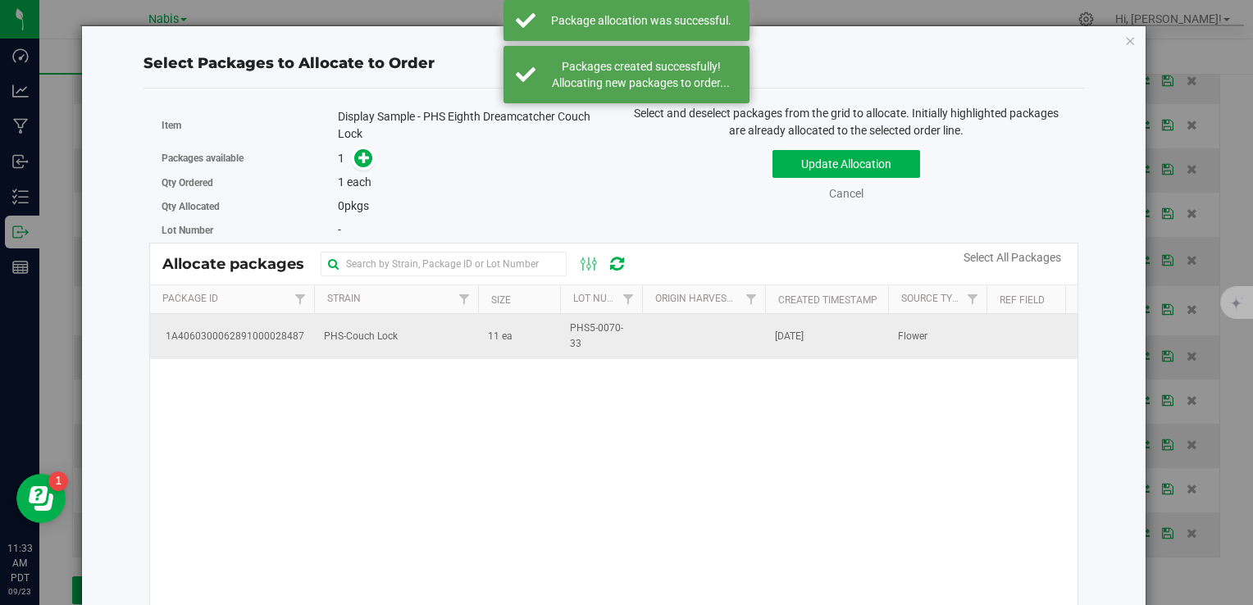
click at [424, 340] on td "PHS-Couch Lock" at bounding box center [396, 336] width 164 height 44
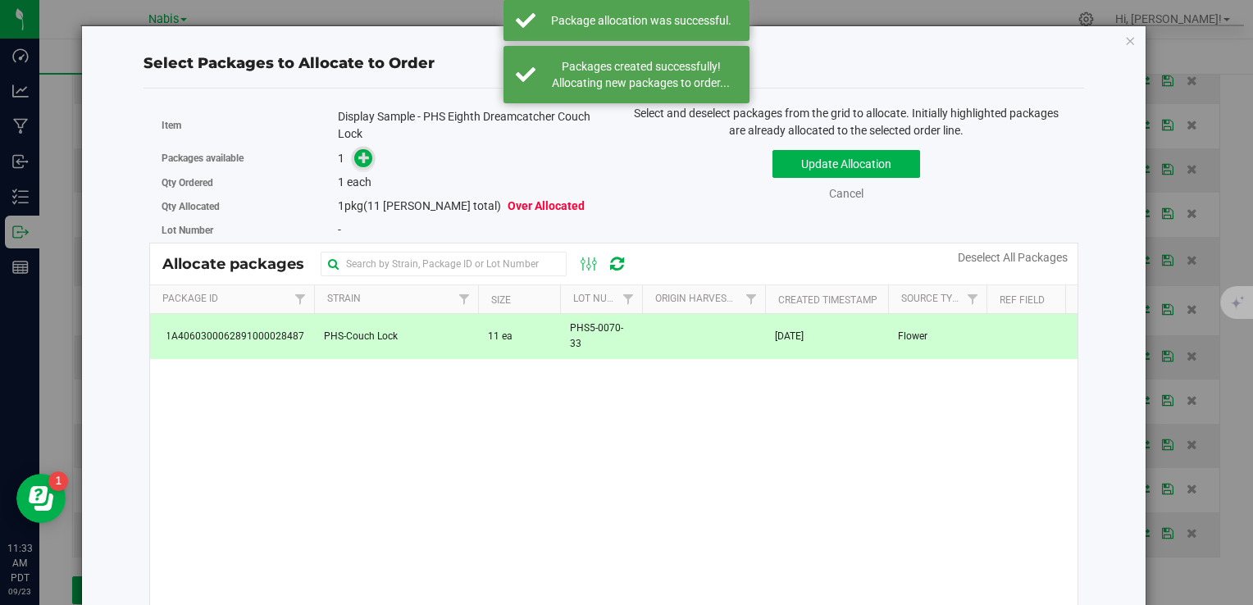
click at [358, 153] on icon at bounding box center [363, 157] width 11 height 11
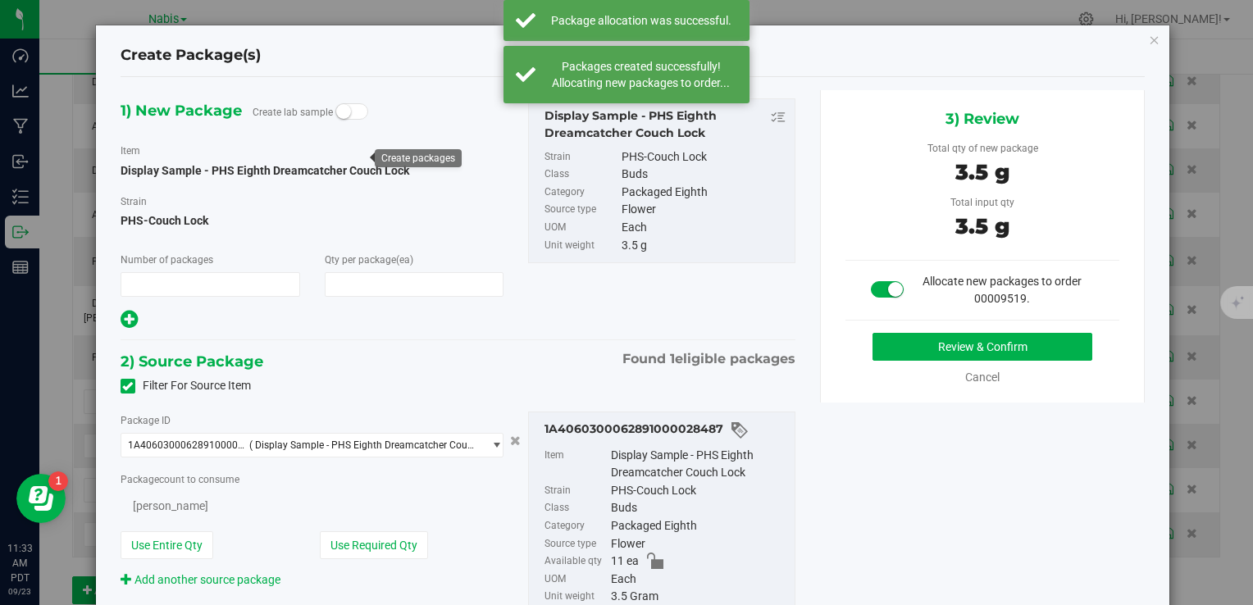
type input "1"
click at [895, 337] on button "Review & Confirm" at bounding box center [982, 347] width 220 height 28
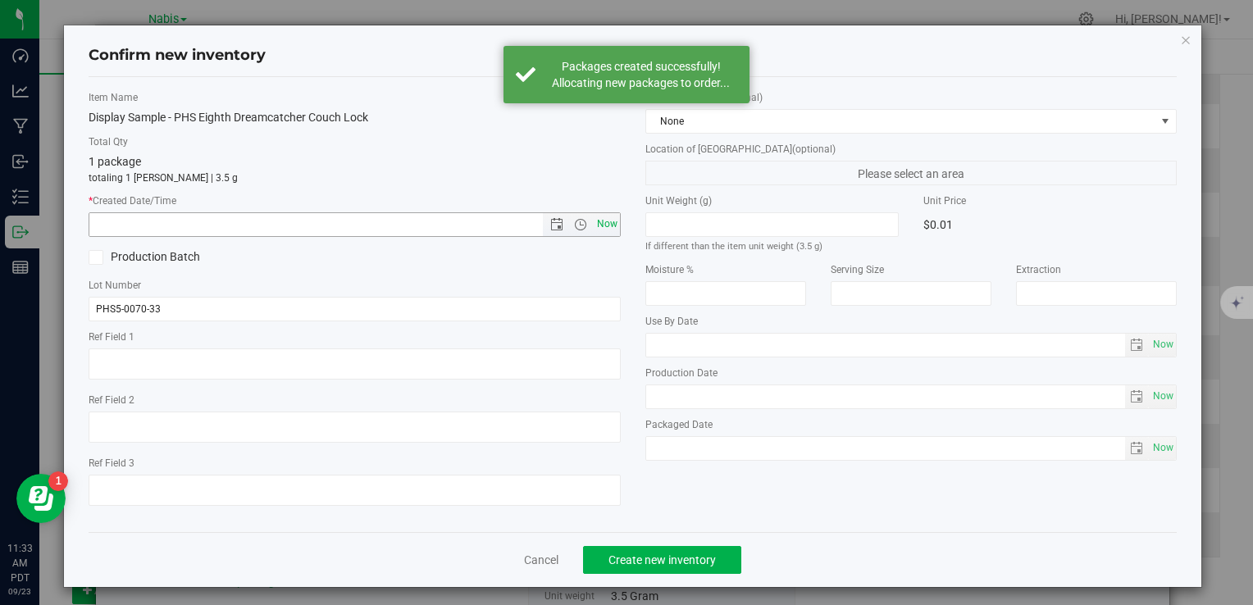
click at [600, 220] on span "Now" at bounding box center [607, 224] width 28 height 24
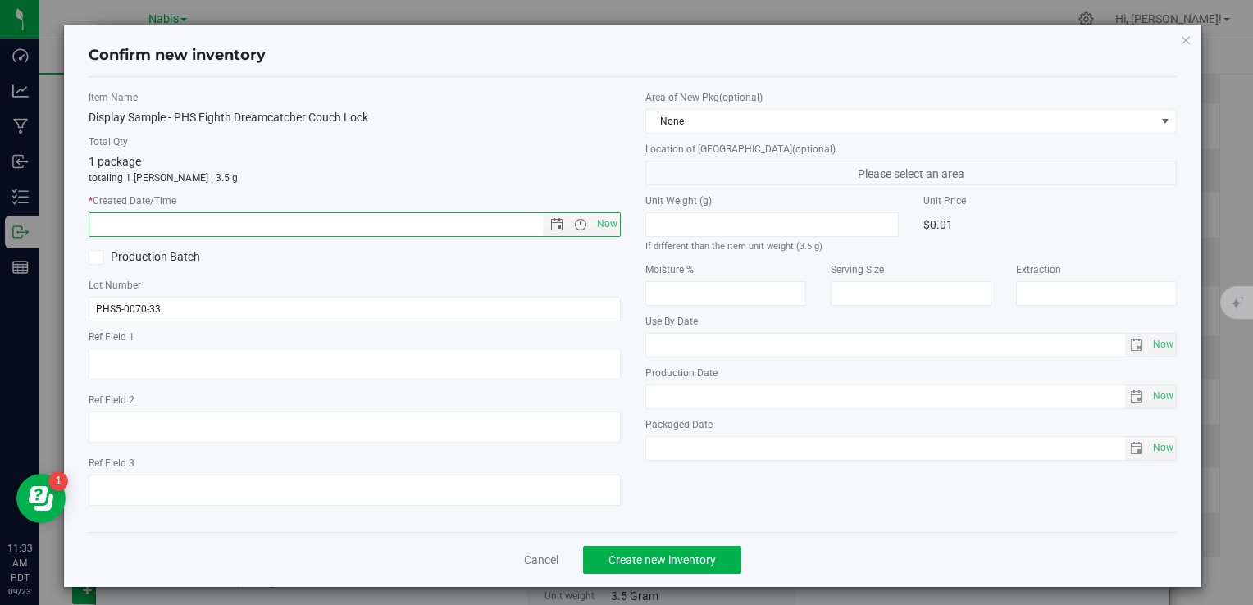
type input "9/23/2025 11:33 AM"
click at [656, 554] on span "Create new inventory" at bounding box center [661, 559] width 107 height 13
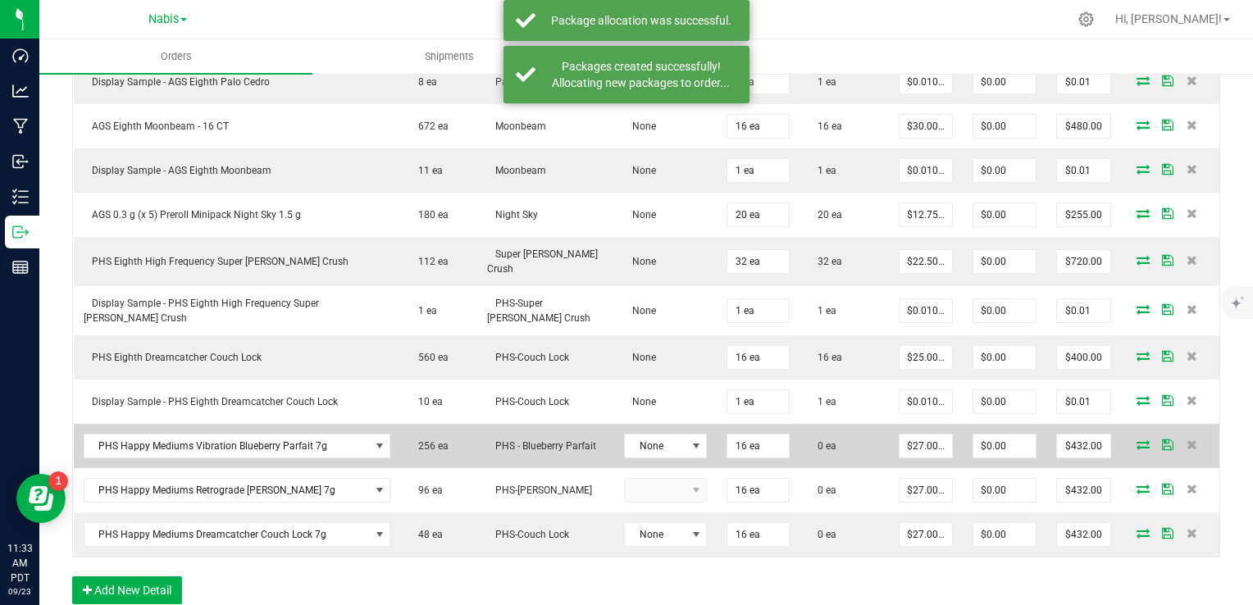
click at [1136, 439] on icon at bounding box center [1142, 444] width 13 height 10
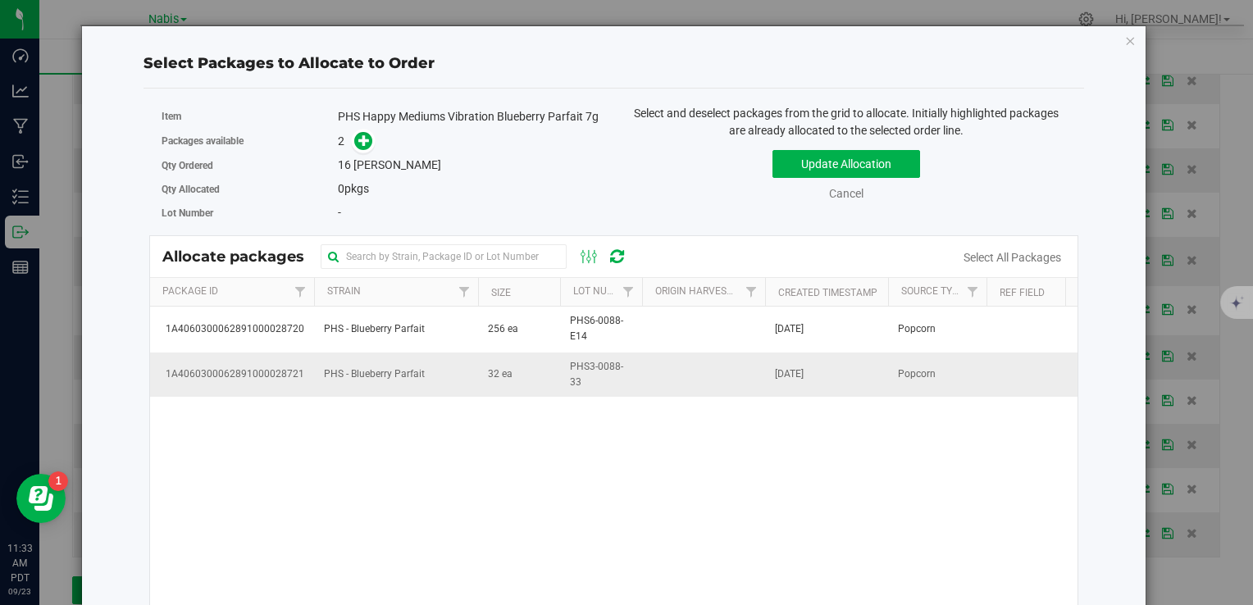
click at [417, 382] on td "PHS - Blueberry Parfait" at bounding box center [396, 375] width 164 height 44
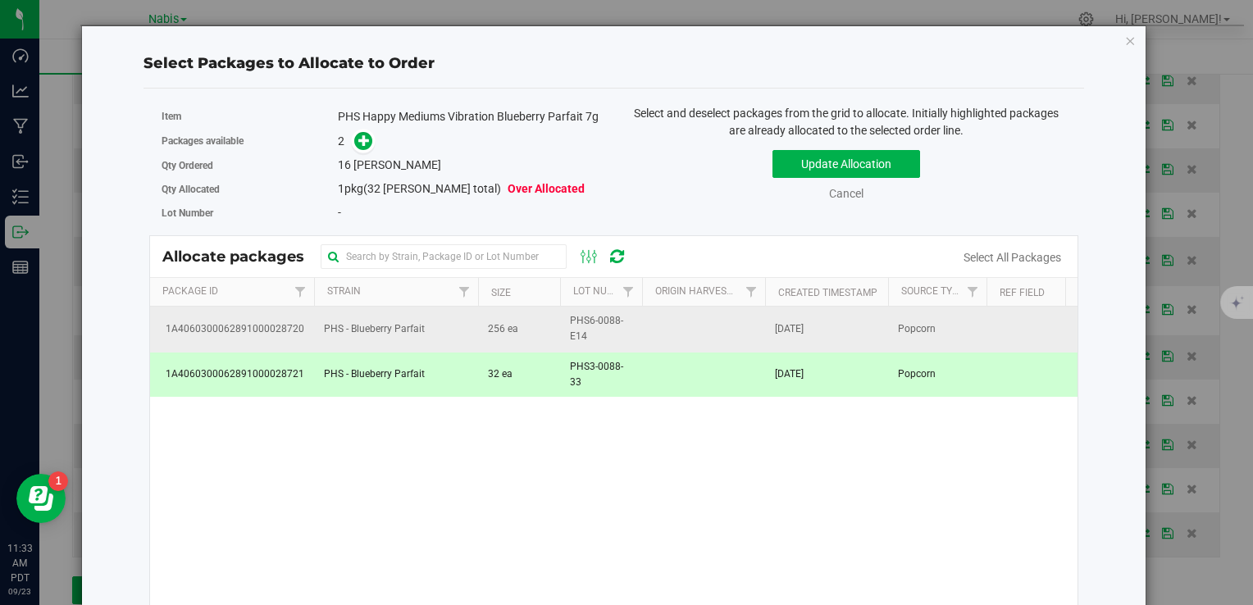
click at [521, 333] on td "256 ea" at bounding box center [519, 329] width 82 height 45
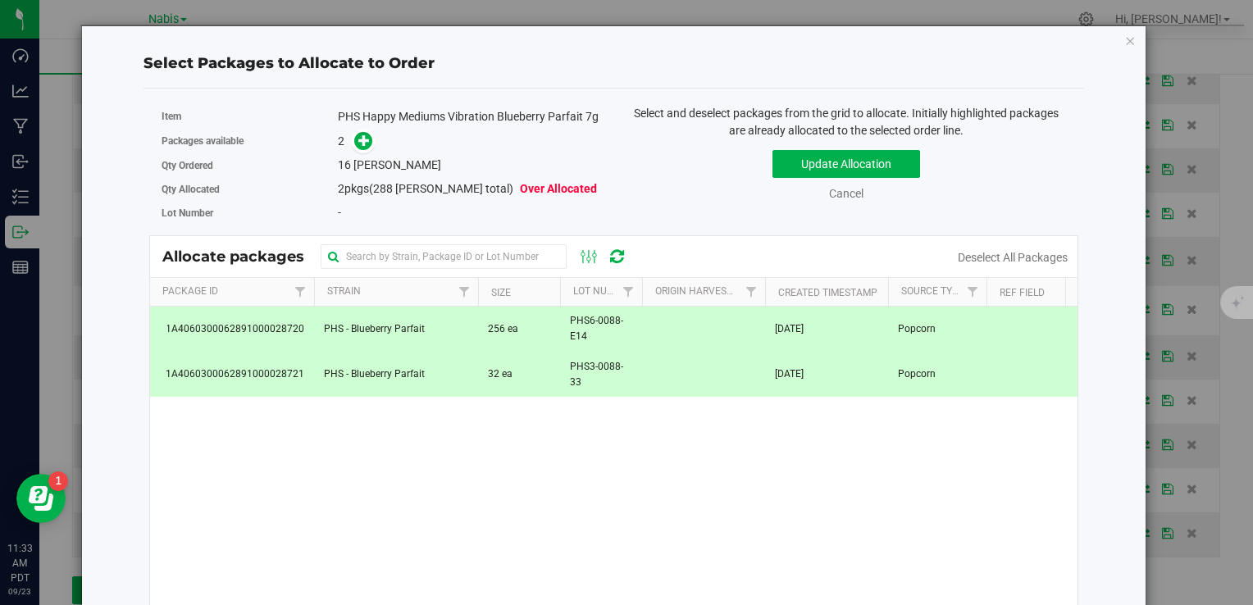
click at [523, 379] on td "32 ea" at bounding box center [519, 375] width 82 height 44
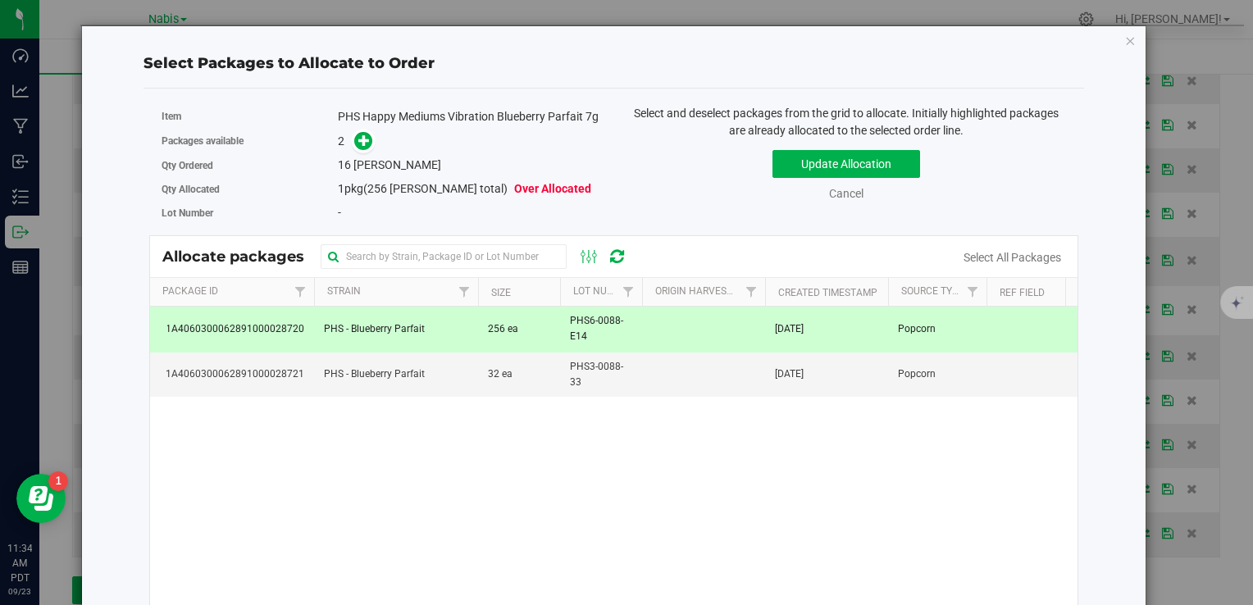
click at [362, 126] on div "Item PHS Happy Mediums Vibration Blueberry Parfait 7g" at bounding box center [382, 117] width 440 height 24
click at [360, 140] on icon at bounding box center [363, 139] width 11 height 11
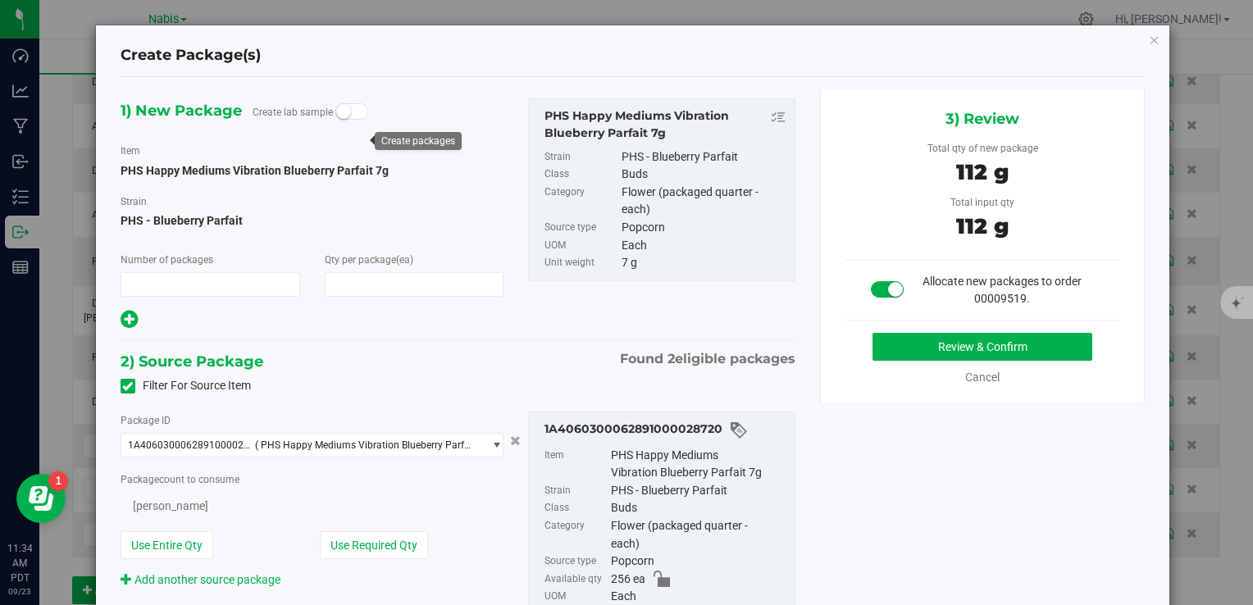
type input "1"
type input "16"
click at [940, 343] on button "Review & Confirm" at bounding box center [982, 347] width 220 height 28
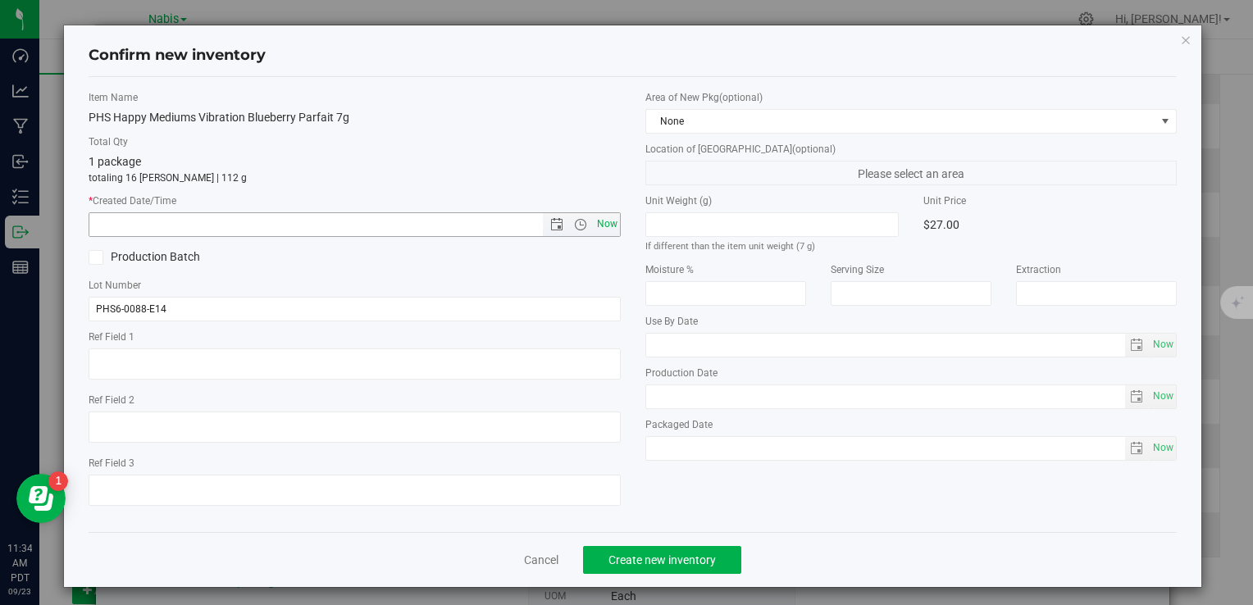
click at [609, 218] on span "Now" at bounding box center [607, 224] width 28 height 24
type input "9/23/2025 11:34 AM"
click at [679, 554] on span "Create new inventory" at bounding box center [661, 559] width 107 height 13
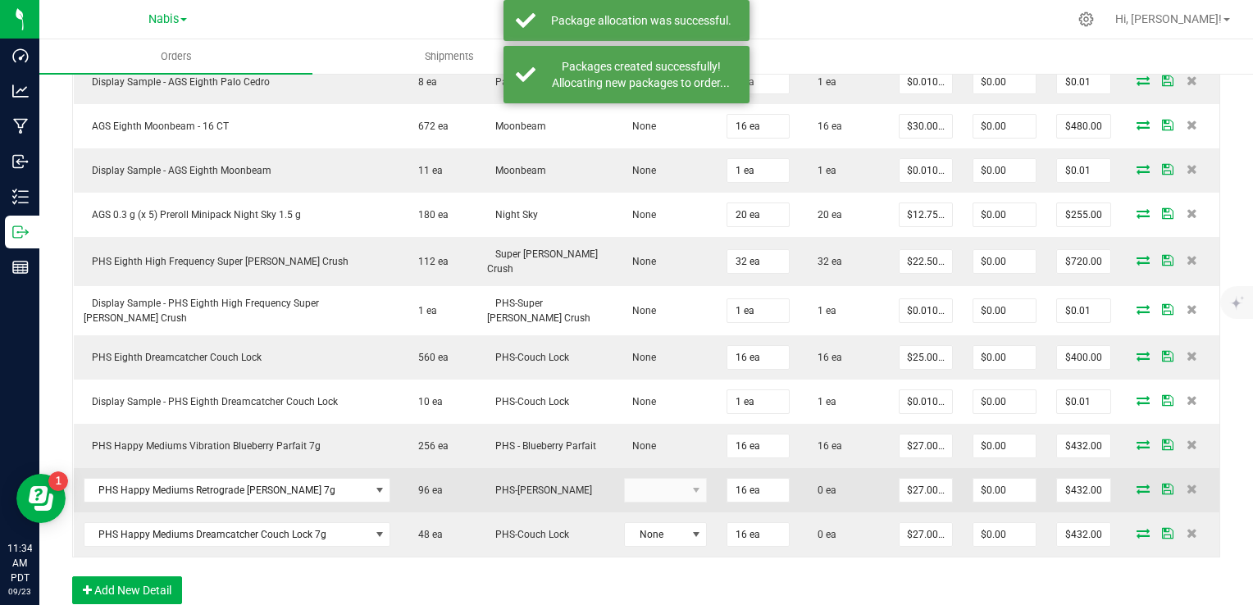
click at [1136, 484] on icon at bounding box center [1142, 489] width 13 height 10
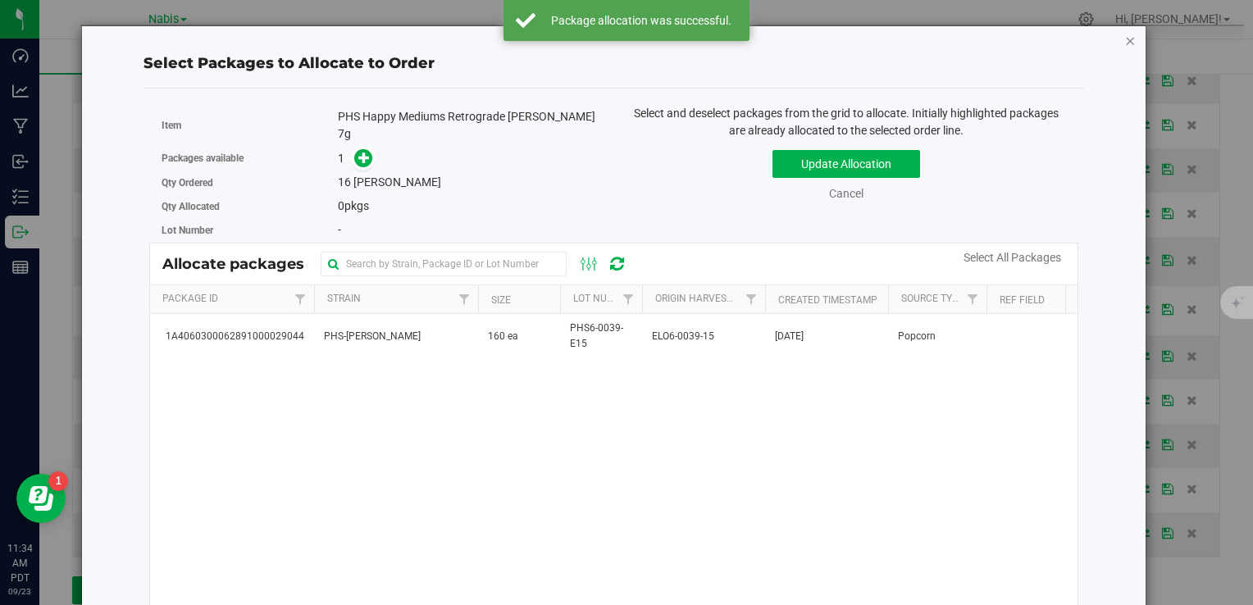
click at [1125, 43] on icon "button" at bounding box center [1130, 40] width 11 height 20
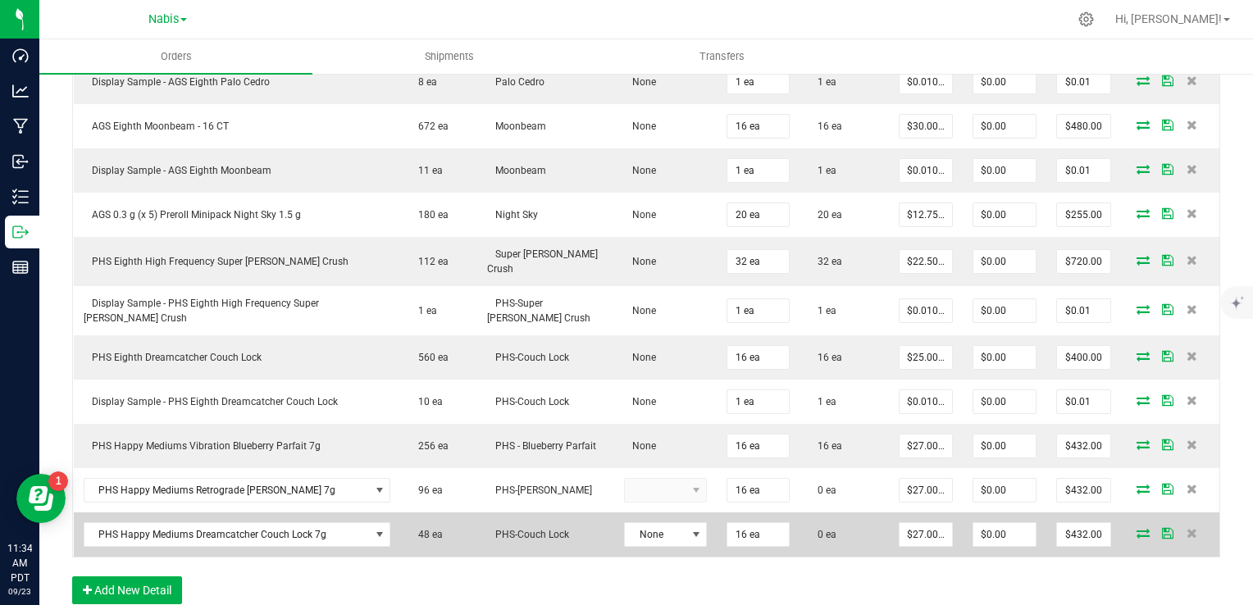
click at [1136, 528] on icon at bounding box center [1142, 533] width 13 height 10
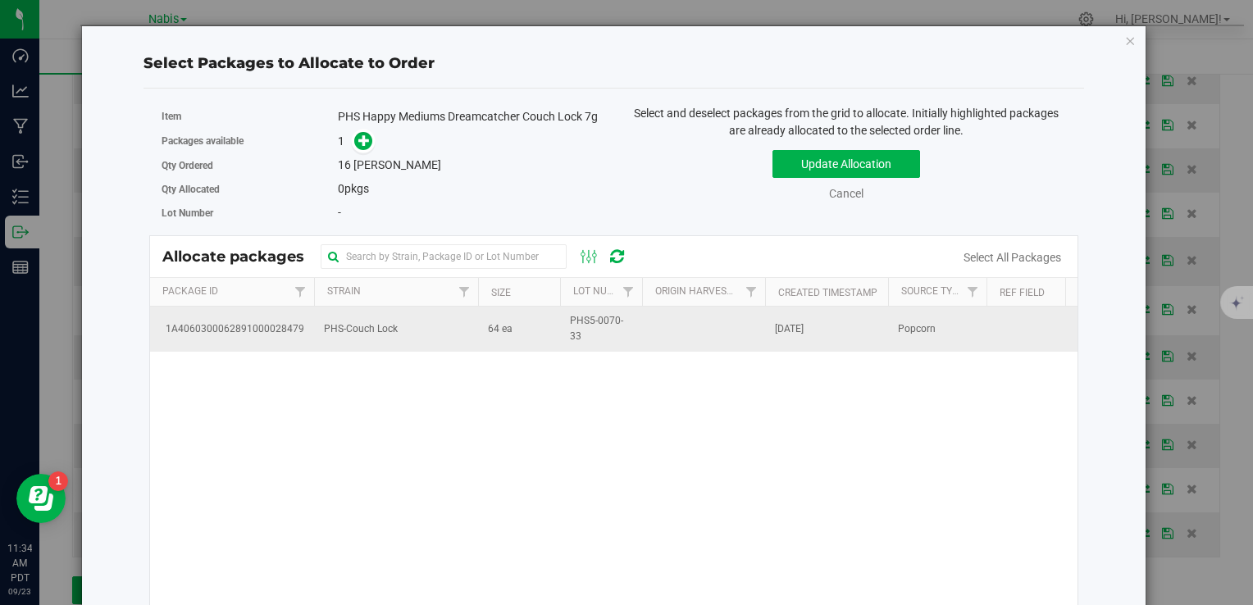
click at [407, 327] on td "PHS-Couch Lock" at bounding box center [396, 329] width 164 height 44
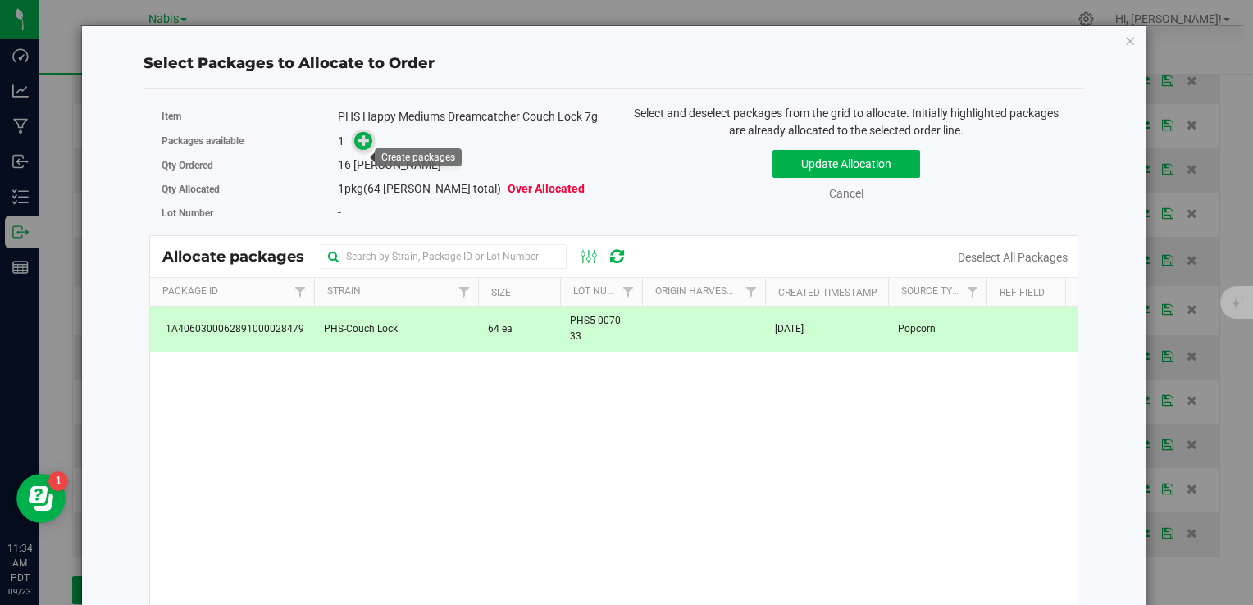
click at [360, 148] on span at bounding box center [363, 141] width 19 height 19
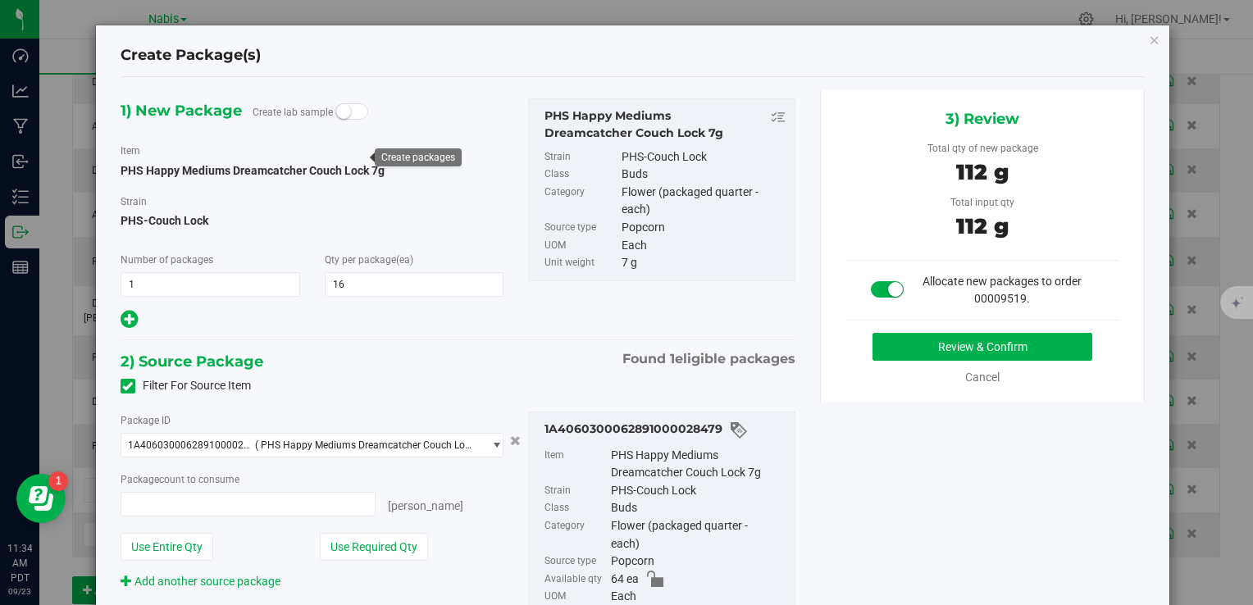
type input "16 ea"
click at [925, 344] on button "Review & Confirm" at bounding box center [982, 347] width 220 height 28
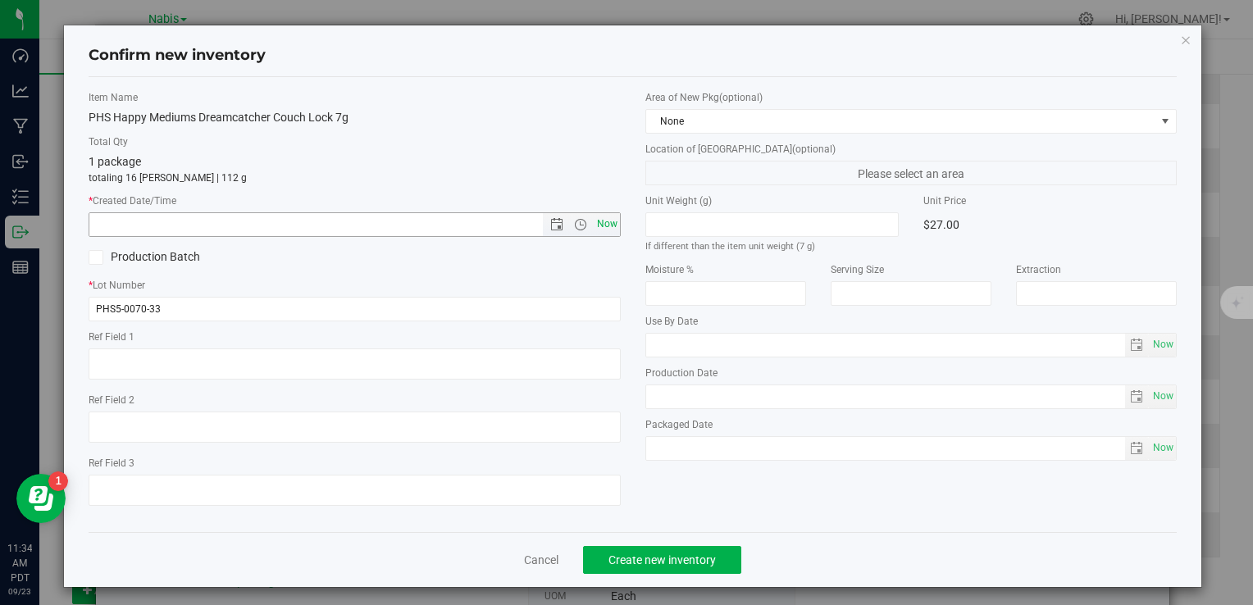
click at [598, 223] on span "Now" at bounding box center [607, 224] width 28 height 24
type input "9/23/2025 11:34 AM"
click at [661, 562] on span "Create new inventory" at bounding box center [661, 559] width 107 height 13
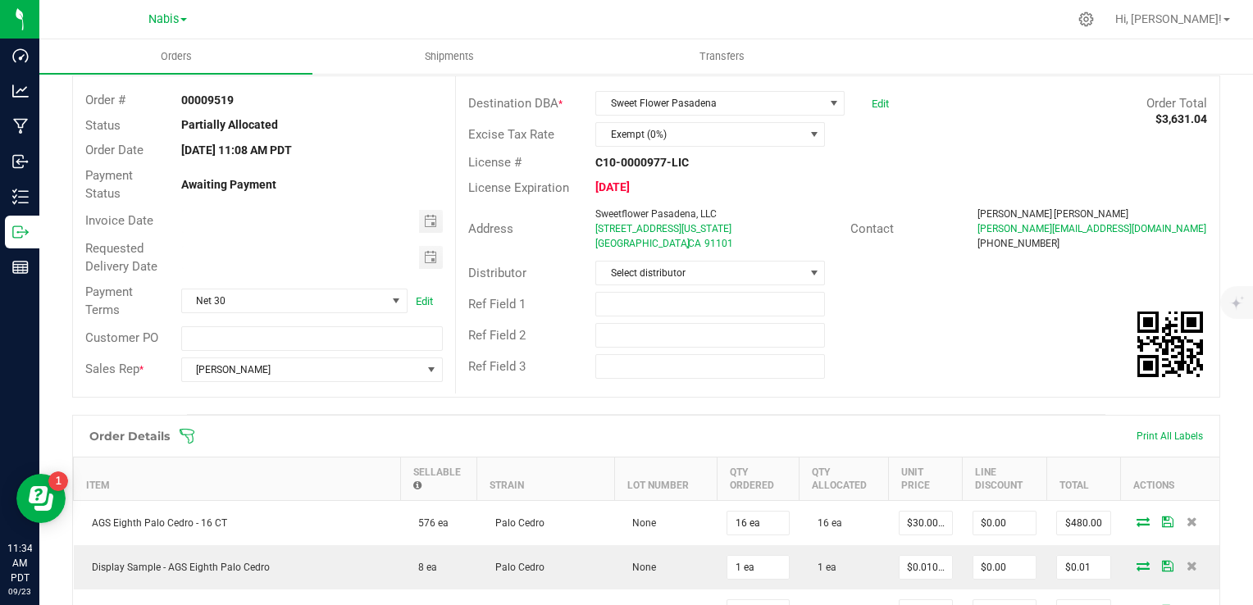
scroll to position [32, 0]
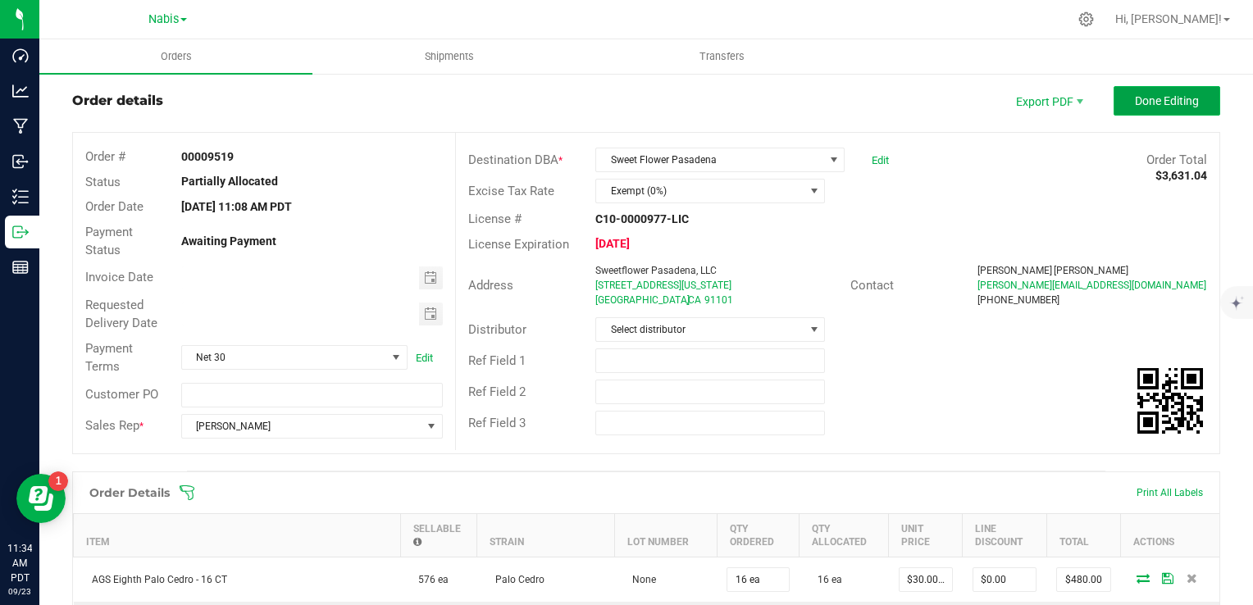
click at [1165, 107] on button "Done Editing" at bounding box center [1166, 101] width 107 height 30
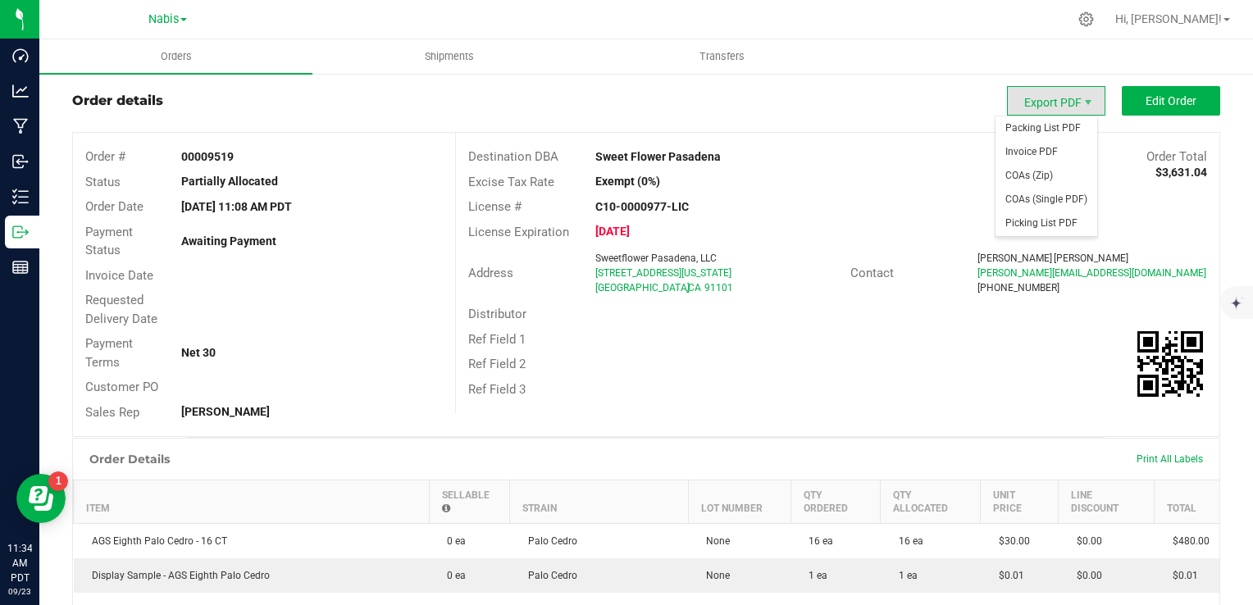
click at [1029, 102] on span "Export PDF" at bounding box center [1056, 101] width 98 height 30
click at [1030, 126] on span "Packing List PDF" at bounding box center [1046, 128] width 102 height 24
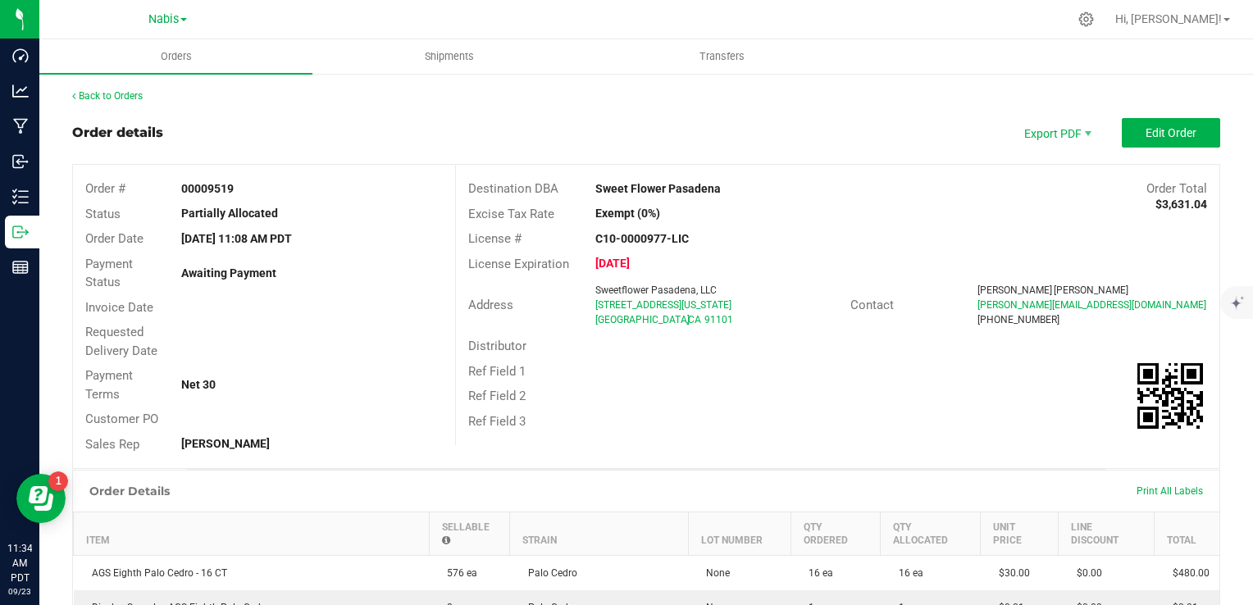
drag, startPoint x: 583, startPoint y: 186, endPoint x: 768, endPoint y: 202, distance: 186.0
click at [768, 202] on div "Destination DBA Sweet Flower Pasadena Order Total $3,631.04 Excise Tax Rate Exe…" at bounding box center [837, 305] width 764 height 280
click at [610, 189] on strong "Sweet Flower Pasadena" at bounding box center [657, 188] width 125 height 13
drag, startPoint x: 592, startPoint y: 185, endPoint x: 730, endPoint y: 189, distance: 137.8
click at [730, 189] on div "Sweet Flower Pasadena" at bounding box center [742, 188] width 318 height 17
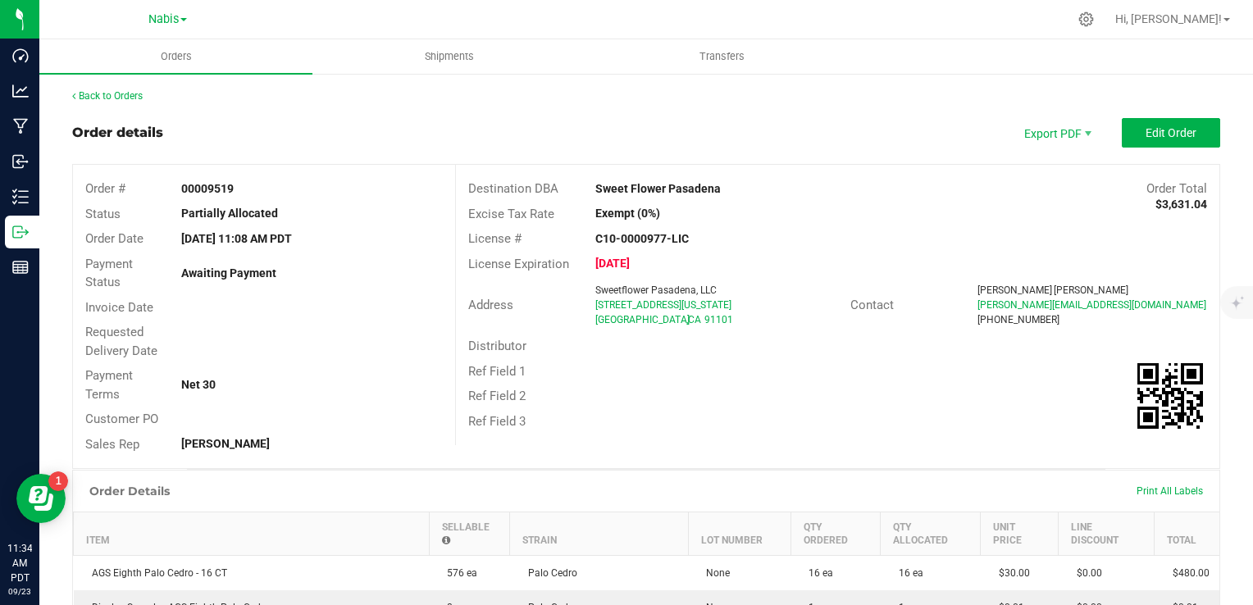
copy strong "Sweet Flower Pasadena"
click at [1154, 133] on span "Edit Order" at bounding box center [1170, 132] width 51 height 13
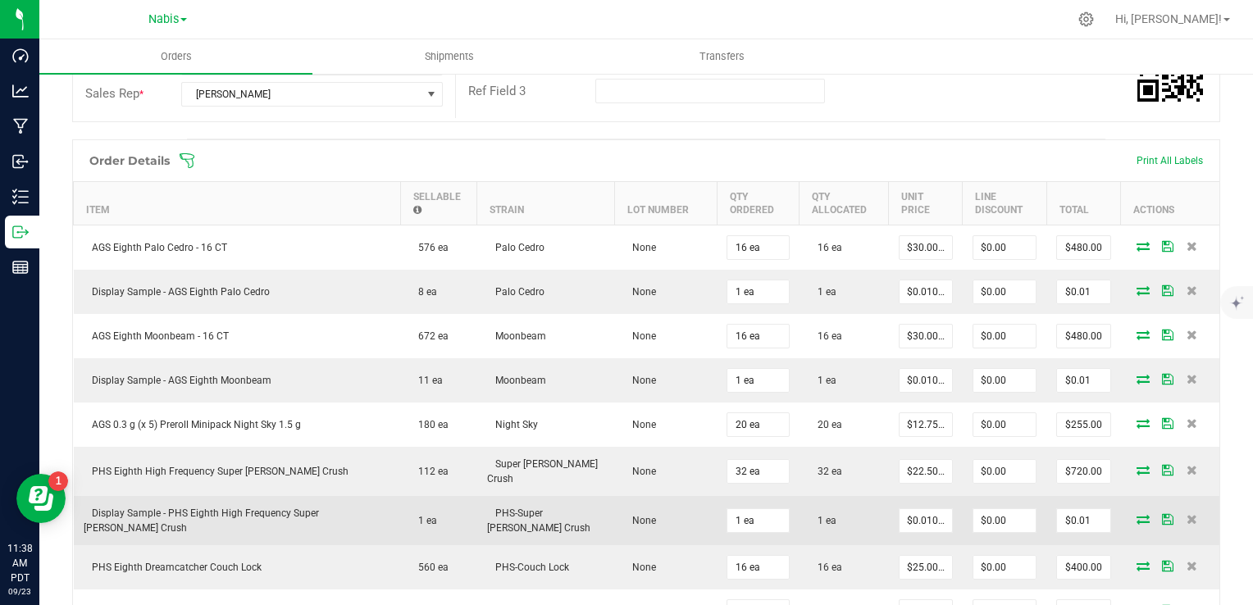
scroll to position [574, 0]
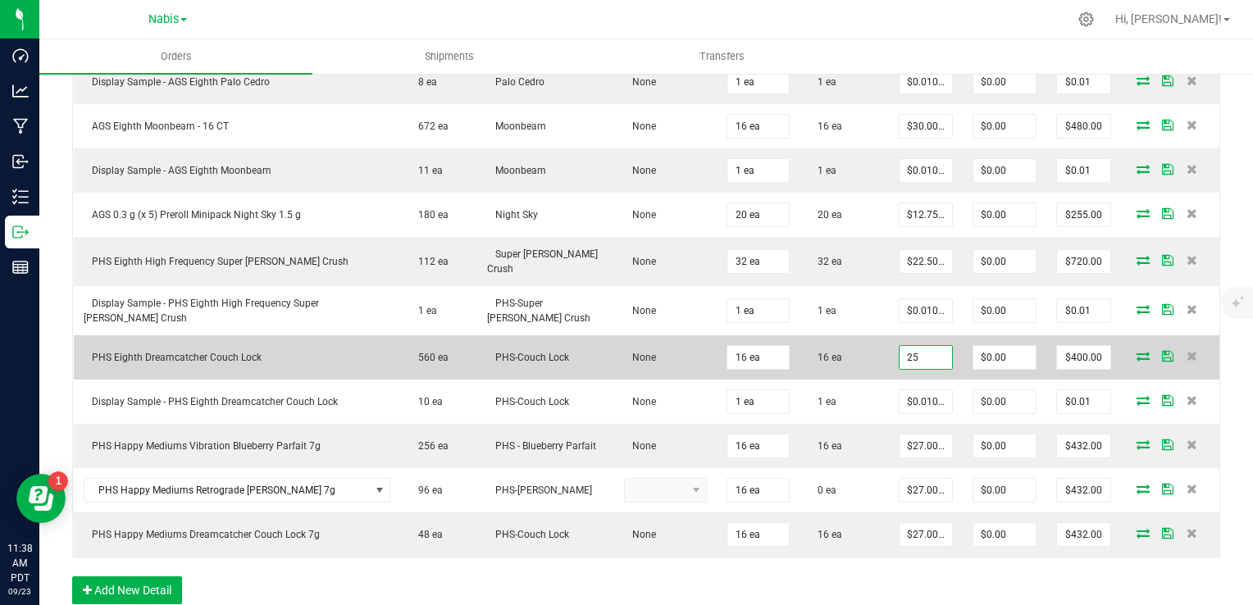
click at [899, 348] on input "25" at bounding box center [925, 357] width 52 height 23
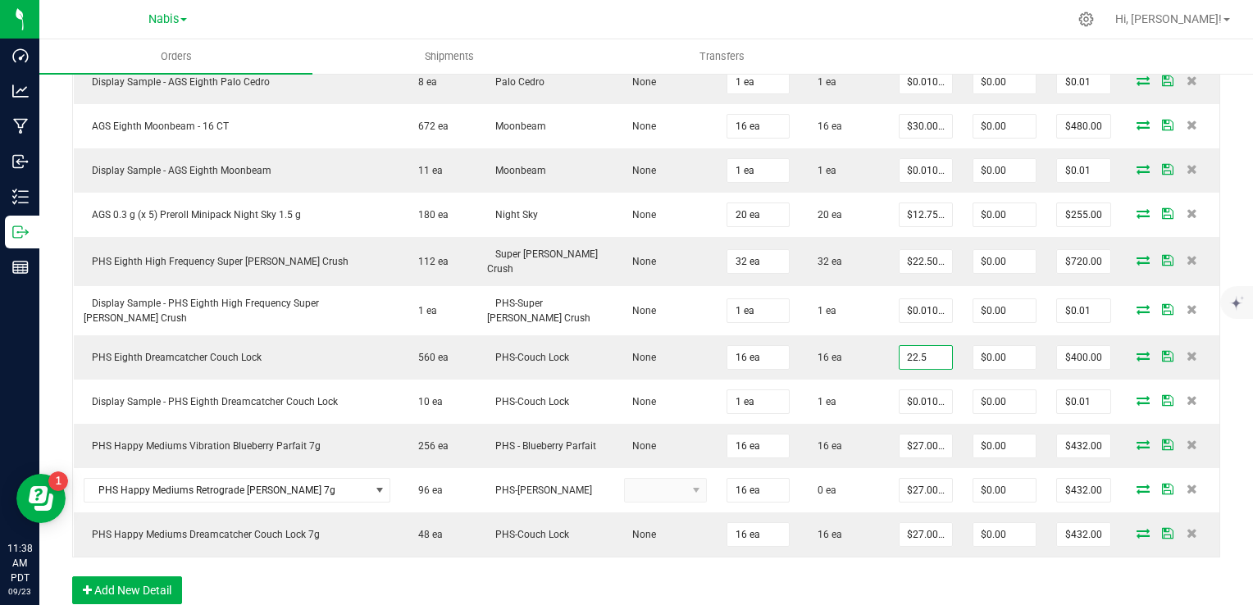
type input "$22.50000"
type input "$360.00"
click at [815, 570] on div "Order Details Print All Labels Item Sellable Strain Lot Number Qty Ordered Qty …" at bounding box center [646, 274] width 1148 height 691
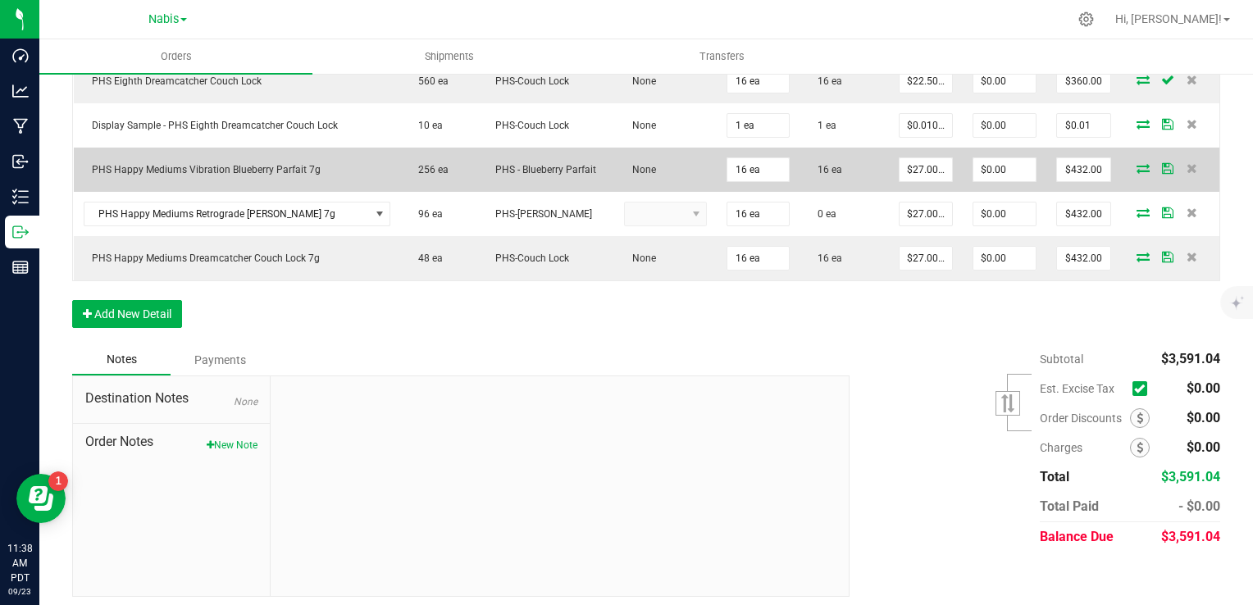
scroll to position [852, 0]
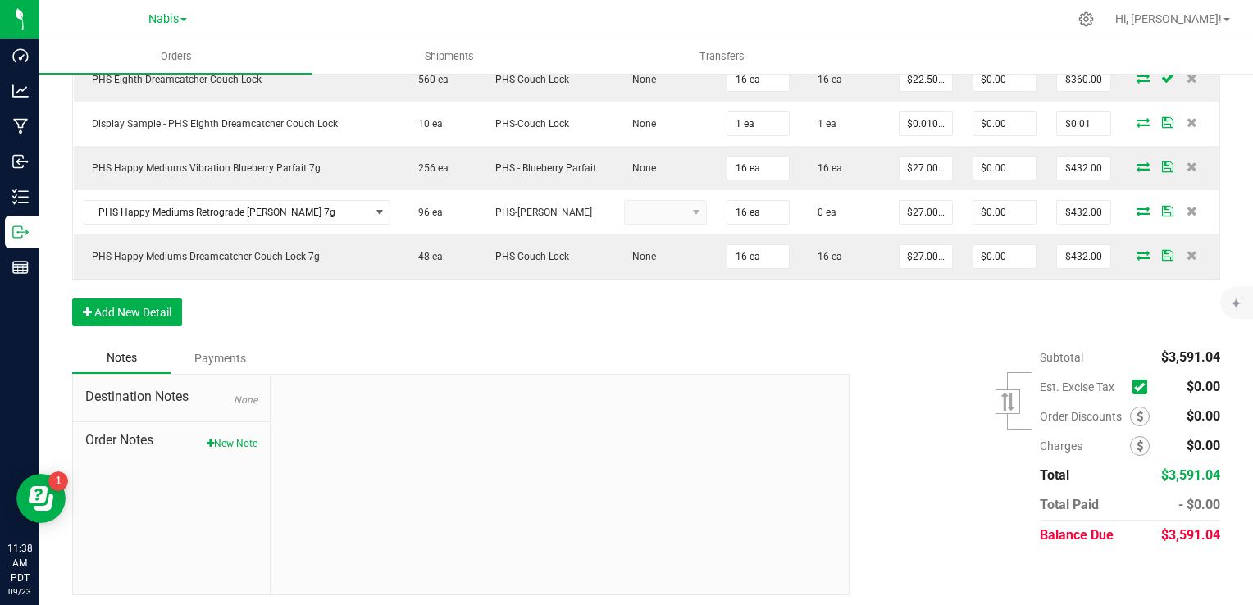
click at [909, 516] on div "Subtotal $3,591.04 Est. Excise Tax" at bounding box center [1028, 446] width 383 height 207
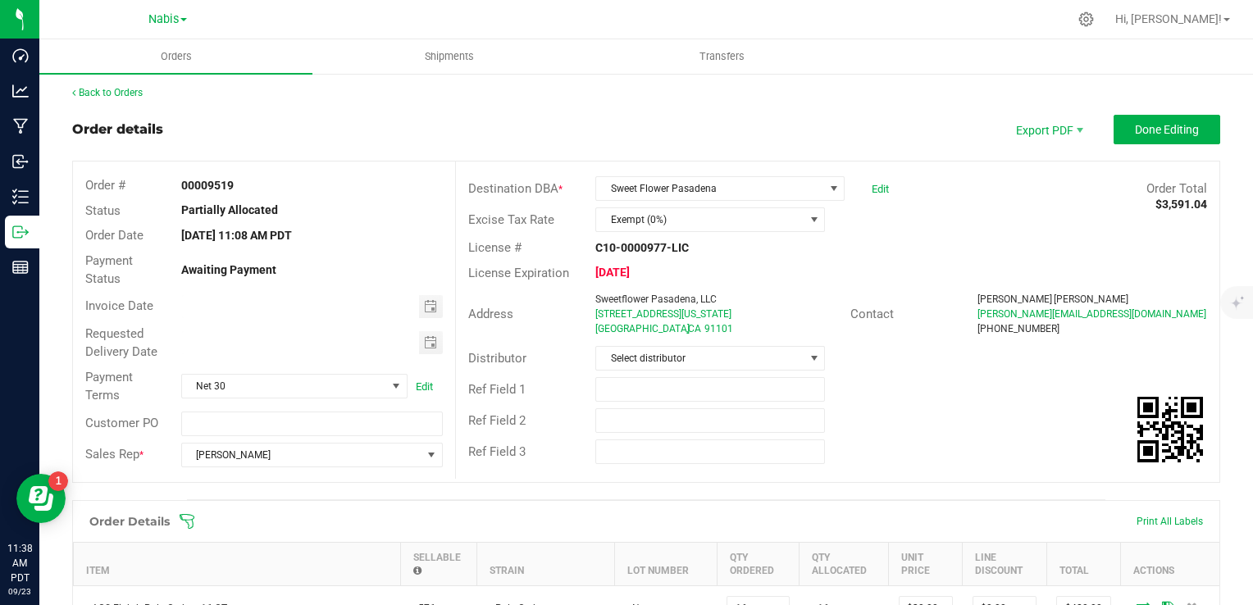
scroll to position [0, 0]
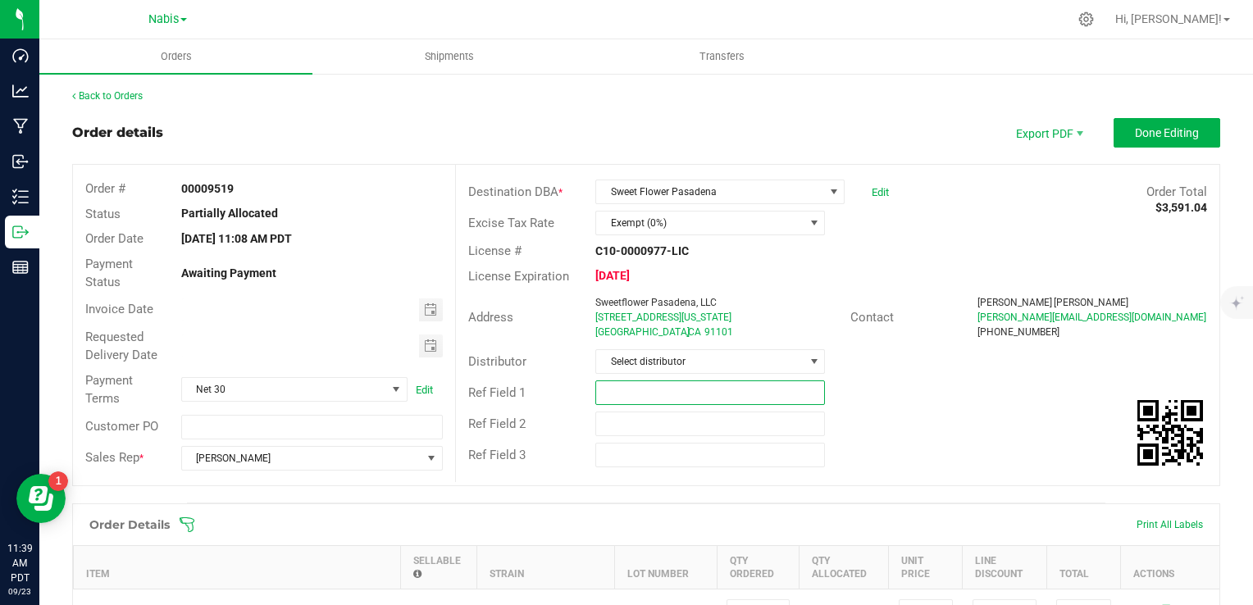
click at [620, 398] on input "text" at bounding box center [710, 392] width 230 height 25
paste input "763443"
click at [424, 310] on span "Toggle calendar" at bounding box center [430, 309] width 13 height 13
type input "Nabis 763443, needs CR 7g bundled"
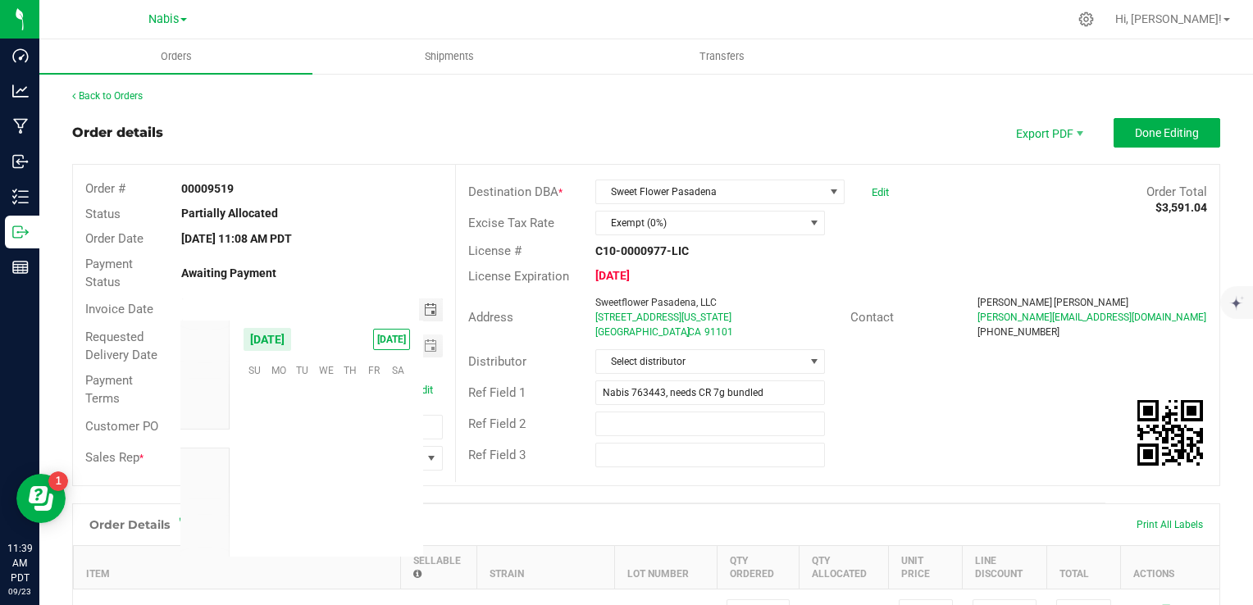
scroll to position [265965, 0]
click at [348, 475] on span "25" at bounding box center [351, 471] width 24 height 25
type input "[DATE]"
click at [430, 348] on span "Toggle calendar" at bounding box center [430, 345] width 13 height 13
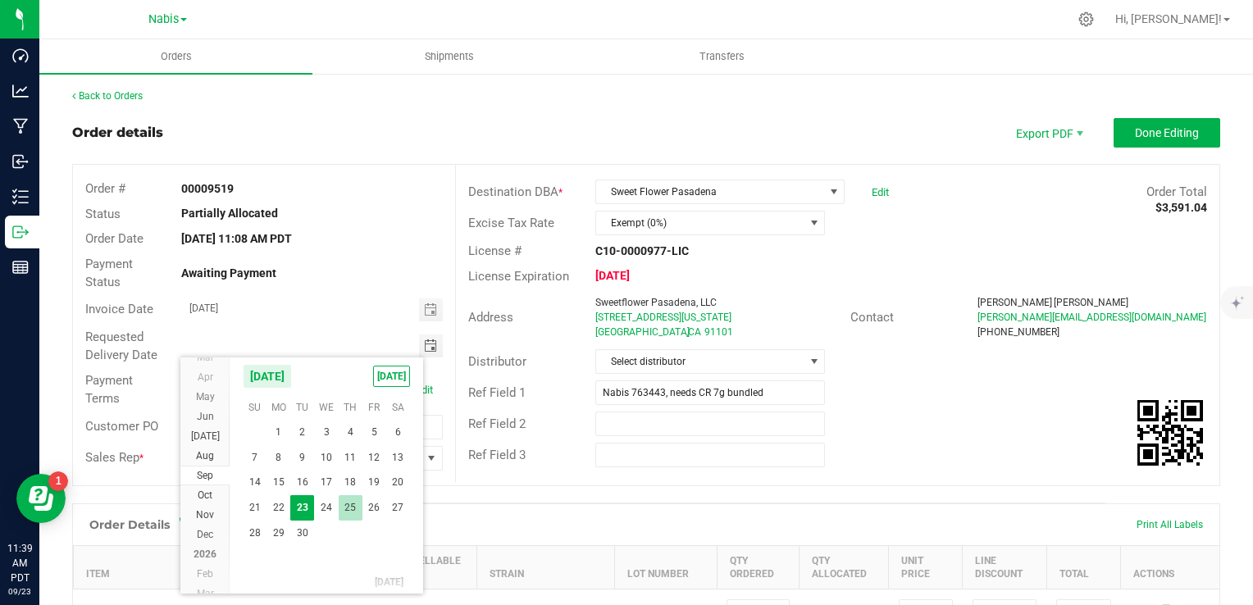
click at [354, 510] on span "25" at bounding box center [351, 507] width 24 height 25
type input "[DATE]"
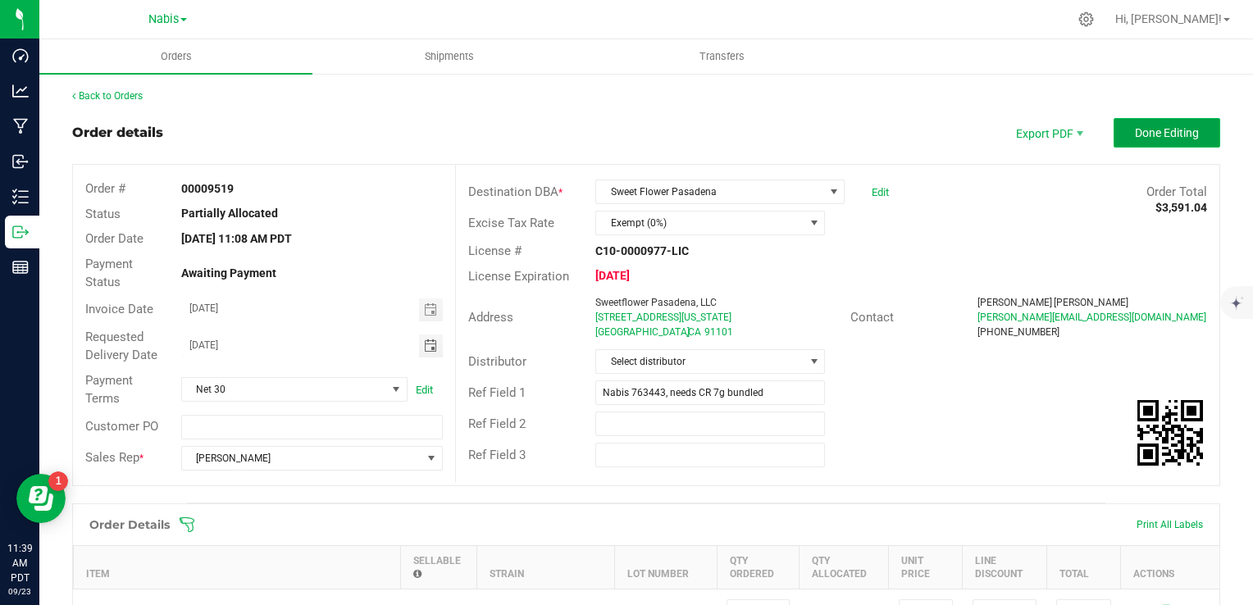
click at [1160, 121] on button "Done Editing" at bounding box center [1166, 133] width 107 height 30
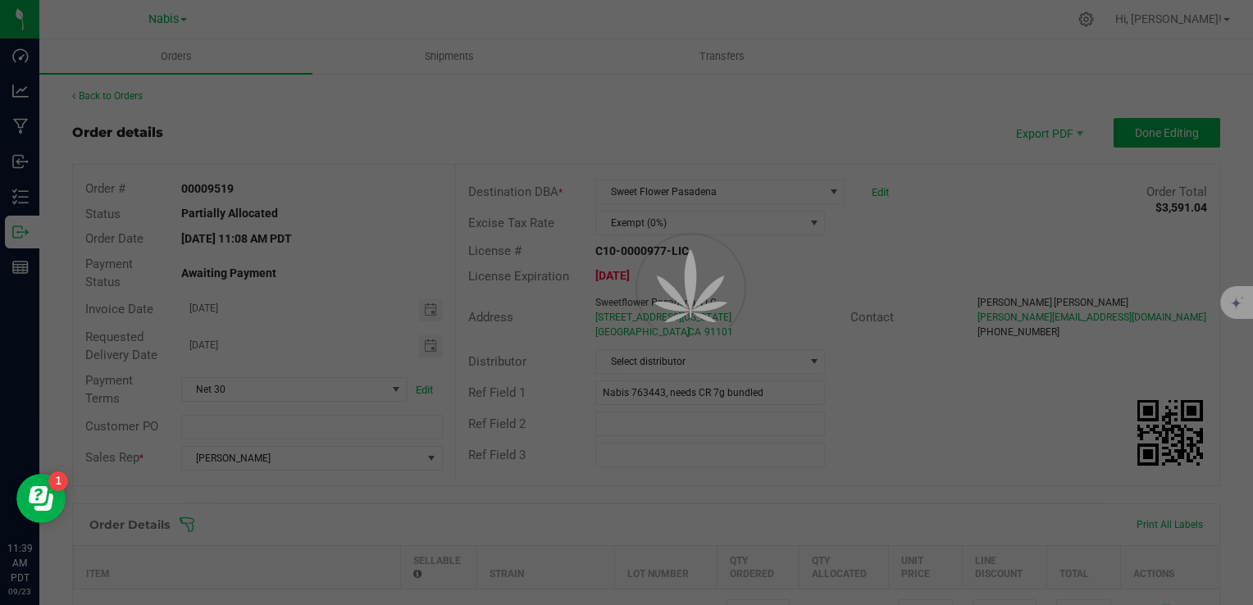
click at [27, 235] on div at bounding box center [626, 302] width 1253 height 605
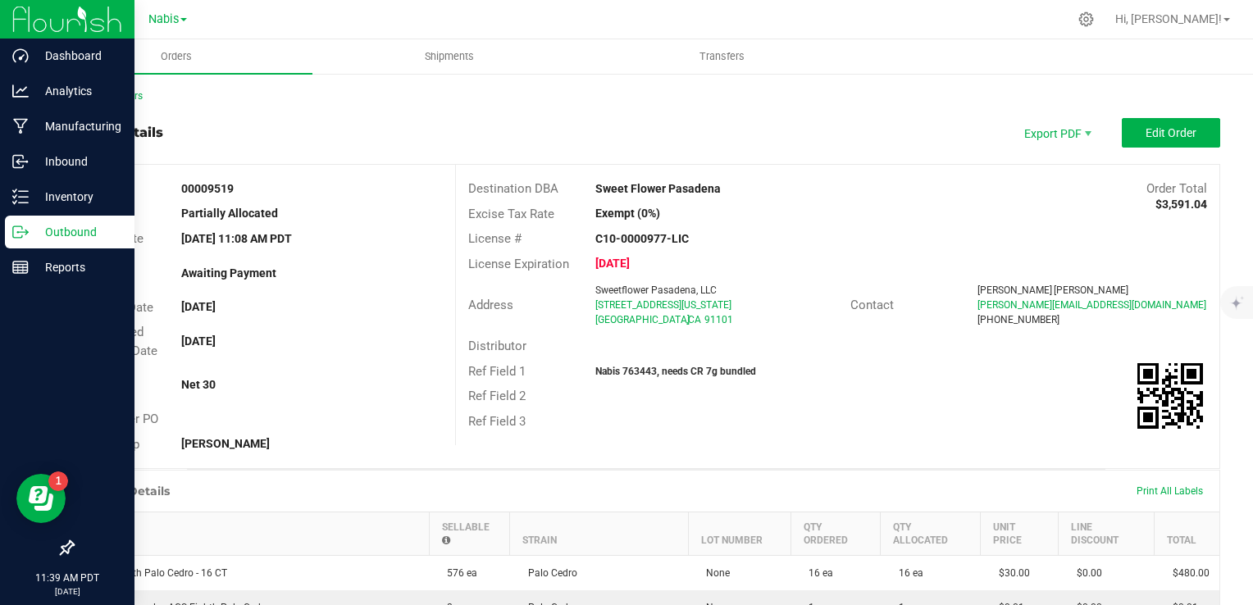
click at [29, 233] on p "Outbound" at bounding box center [78, 232] width 98 height 20
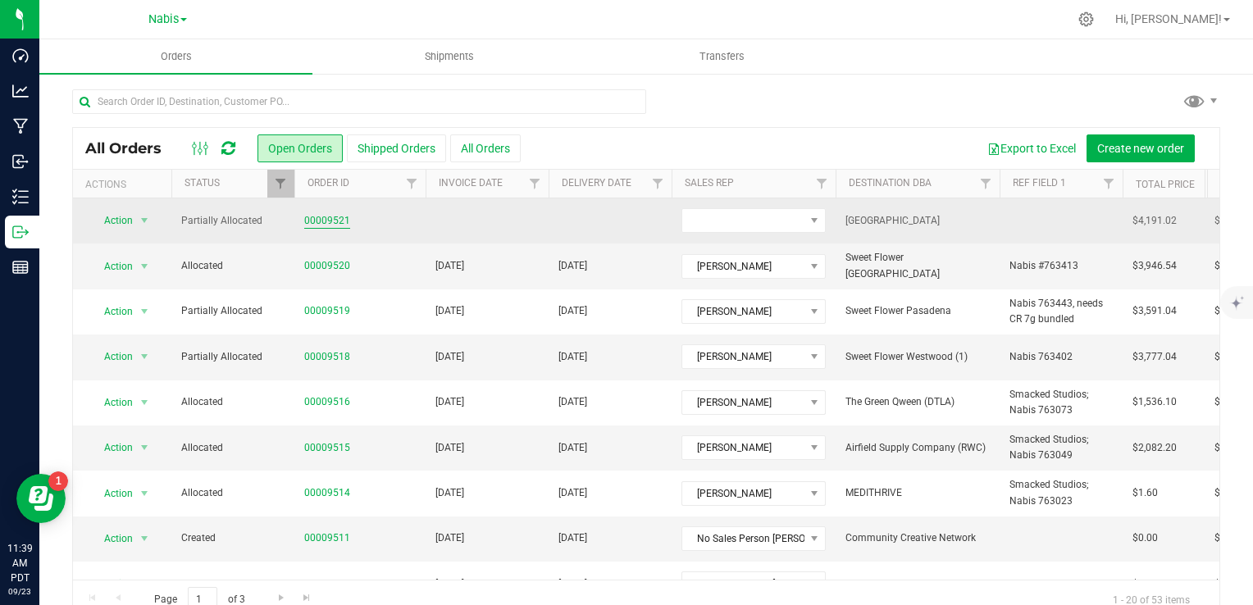
click at [326, 221] on link "00009521" at bounding box center [327, 221] width 46 height 16
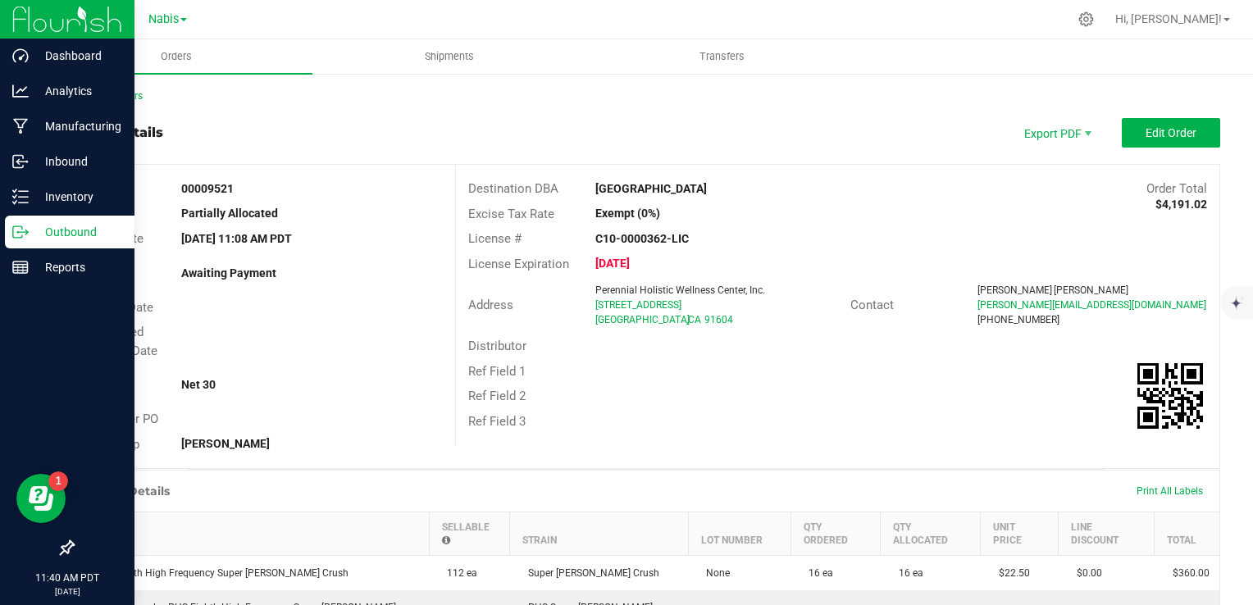
click at [63, 238] on p "Outbound" at bounding box center [78, 232] width 98 height 20
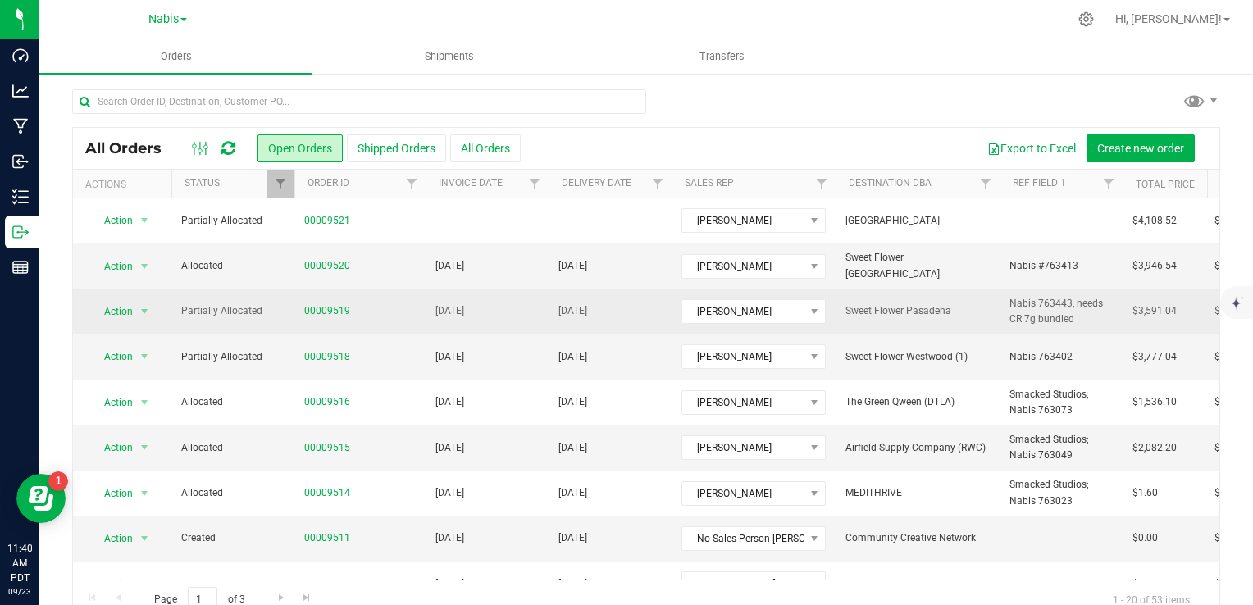
drag, startPoint x: 1073, startPoint y: 303, endPoint x: 1095, endPoint y: 316, distance: 26.2
click at [1095, 316] on span "Nabis 763443, needs CR 7g bundled" at bounding box center [1060, 311] width 103 height 31
click at [321, 310] on link "00009519" at bounding box center [327, 311] width 46 height 16
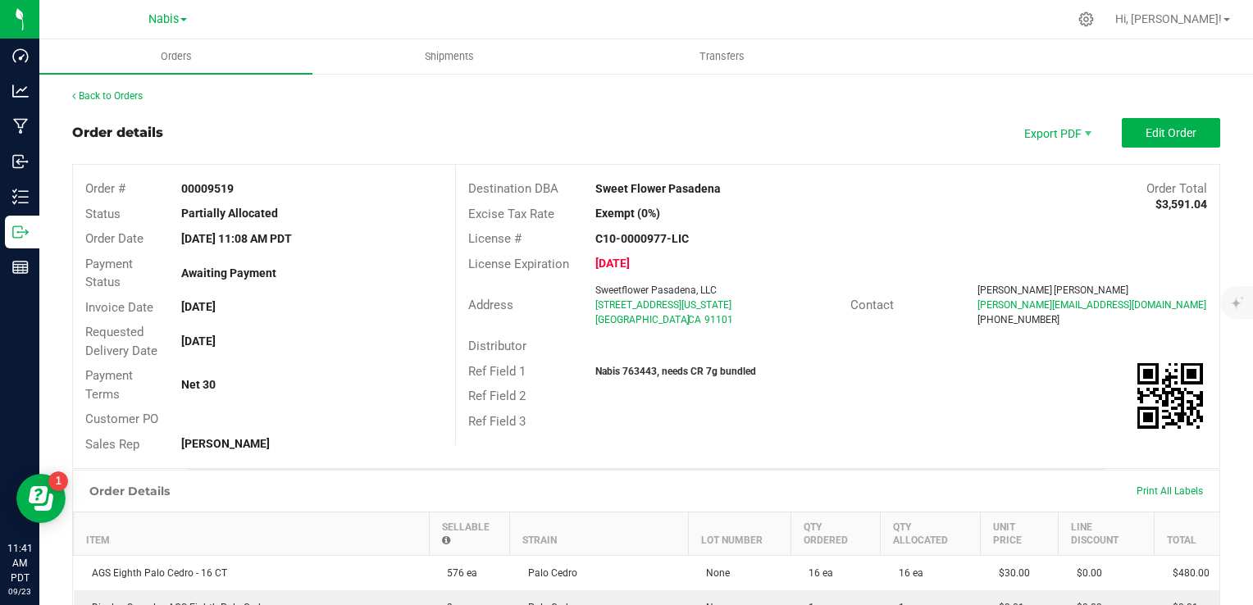
drag, startPoint x: 656, startPoint y: 370, endPoint x: 777, endPoint y: 368, distance: 121.4
click at [777, 368] on div "Nabis 763443, needs CR 7g bundled" at bounding box center [710, 371] width 254 height 15
copy strong "needs CR 7g bundled"
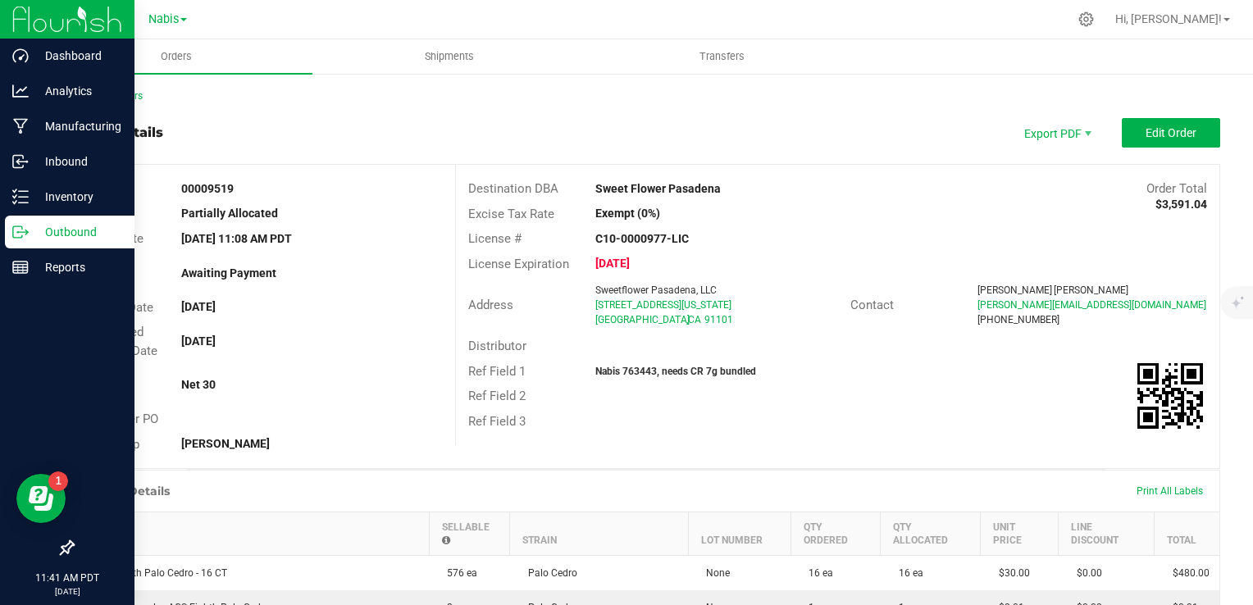
click at [61, 231] on p "Outbound" at bounding box center [78, 232] width 98 height 20
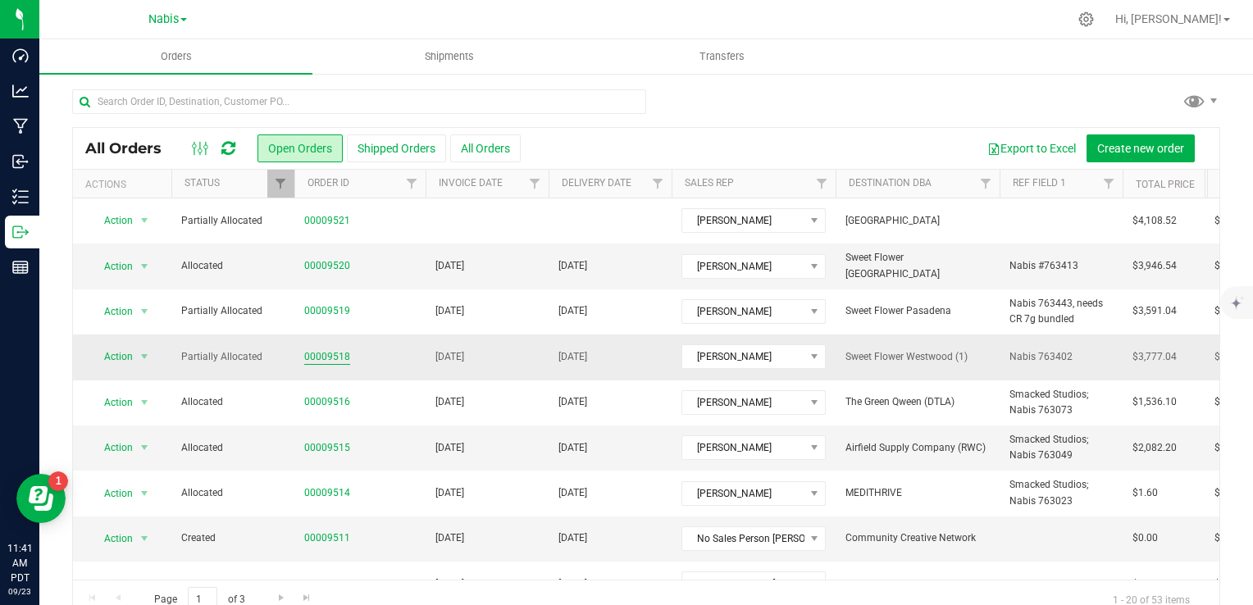
click at [335, 357] on link "00009518" at bounding box center [327, 357] width 46 height 16
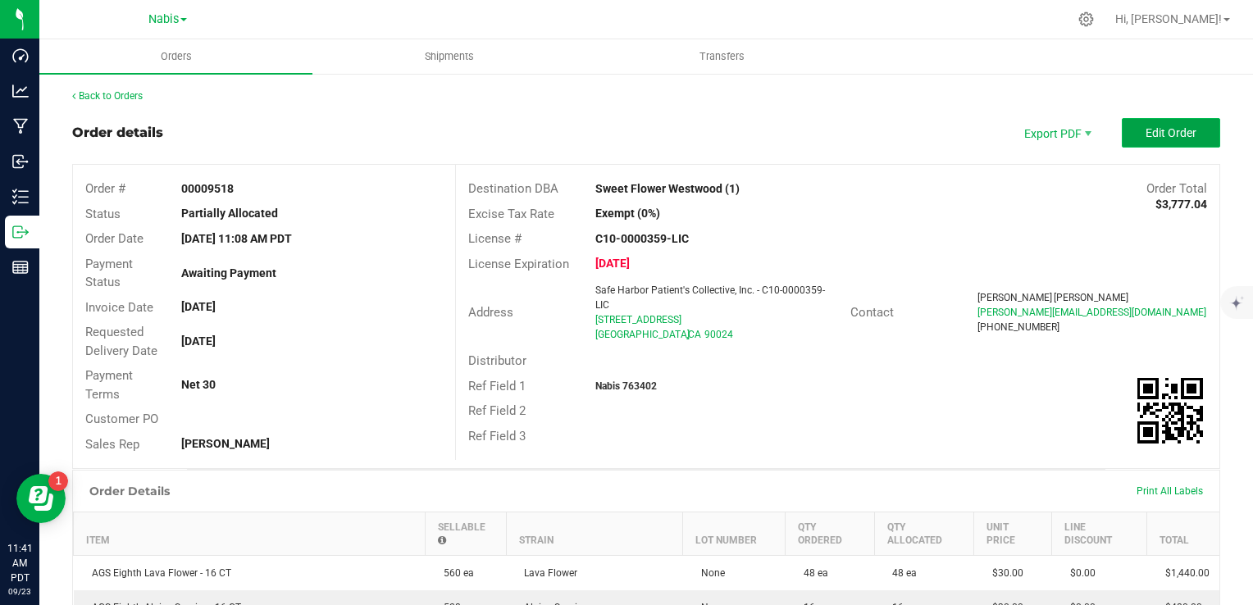
click at [1168, 133] on span "Edit Order" at bounding box center [1170, 132] width 51 height 13
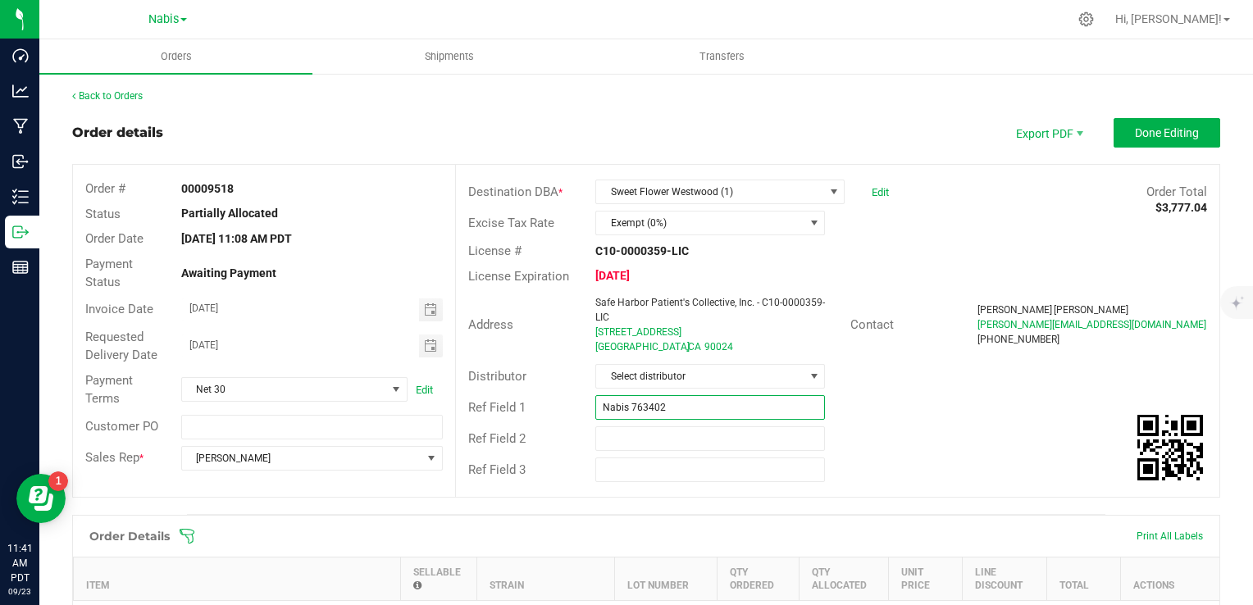
click at [699, 398] on input "Nabis 763402" at bounding box center [710, 407] width 230 height 25
paste input "needs CR 7g bundled"
type input "Nabis 763402, needs CR 7g bundled"
click at [1138, 135] on span "Done Editing" at bounding box center [1167, 132] width 64 height 13
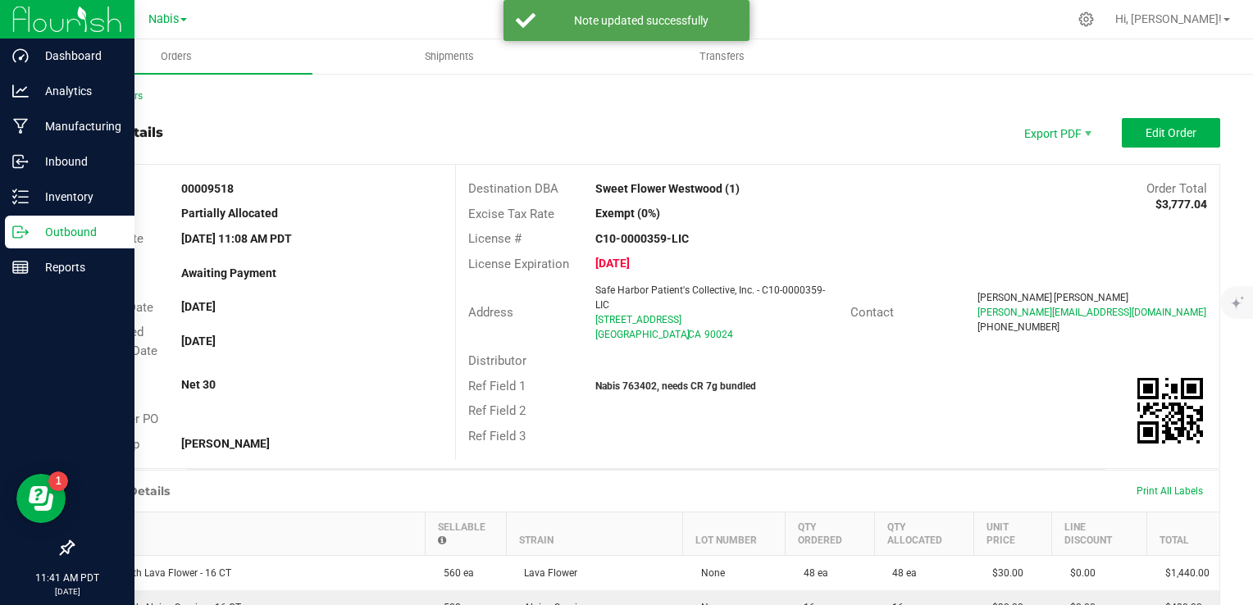
click at [86, 235] on p "Outbound" at bounding box center [78, 232] width 98 height 20
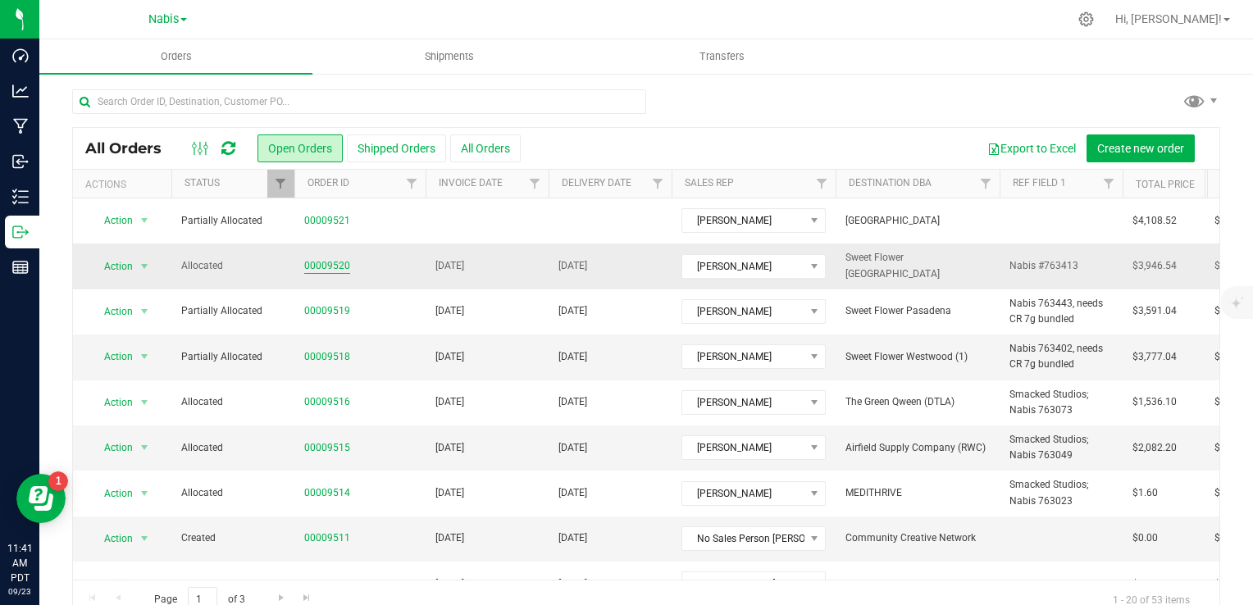
click at [321, 262] on link "00009520" at bounding box center [327, 266] width 46 height 16
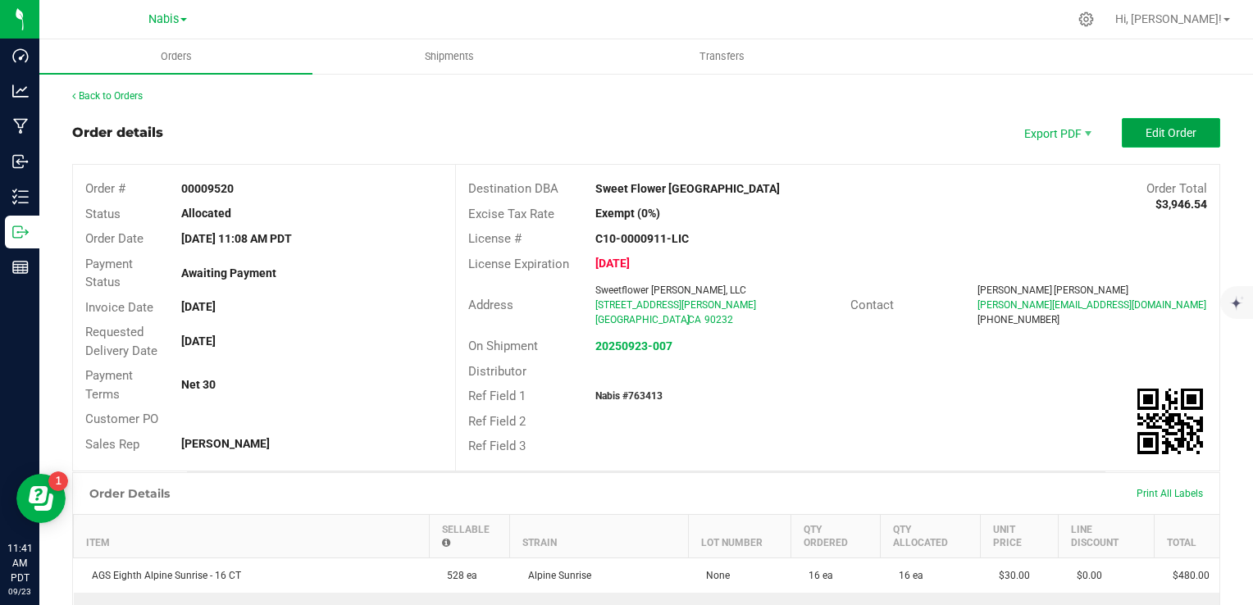
click at [1167, 139] on button "Edit Order" at bounding box center [1171, 133] width 98 height 30
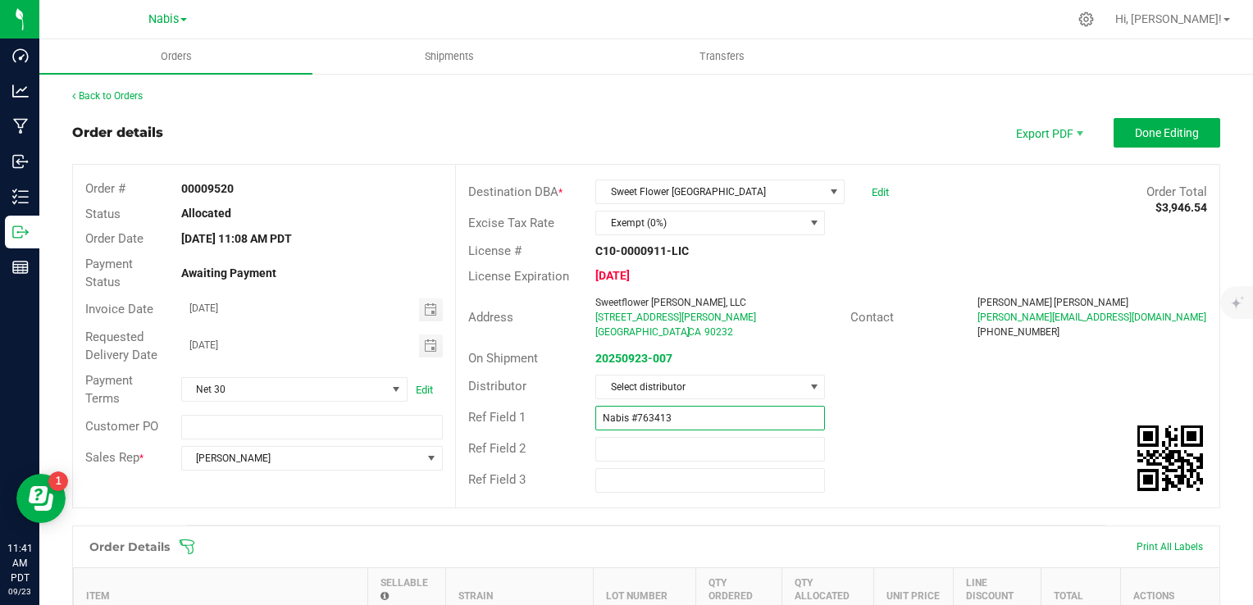
click at [702, 418] on input "Nabis #763413" at bounding box center [710, 418] width 230 height 25
paste input "needs CR 7g bundled"
type input "Nabis #763413, needs CR 7g bundled"
click at [1159, 126] on span "Done Editing" at bounding box center [1167, 132] width 64 height 13
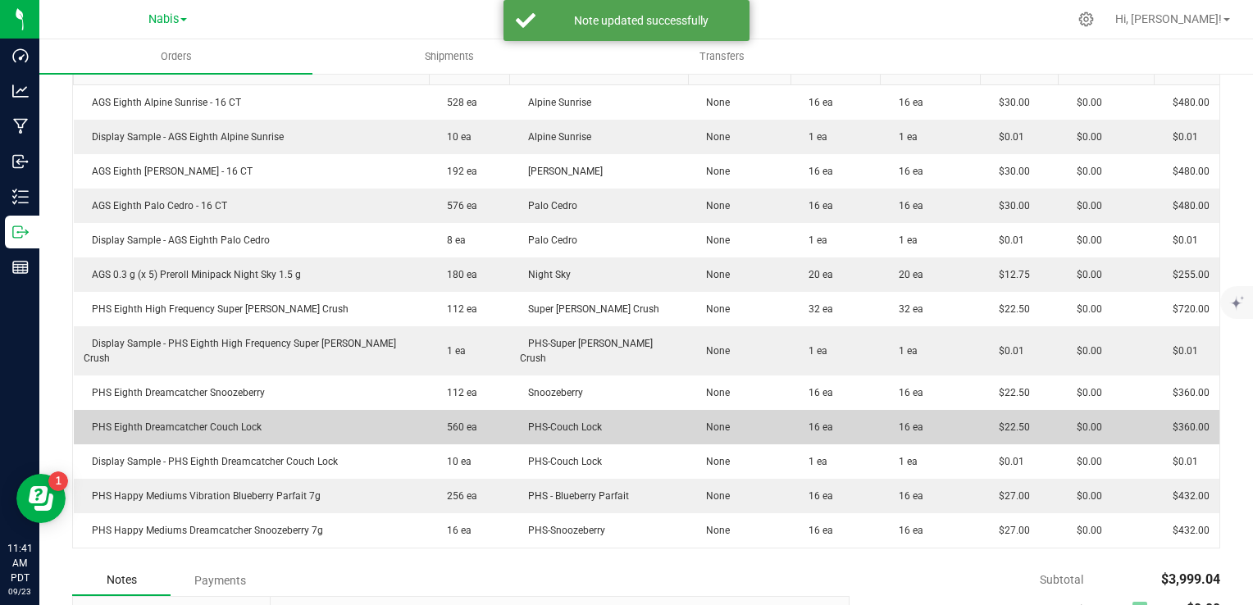
scroll to position [492, 0]
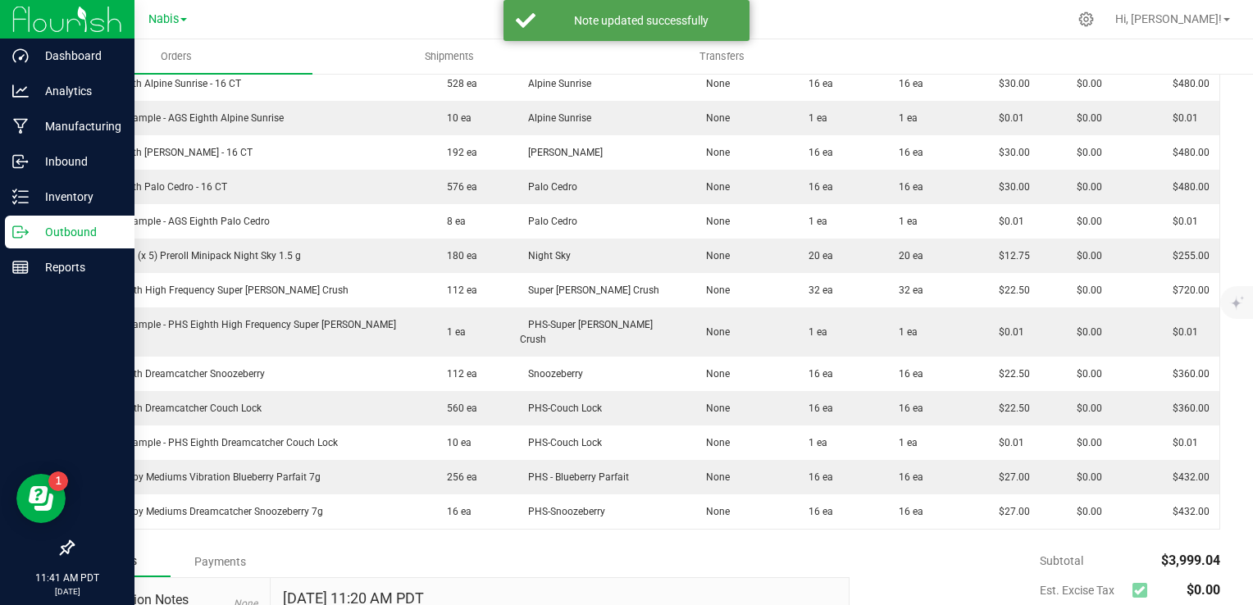
click at [75, 228] on p "Outbound" at bounding box center [78, 232] width 98 height 20
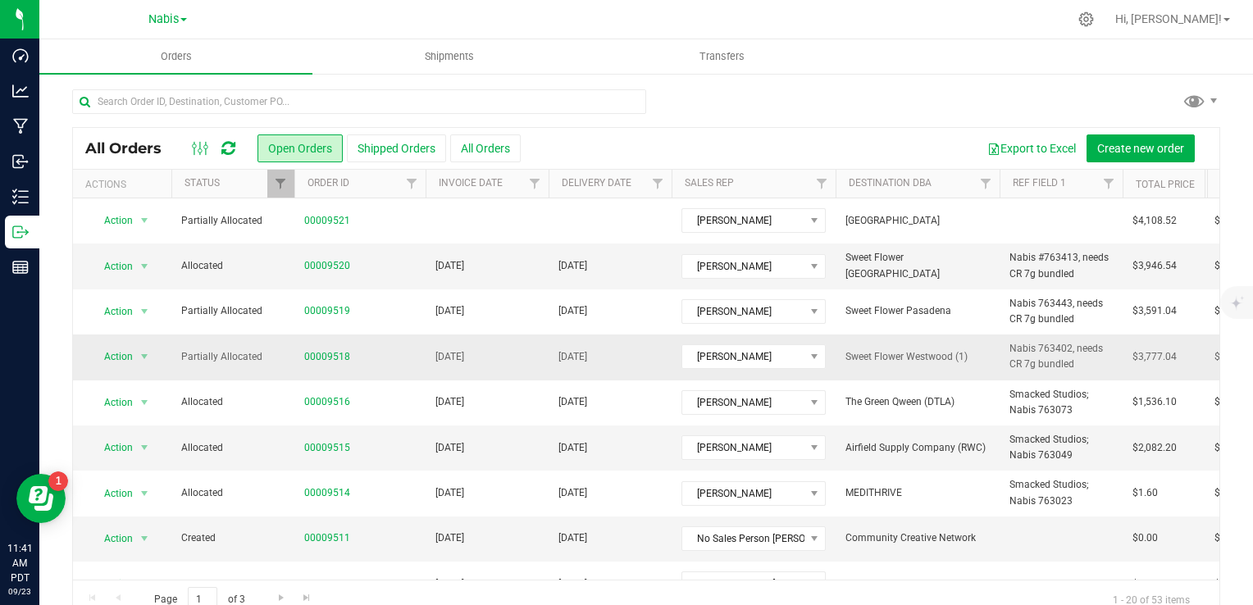
click at [505, 357] on td "[DATE]" at bounding box center [487, 357] width 123 height 45
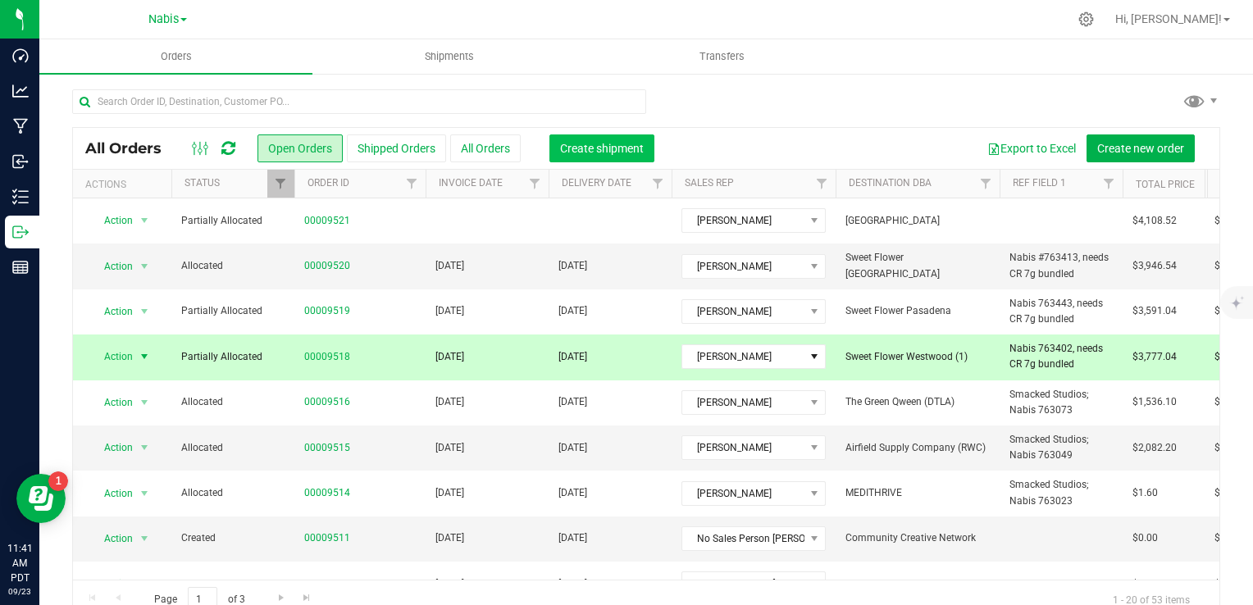
click at [586, 147] on span "Create shipment" at bounding box center [602, 148] width 84 height 13
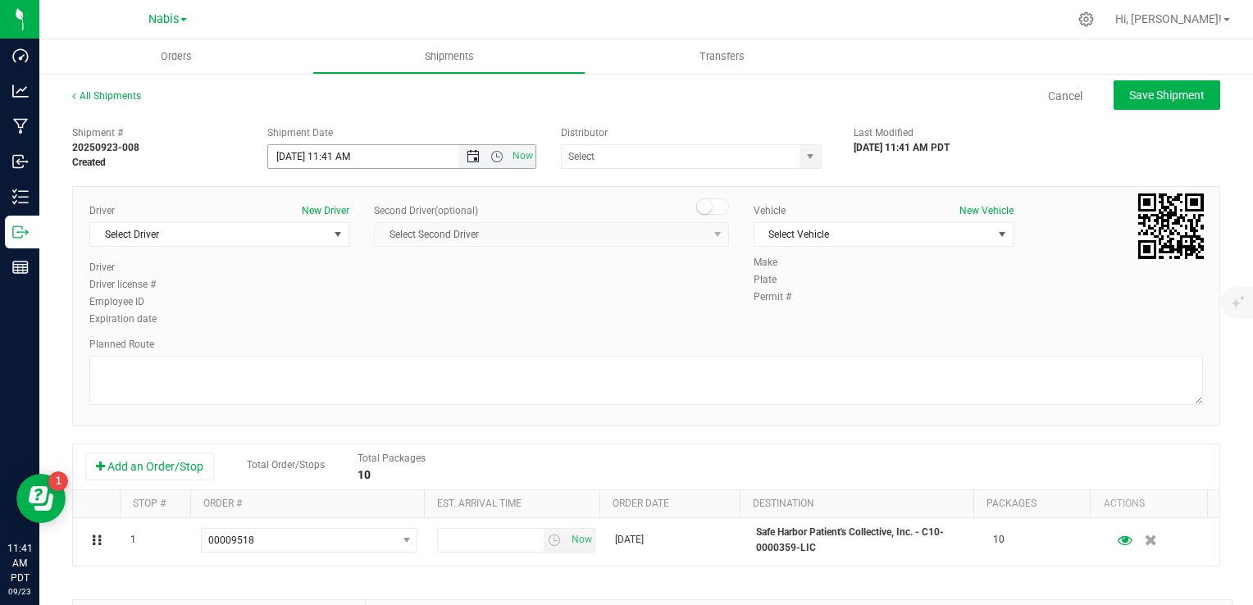
click at [467, 157] on span "Open the date view" at bounding box center [473, 156] width 13 height 13
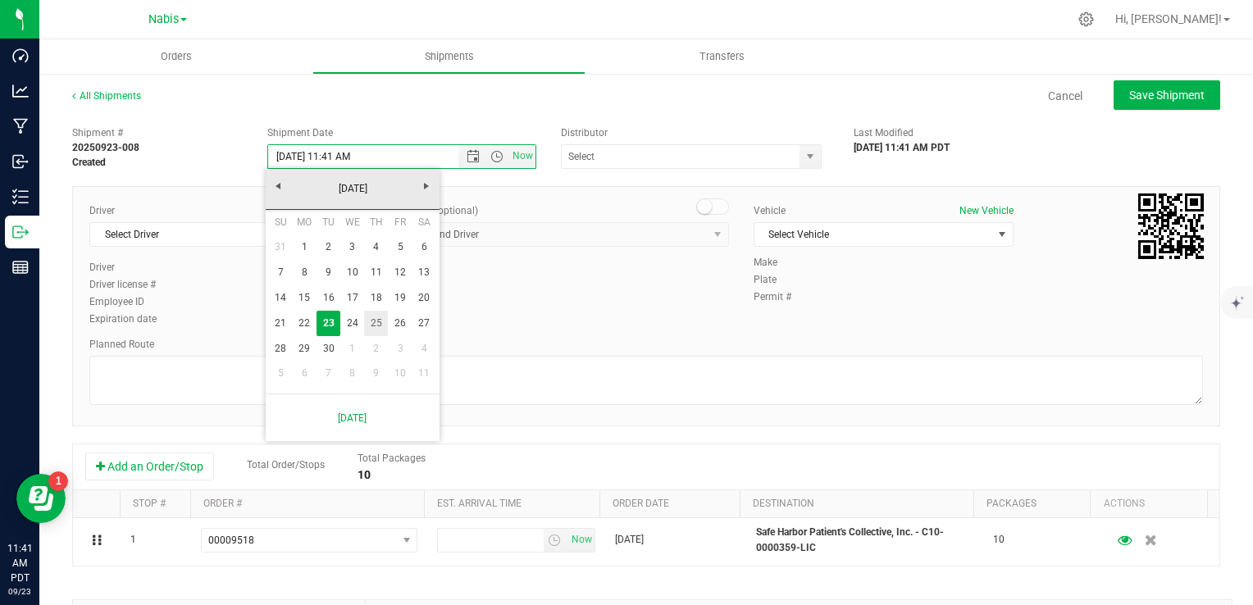
click at [380, 320] on link "25" at bounding box center [376, 323] width 24 height 25
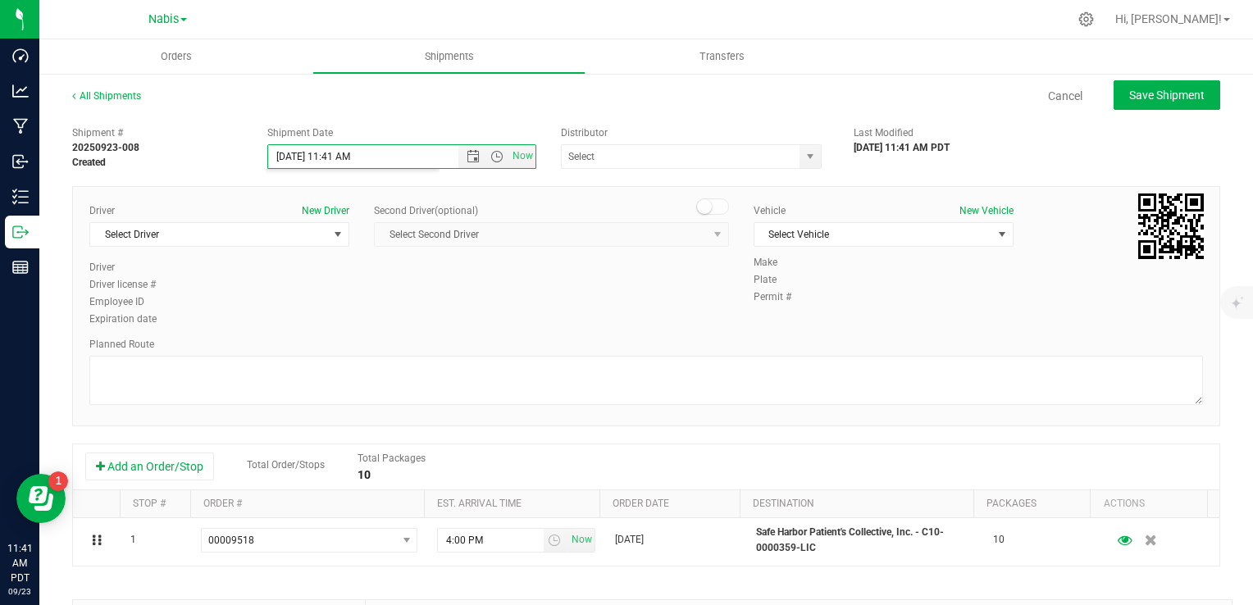
type input "9/25/2025 11:41 AM"
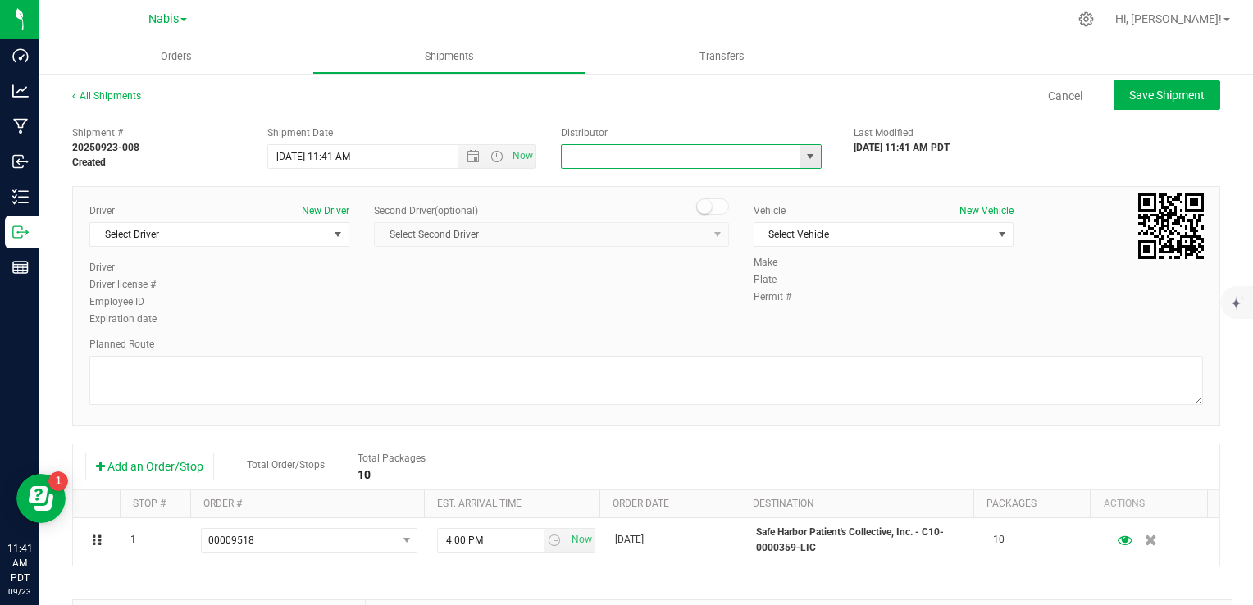
click at [622, 156] on input "text" at bounding box center [677, 156] width 231 height 23
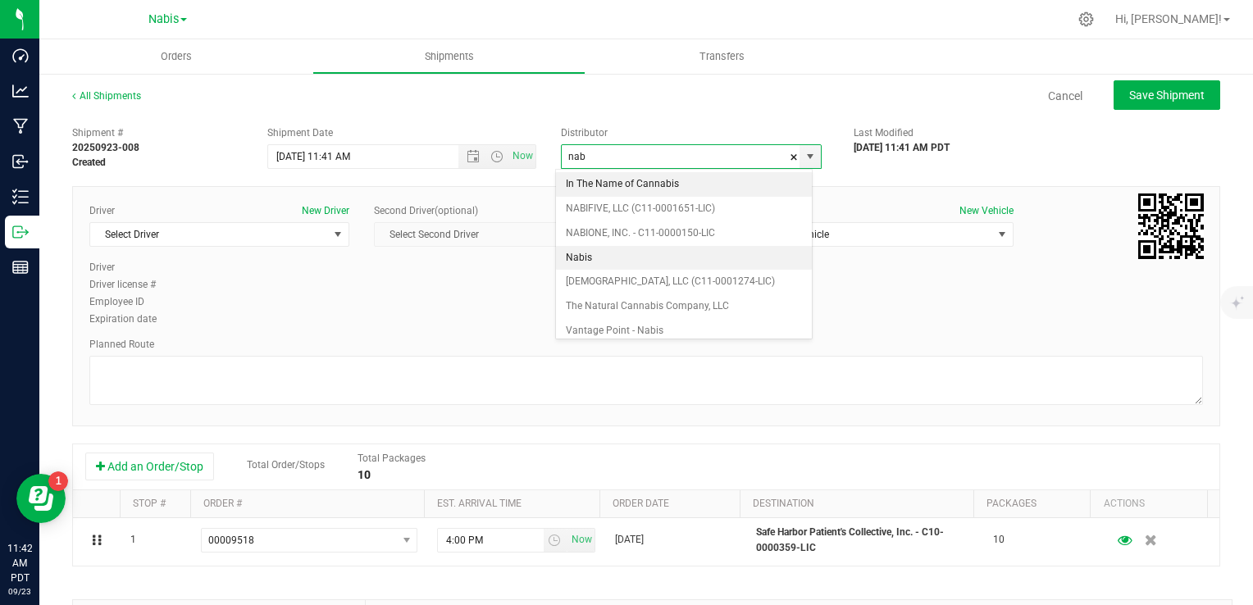
click at [622, 257] on li "Nabis" at bounding box center [684, 258] width 256 height 25
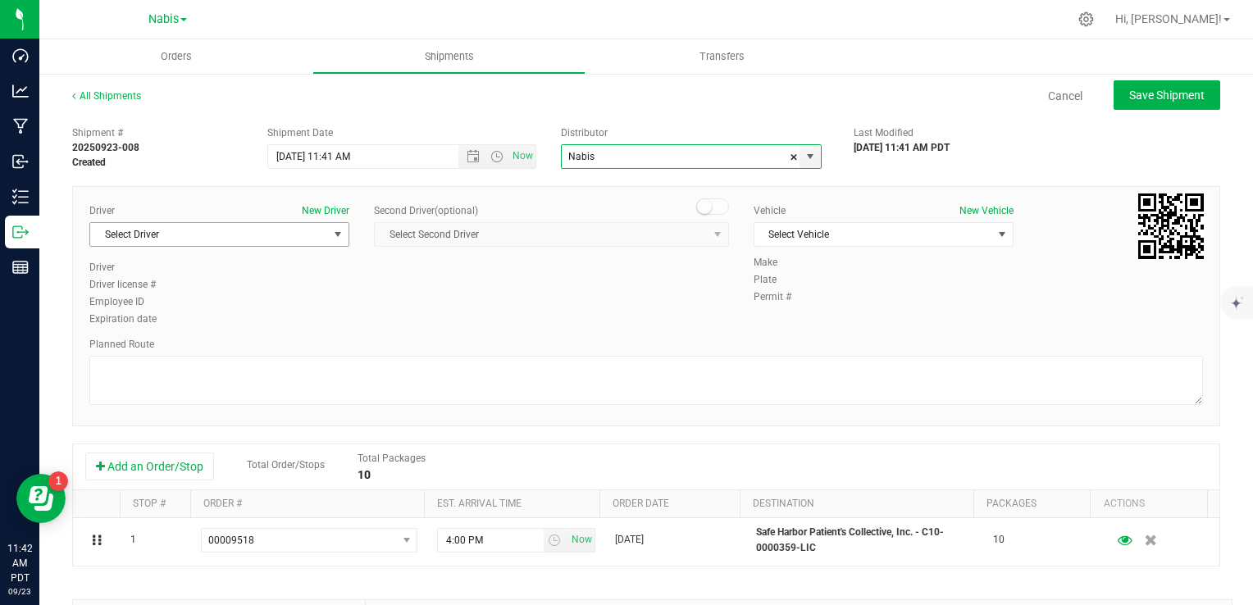
type input "Nabis"
click at [226, 233] on span "Select Driver" at bounding box center [209, 234] width 238 height 23
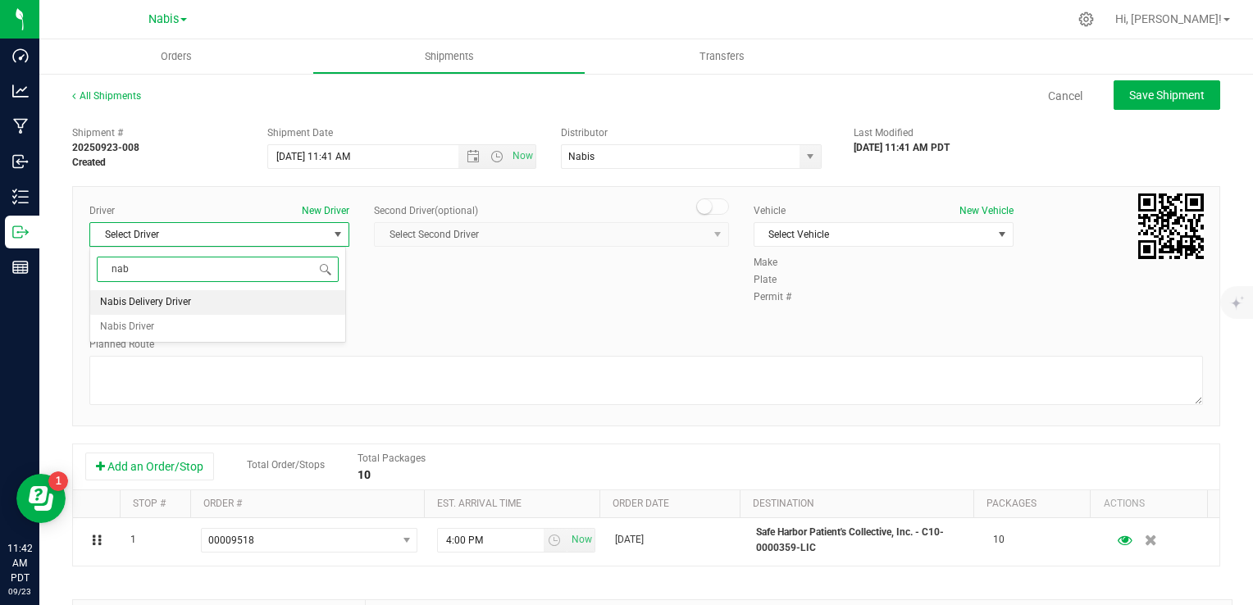
click at [165, 303] on span "Nabis Delivery Driver" at bounding box center [145, 302] width 91 height 21
type input "nab"
click at [781, 234] on span "Select Vehicle" at bounding box center [873, 234] width 238 height 23
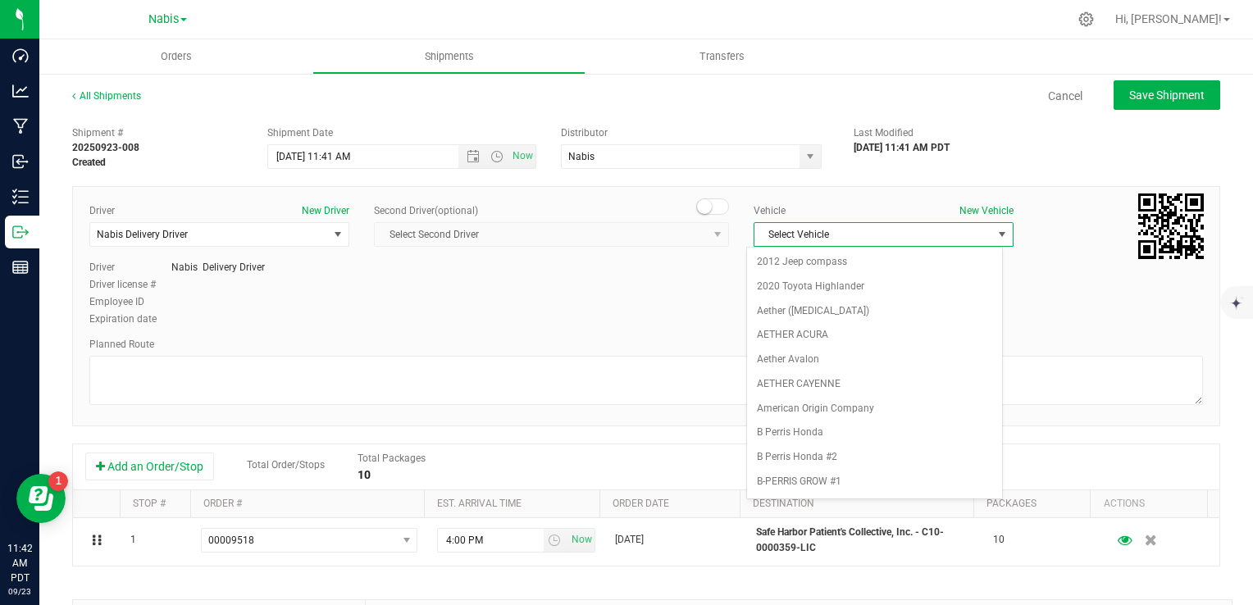
scroll to position [2109, 0]
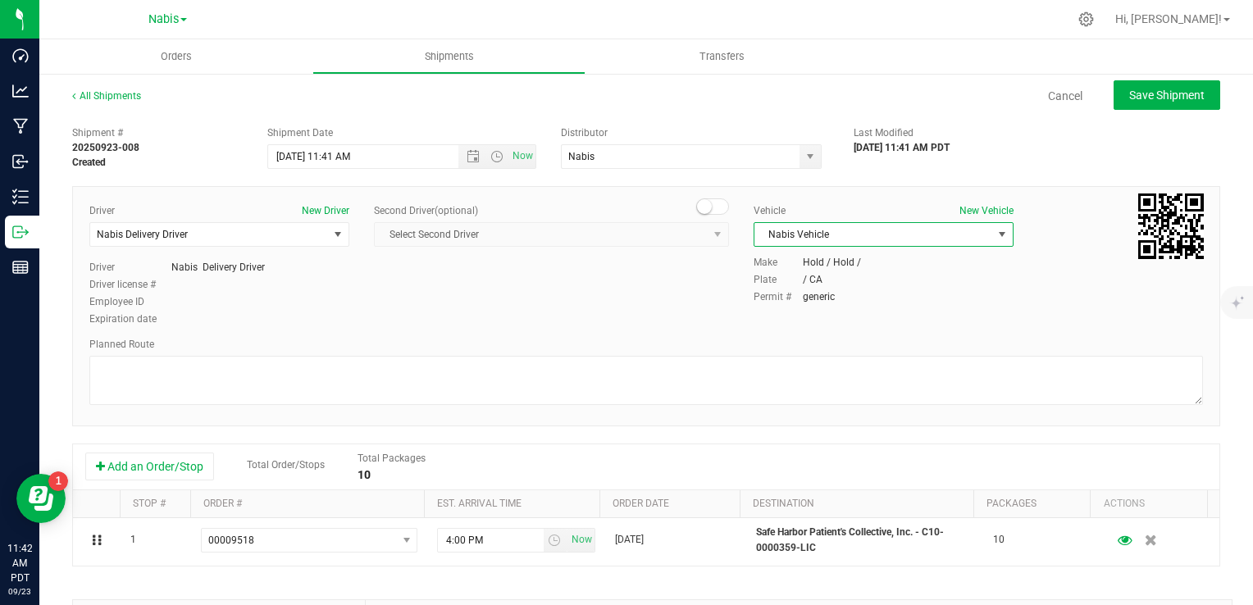
click at [534, 416] on div "Driver New Driver Nabis Delivery Driver Select Driver Nabis Delivery Driver Nab…" at bounding box center [646, 306] width 1148 height 240
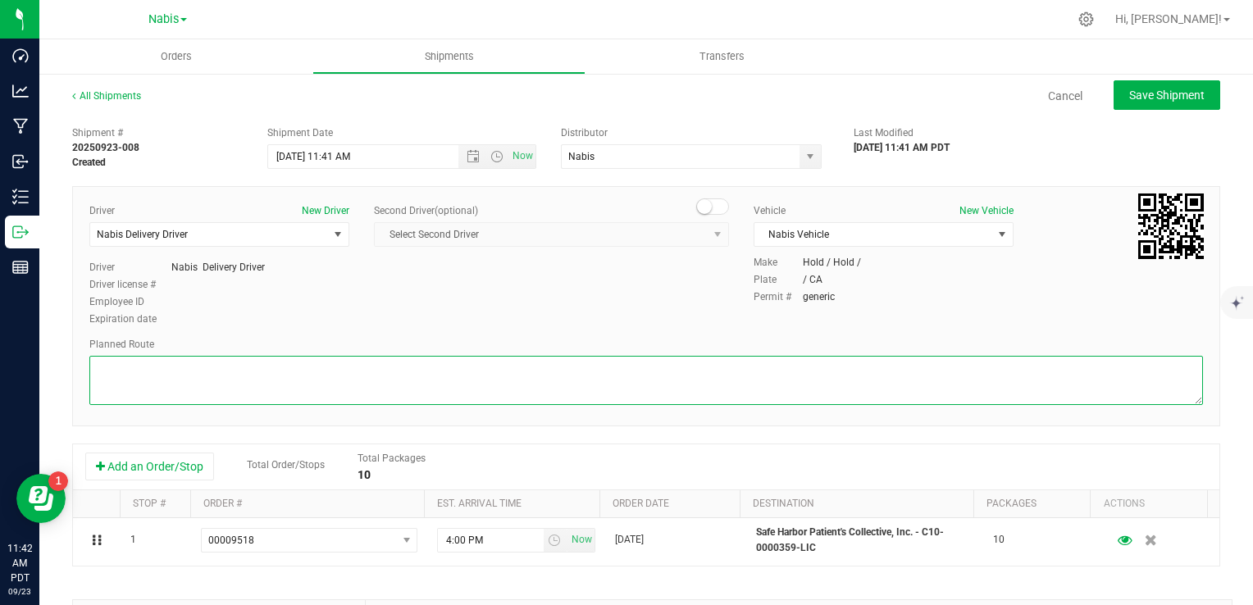
click at [538, 385] on textarea at bounding box center [645, 380] width 1113 height 49
type textarea "Google Maps"
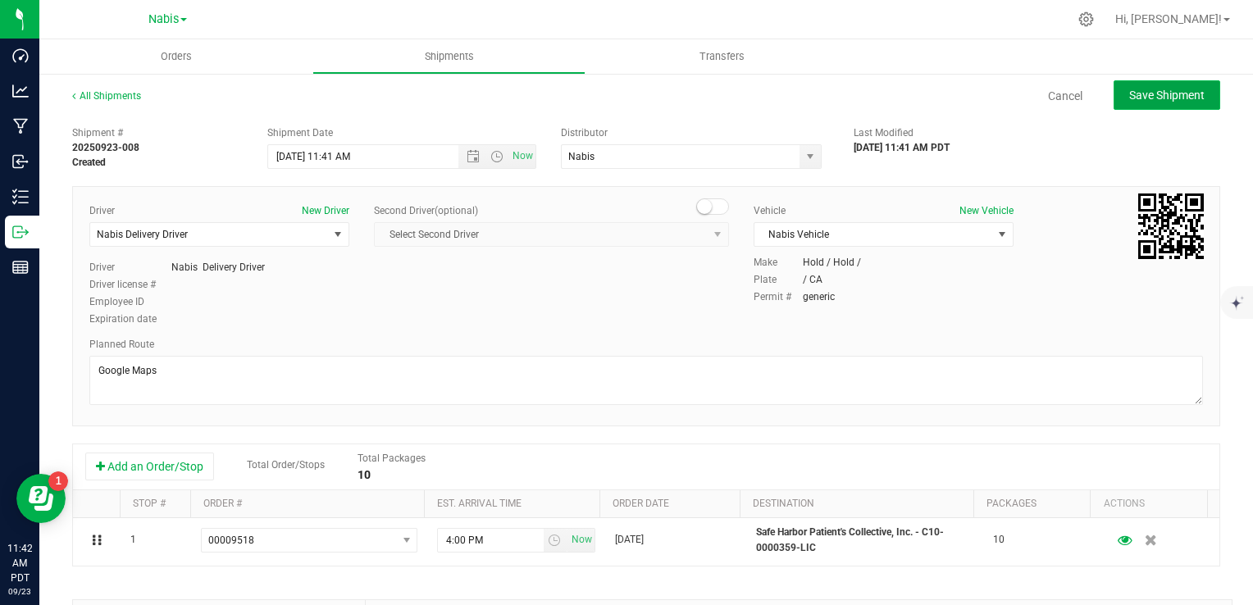
click at [1137, 93] on span "Save Shipment" at bounding box center [1166, 95] width 75 height 13
type input "9/25/2025 6:41 PM"
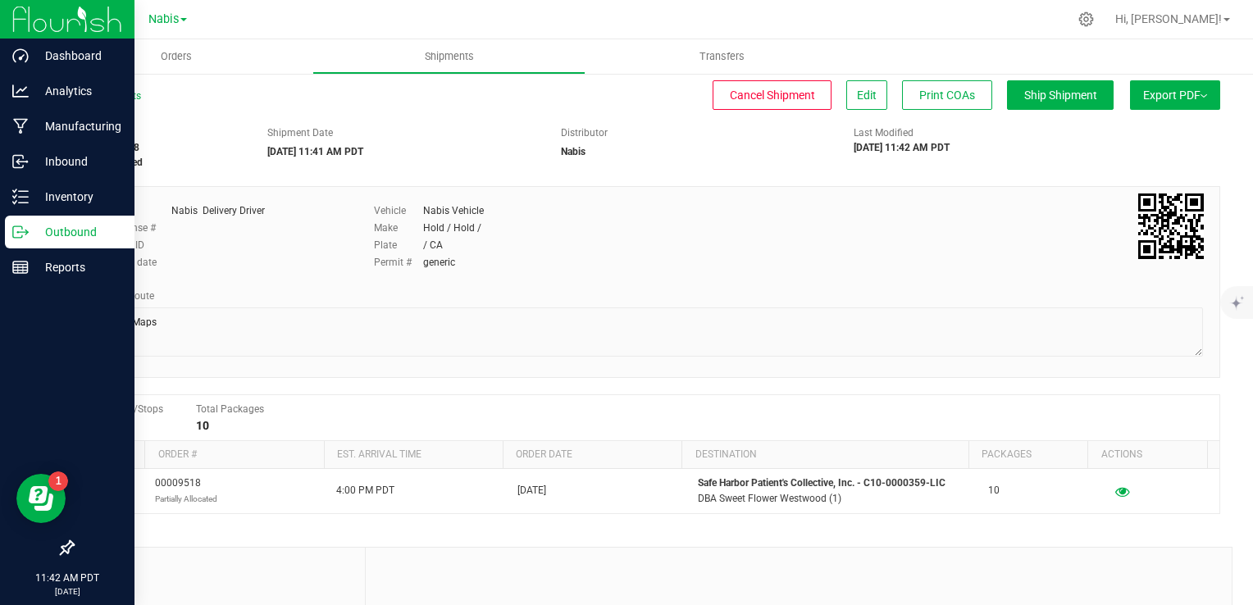
click at [26, 225] on icon at bounding box center [20, 232] width 16 height 16
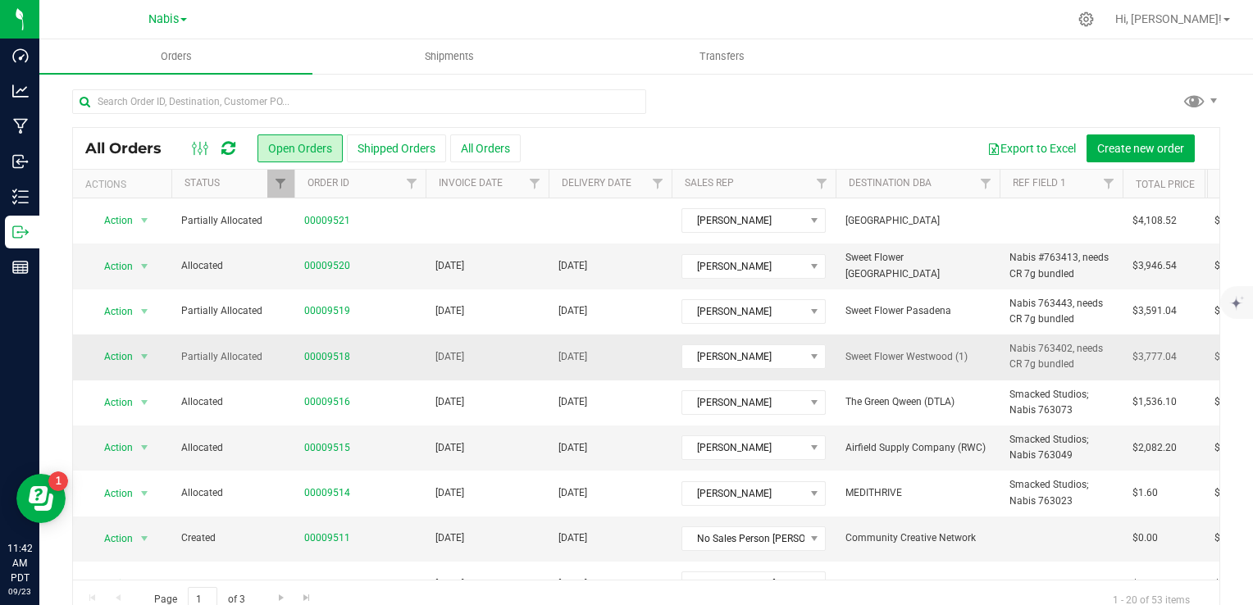
click at [371, 353] on span "00009518" at bounding box center [360, 357] width 112 height 16
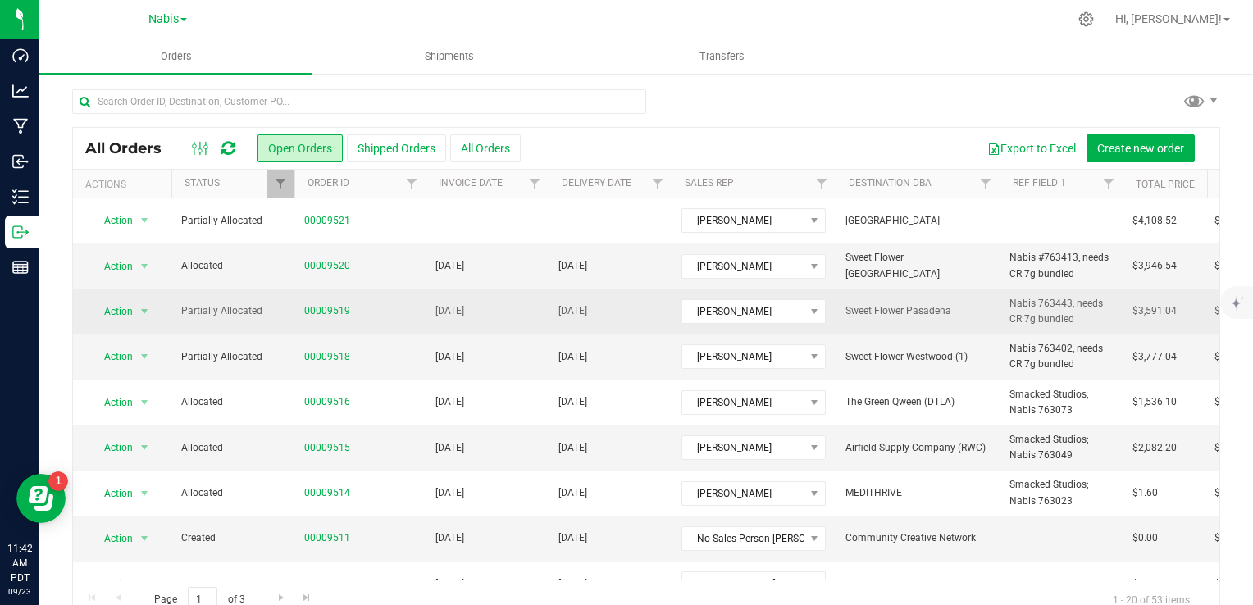
click at [395, 320] on td "00009519" at bounding box center [359, 311] width 131 height 45
click at [505, 311] on td "[DATE]" at bounding box center [487, 311] width 123 height 45
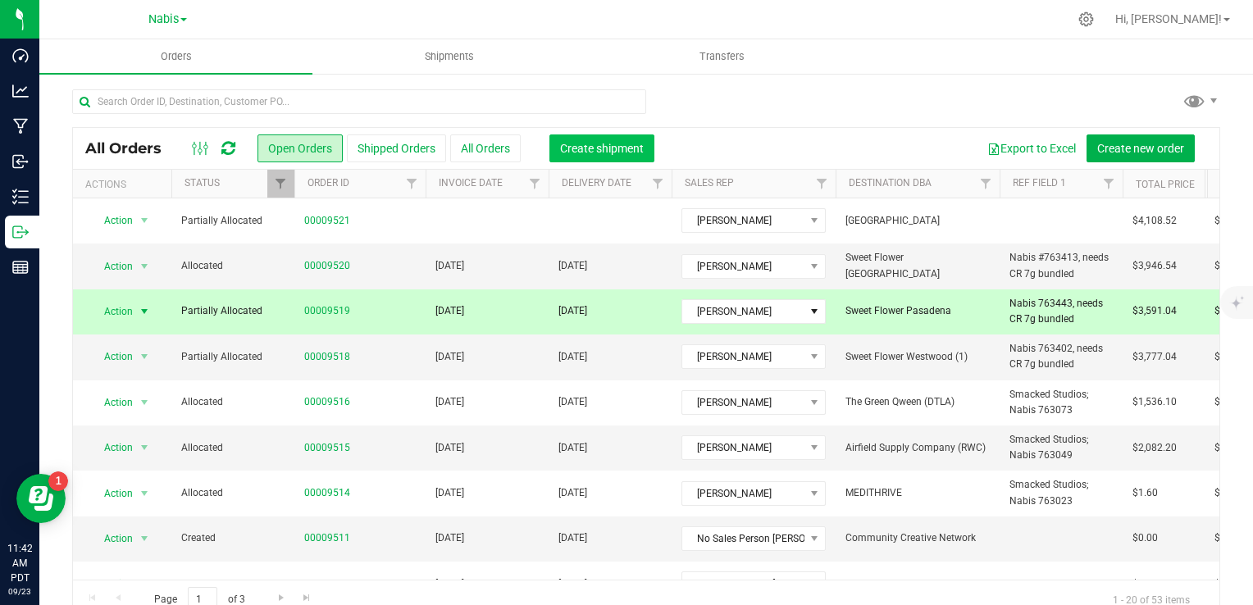
click at [614, 156] on button "Create shipment" at bounding box center [601, 148] width 105 height 28
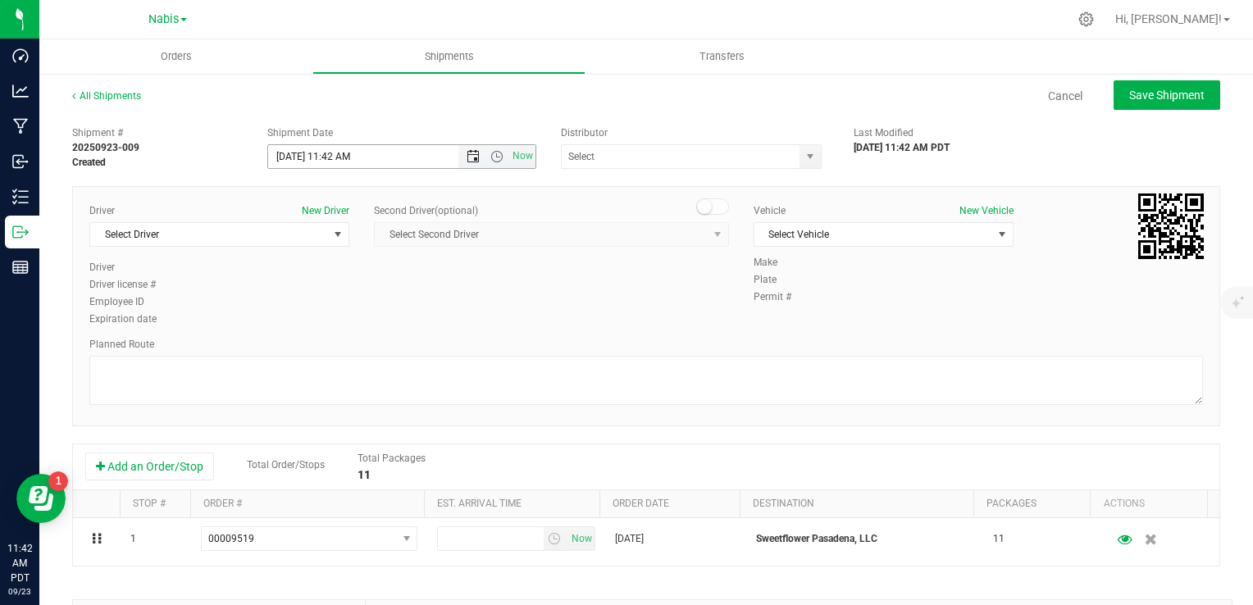
click at [471, 158] on span "Open the date view" at bounding box center [473, 156] width 13 height 13
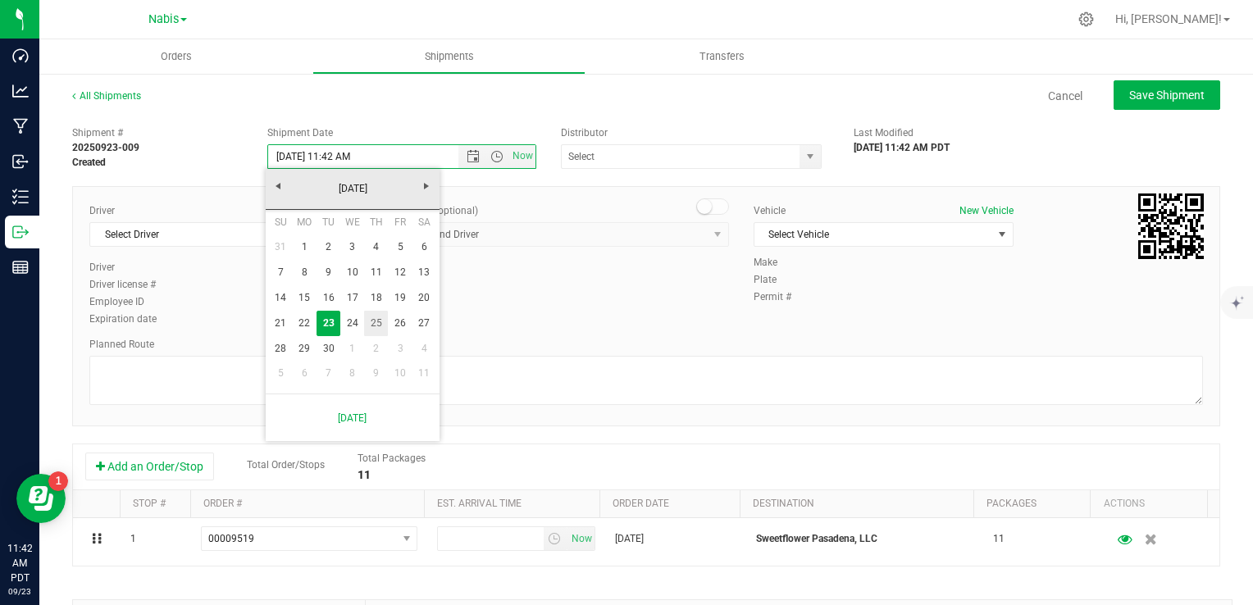
click at [374, 323] on link "25" at bounding box center [376, 323] width 24 height 25
type input "9/25/2025 11:42 AM"
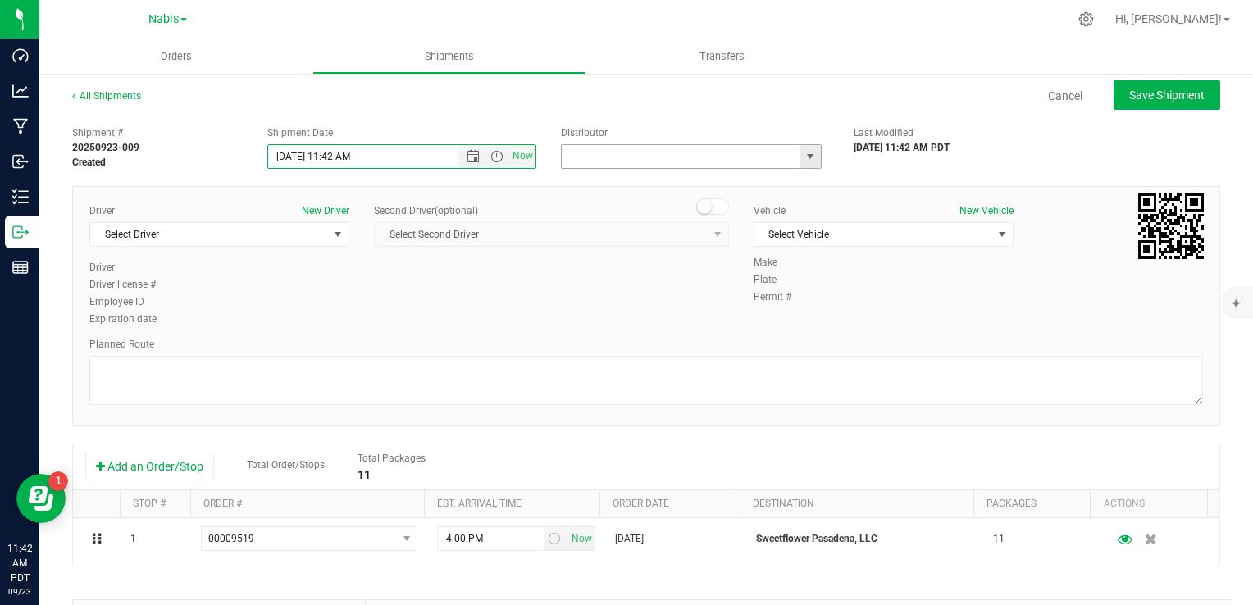
click at [614, 155] on input "text" at bounding box center [677, 156] width 231 height 23
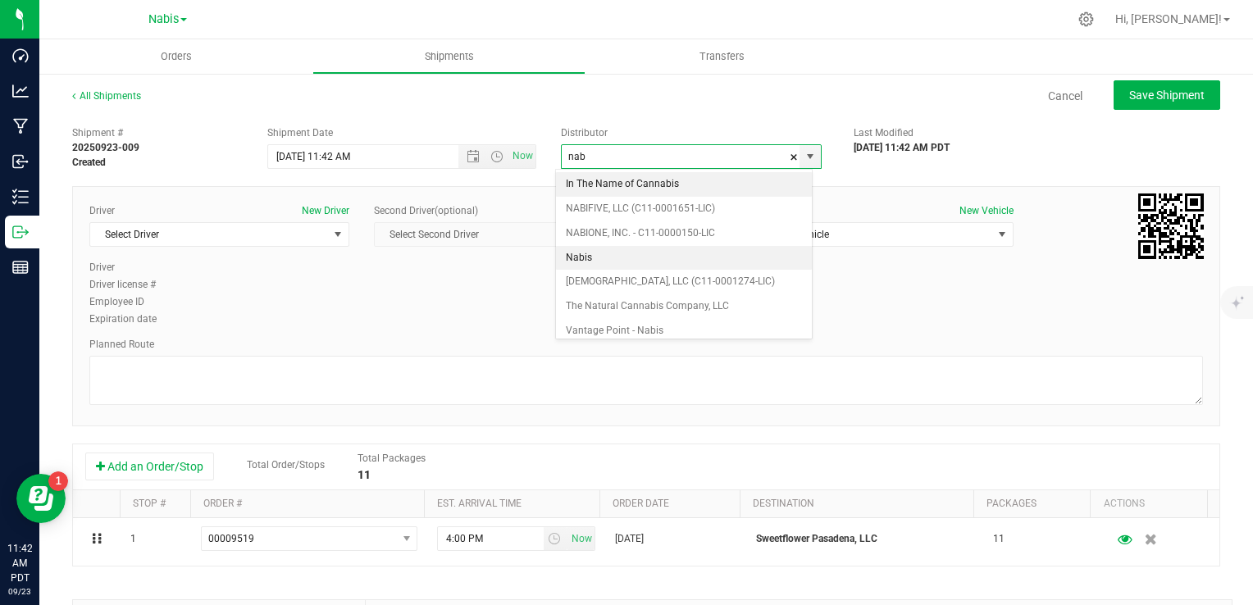
click at [594, 257] on li "Nabis" at bounding box center [684, 258] width 256 height 25
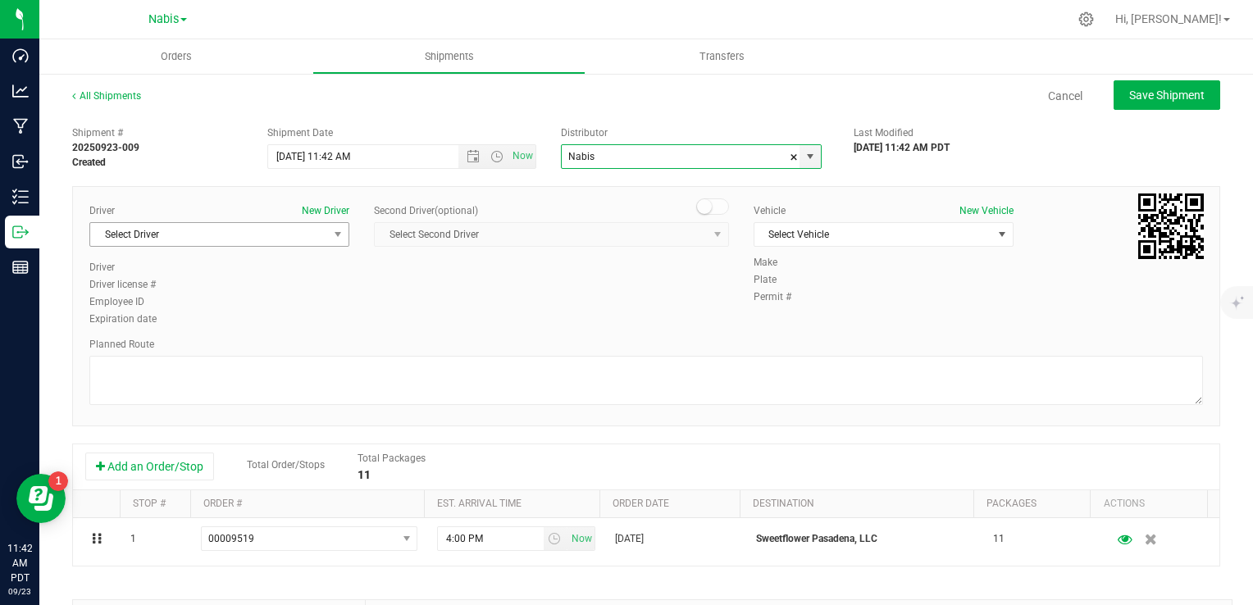
type input "Nabis"
click at [251, 231] on span "Select Driver" at bounding box center [209, 234] width 238 height 23
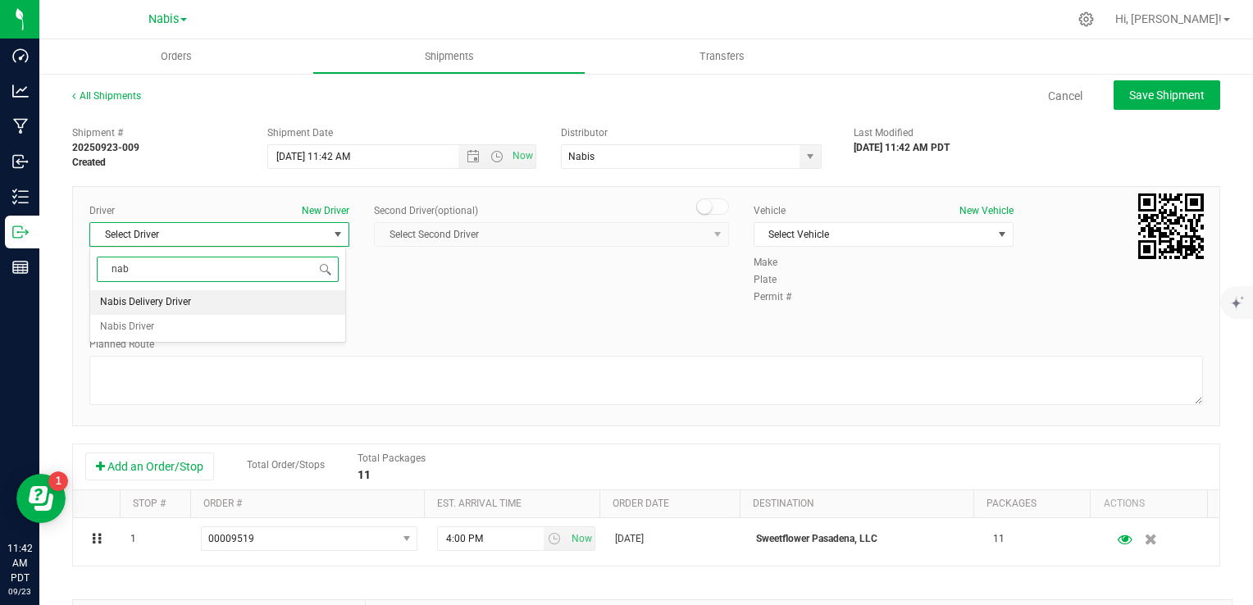
click at [192, 298] on li "Nabis Delivery Driver" at bounding box center [217, 302] width 255 height 25
type input "nab"
click at [781, 233] on span "Select Vehicle" at bounding box center [873, 234] width 238 height 23
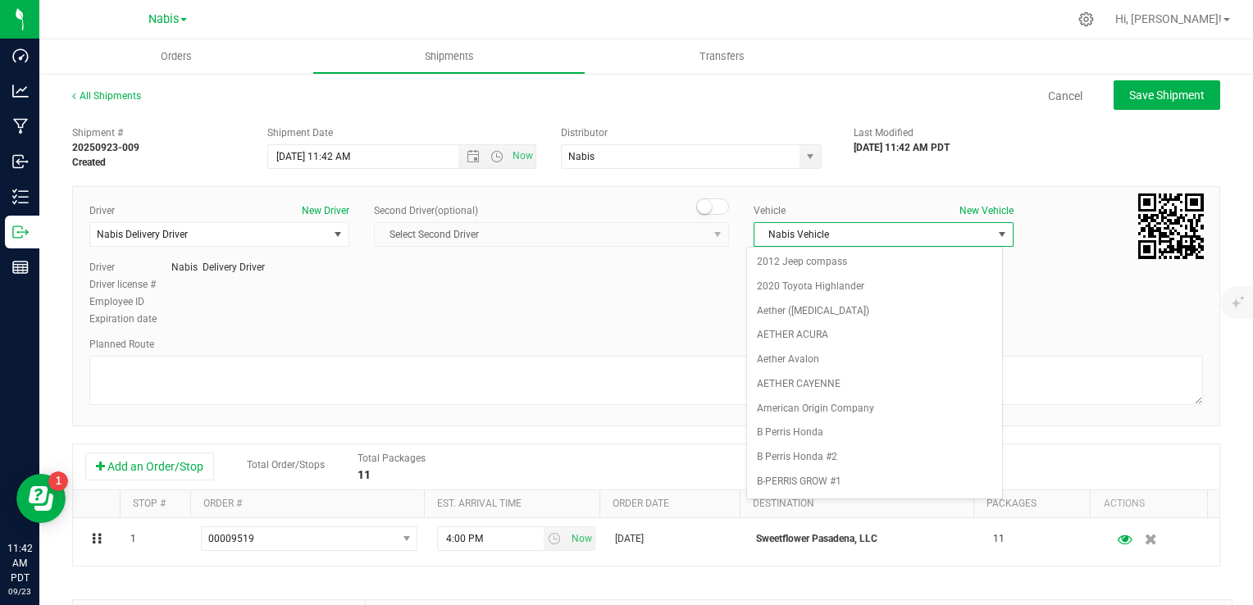
scroll to position [2109, 0]
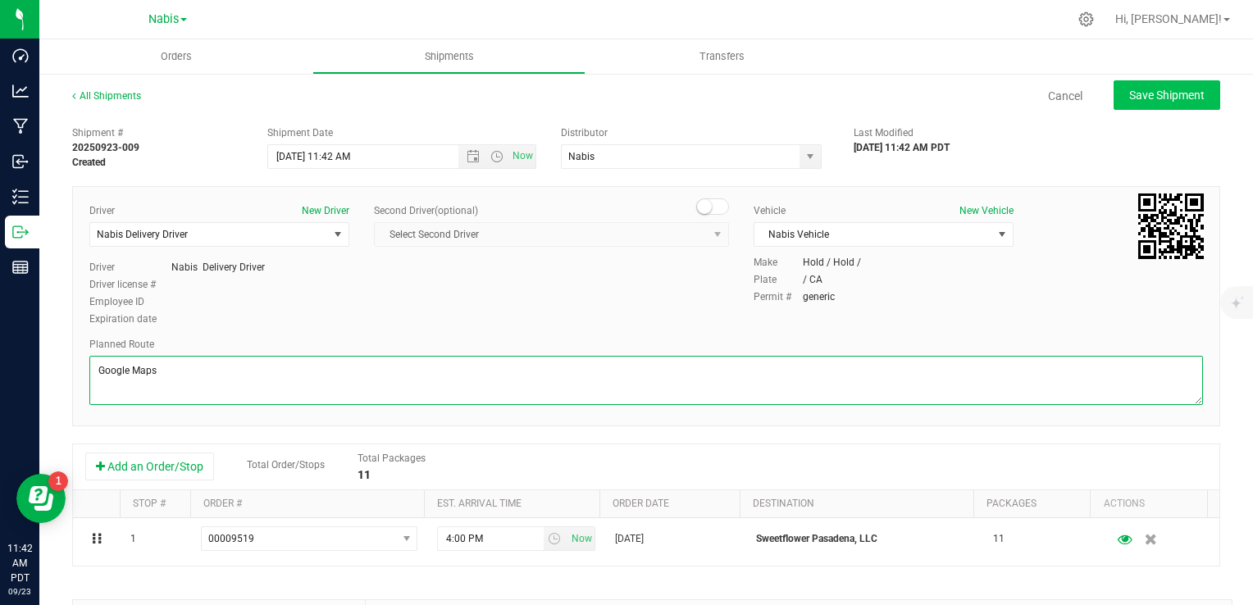
type textarea "Google Maps"
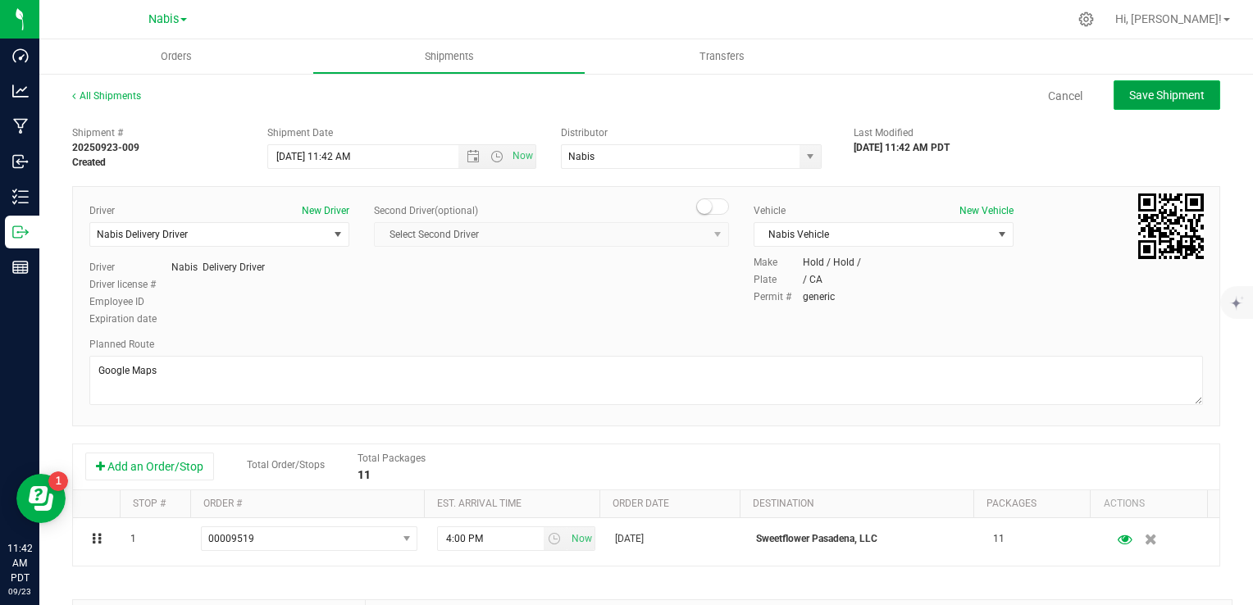
click at [1142, 99] on span "Save Shipment" at bounding box center [1166, 95] width 75 height 13
type input "9/25/2025 6:42 PM"
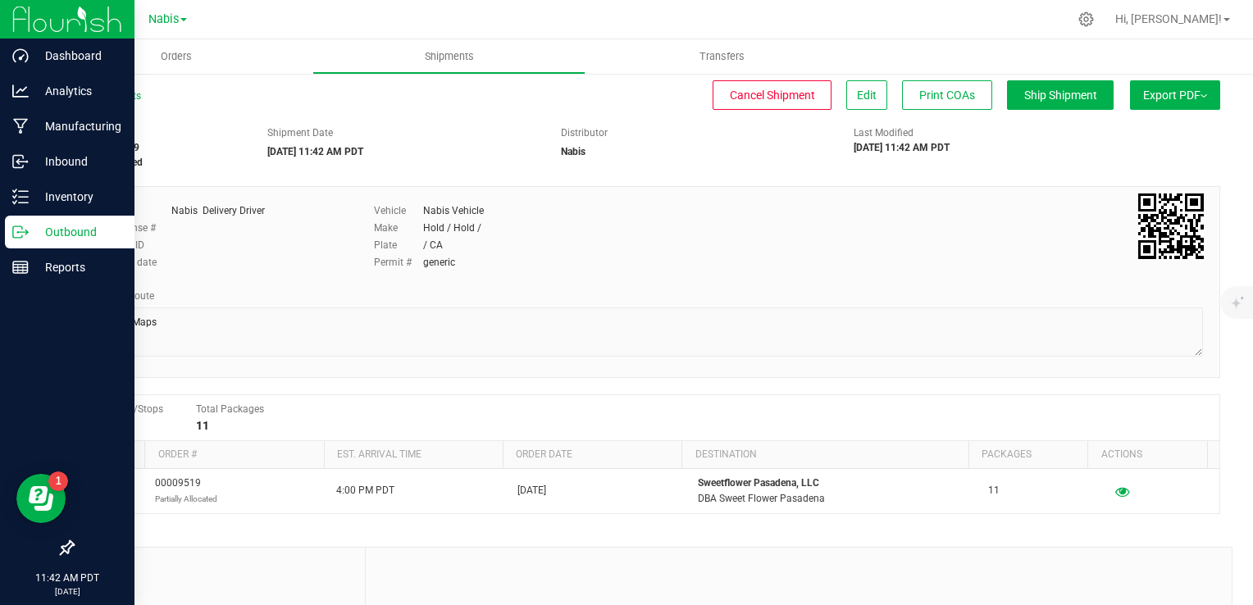
click at [37, 230] on p "Outbound" at bounding box center [78, 232] width 98 height 20
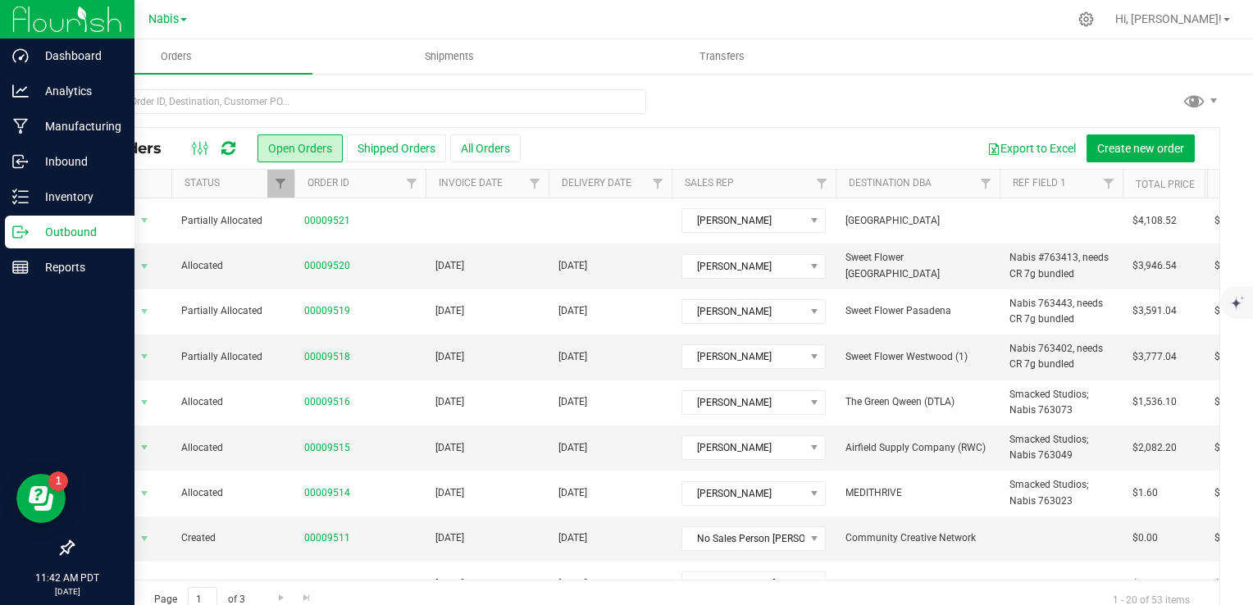
click at [488, 372] on td "[DATE]" at bounding box center [487, 357] width 123 height 45
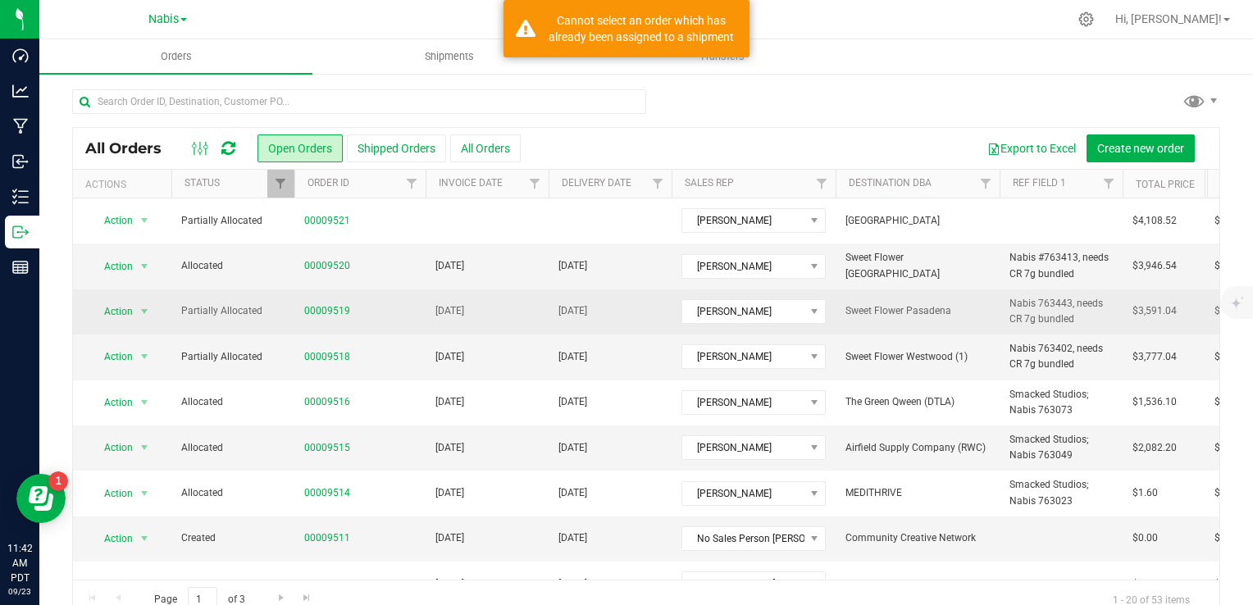
click at [495, 315] on td "[DATE]" at bounding box center [487, 311] width 123 height 45
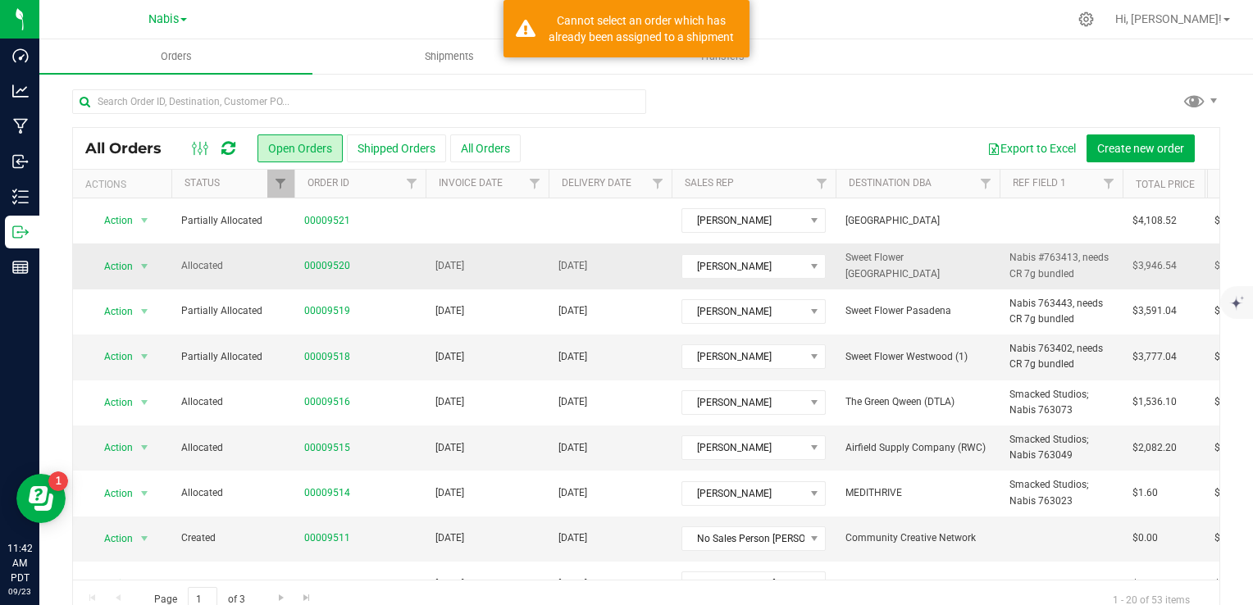
click at [499, 277] on td "[DATE]" at bounding box center [487, 266] width 123 height 45
click at [512, 270] on td "[DATE]" at bounding box center [487, 266] width 123 height 45
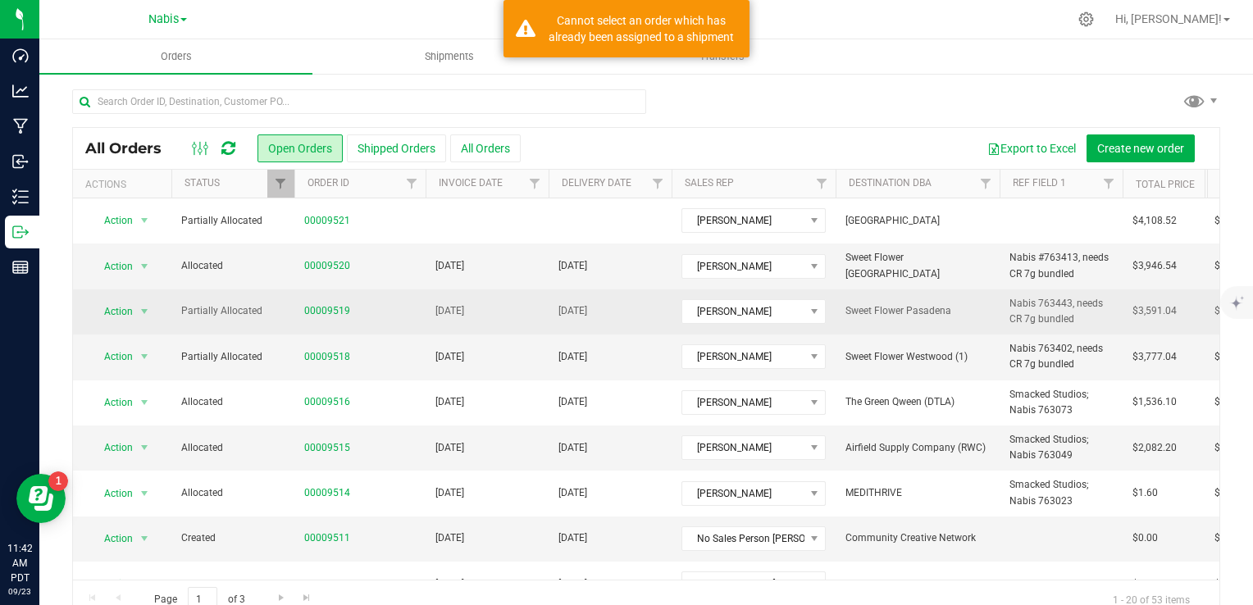
click at [516, 312] on td "[DATE]" at bounding box center [487, 311] width 123 height 45
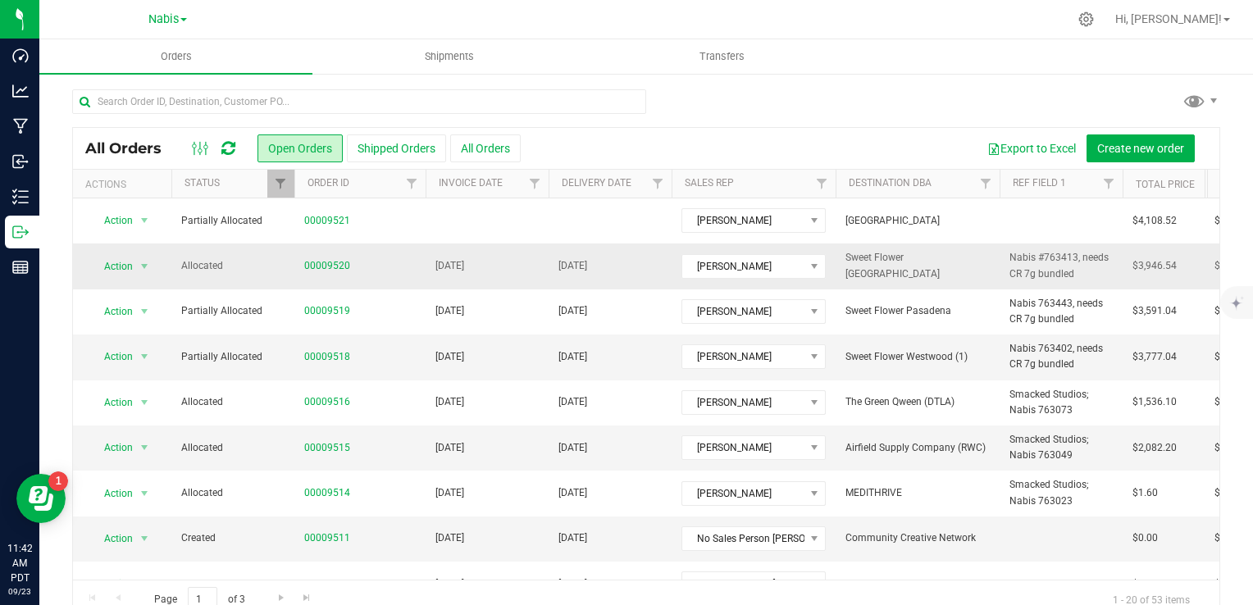
click at [558, 273] on span "[DATE]" at bounding box center [572, 266] width 29 height 16
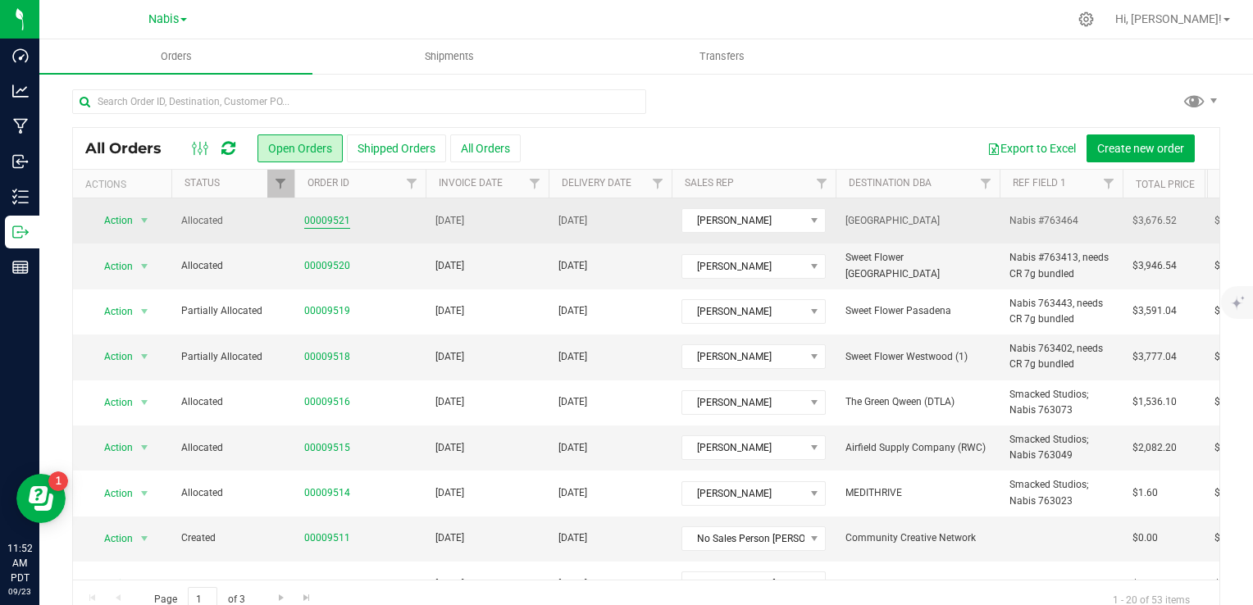
click at [316, 221] on link "00009521" at bounding box center [327, 221] width 46 height 16
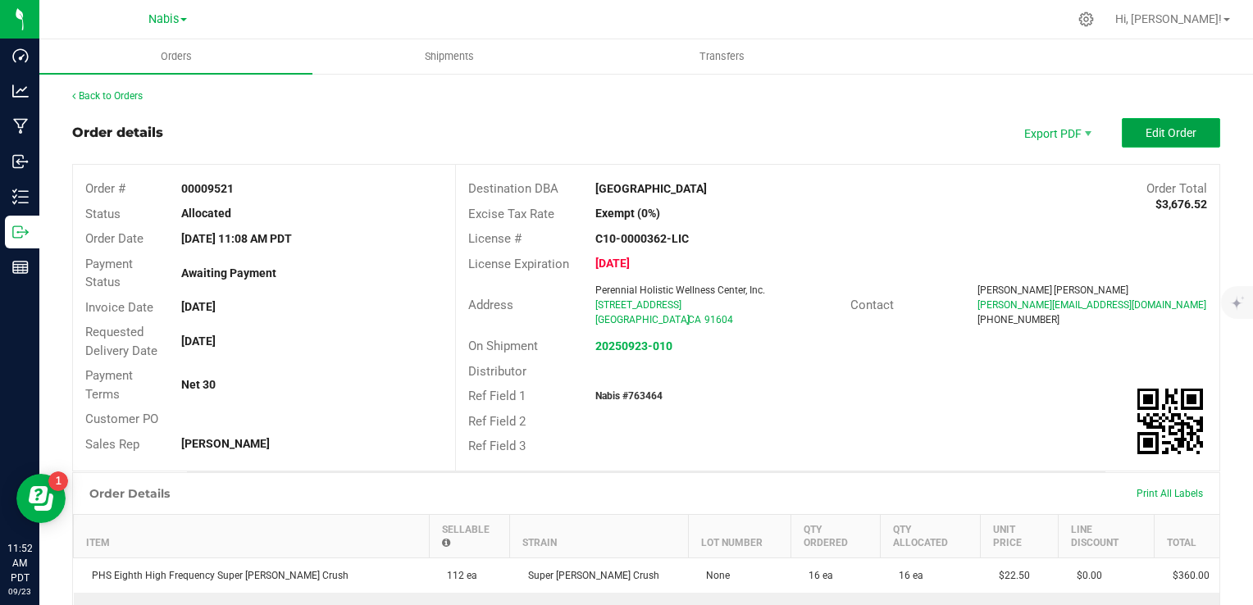
click at [1145, 132] on span "Edit Order" at bounding box center [1170, 132] width 51 height 13
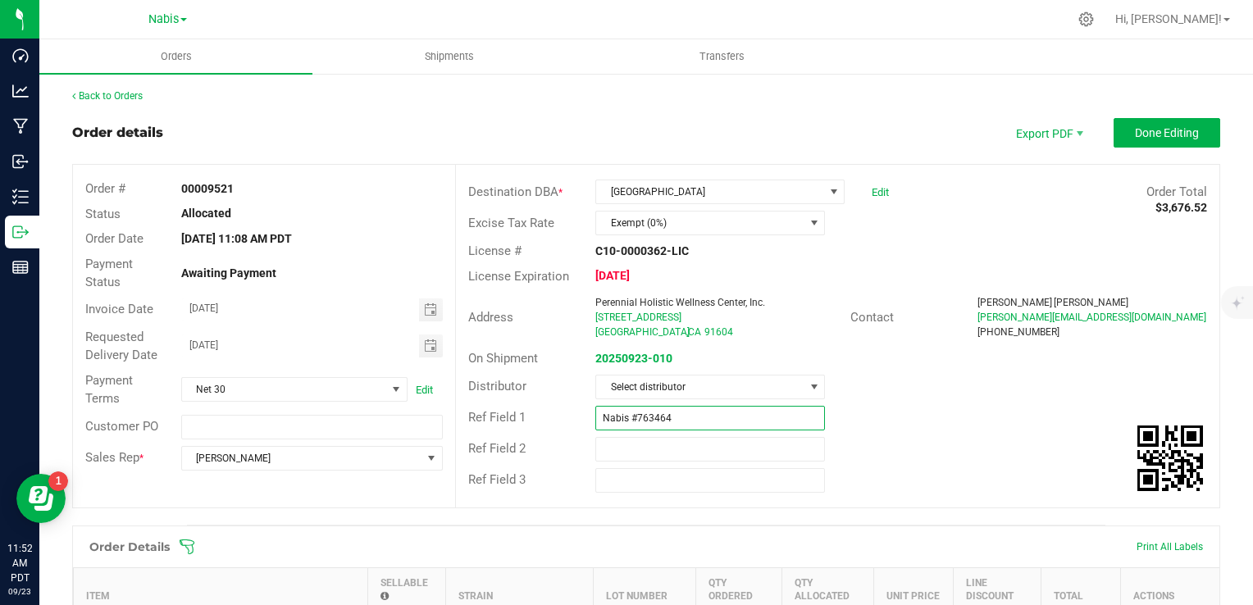
click at [678, 427] on input "Nabis #763464" at bounding box center [710, 418] width 230 height 25
type input "Nabis #763464, needs CR 7g bundled"
click at [1152, 132] on span "Done Editing" at bounding box center [1167, 132] width 64 height 13
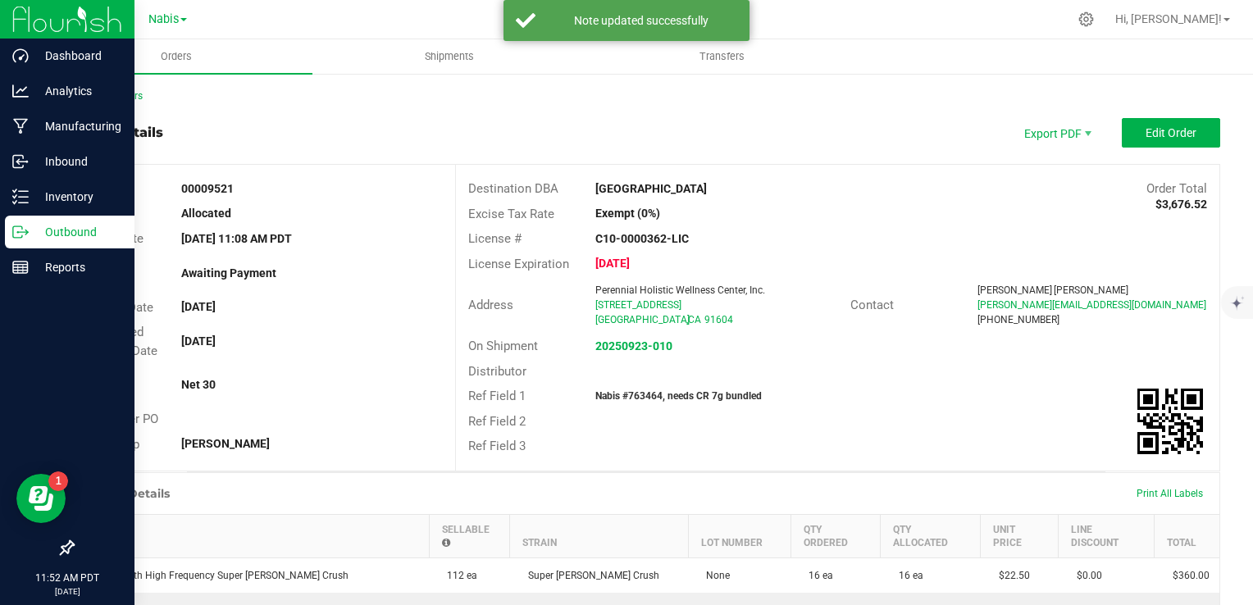
click at [20, 228] on icon at bounding box center [20, 232] width 16 height 16
